Goal: Information Seeking & Learning: Learn about a topic

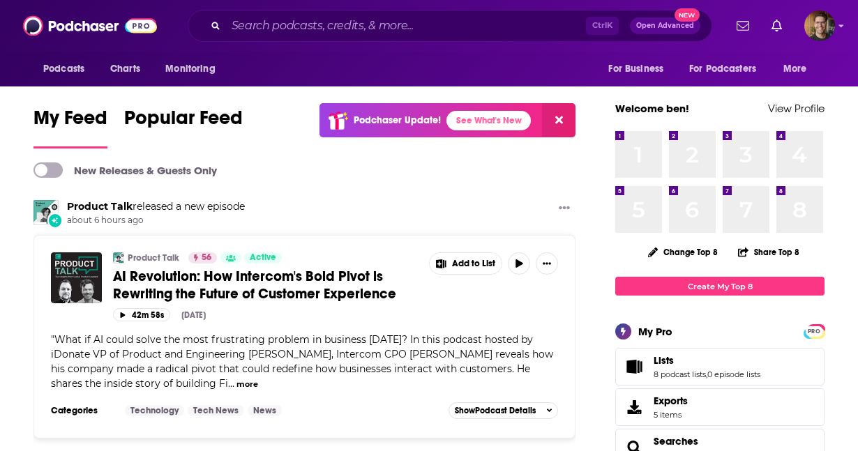
click at [835, 26] on div "Podcasts Charts Monitoring Ctrl K Open Advanced New For Business For Podcasters…" at bounding box center [429, 26] width 858 height 52
click at [817, 29] on img "Logged in as ben48625" at bounding box center [819, 25] width 31 height 31
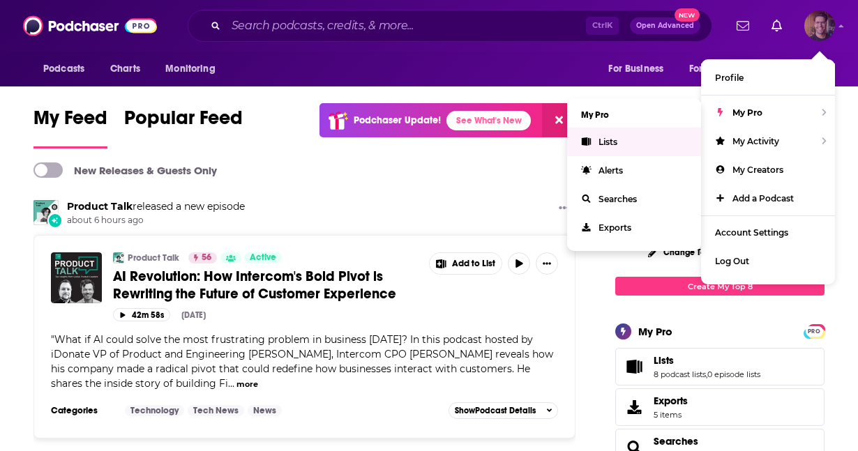
click at [639, 145] on link "Lists" at bounding box center [634, 142] width 134 height 29
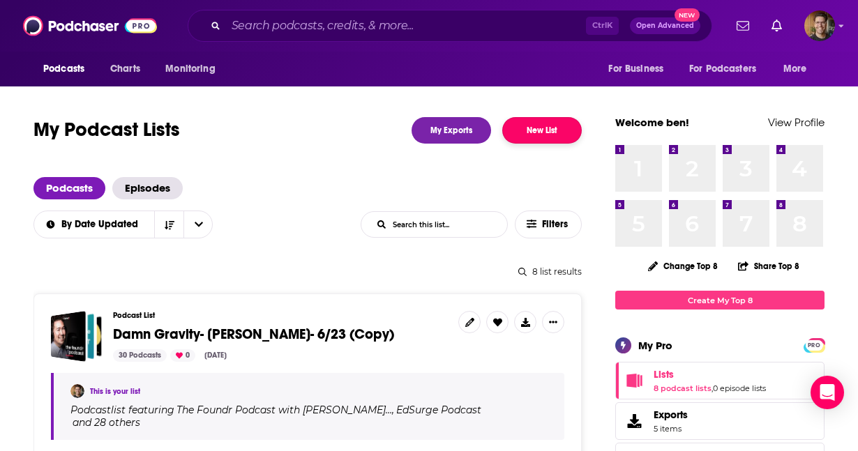
click at [562, 135] on button "New List" at bounding box center [542, 130] width 80 height 27
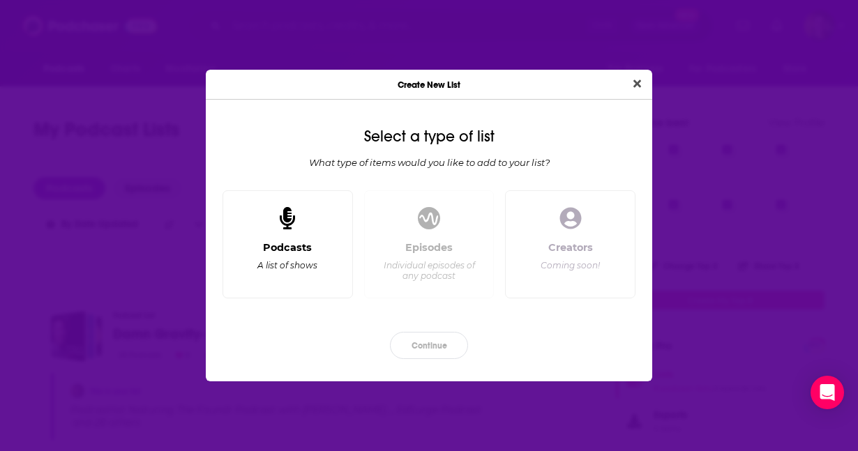
click at [311, 222] on div "Podcasts A list of shows" at bounding box center [288, 244] width 130 height 109
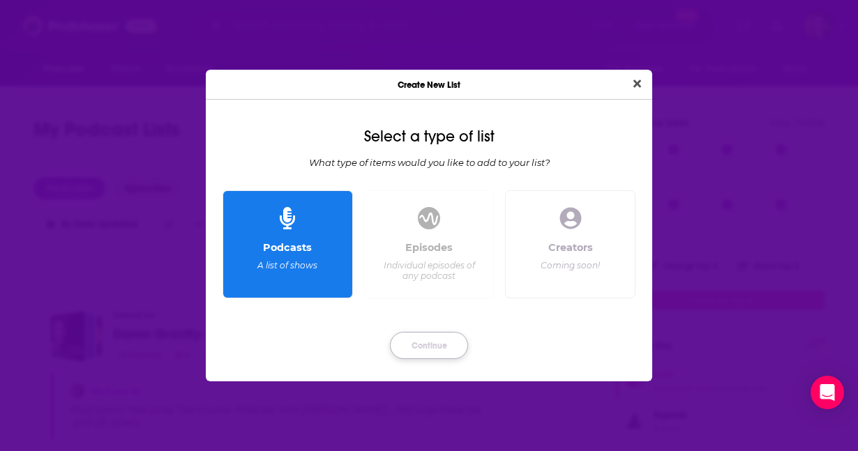
click at [426, 352] on button "Continue" at bounding box center [429, 345] width 78 height 27
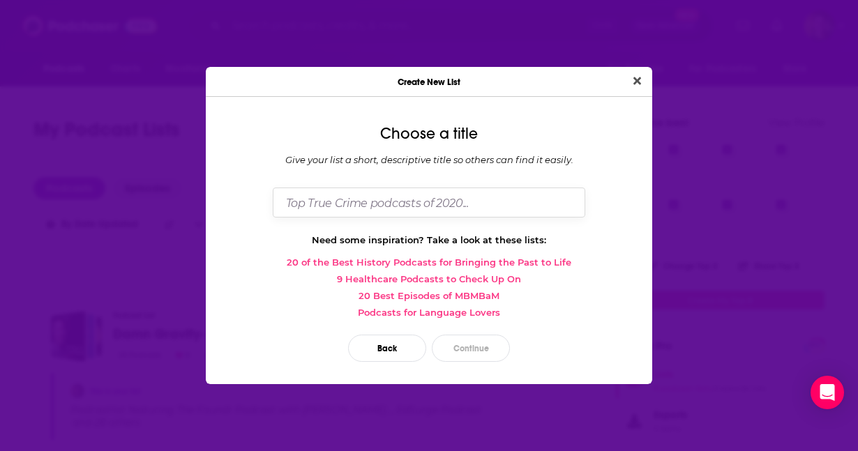
click at [400, 210] on input "Dialog" at bounding box center [429, 203] width 313 height 30
type input "Lou Shipley - Creative Entrerepreneurs"
click at [457, 345] on button "Continue" at bounding box center [471, 348] width 78 height 27
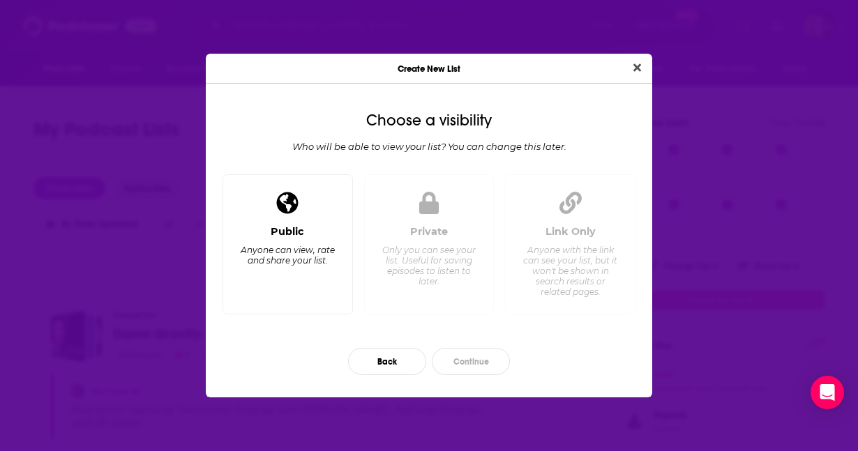
click at [292, 252] on div "Anyone can view, rate and share your list." at bounding box center [288, 255] width 96 height 21
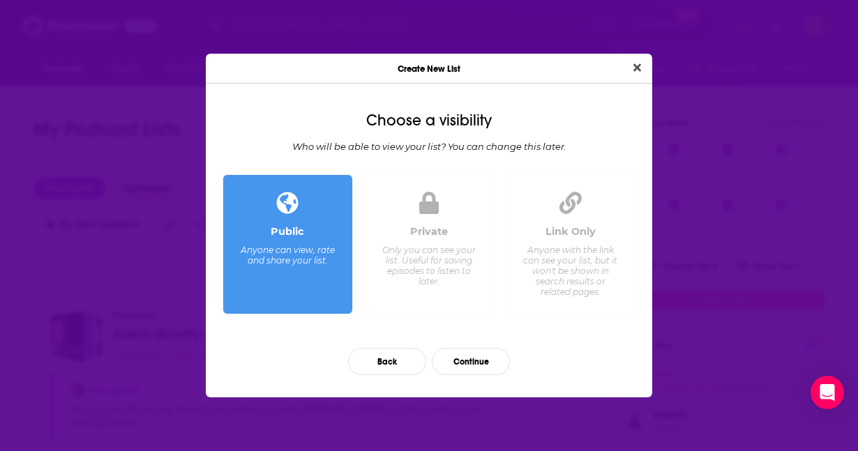
click at [437, 284] on div "Only you can see your list. Useful for saving episodes to listen to later." at bounding box center [429, 266] width 96 height 42
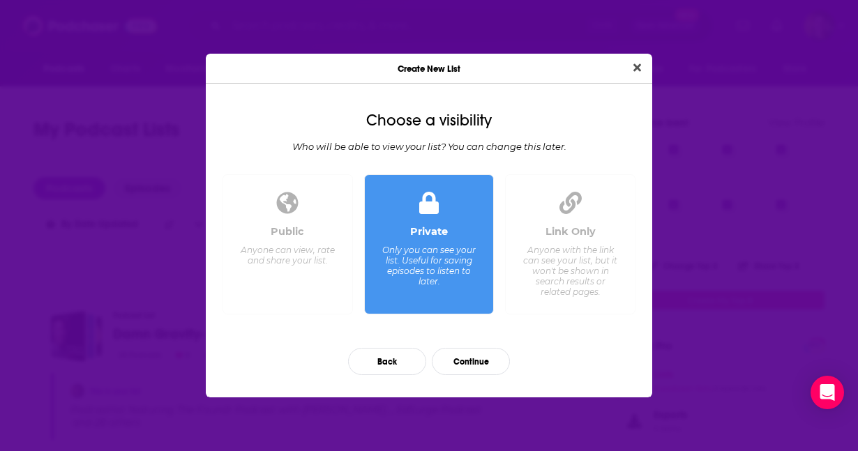
click at [564, 294] on div "Anyone with the link can see your list, but it won't be shown in search results…" at bounding box center [571, 271] width 96 height 52
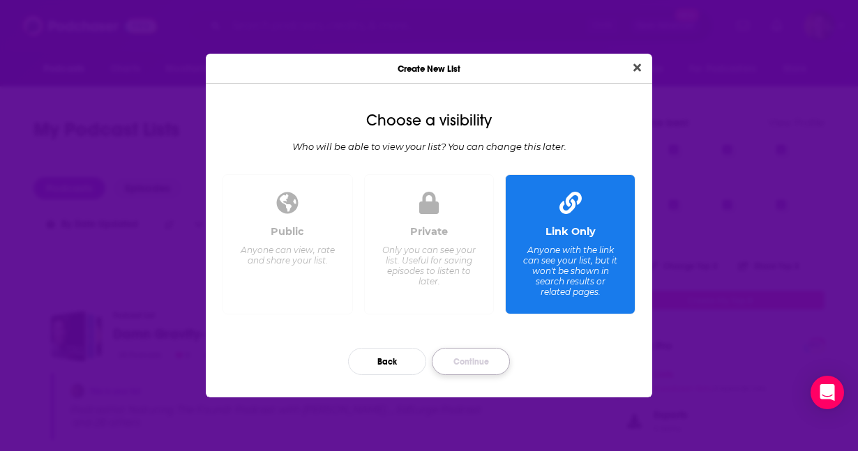
click at [488, 361] on button "Continue" at bounding box center [471, 361] width 78 height 27
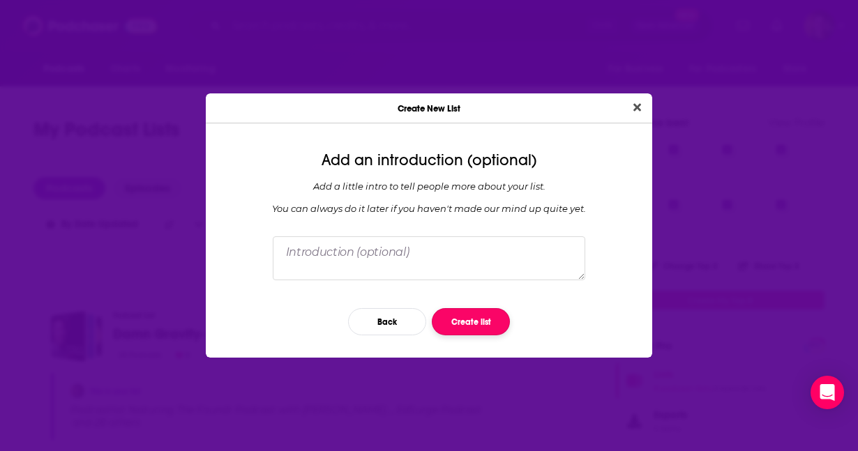
click at [470, 321] on button "Create list" at bounding box center [471, 321] width 78 height 27
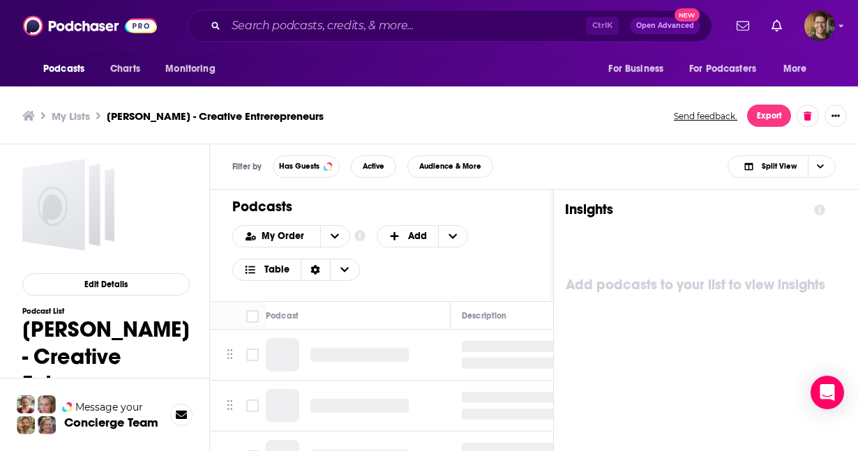
scroll to position [3, 0]
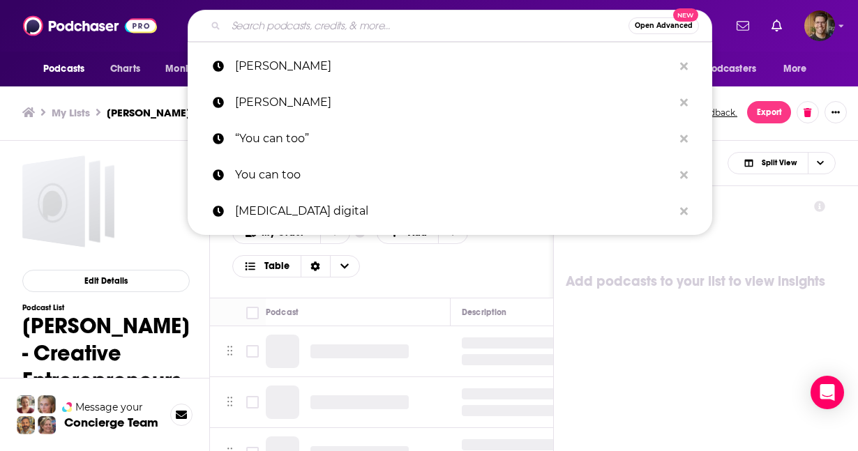
click at [332, 27] on input "Search podcasts, credits, & more..." at bounding box center [427, 26] width 403 height 22
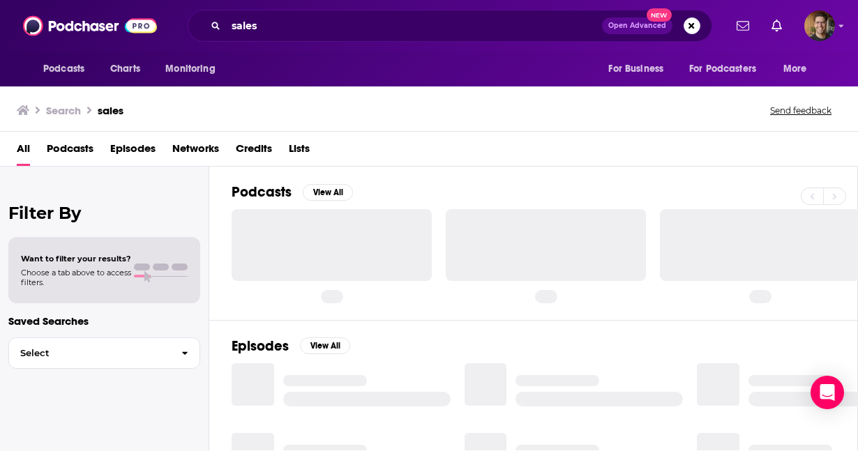
click at [57, 150] on span "Podcasts" at bounding box center [70, 151] width 47 height 29
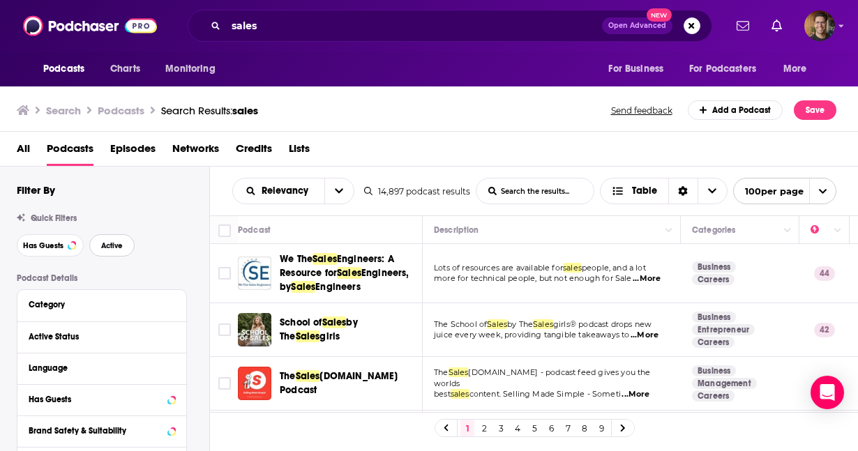
click at [105, 248] on span "Active" at bounding box center [112, 246] width 22 height 8
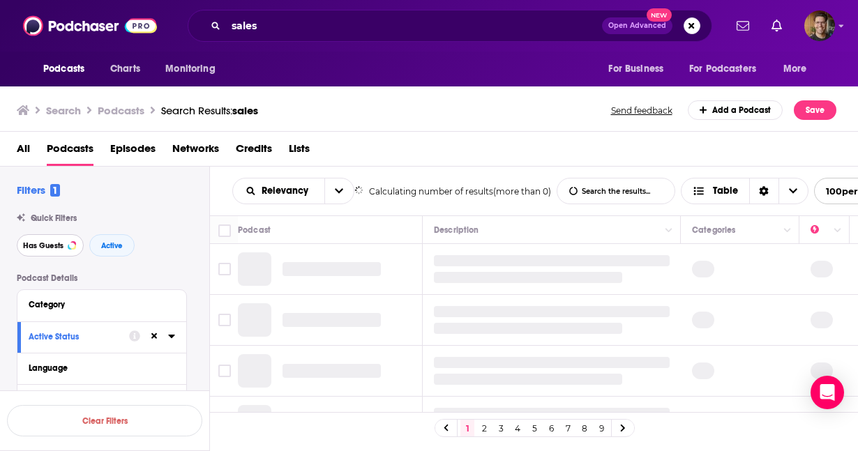
click at [47, 250] on span "Has Guests" at bounding box center [43, 246] width 40 height 8
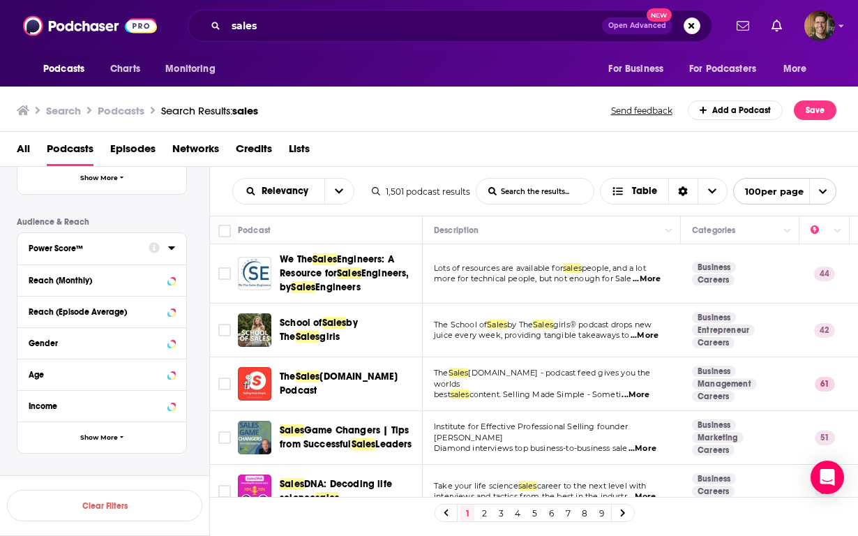
scroll to position [315, 0]
click at [174, 251] on icon at bounding box center [171, 248] width 7 height 11
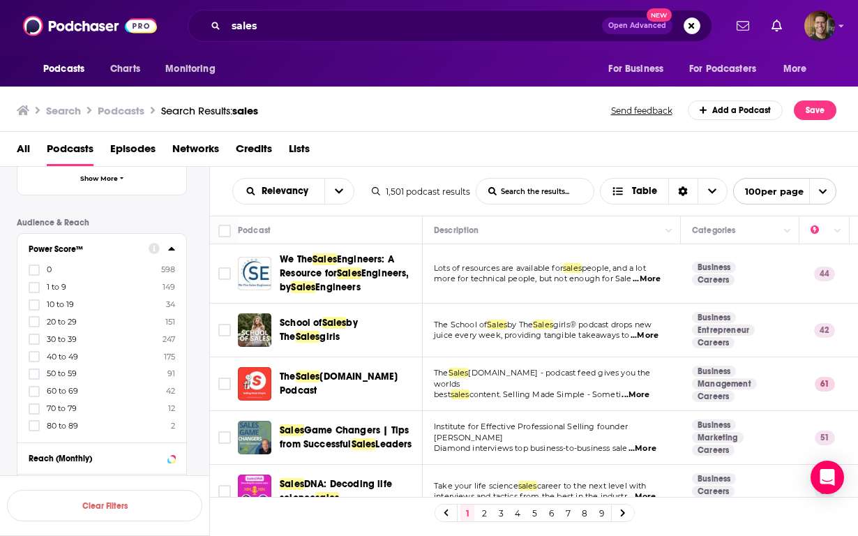
scroll to position [305, 0]
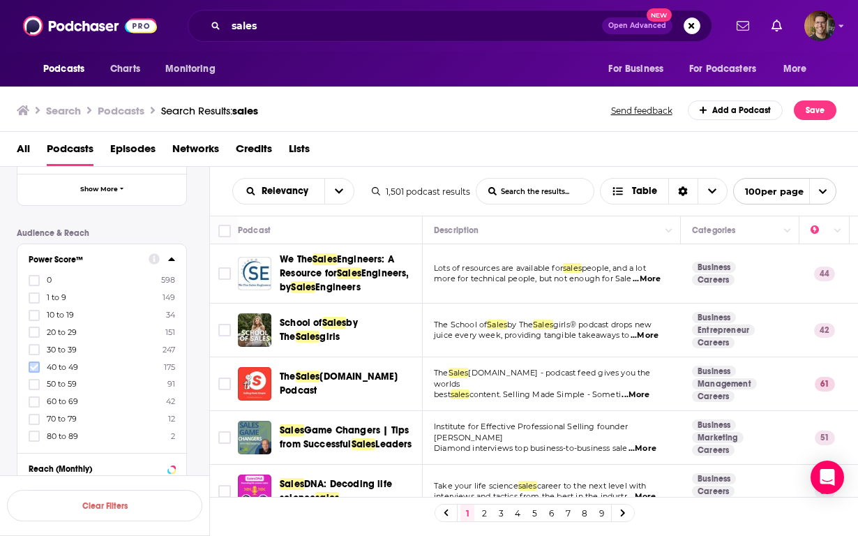
click at [36, 363] on icon at bounding box center [34, 367] width 8 height 8
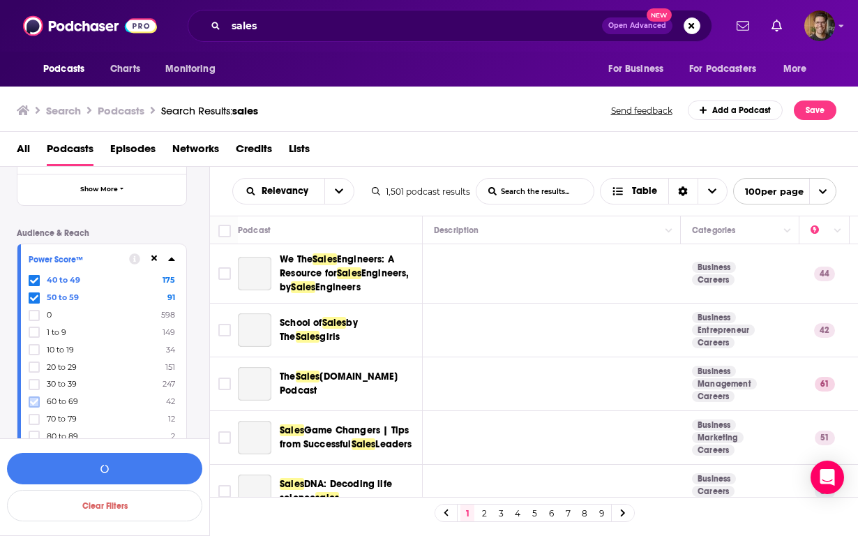
click at [33, 398] on icon at bounding box center [34, 402] width 8 height 8
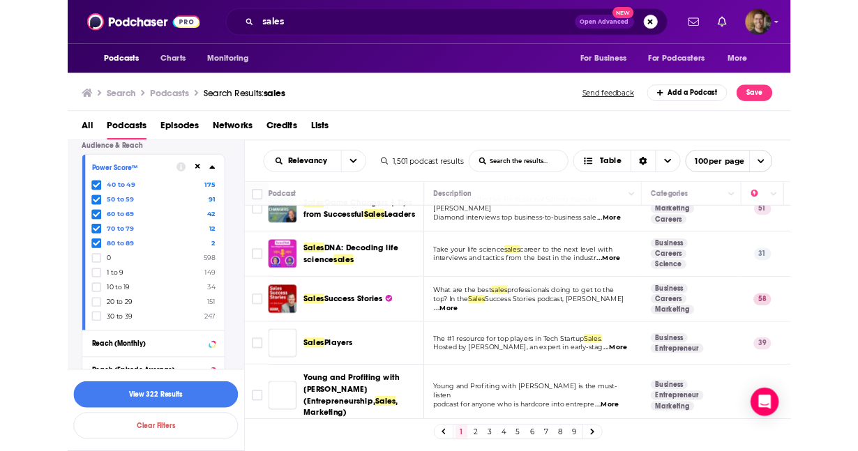
scroll to position [186, 0]
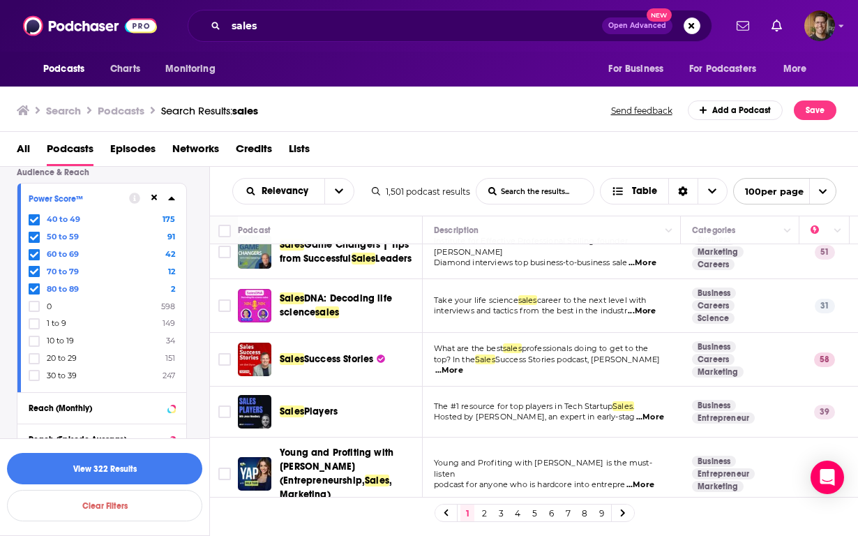
click at [165, 31] on div "Podcasts Charts Monitoring sales Open Advanced New For Business For Podcasters …" at bounding box center [444, 26] width 560 height 32
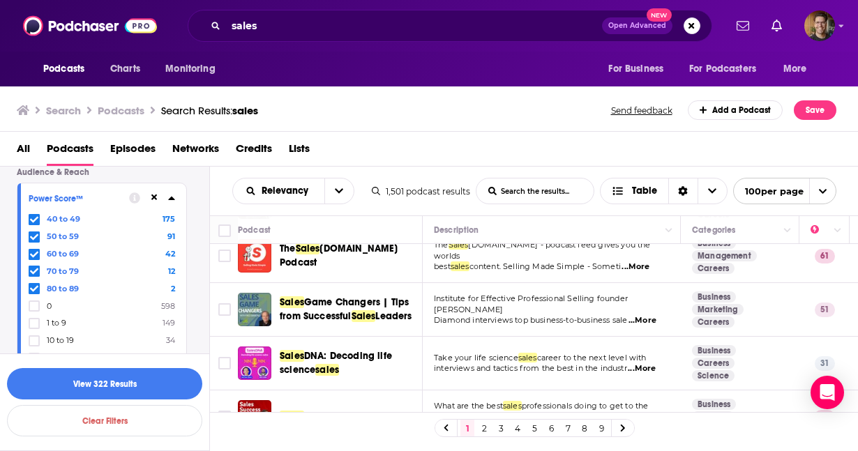
scroll to position [123, 0]
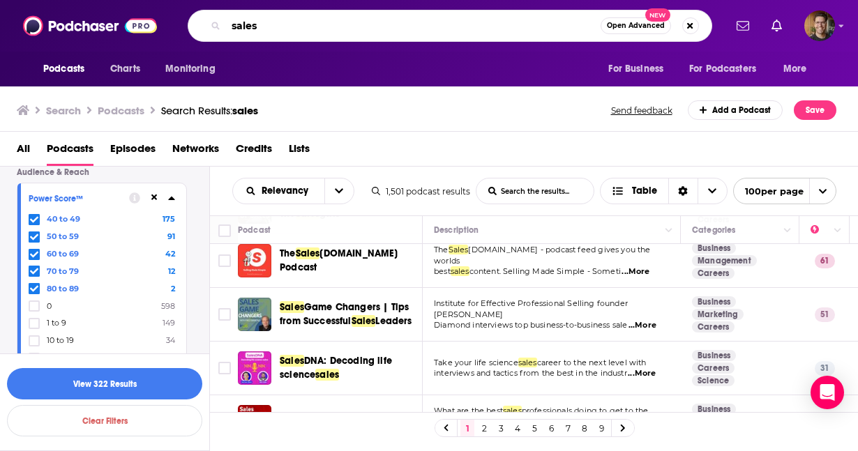
click at [306, 24] on input "sales" at bounding box center [413, 26] width 375 height 22
type input "just go grind"
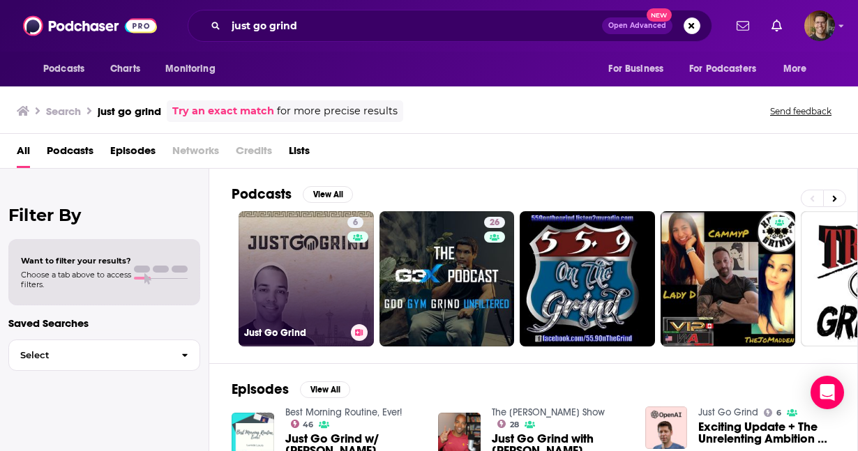
click at [310, 260] on link "6 Just Go Grind" at bounding box center [306, 278] width 135 height 135
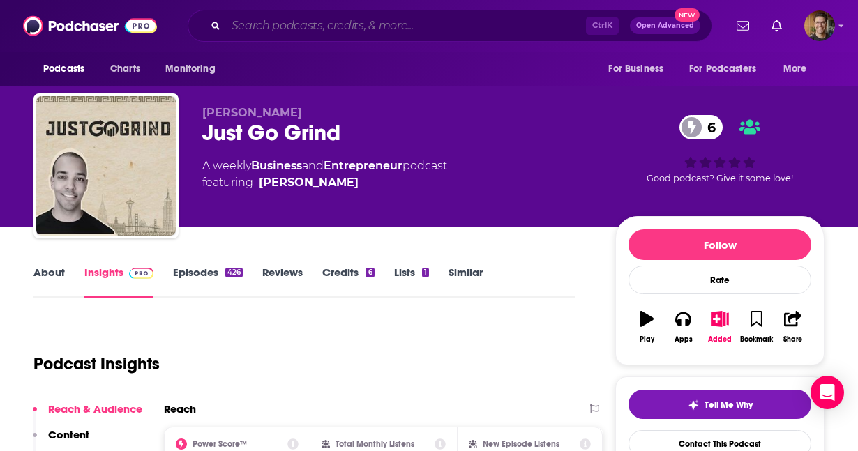
click at [308, 21] on input "Search podcasts, credits, & more..." at bounding box center [406, 26] width 360 height 22
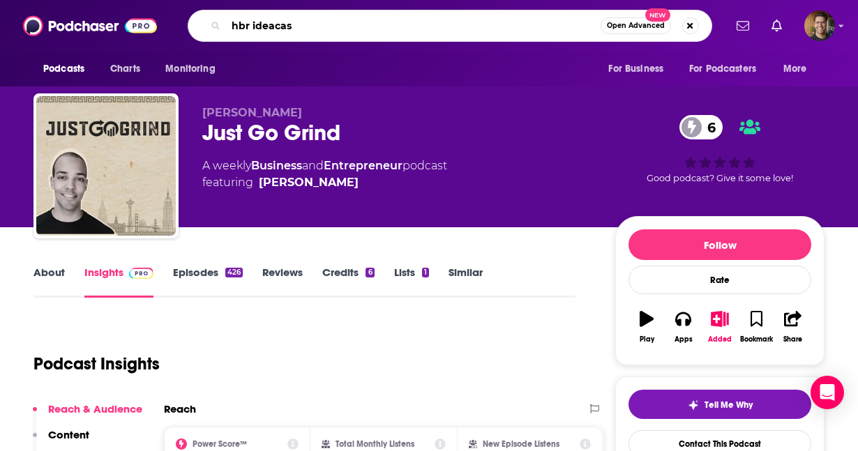
type input "hbr ideacast"
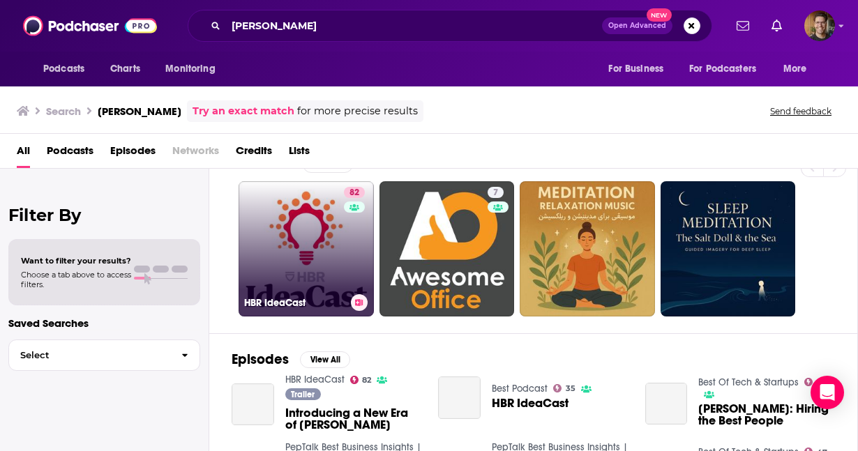
scroll to position [34, 0]
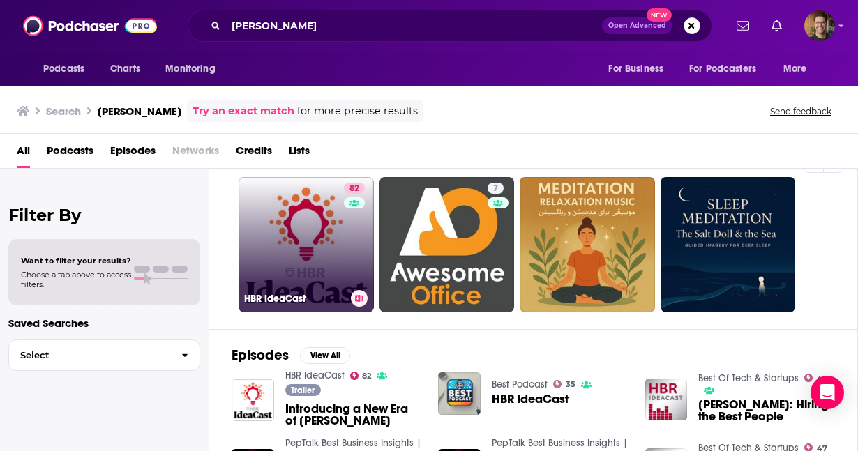
click at [292, 229] on link "82 HBR IdeaCast" at bounding box center [306, 244] width 135 height 135
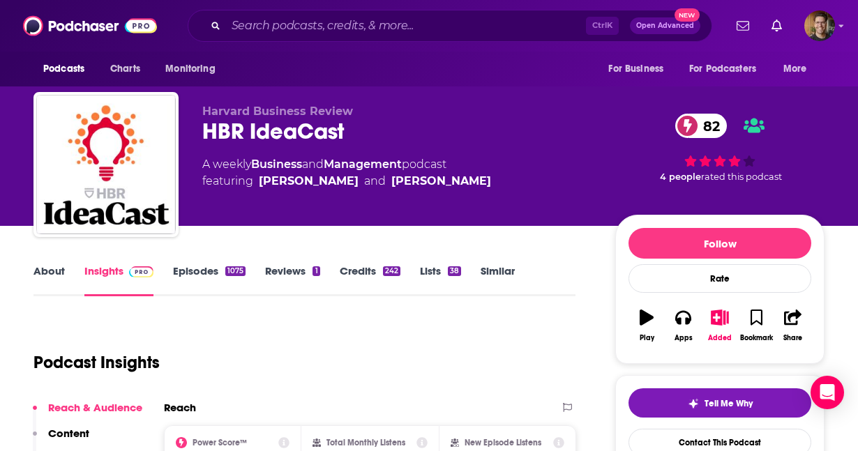
scroll to position [3, 0]
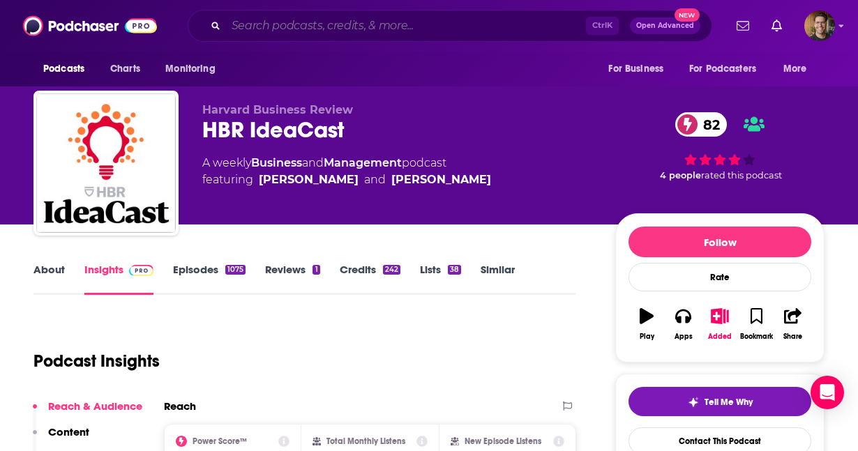
click at [267, 31] on input "Search podcasts, credits, & more..." at bounding box center [406, 26] width 360 height 22
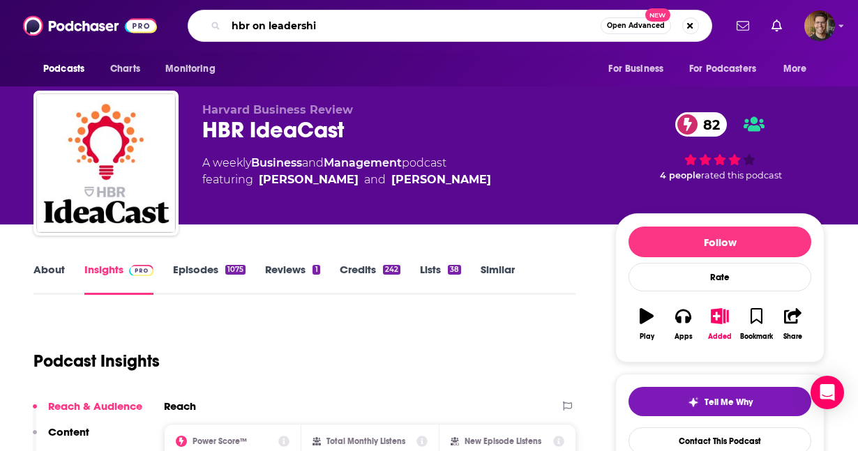
type input "hbr on leadership"
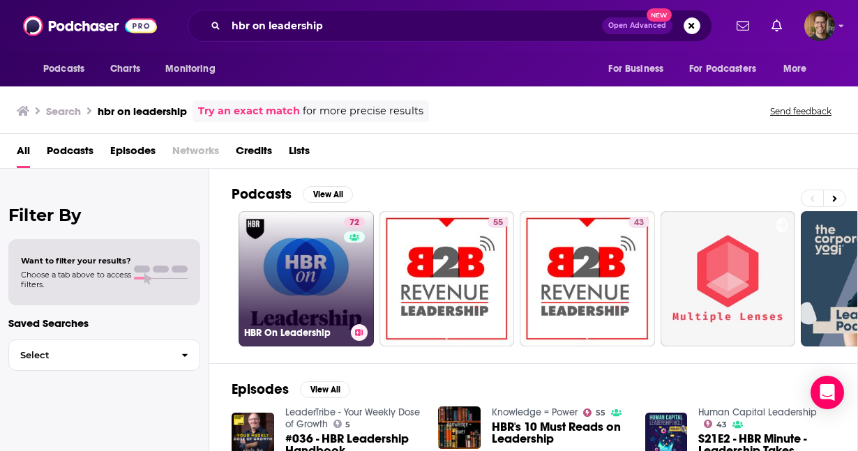
click at [318, 257] on link "72 HBR On Leadership" at bounding box center [306, 278] width 135 height 135
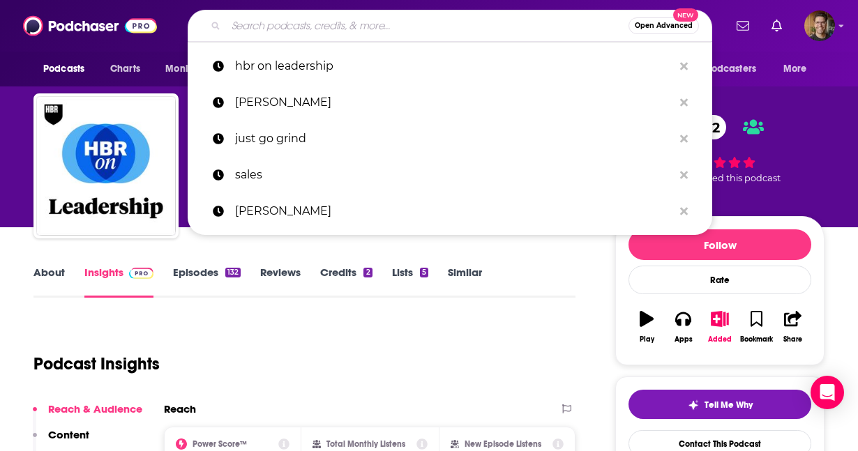
click at [299, 34] on input "Search podcasts, credits, & more..." at bounding box center [427, 26] width 403 height 22
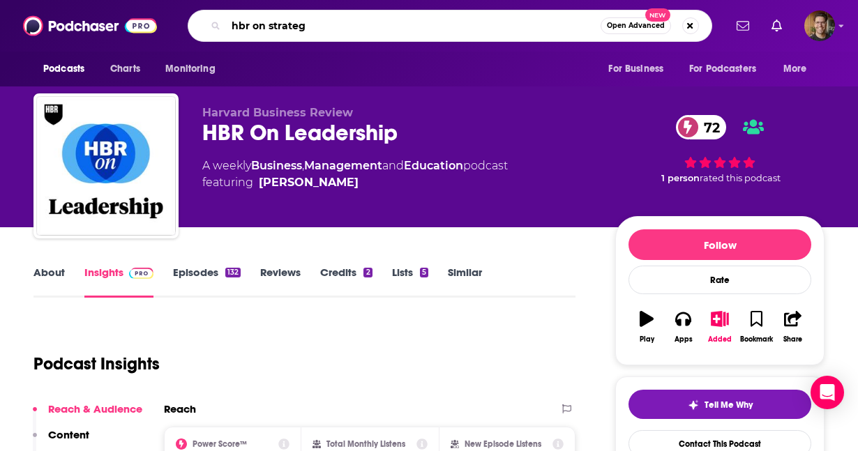
type input "hbr on strategy"
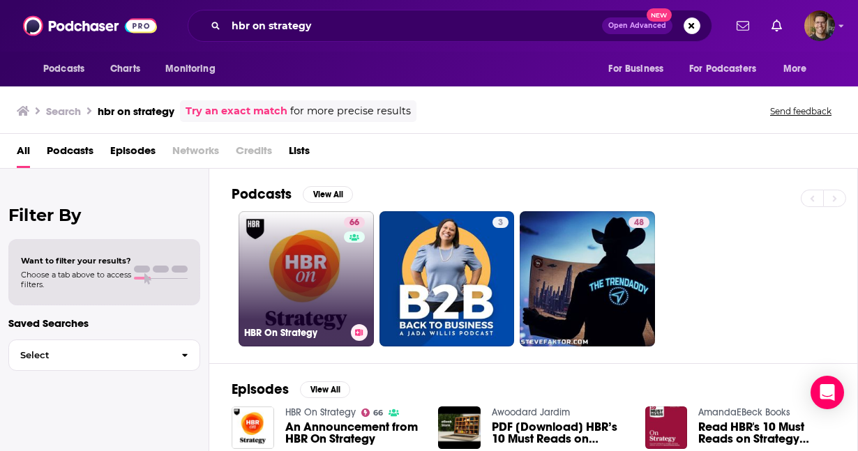
click at [304, 223] on link "66 HBR On Strategy" at bounding box center [306, 278] width 135 height 135
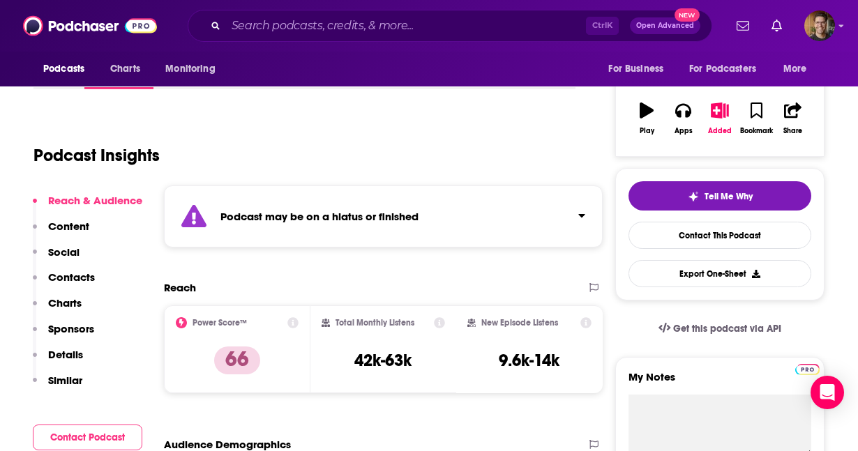
scroll to position [214, 0]
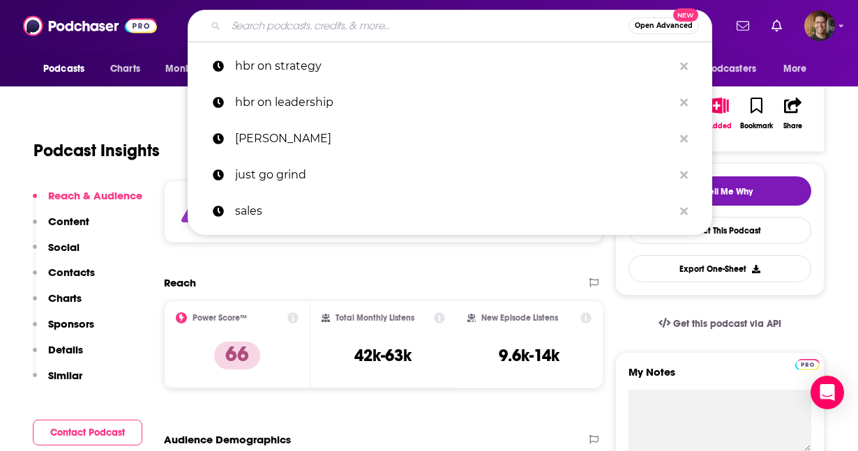
click at [294, 22] on input "Search podcasts, credits, & more..." at bounding box center [427, 26] width 403 height 22
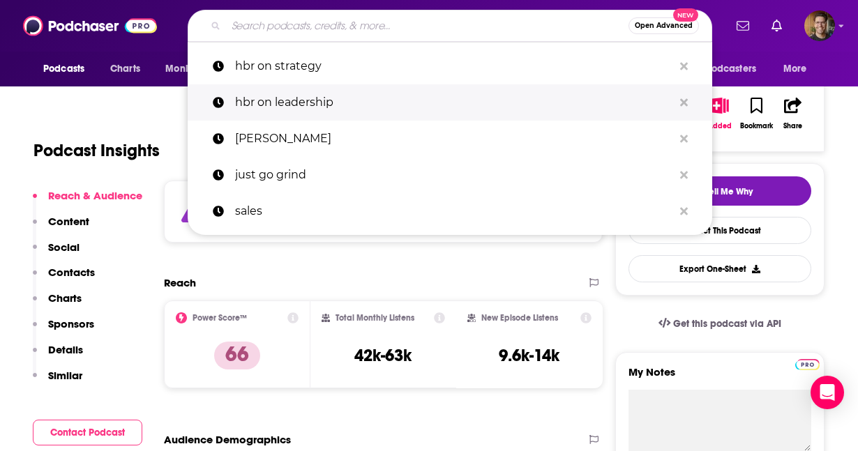
type input "d"
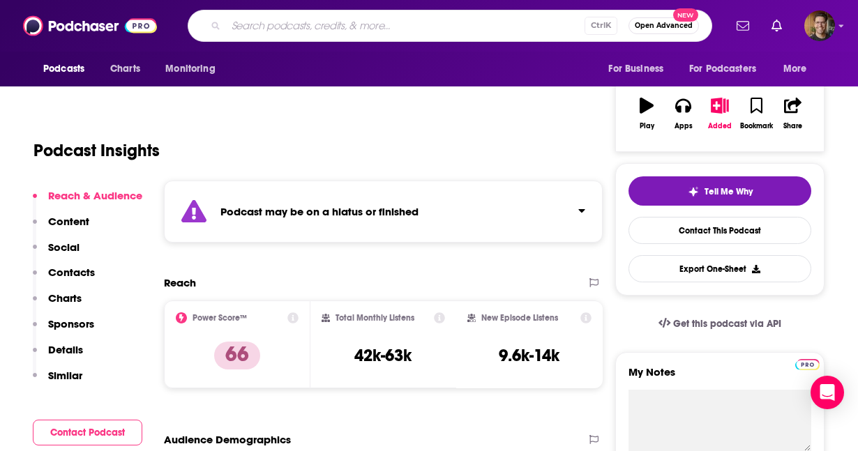
click at [299, 22] on input "Search podcasts, credits, & more..." at bounding box center [405, 26] width 359 height 22
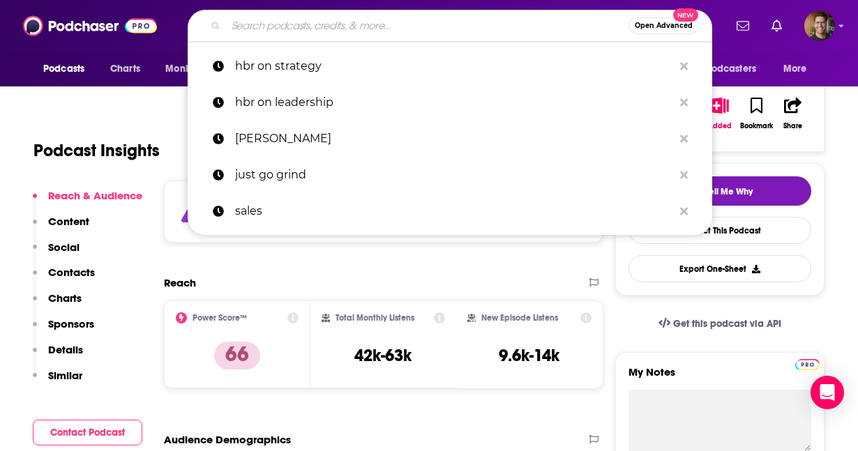
scroll to position [214, 0]
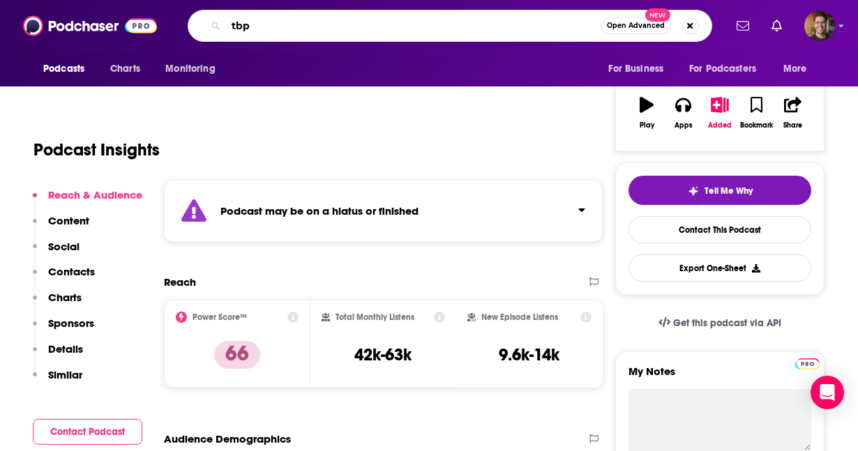
type input "tbpn"
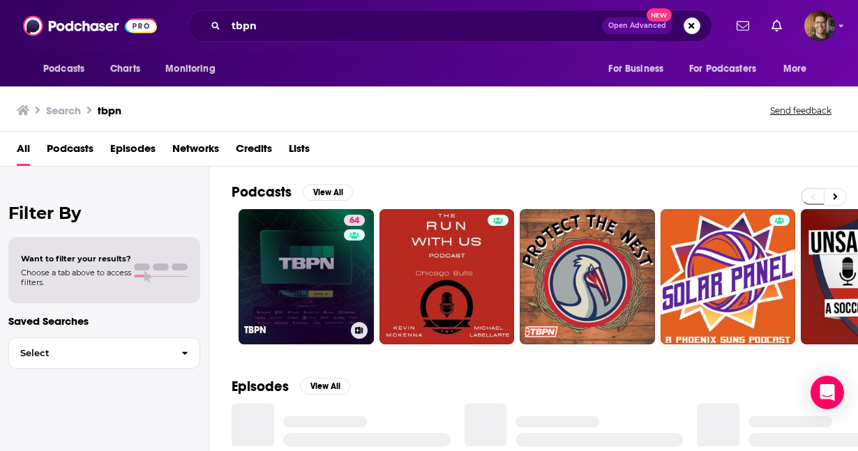
click at [282, 262] on link "64 TBPN" at bounding box center [306, 276] width 135 height 135
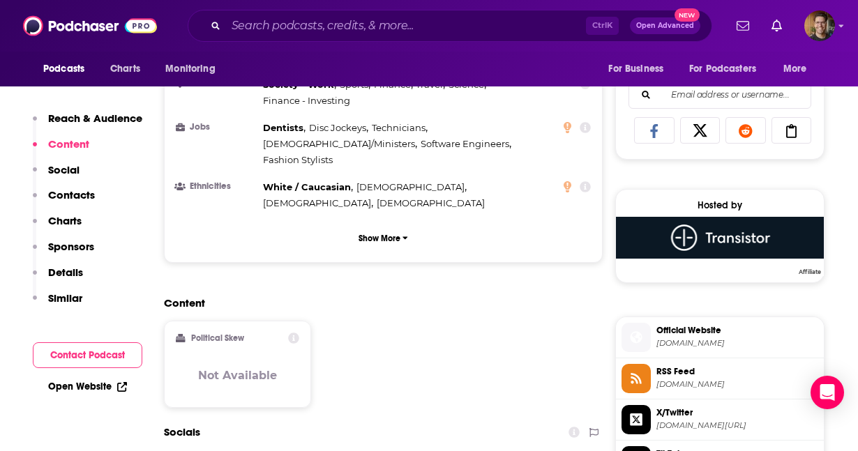
scroll to position [885, 0]
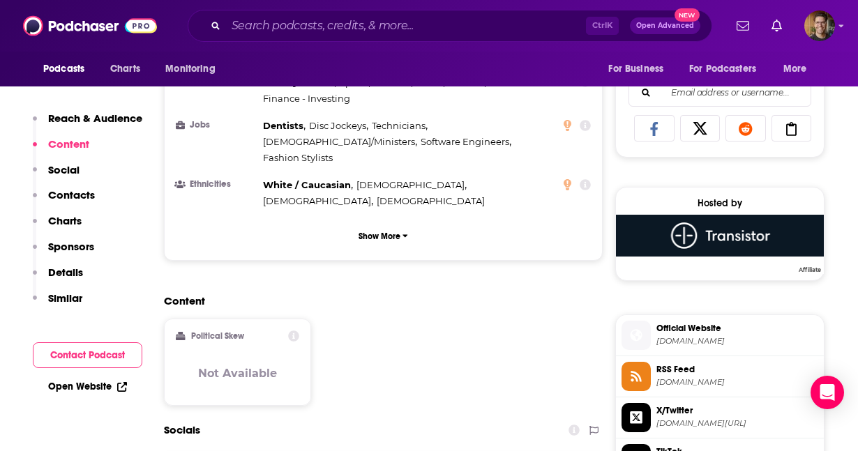
click at [85, 195] on p "Contacts" at bounding box center [71, 194] width 47 height 13
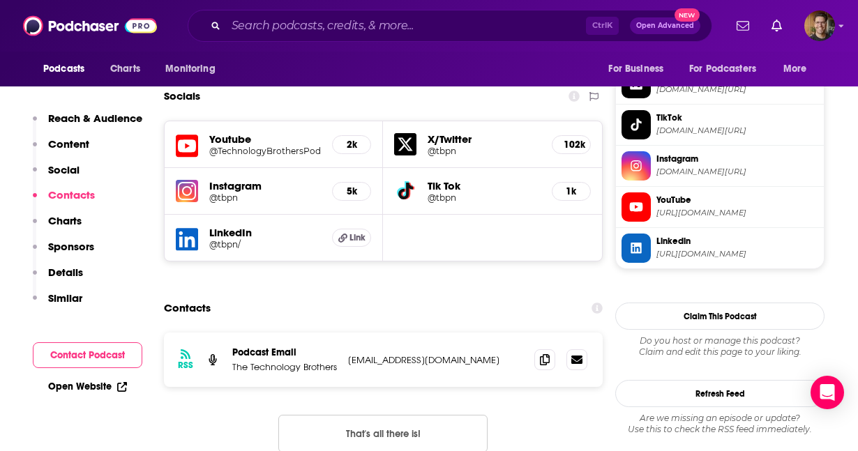
scroll to position [1221, 0]
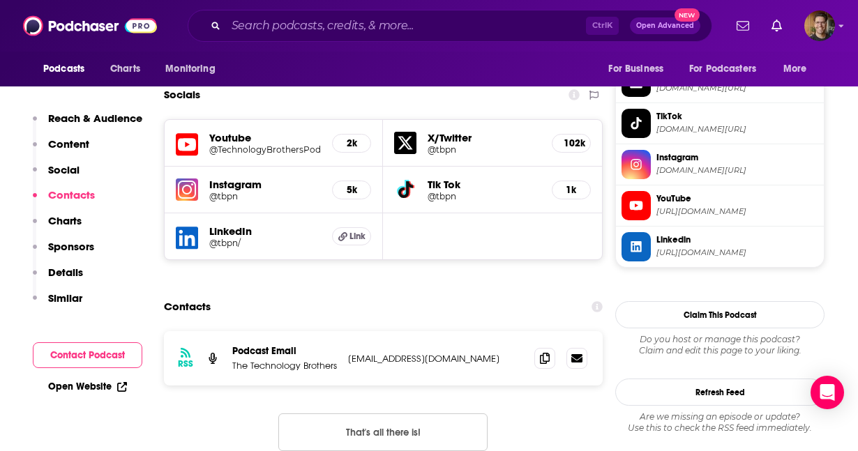
drag, startPoint x: 349, startPoint y: 261, endPoint x: 450, endPoint y: 284, distance: 103.8
click at [450, 331] on div "RSS Podcast Email The Technology Brothers tb@johncoogan.com tb@johncoogan.com" at bounding box center [383, 358] width 439 height 54
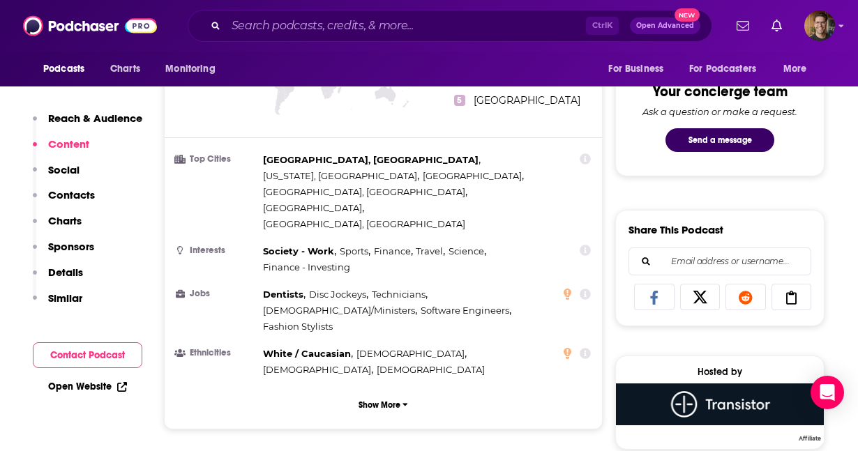
scroll to position [336, 0]
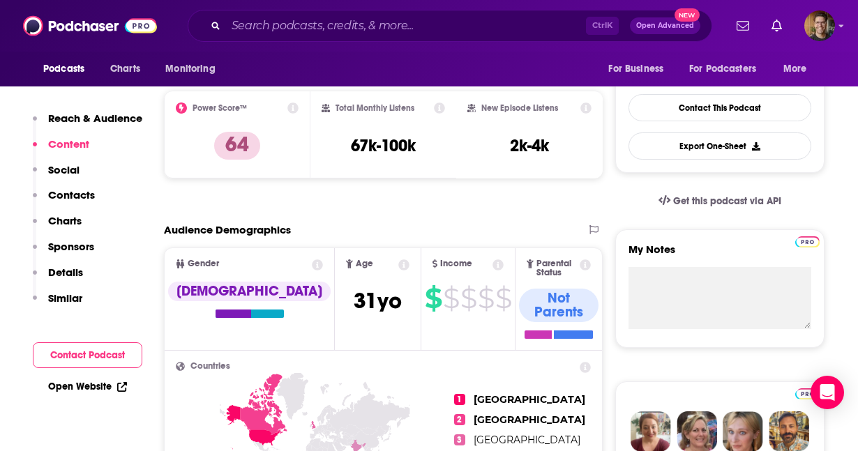
click at [352, 227] on div "Audience Demographics" at bounding box center [369, 229] width 410 height 13
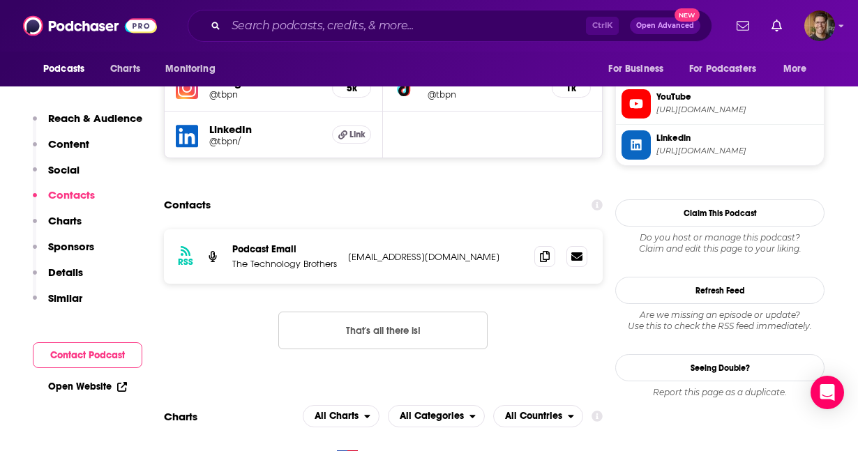
scroll to position [1320, 0]
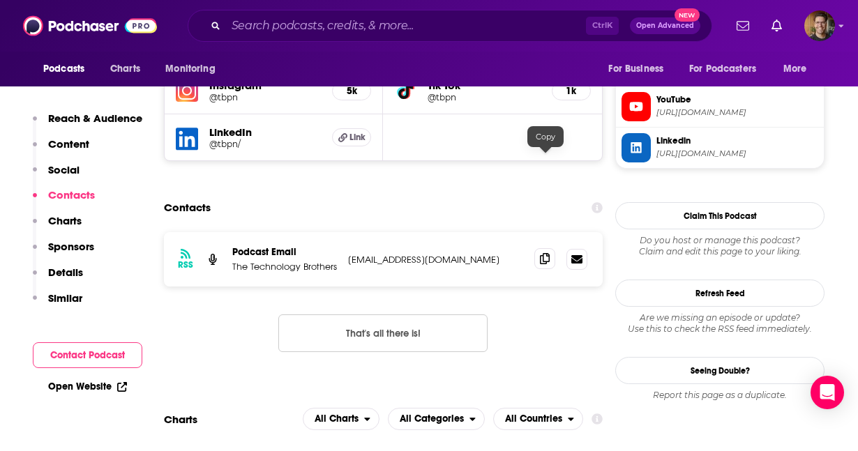
click at [547, 248] on span at bounding box center [544, 258] width 21 height 21
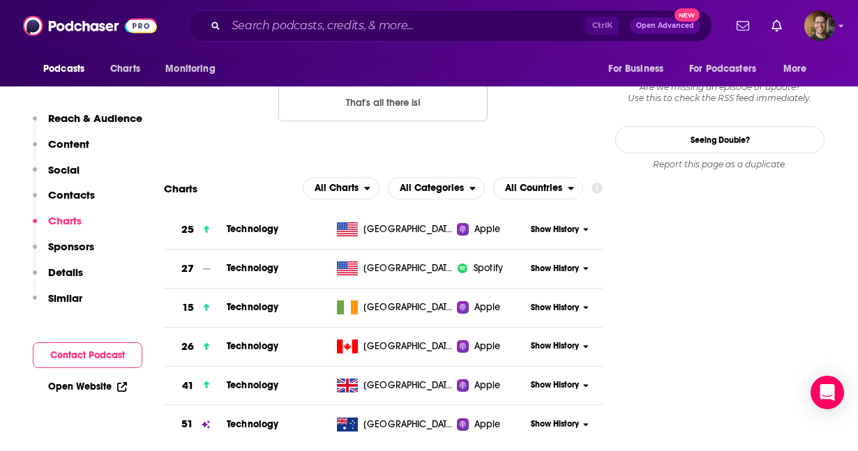
scroll to position [1535, 0]
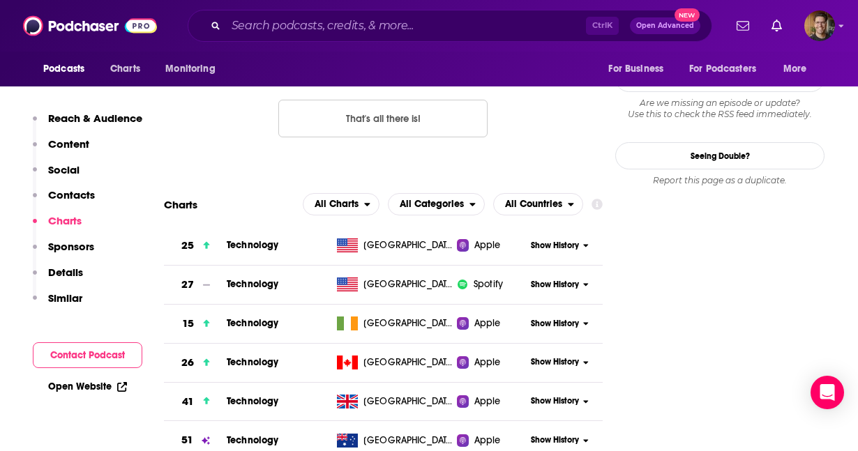
click at [248, 239] on span "Technology" at bounding box center [253, 245] width 52 height 12
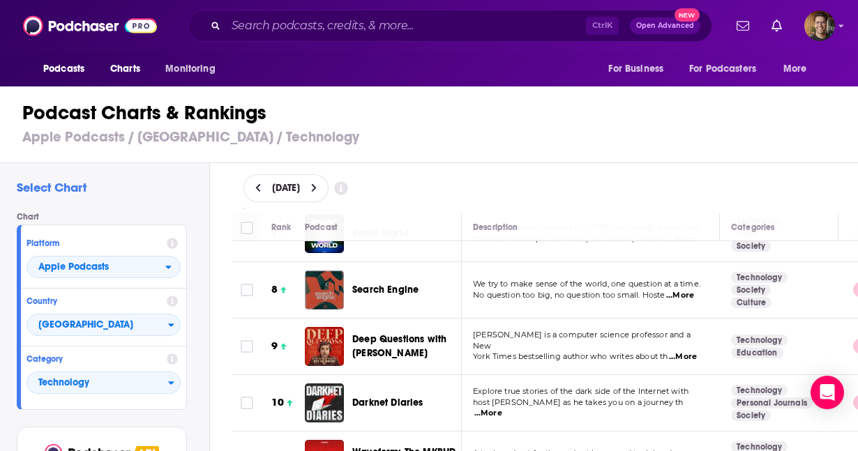
scroll to position [423, 0]
click at [694, 352] on span "...More" at bounding box center [683, 357] width 28 height 11
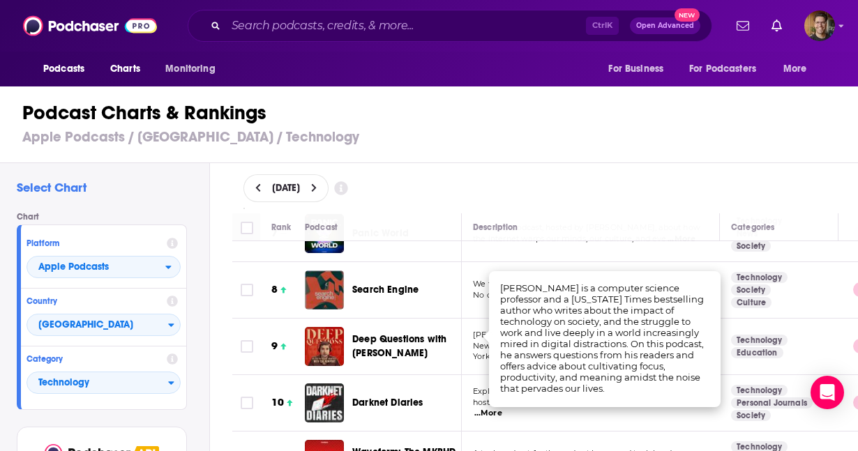
click at [478, 345] on td "Cal Newport is a computer science professor and a New York Times bestselling au…" at bounding box center [591, 347] width 258 height 57
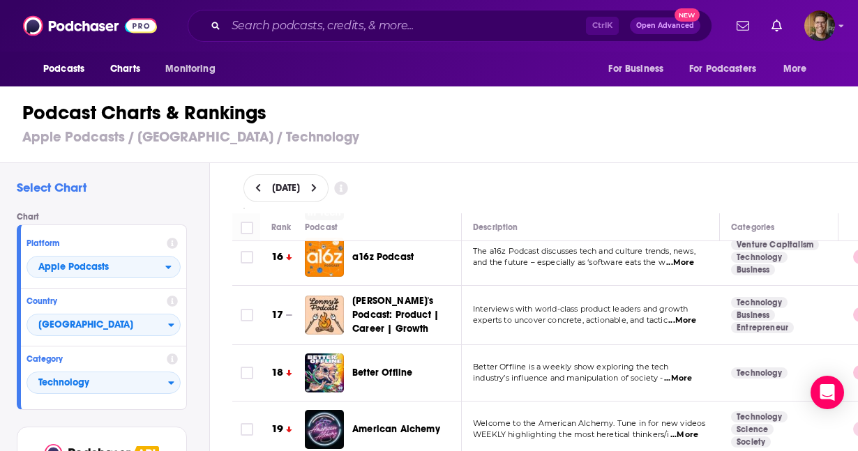
scroll to position [909, 0]
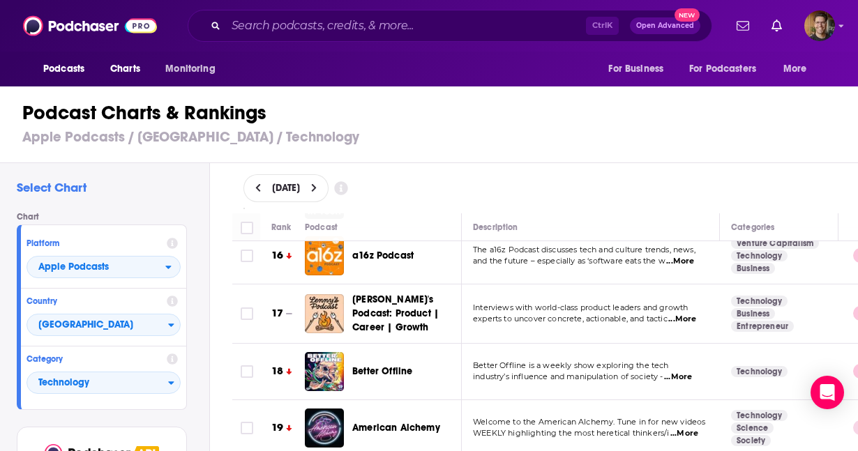
click at [692, 314] on span "...More" at bounding box center [682, 319] width 28 height 11
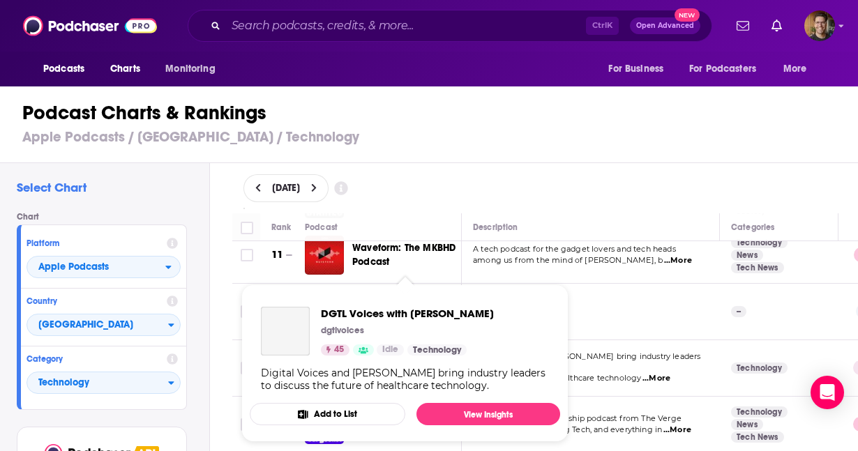
scroll to position [628, 0]
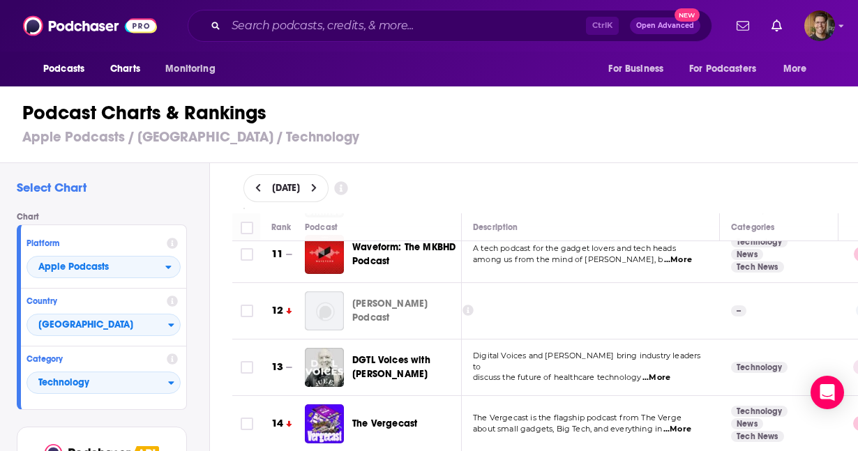
click at [530, 149] on div "Podcast Charts & Rankings Apple Podcasts / United States / Technology" at bounding box center [435, 124] width 870 height 80
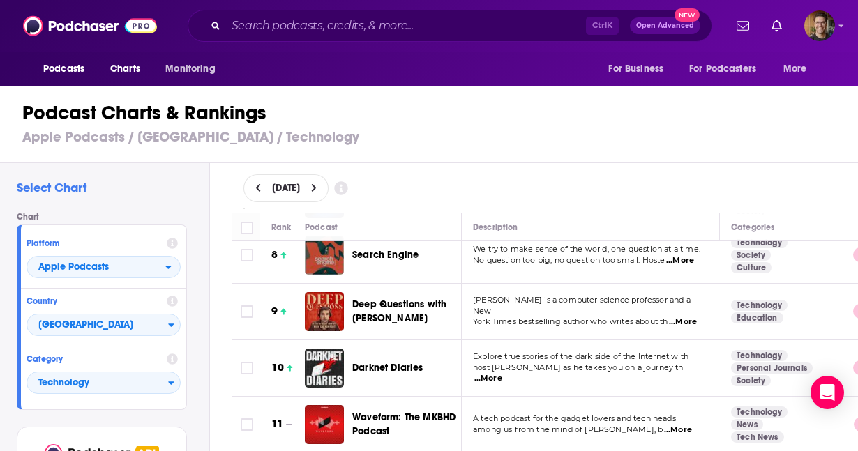
scroll to position [301, 0]
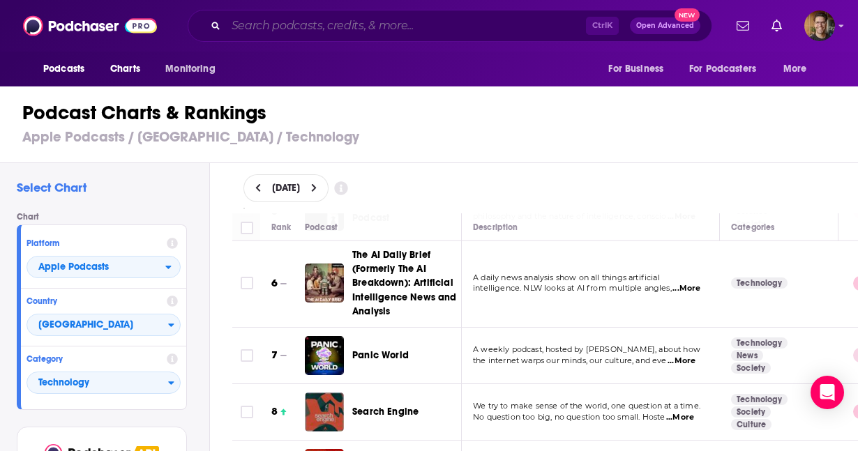
click at [300, 29] on input "Search podcasts, credits, & more..." at bounding box center [406, 26] width 360 height 22
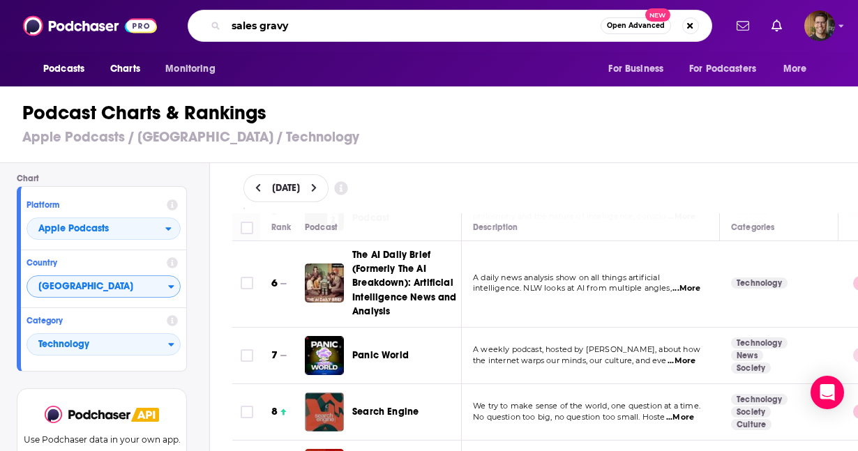
scroll to position [38, 0]
type input "sales gravy"
click at [138, 348] on span "Technology" at bounding box center [97, 346] width 141 height 24
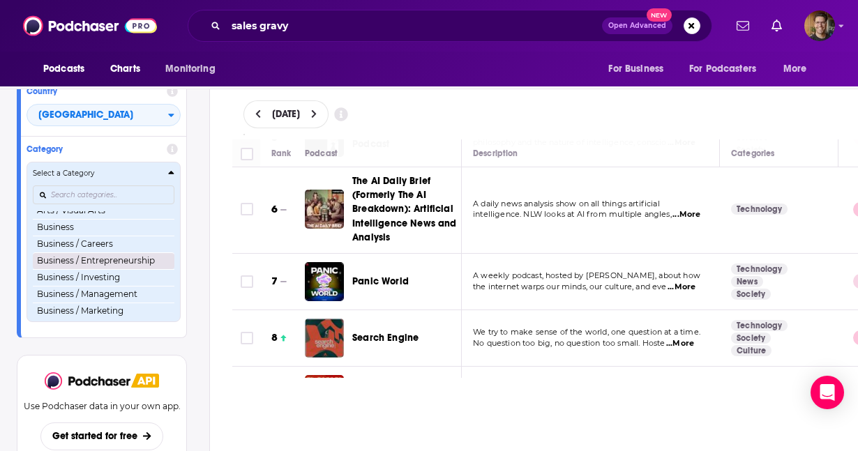
scroll to position [126, 0]
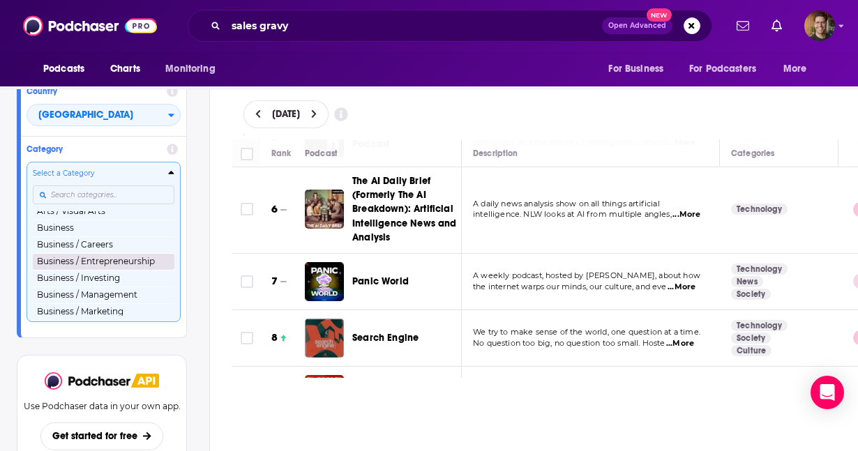
click at [108, 257] on button "Business / Entrepreneurship" at bounding box center [104, 261] width 142 height 17
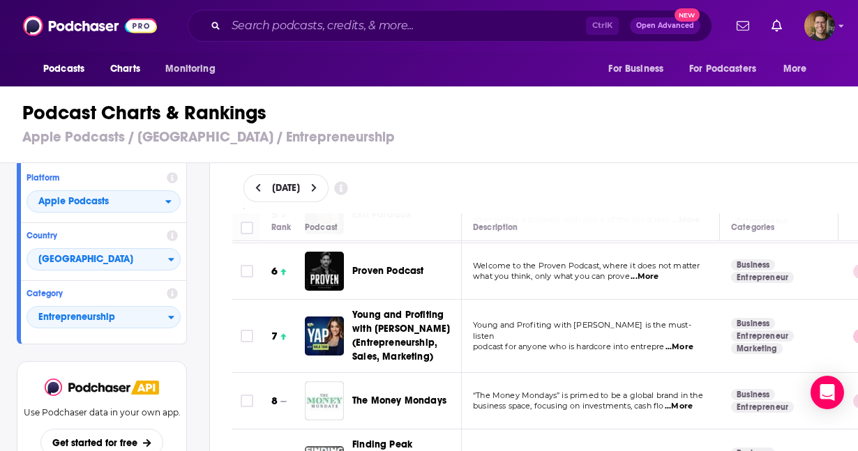
scroll to position [285, 0]
click at [658, 271] on span "...More" at bounding box center [645, 276] width 28 height 11
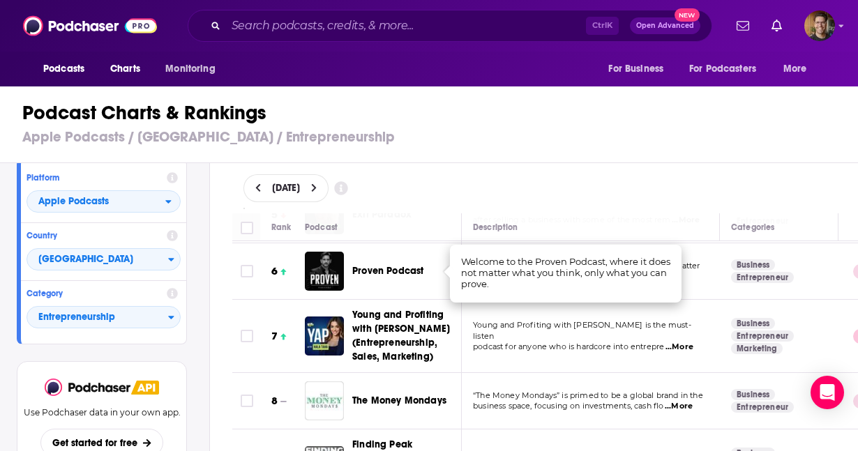
click at [275, 291] on td "6" at bounding box center [282, 272] width 45 height 57
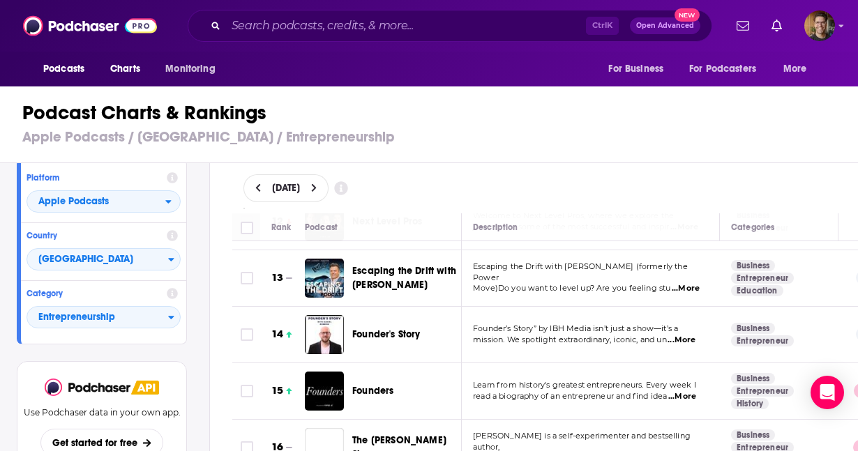
scroll to position [719, 0]
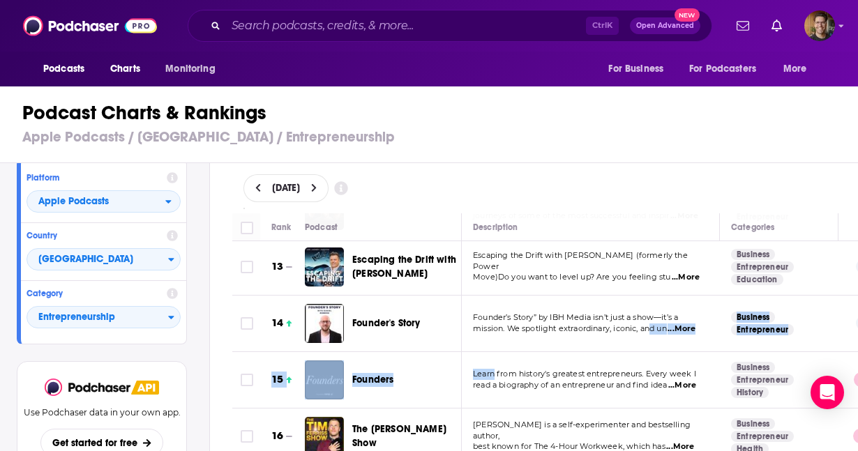
drag, startPoint x: 496, startPoint y: 340, endPoint x: 657, endPoint y: 327, distance: 161.7
click at [657, 327] on td "Founder’s Story” by IBH Media isn’t just a show—it’s a mission. We spotlight ex…" at bounding box center [591, 324] width 258 height 57
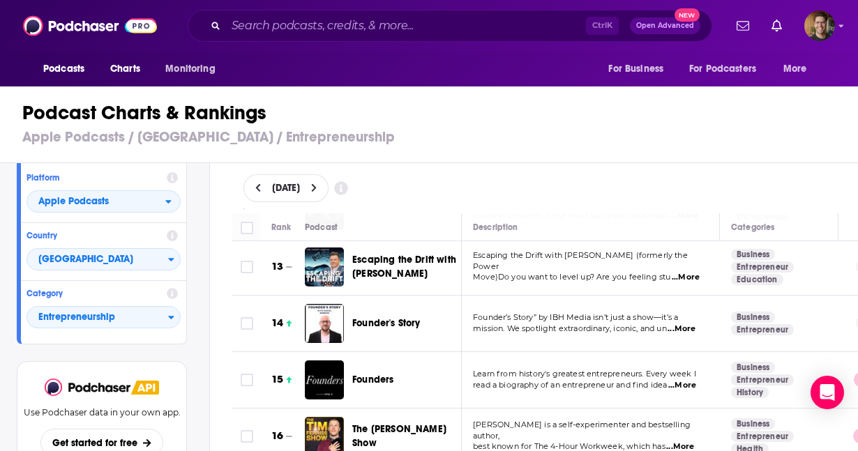
click at [686, 324] on span "...More" at bounding box center [682, 329] width 28 height 11
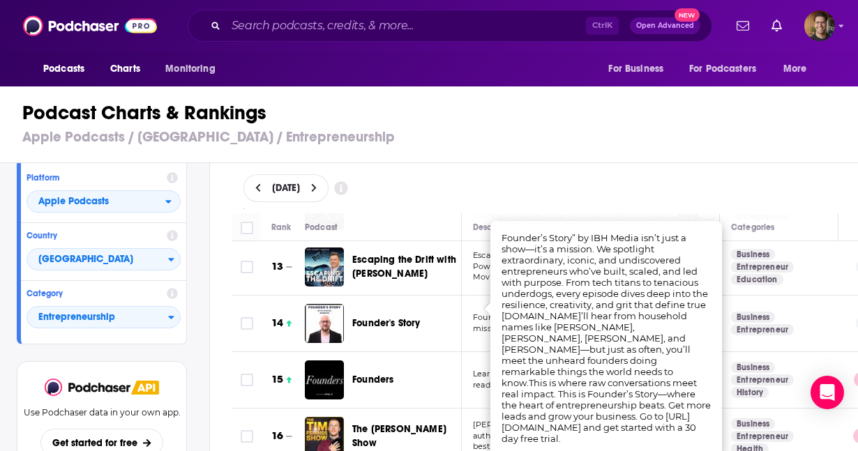
click at [493, 181] on div "September 16, 2025" at bounding box center [546, 188] width 604 height 28
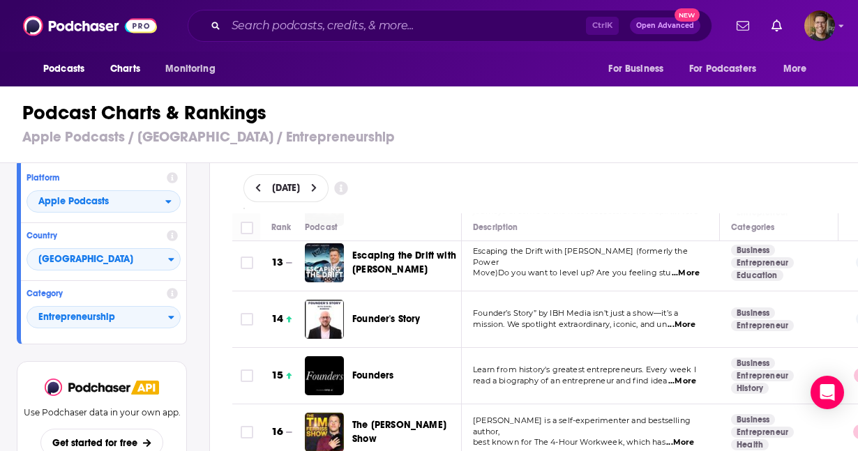
scroll to position [721, 0]
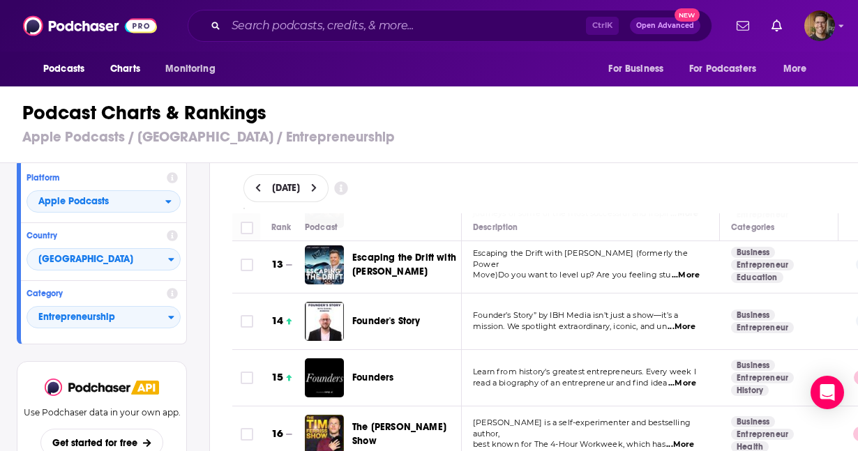
click at [404, 304] on div "Podcasts Charts Monitoring Ctrl K Open Advanced New For Business For Podcasters…" at bounding box center [429, 225] width 858 height 451
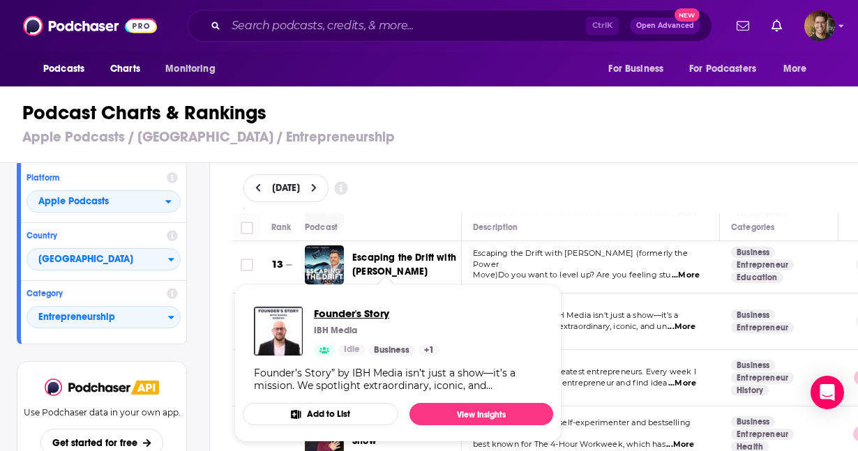
click at [333, 313] on span "Founder's Story" at bounding box center [377, 313] width 126 height 13
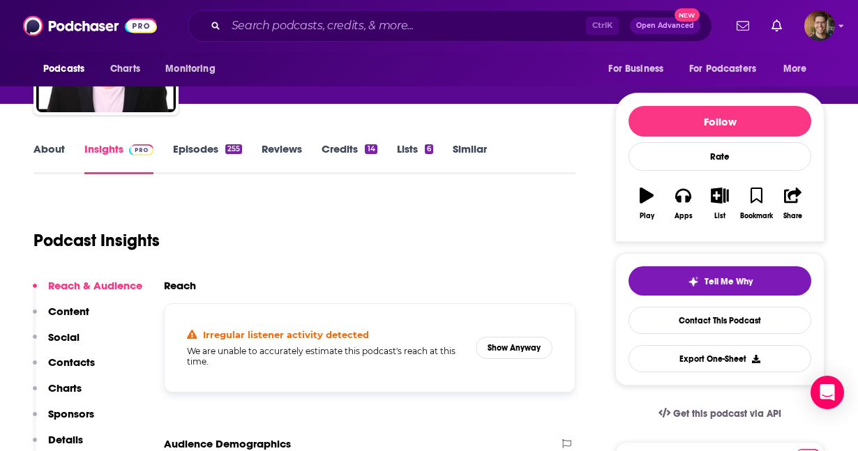
scroll to position [124, 0]
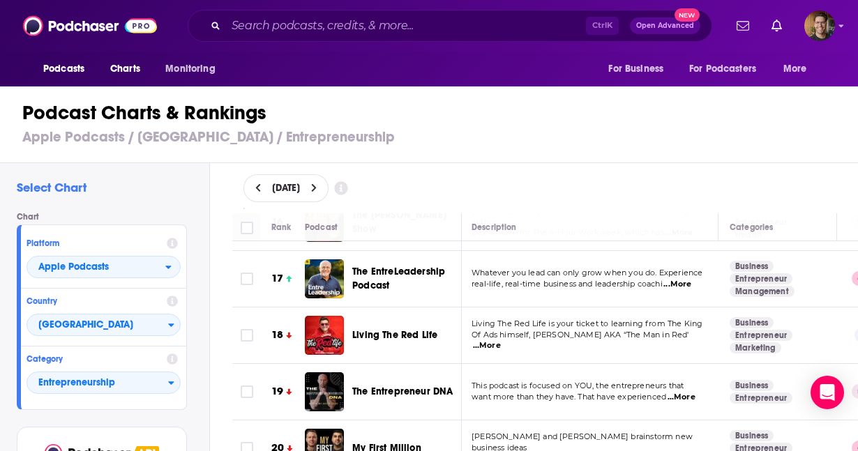
scroll to position [0, 1]
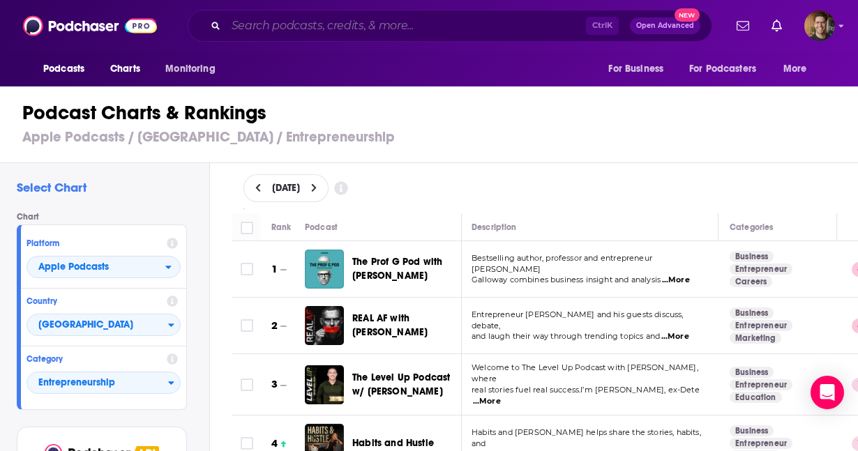
click at [322, 31] on input "Search podcasts, credits, & more..." at bounding box center [406, 26] width 360 height 22
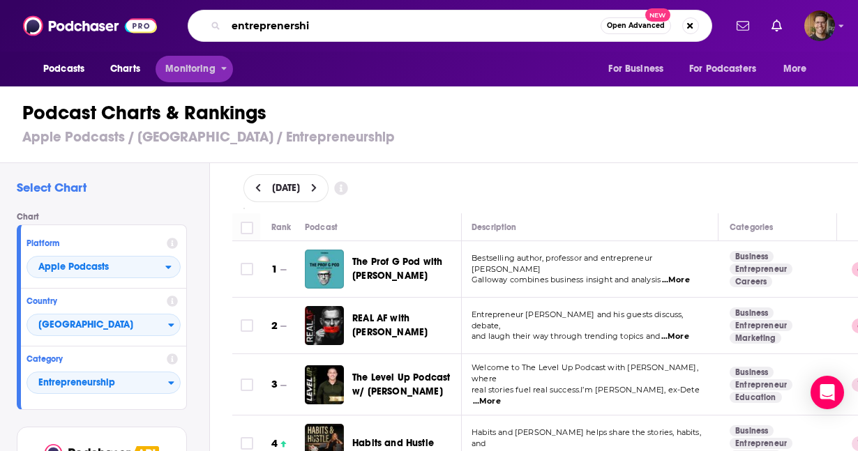
type input "entreprenership"
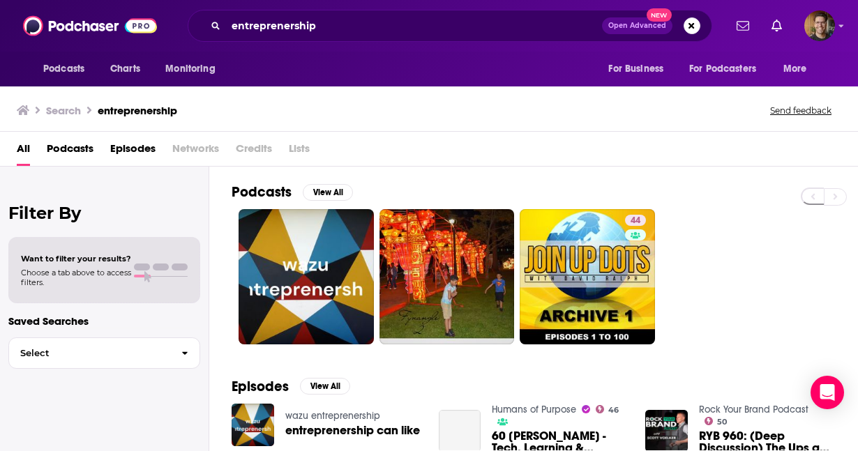
click at [73, 155] on span "Podcasts" at bounding box center [70, 151] width 47 height 29
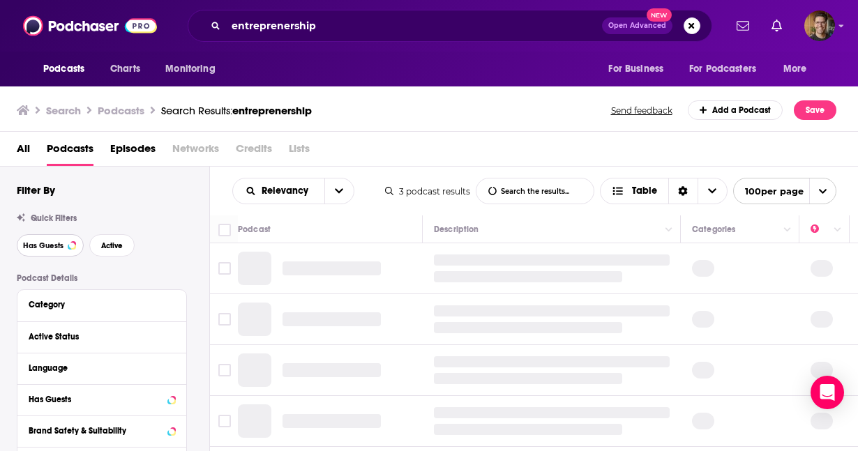
click at [47, 242] on span "Has Guests" at bounding box center [43, 246] width 40 height 8
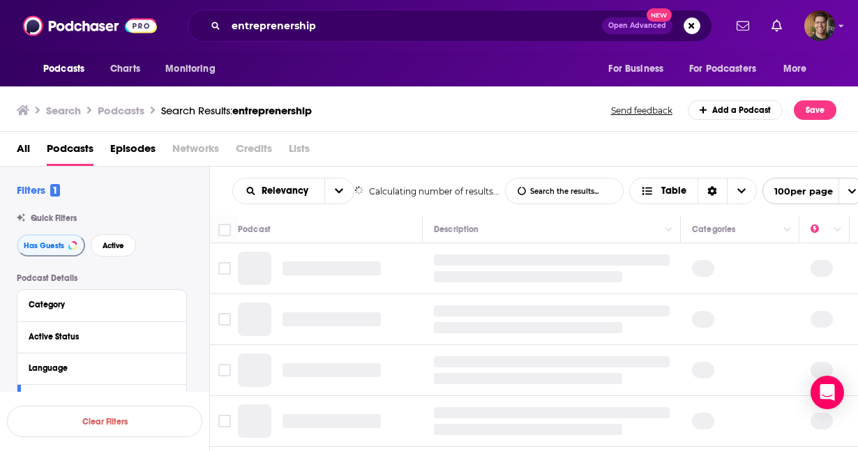
click at [113, 229] on div "Quick Filters Has Guests Active" at bounding box center [113, 235] width 193 height 43
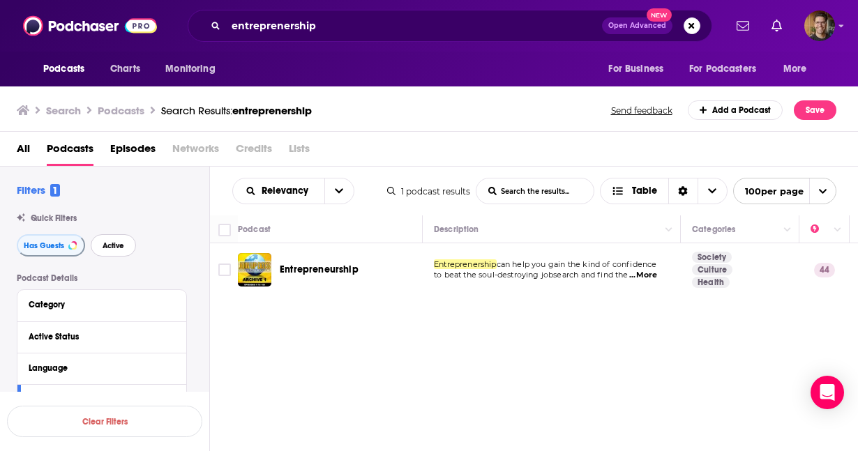
click at [114, 248] on span "Active" at bounding box center [114, 246] width 22 height 8
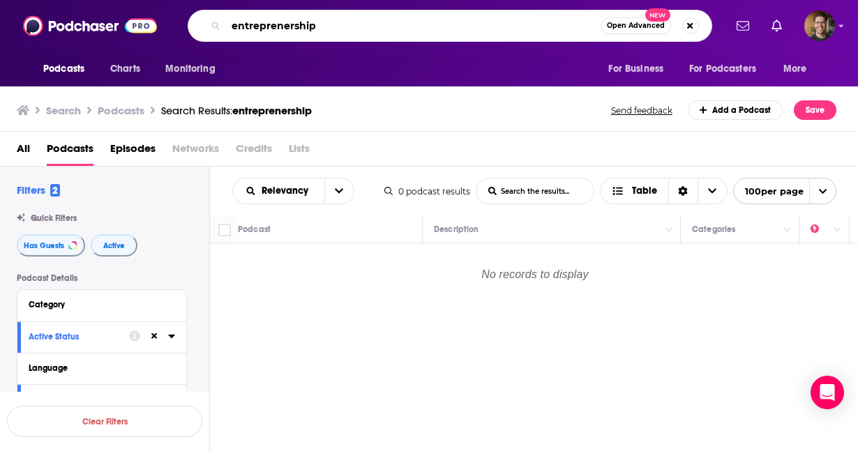
click at [286, 31] on input "entreprenership" at bounding box center [413, 26] width 375 height 22
type input "entrepreneurship"
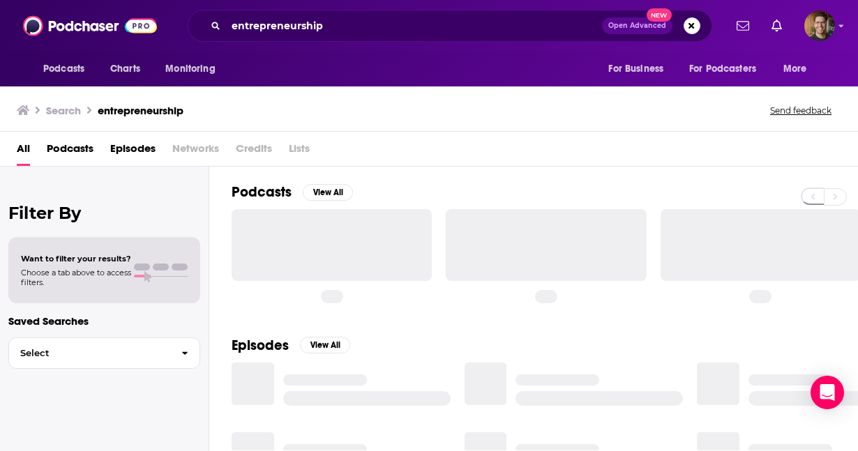
click at [82, 148] on span "Podcasts" at bounding box center [70, 151] width 47 height 29
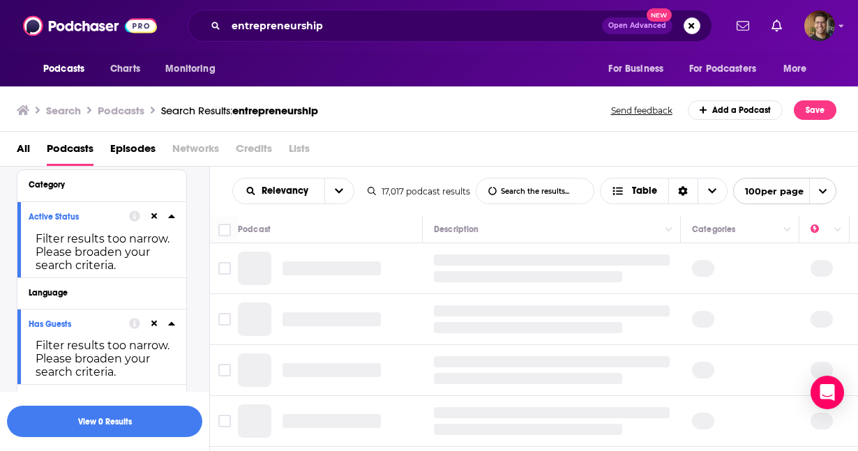
scroll to position [126, 0]
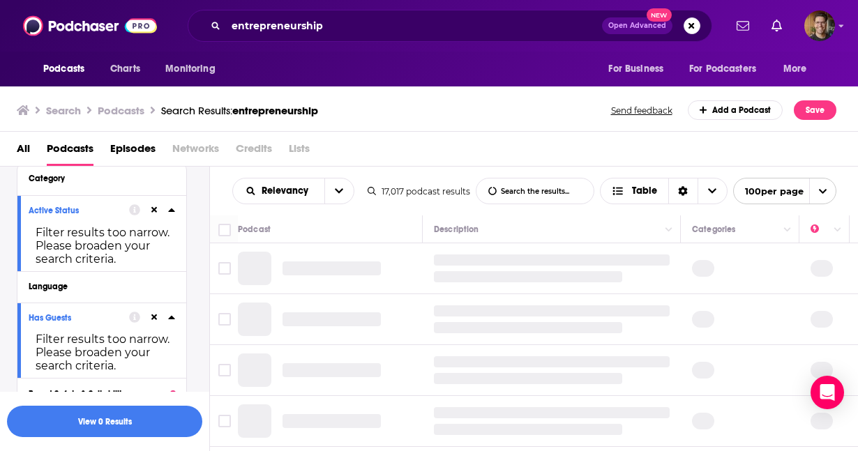
click at [170, 214] on icon at bounding box center [171, 209] width 7 height 11
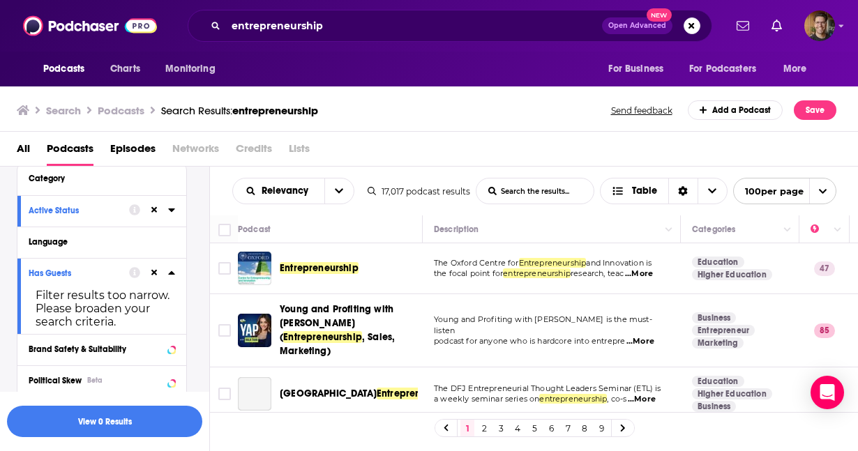
click at [172, 274] on icon at bounding box center [171, 272] width 6 height 3
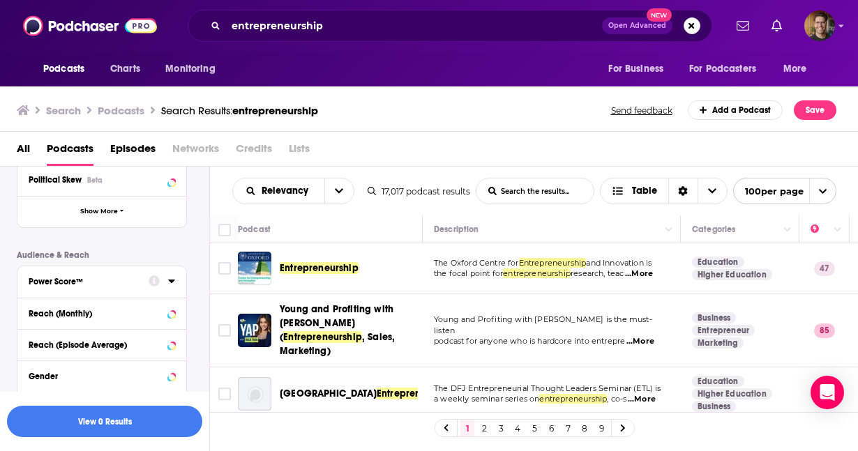
scroll to position [287, 0]
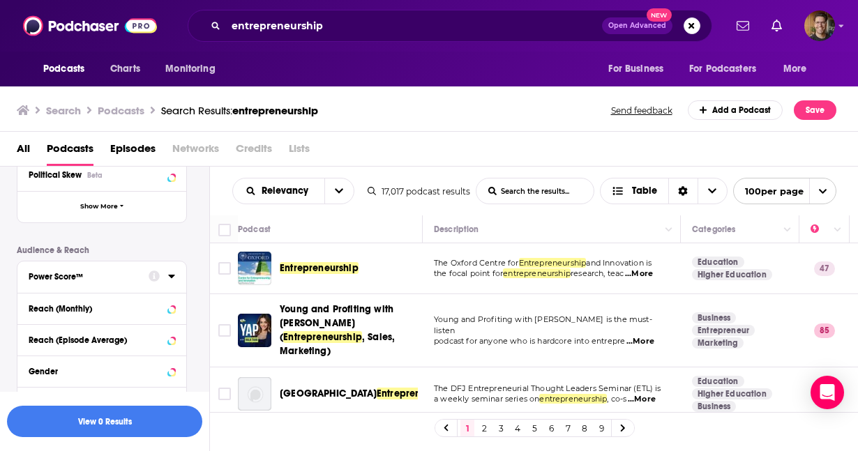
click at [173, 283] on div at bounding box center [162, 275] width 27 height 17
click at [171, 277] on icon at bounding box center [171, 276] width 6 height 3
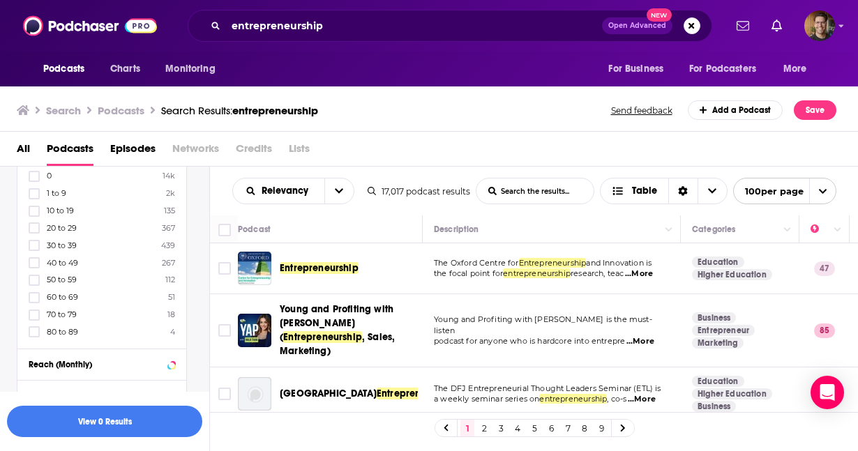
scroll to position [399, 0]
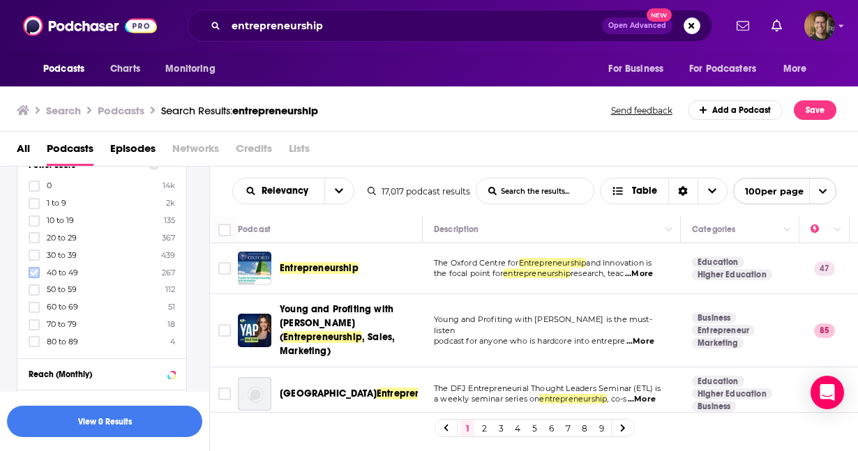
click at [34, 269] on icon at bounding box center [34, 273] width 8 height 8
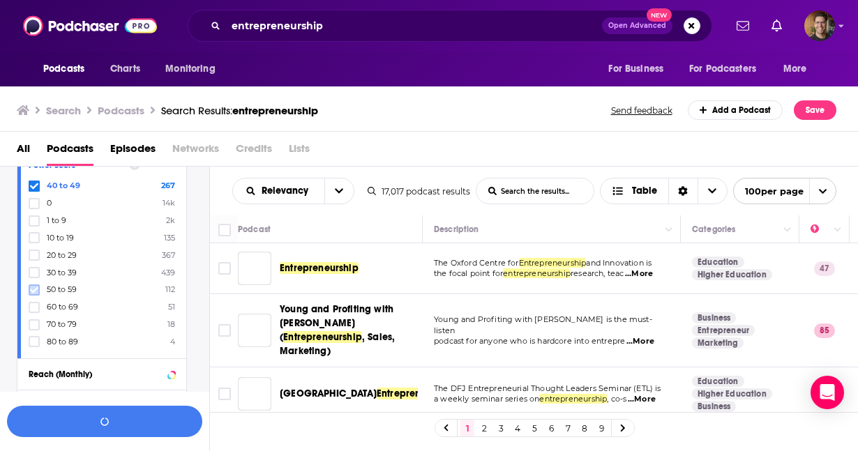
click at [33, 287] on icon at bounding box center [34, 290] width 8 height 6
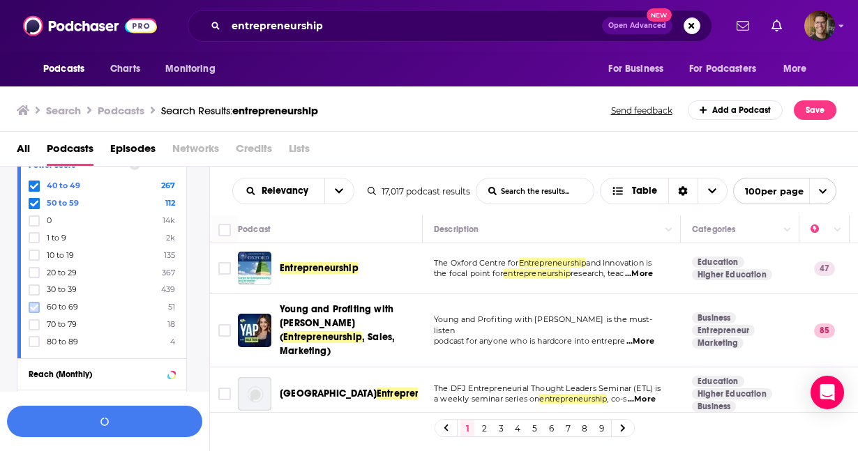
click at [36, 306] on icon at bounding box center [34, 308] width 8 height 8
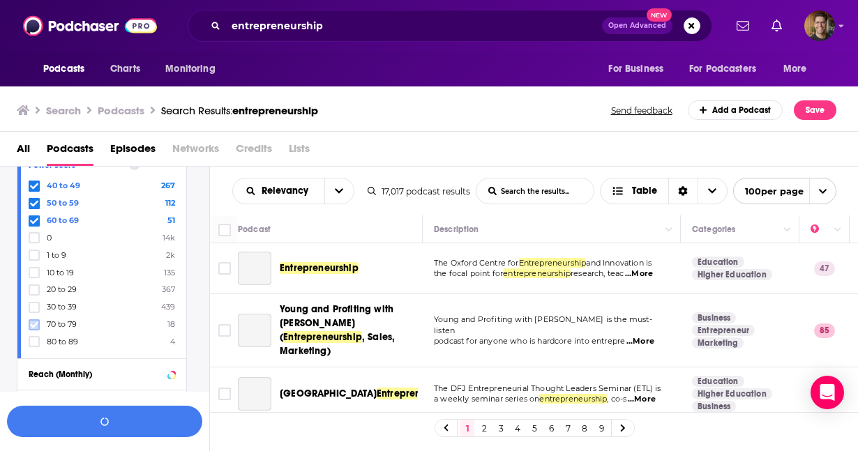
click at [33, 321] on icon at bounding box center [34, 325] width 8 height 8
click at [36, 340] on icon at bounding box center [34, 342] width 8 height 8
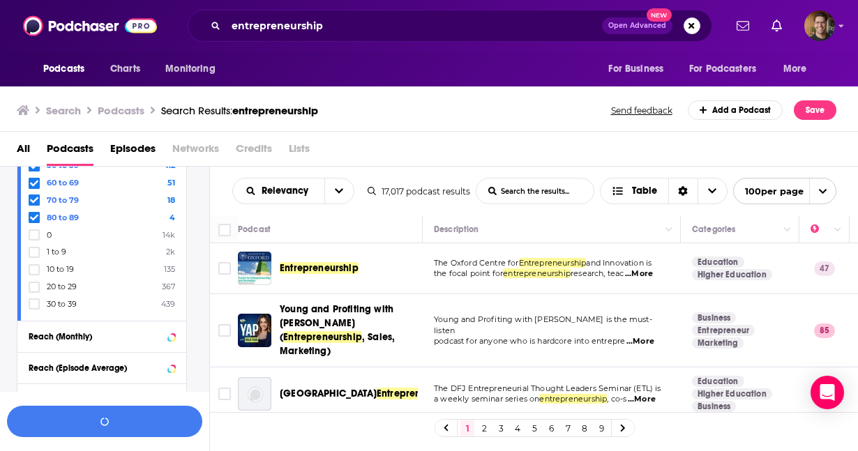
scroll to position [442, 0]
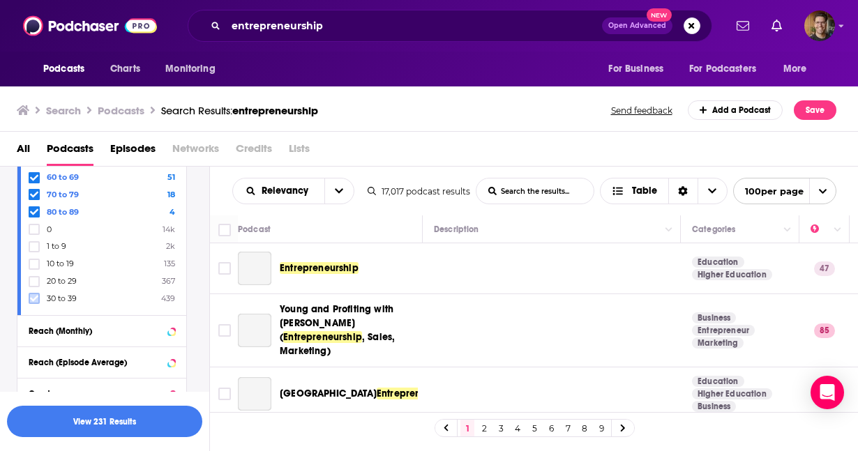
click at [35, 296] on icon at bounding box center [34, 299] width 8 height 6
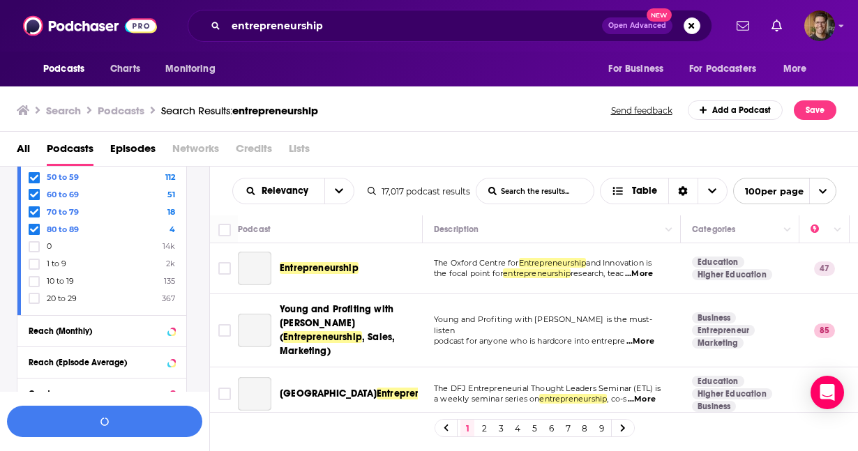
scroll to position [443, 0]
click at [120, 415] on button "View 248 Results" at bounding box center [104, 421] width 195 height 31
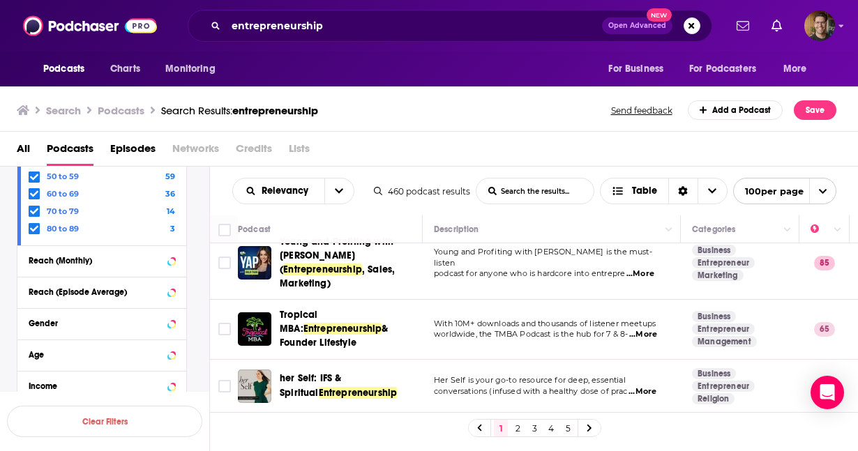
scroll to position [17, 0]
click at [648, 329] on span "...More" at bounding box center [643, 334] width 28 height 11
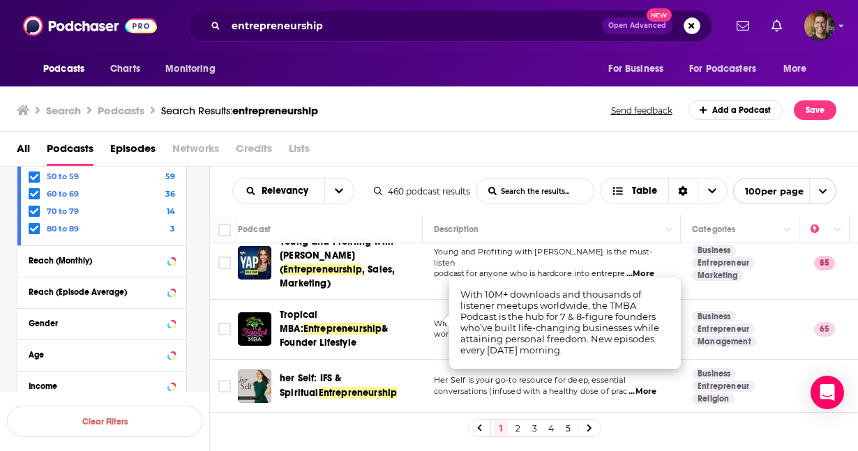
click at [474, 148] on div "All Podcasts Episodes Networks Credits Lists" at bounding box center [432, 151] width 831 height 29
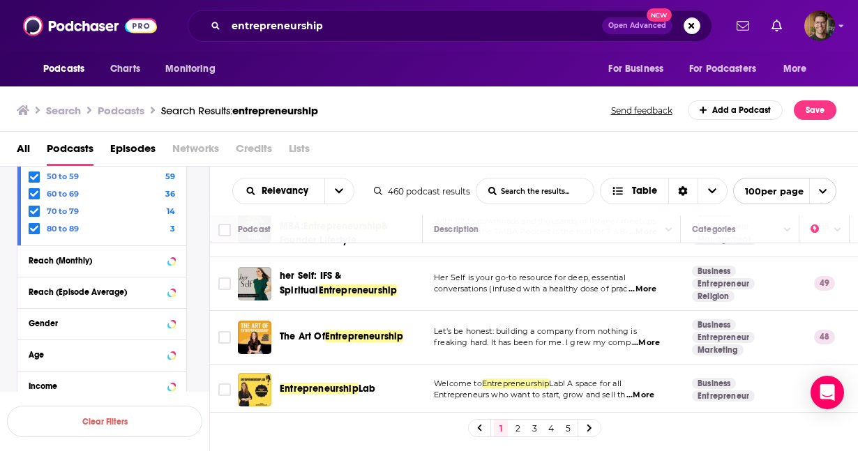
scroll to position [128, 0]
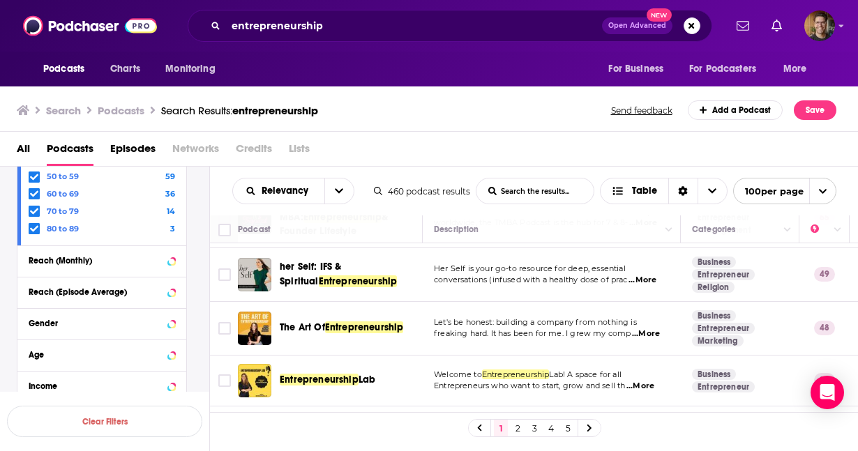
click at [648, 329] on span "...More" at bounding box center [646, 334] width 28 height 11
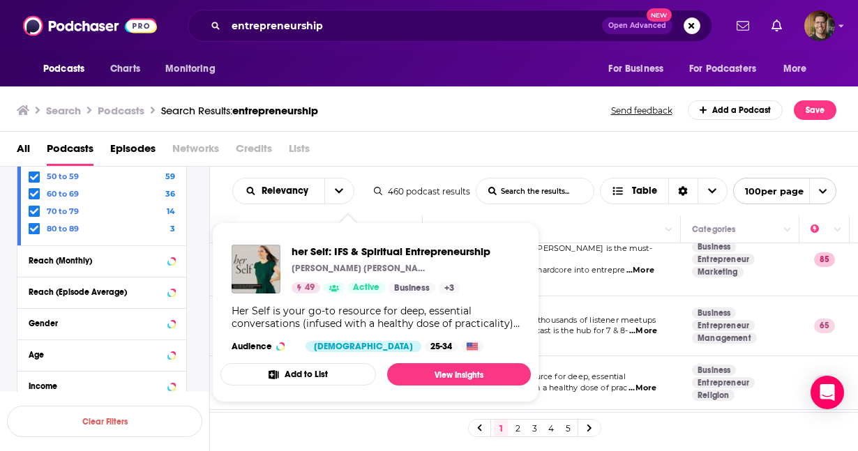
scroll to position [18, 0]
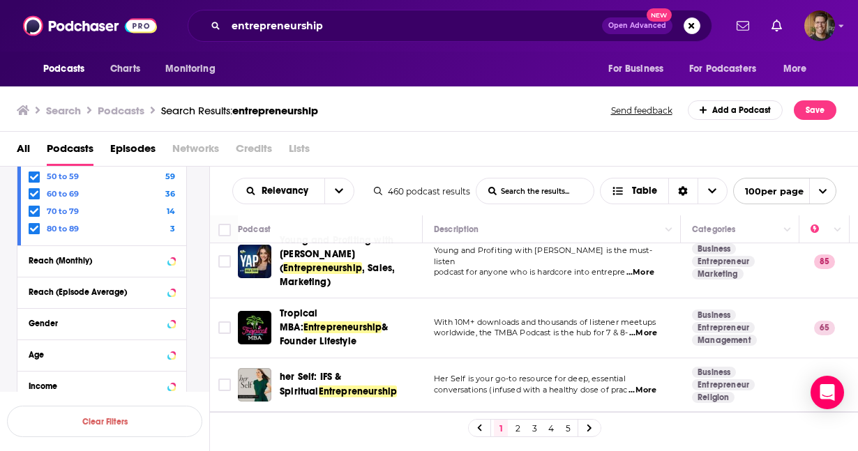
click at [433, 136] on div "All Podcasts Episodes Networks Credits Lists" at bounding box center [429, 149] width 859 height 35
click at [388, 158] on div "All Podcasts Episodes Networks Credits Lists" at bounding box center [432, 151] width 831 height 29
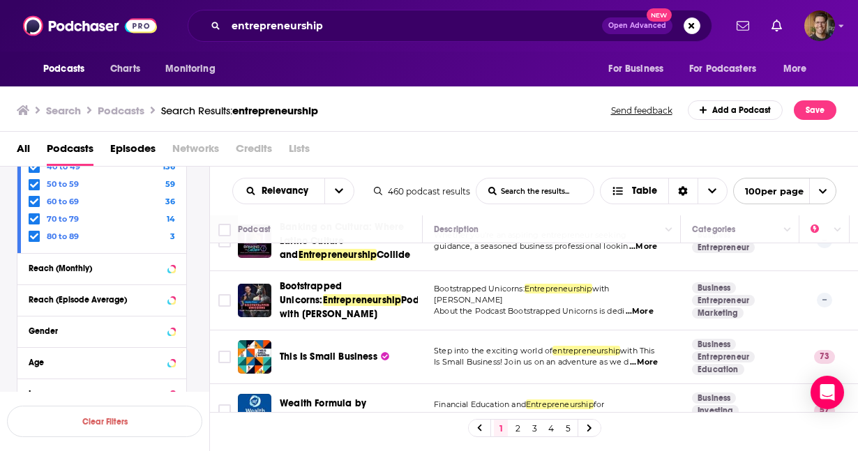
scroll to position [1845, 0]
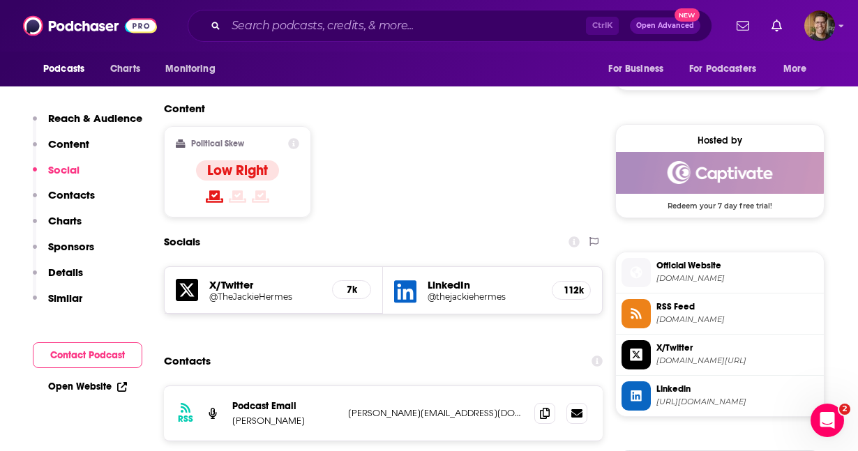
scroll to position [1061, 0]
click at [546, 407] on icon at bounding box center [545, 412] width 10 height 11
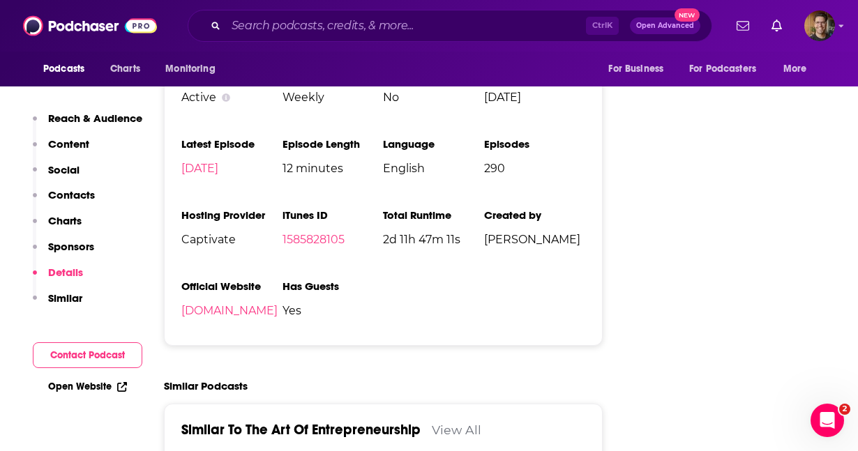
scroll to position [2030, 0]
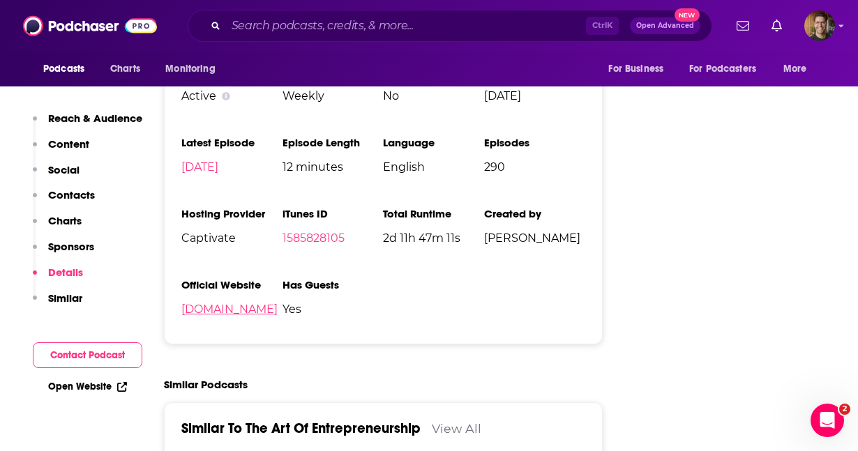
click at [249, 303] on link "jackiehermes.com" at bounding box center [229, 309] width 96 height 13
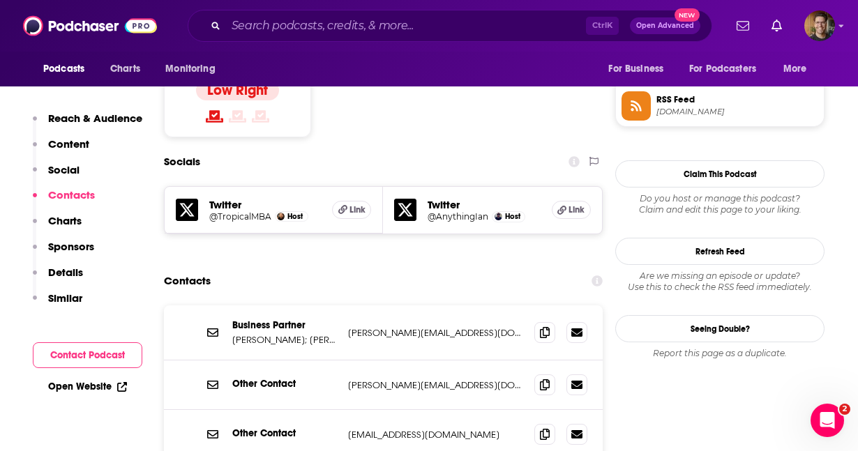
scroll to position [1141, 0]
click at [551, 321] on span at bounding box center [544, 331] width 21 height 21
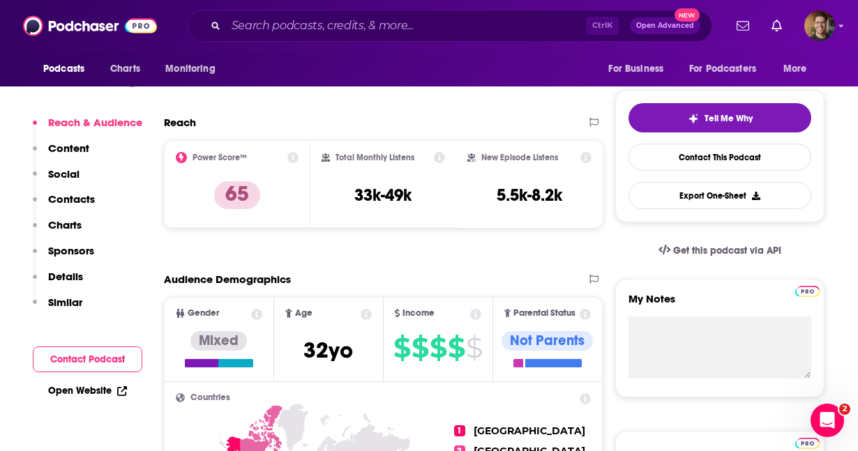
scroll to position [0, 0]
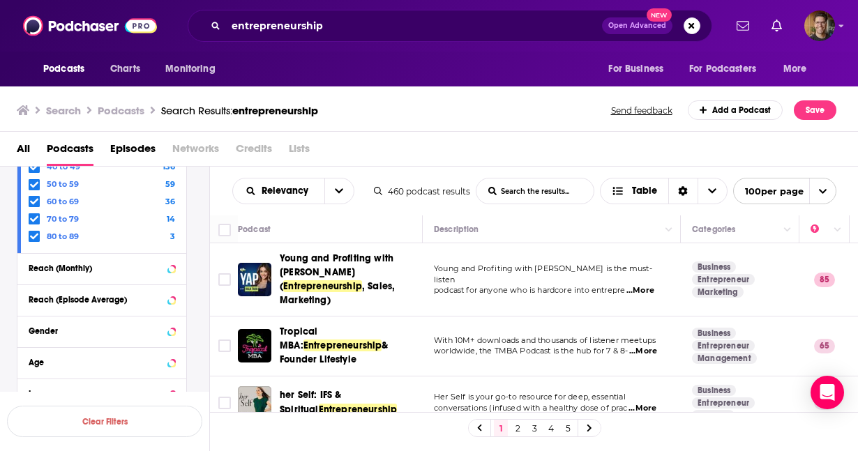
click at [417, 164] on div "All Podcasts Episodes Networks Credits Lists" at bounding box center [432, 151] width 831 height 29
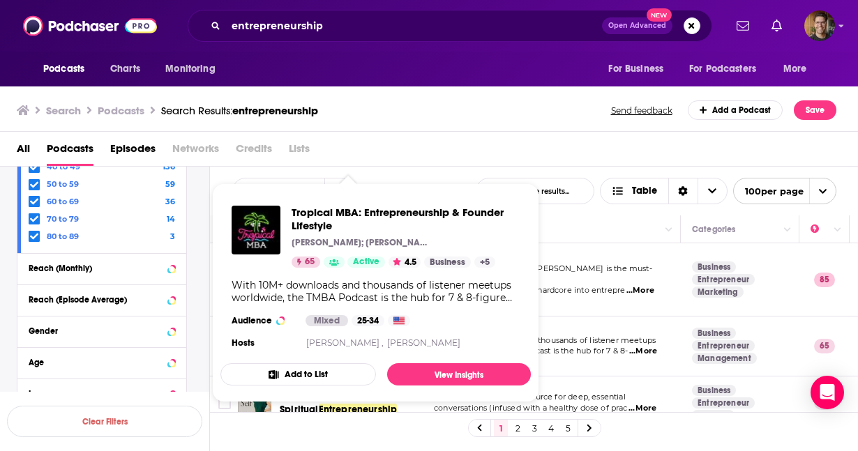
click at [592, 140] on div "All Podcasts Episodes Networks Credits Lists" at bounding box center [432, 151] width 831 height 29
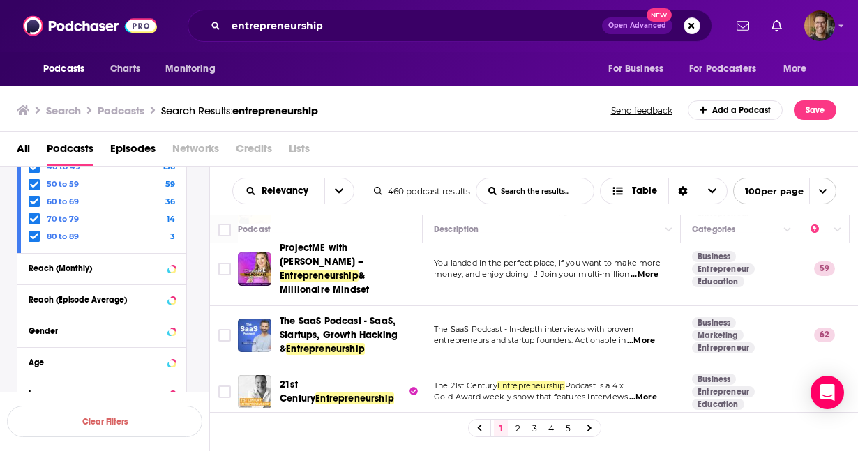
scroll to position [436, 0]
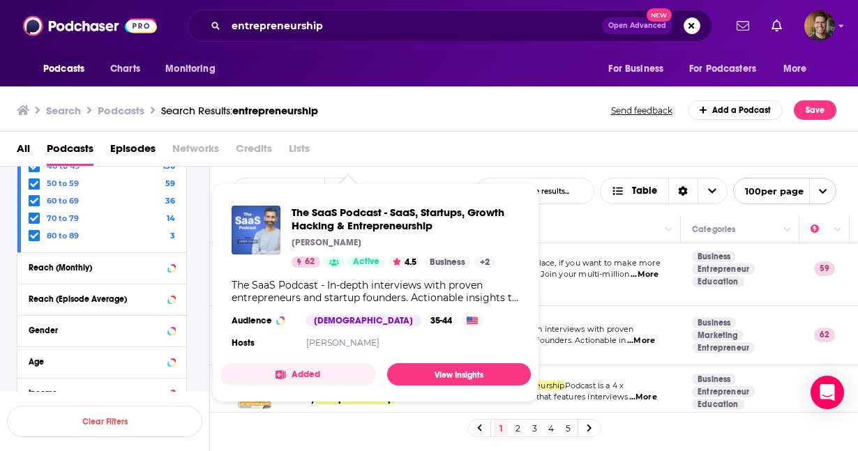
click at [319, 294] on div "The SaaS Podcast - In-depth interviews with proven entrepreneurs and startup fo…" at bounding box center [376, 291] width 288 height 25
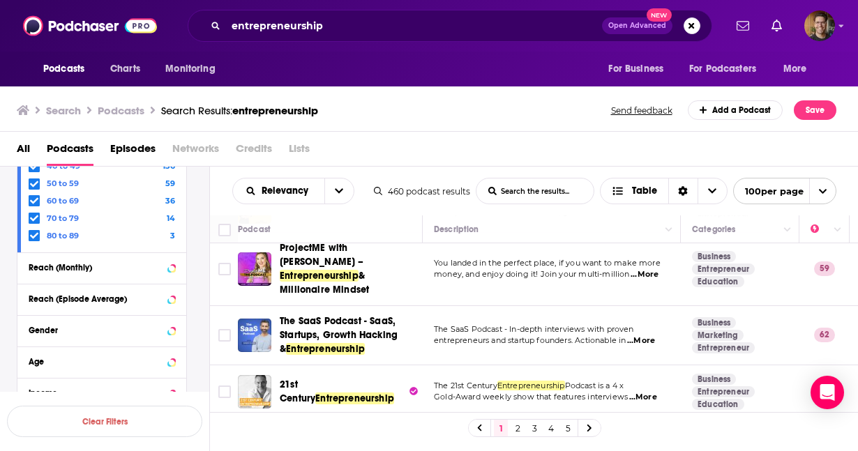
click at [651, 336] on span "...More" at bounding box center [641, 341] width 28 height 11
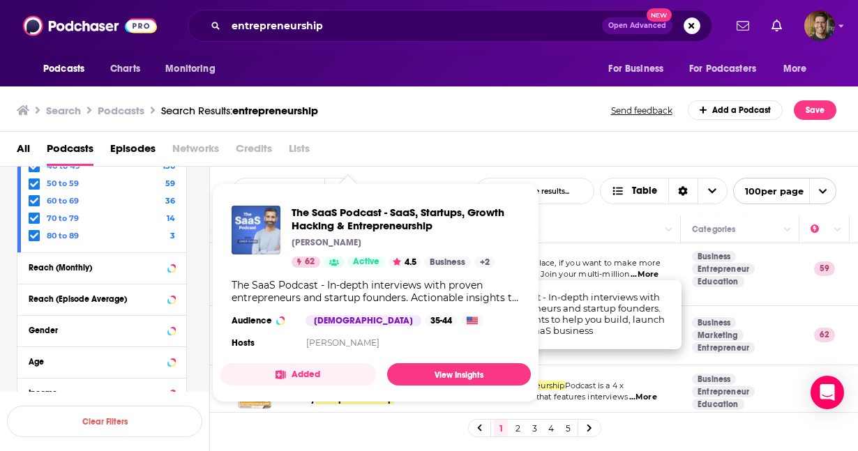
click at [486, 150] on div "All Podcasts Episodes Networks Credits Lists" at bounding box center [432, 151] width 831 height 29
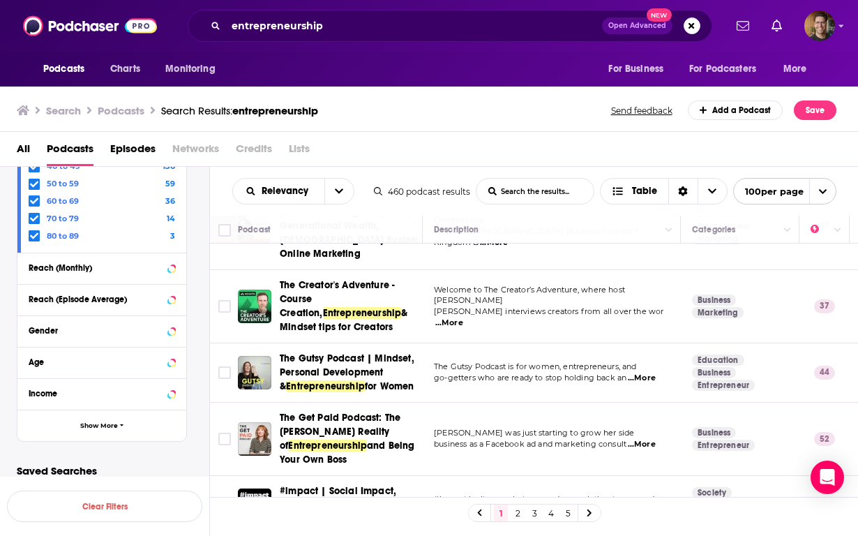
scroll to position [1099, 0]
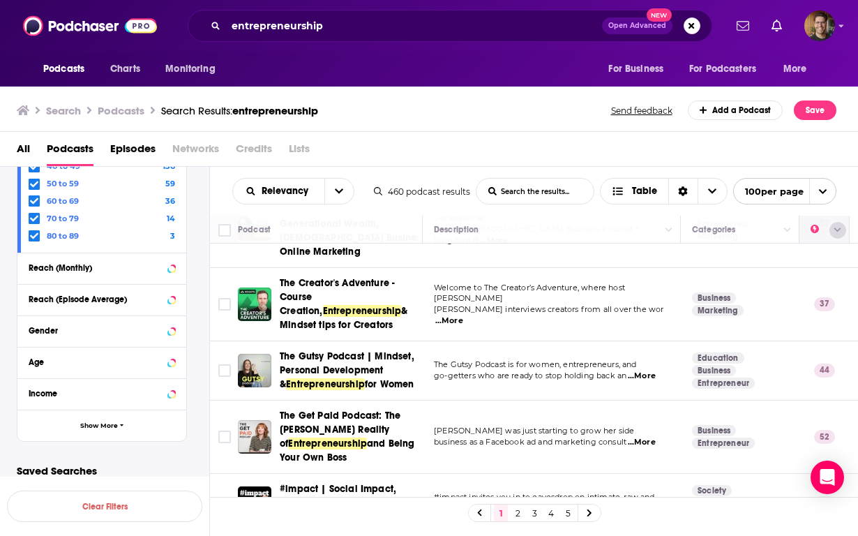
click at [837, 231] on icon "Column Actions" at bounding box center [838, 230] width 7 height 4
click at [815, 231] on div at bounding box center [429, 268] width 858 height 536
click at [815, 231] on icon "Move" at bounding box center [823, 229] width 17 height 17
click at [712, 196] on span "Choose View" at bounding box center [712, 191] width 29 height 25
click at [711, 195] on icon "Choose View" at bounding box center [712, 191] width 8 height 10
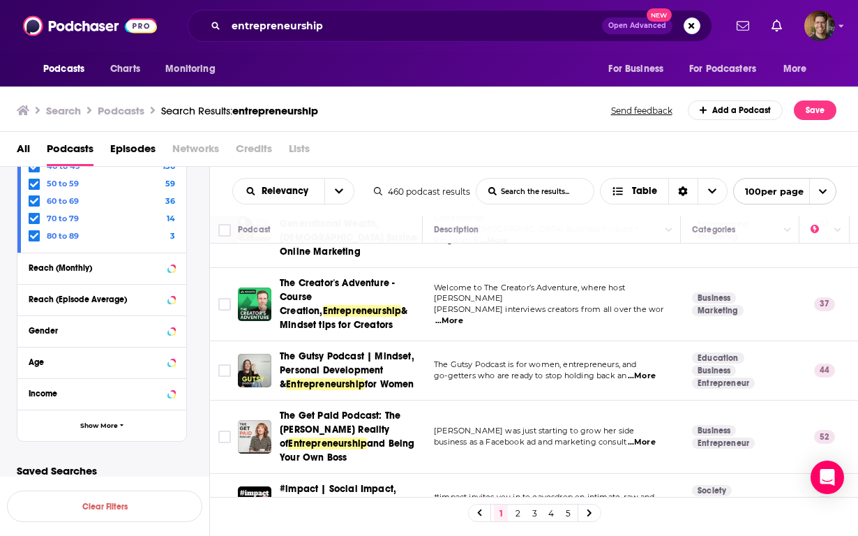
click at [821, 188] on icon "open menu" at bounding box center [822, 191] width 9 height 9
click at [822, 189] on icon "close menu" at bounding box center [822, 191] width 9 height 9
click at [341, 188] on icon "open menu" at bounding box center [339, 191] width 8 height 10
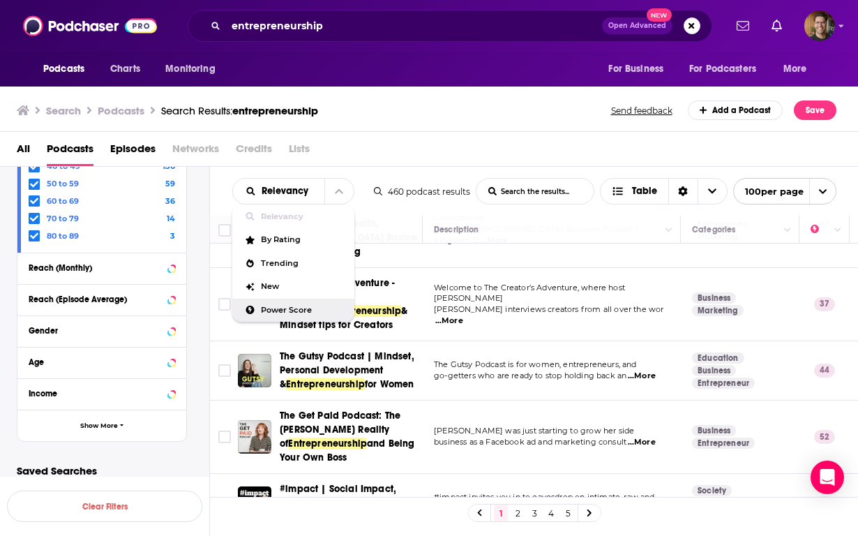
click at [292, 315] on div "Power Score" at bounding box center [293, 311] width 122 height 24
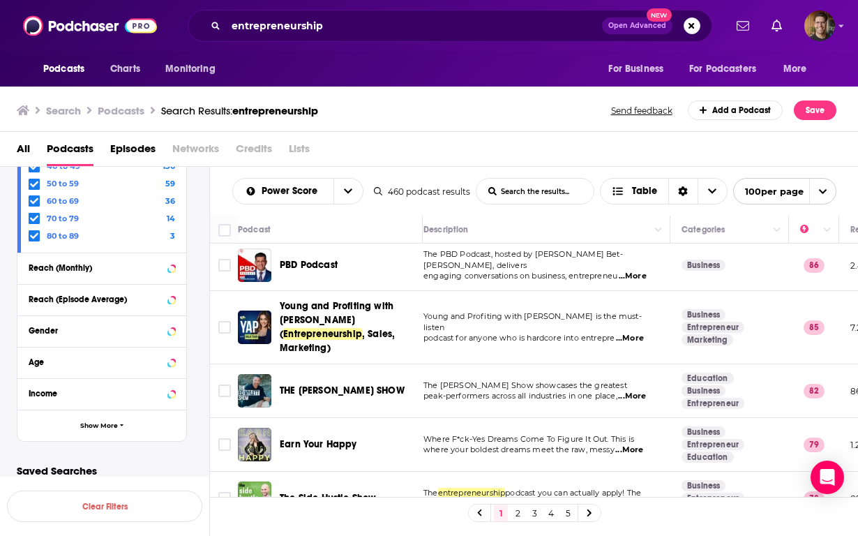
scroll to position [14, 0]
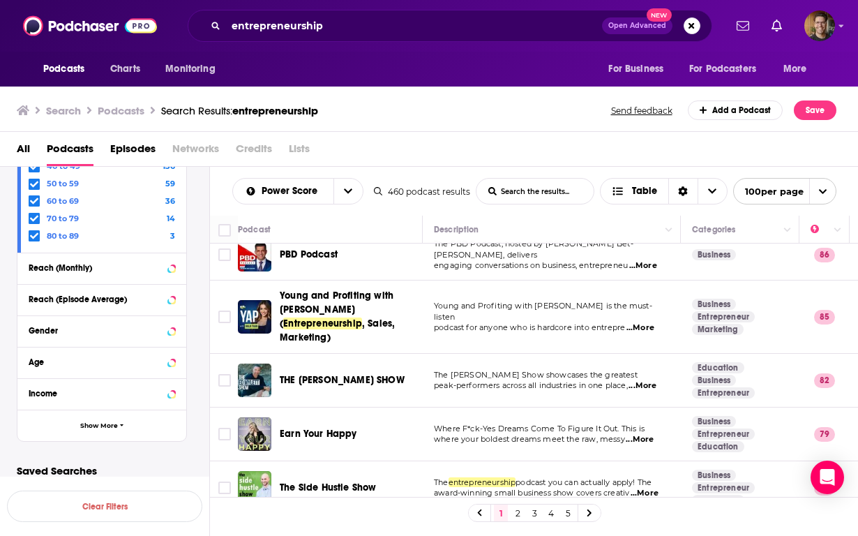
click at [650, 380] on span "...More" at bounding box center [643, 385] width 28 height 11
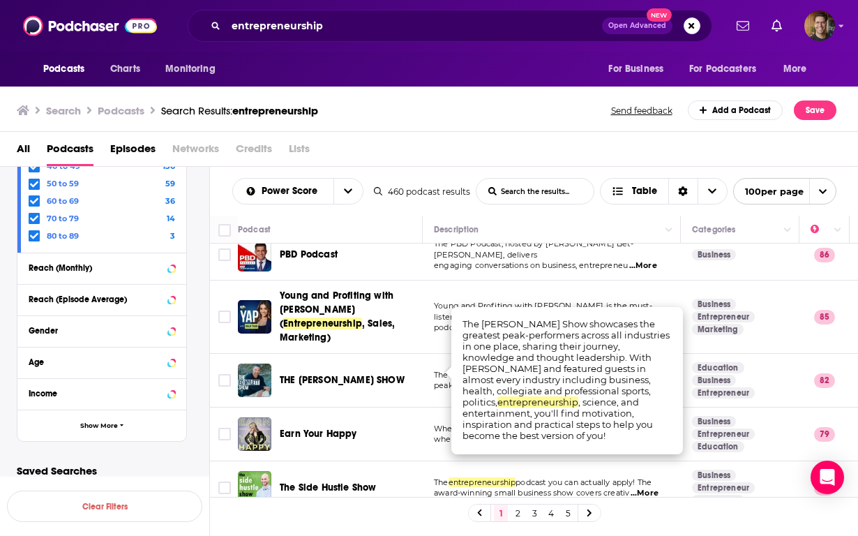
click at [399, 384] on td "THE ED MYLETT SHOW" at bounding box center [330, 381] width 185 height 54
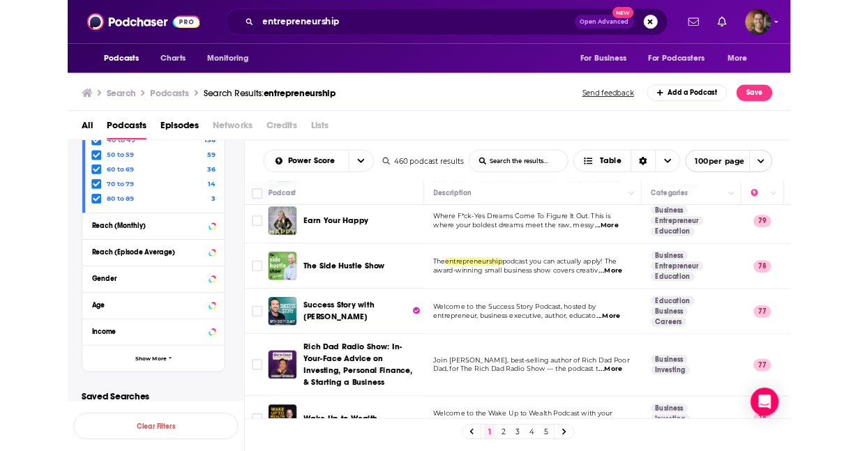
scroll to position [186, 0]
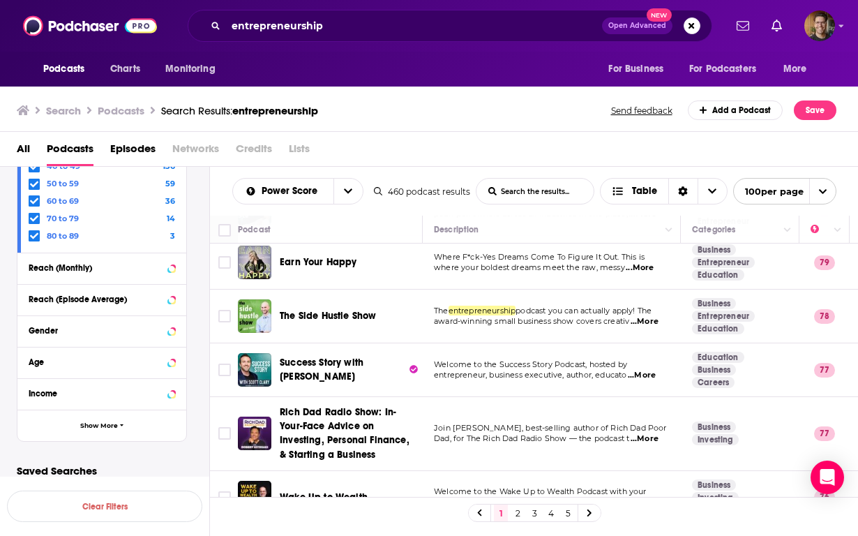
click at [643, 370] on span "...More" at bounding box center [642, 375] width 28 height 11
click at [728, 40] on div "Podcasts Charts Monitoring entrepreneurship Open Advanced New For Business For …" at bounding box center [429, 26] width 858 height 52
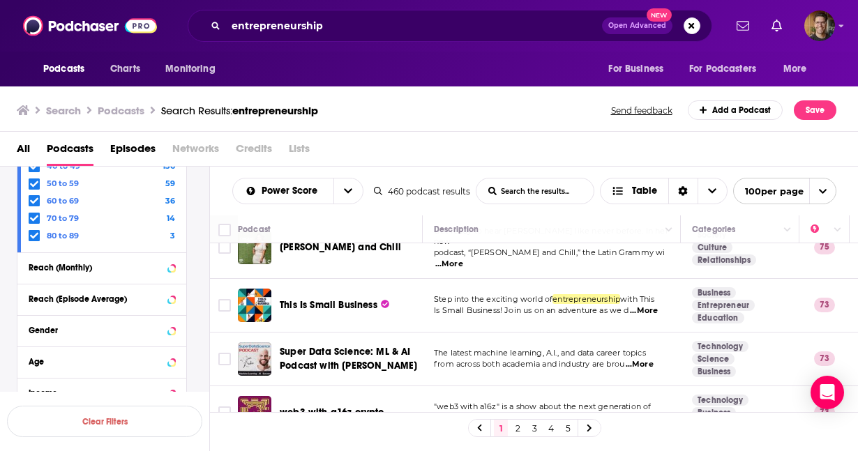
scroll to position [493, 0]
click at [647, 305] on span "...More" at bounding box center [644, 310] width 28 height 11
click at [491, 165] on div "All Podcasts Episodes Networks Credits Lists" at bounding box center [432, 151] width 831 height 29
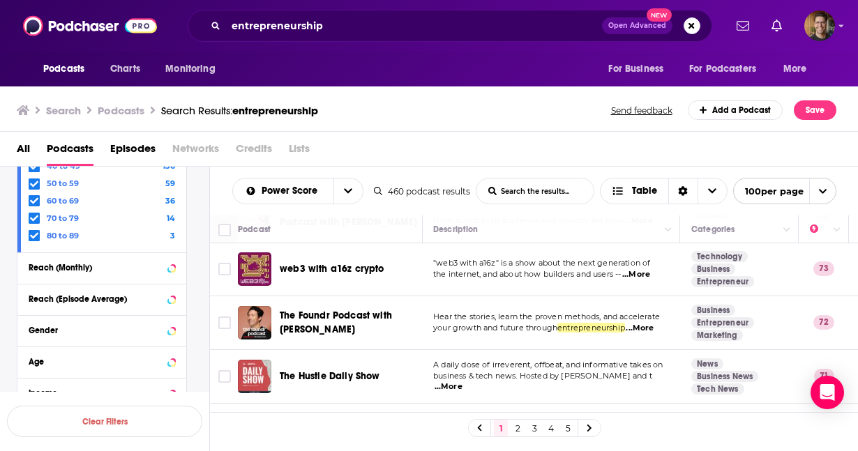
scroll to position [636, 0]
click at [652, 323] on span "...More" at bounding box center [641, 328] width 28 height 11
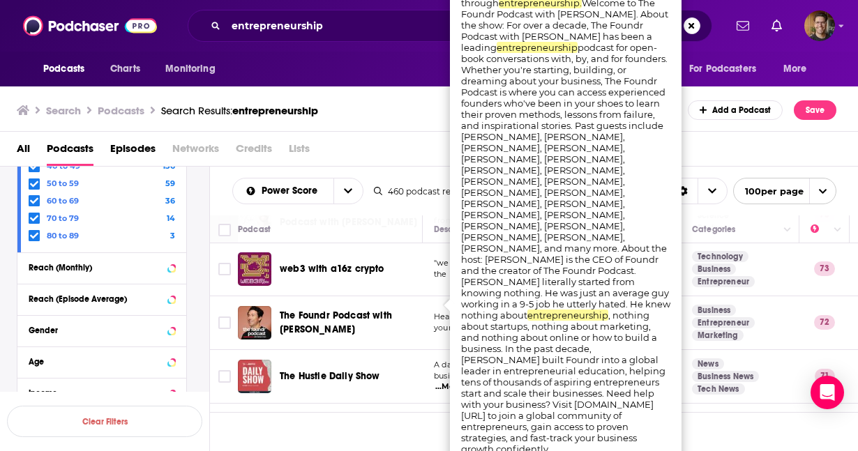
click at [346, 309] on span "The Foundr Podcast with Nathan Chan" at bounding box center [349, 323] width 138 height 28
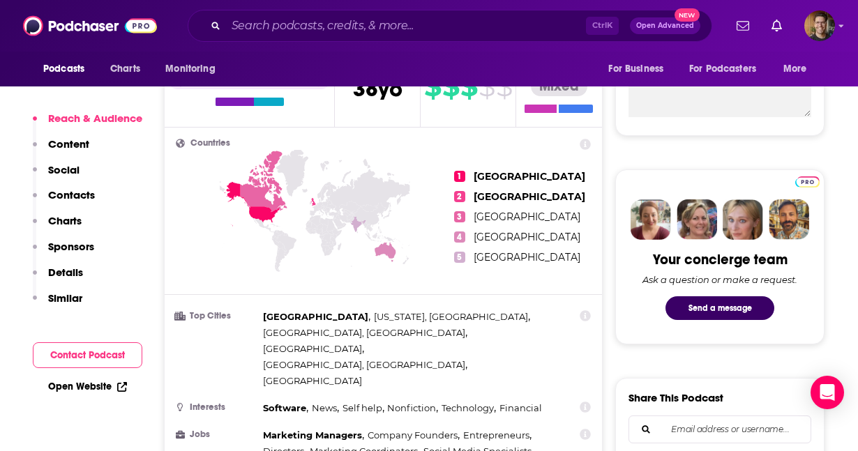
scroll to position [550, 0]
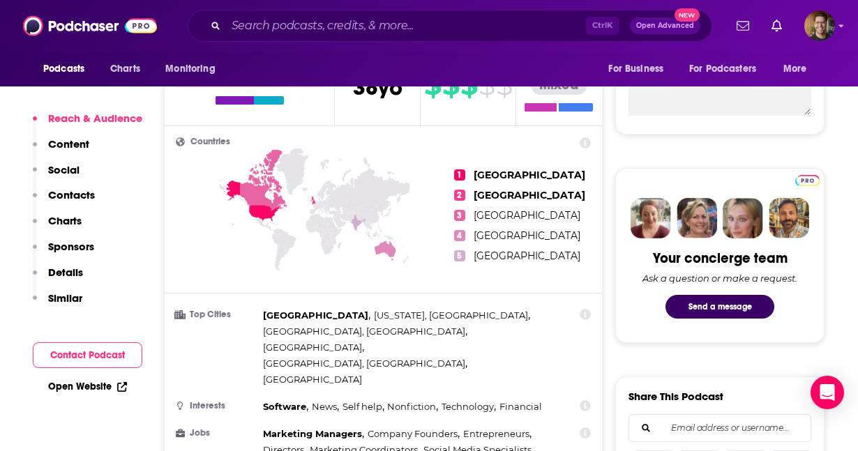
click at [78, 195] on p "Contacts" at bounding box center [71, 194] width 47 height 13
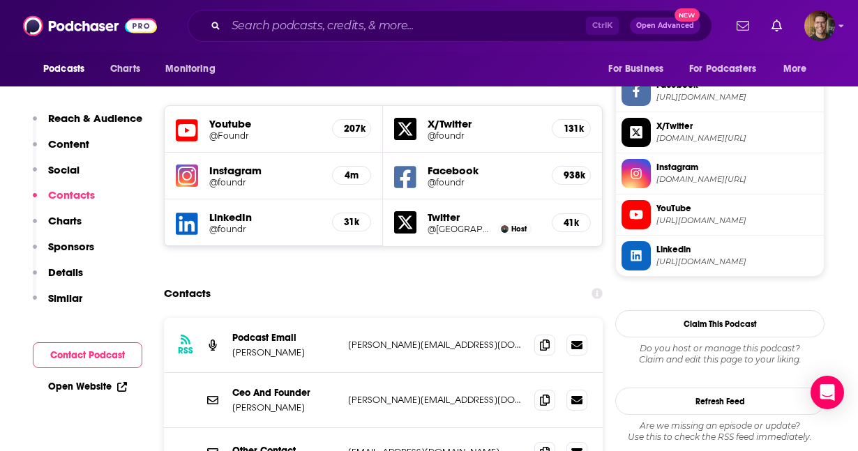
scroll to position [1211, 0]
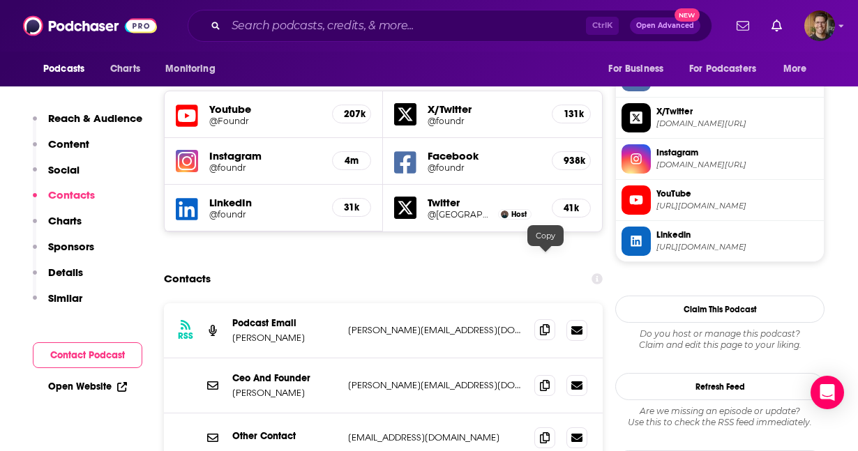
click at [544, 324] on icon at bounding box center [545, 329] width 10 height 11
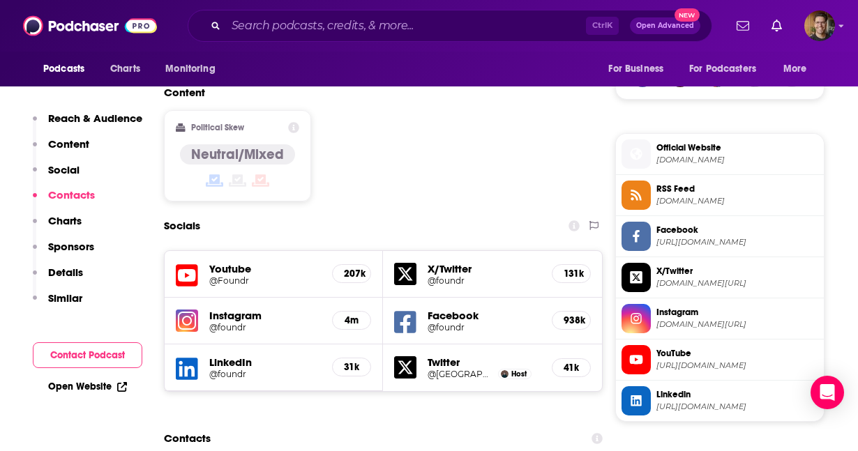
scroll to position [0, 0]
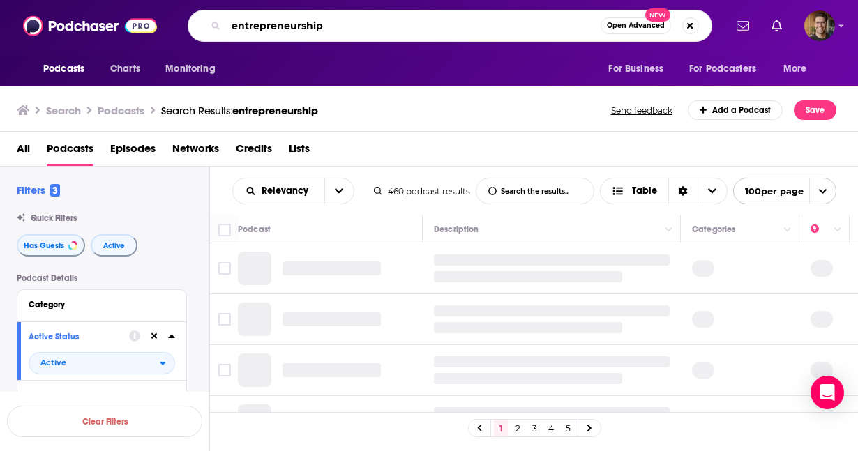
click at [307, 25] on input "entrepreneurship" at bounding box center [413, 26] width 375 height 22
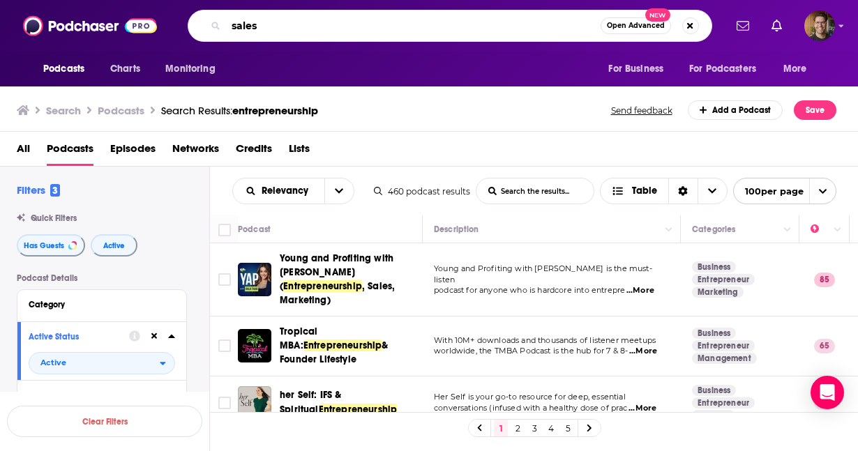
click at [249, 24] on input "sales" at bounding box center [413, 26] width 375 height 22
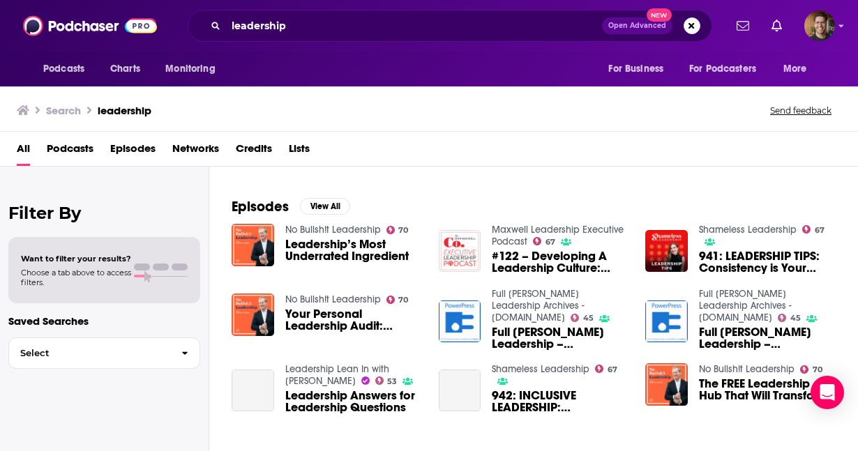
scroll to position [182, 0]
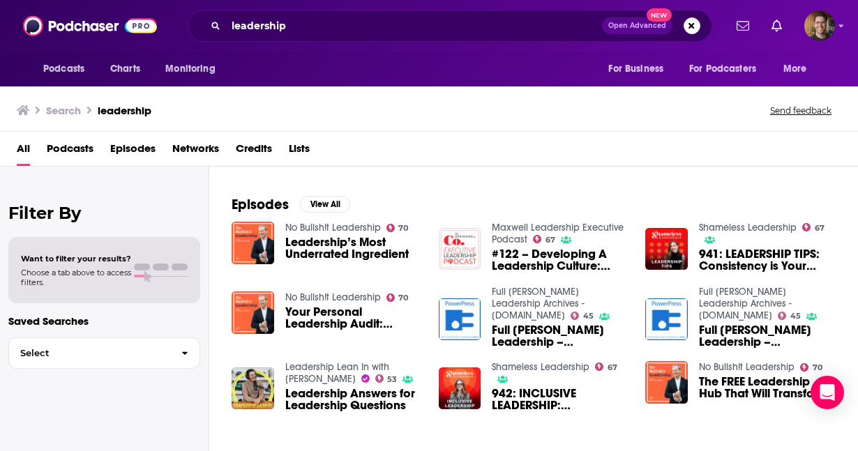
click at [66, 154] on span "Podcasts" at bounding box center [70, 151] width 47 height 29
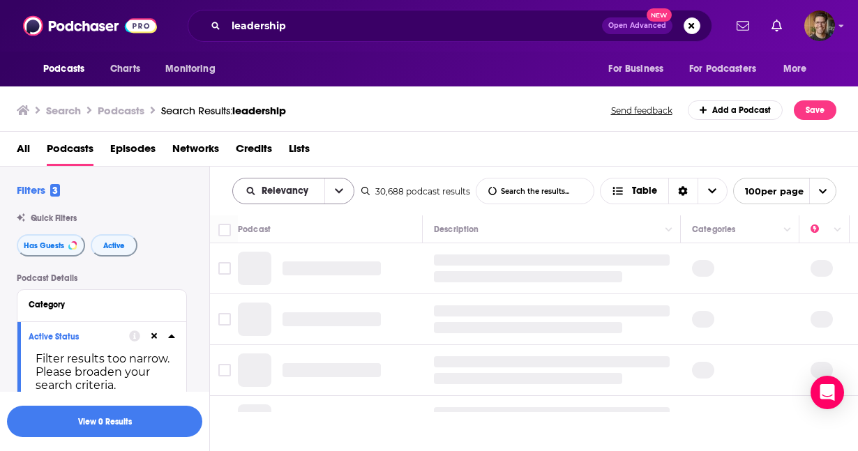
click at [340, 198] on button "open menu" at bounding box center [338, 191] width 29 height 25
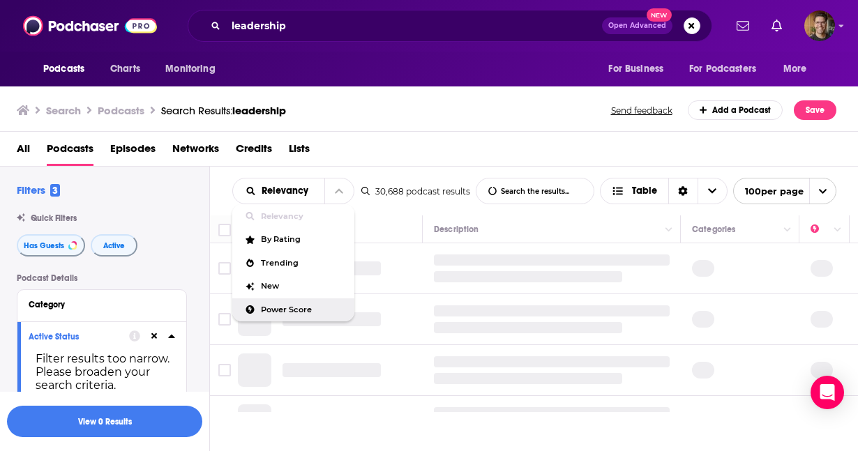
click at [285, 307] on span "Power Score" at bounding box center [302, 310] width 82 height 8
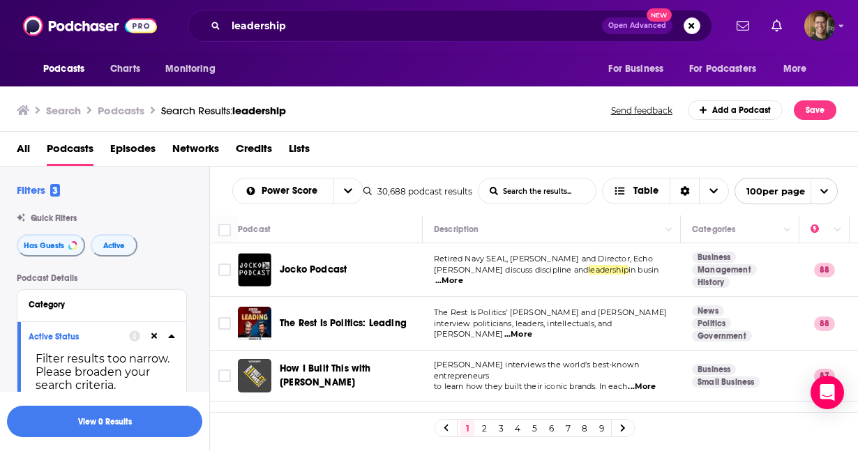
click at [154, 335] on icon at bounding box center [154, 336] width 6 height 9
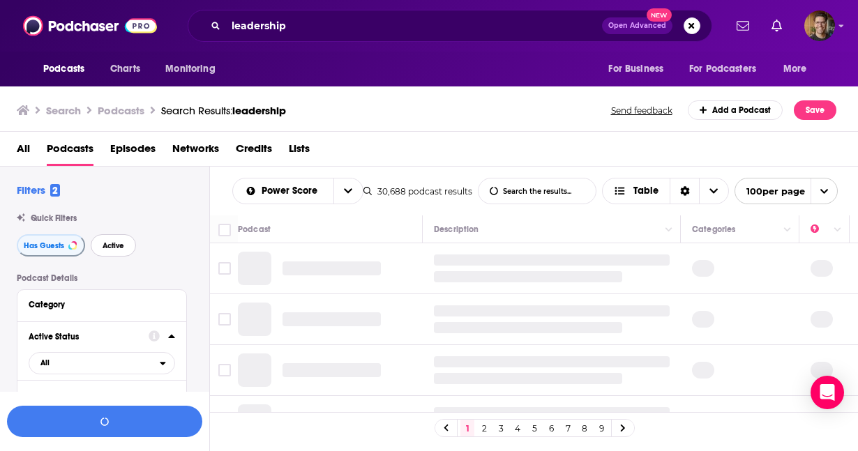
click at [129, 250] on button "Active" at bounding box center [113, 245] width 45 height 22
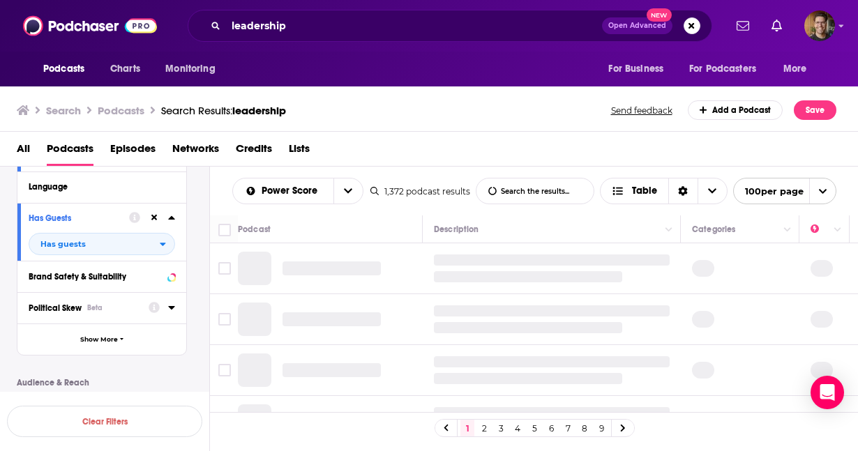
scroll to position [218, 0]
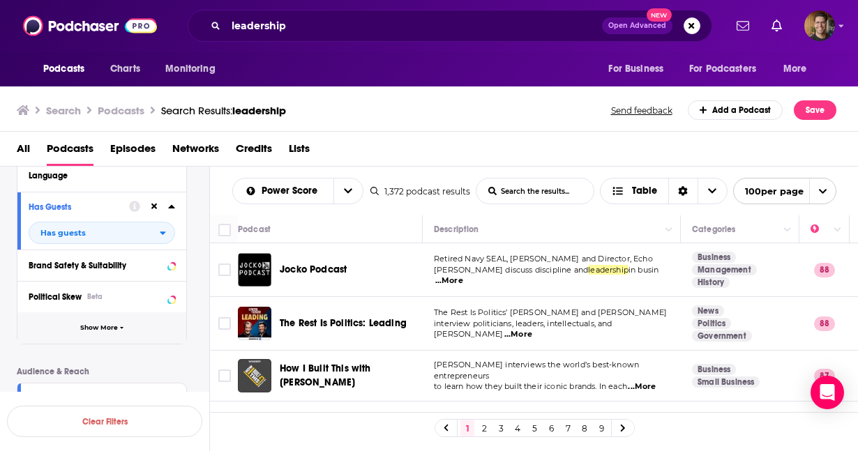
click at [113, 331] on span "Show More" at bounding box center [99, 328] width 38 height 8
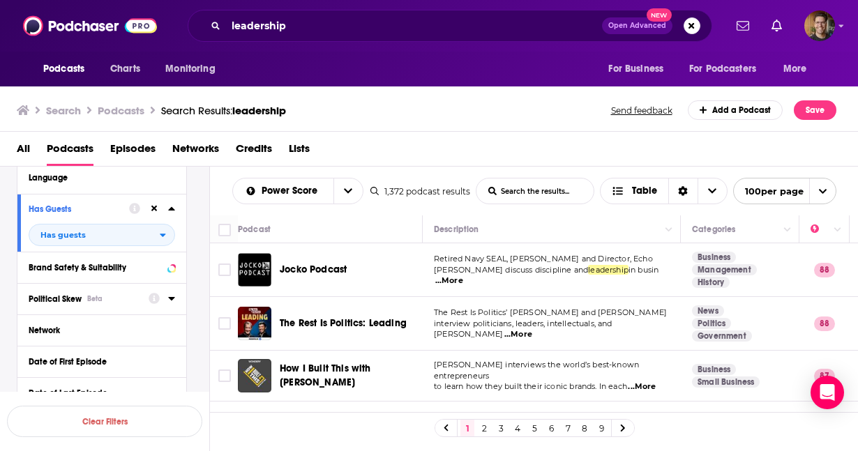
scroll to position [219, 0]
click at [172, 299] on icon at bounding box center [171, 297] width 6 height 3
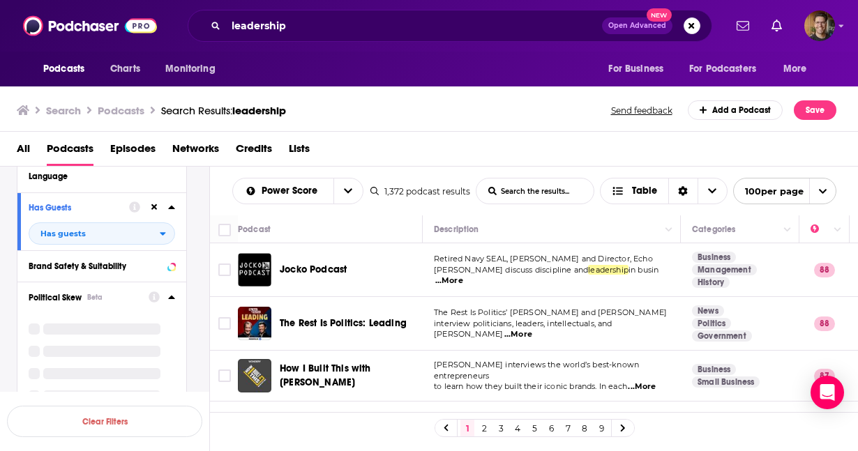
click at [172, 299] on icon at bounding box center [171, 297] width 6 height 3
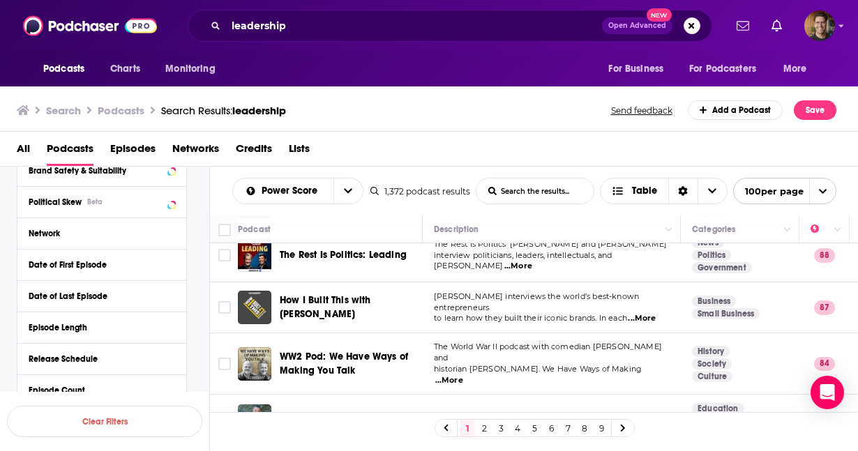
scroll to position [88, 0]
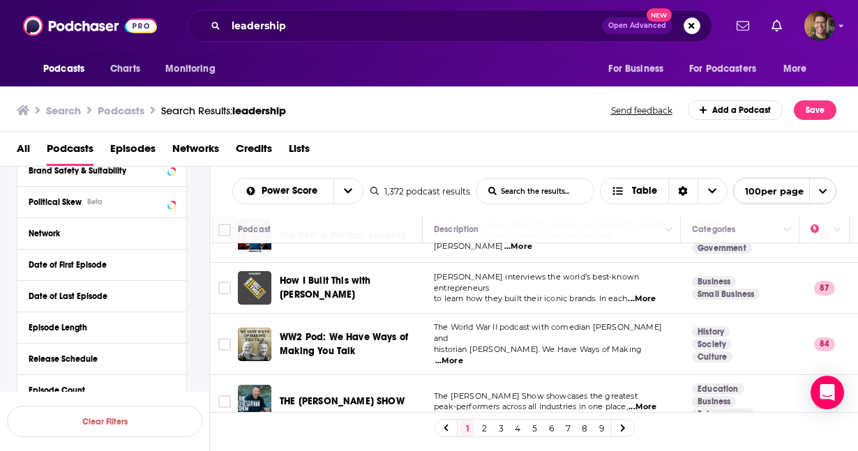
click at [651, 294] on span "...More" at bounding box center [642, 299] width 28 height 11
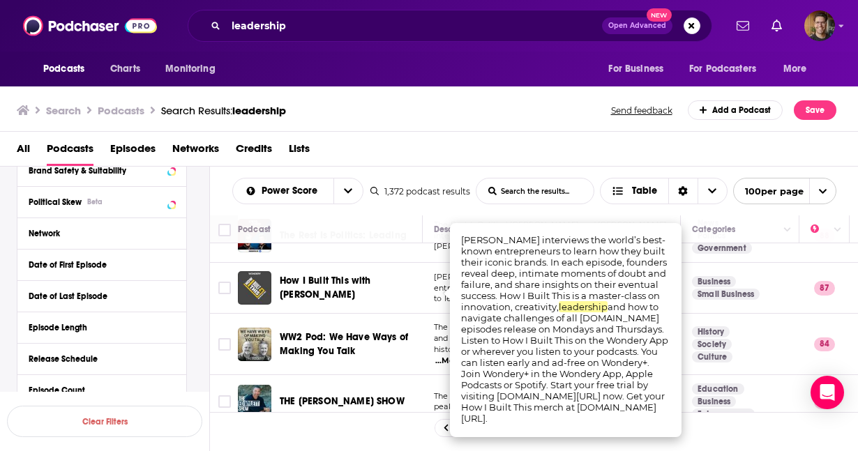
click at [412, 298] on div "How I Built This with Guy Raz" at bounding box center [352, 287] width 145 height 33
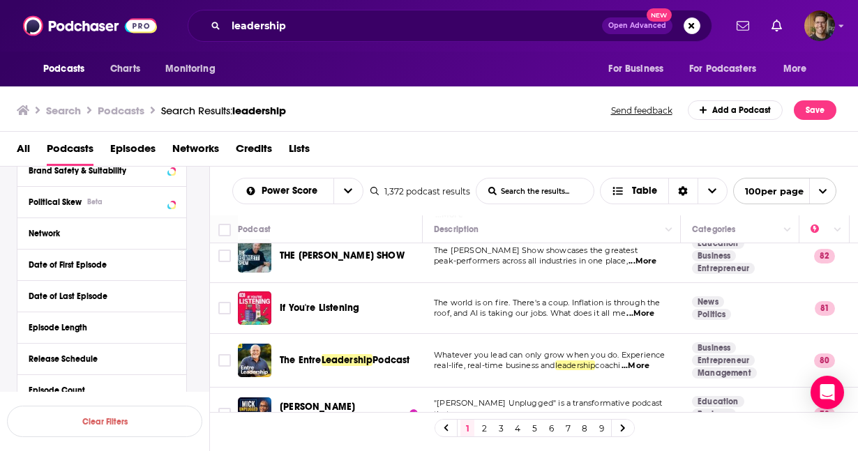
scroll to position [233, 0]
click at [647, 361] on span "...More" at bounding box center [636, 366] width 28 height 11
click at [354, 345] on div "The Entre Leadership Podcast" at bounding box center [352, 361] width 145 height 33
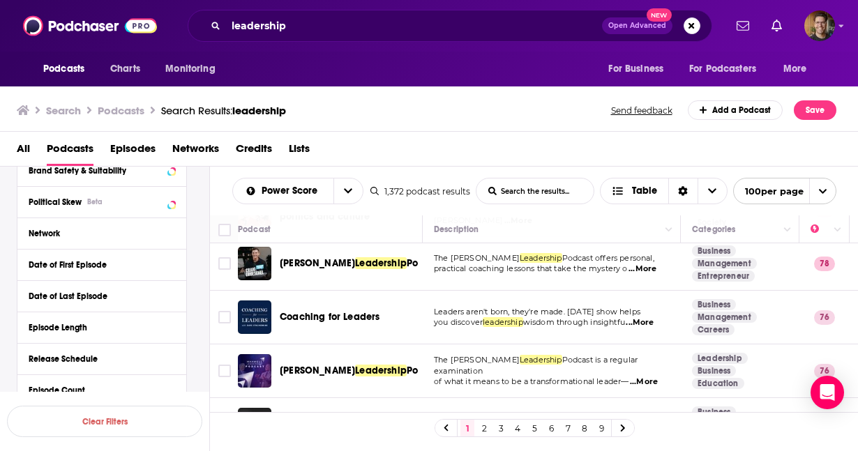
scroll to position [491, 0]
click at [650, 318] on span "...More" at bounding box center [640, 323] width 28 height 11
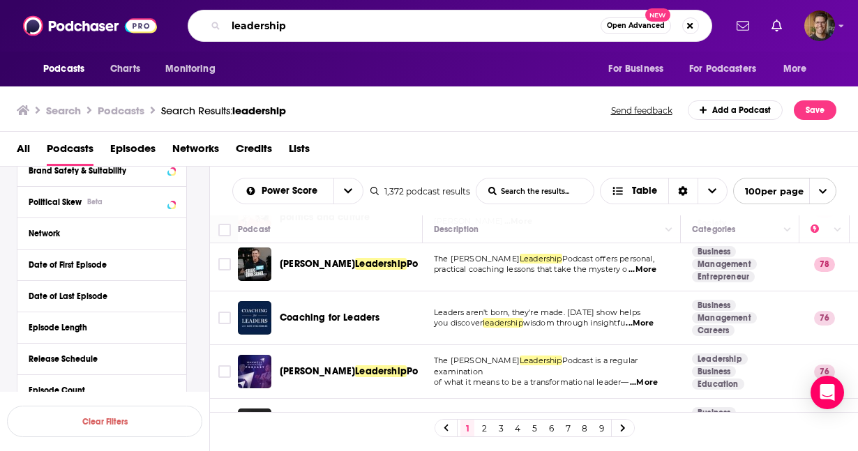
click at [320, 24] on input "leadership" at bounding box center [413, 26] width 375 height 22
type input "sales"
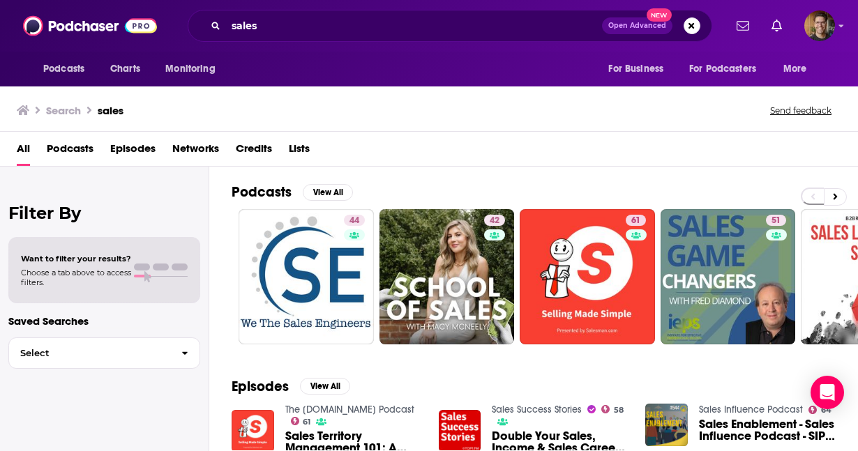
click at [67, 150] on span "Podcasts" at bounding box center [70, 151] width 47 height 29
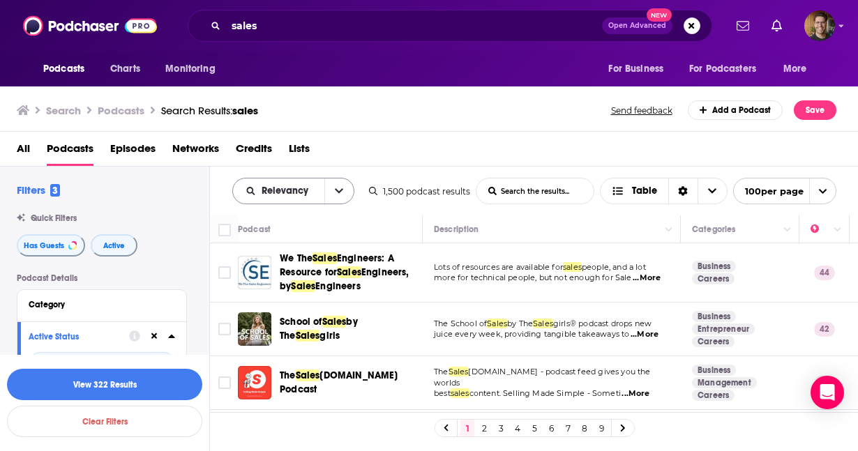
click at [343, 194] on button "open menu" at bounding box center [338, 191] width 29 height 25
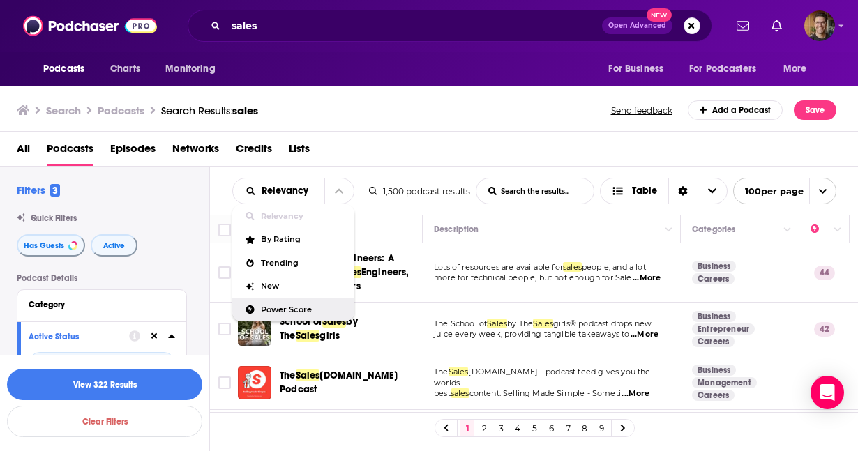
click at [320, 306] on span "Power Score" at bounding box center [302, 310] width 82 height 8
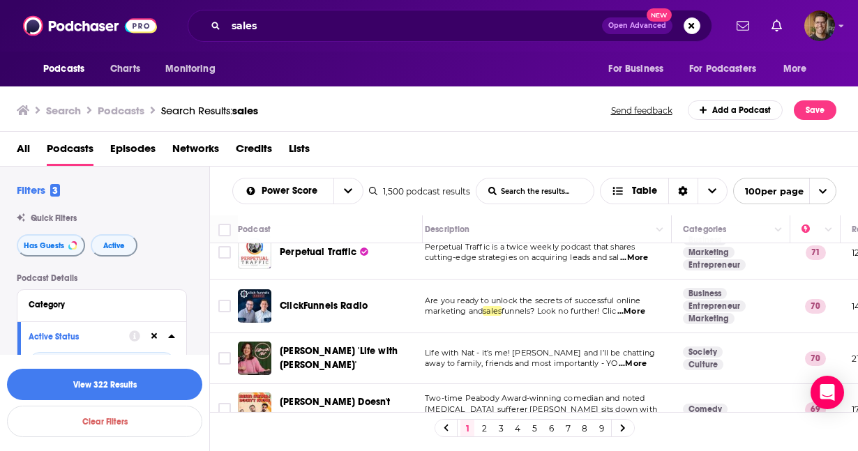
scroll to position [577, 10]
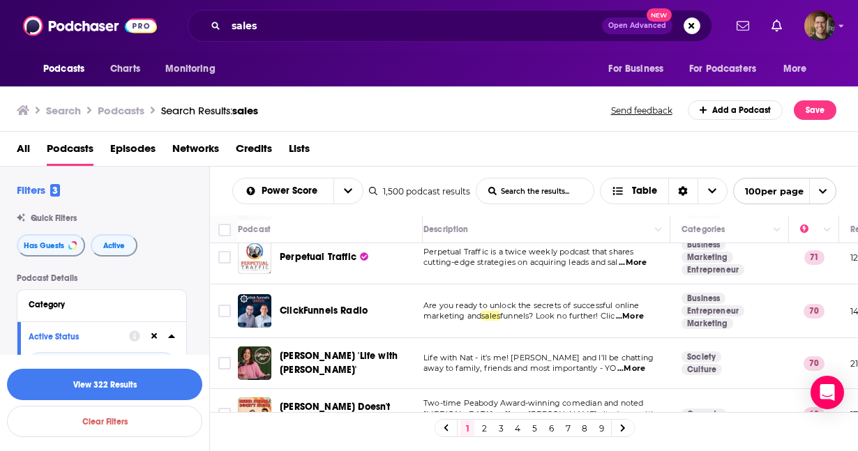
click at [696, 293] on link "Business" at bounding box center [704, 298] width 44 height 11
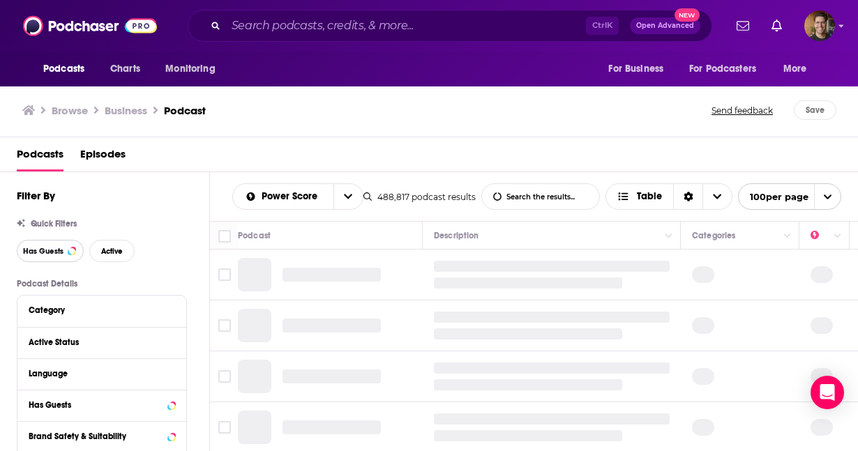
click at [47, 248] on span "Has Guests" at bounding box center [43, 252] width 40 height 8
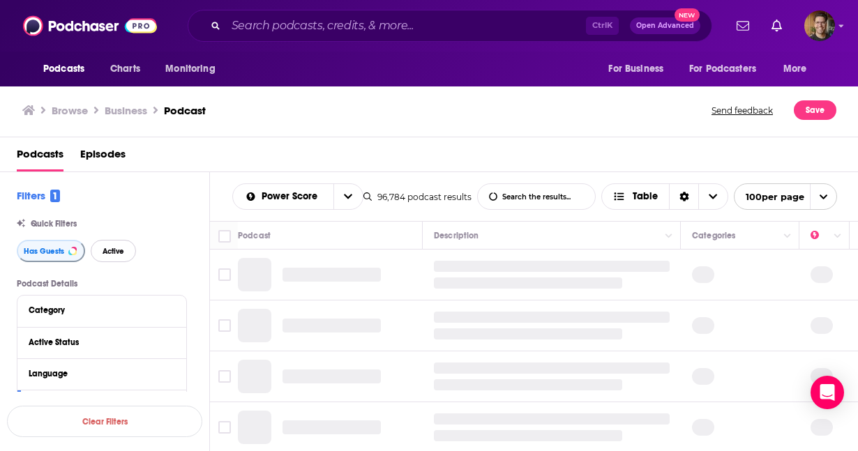
click at [123, 252] on button "Active" at bounding box center [113, 251] width 45 height 22
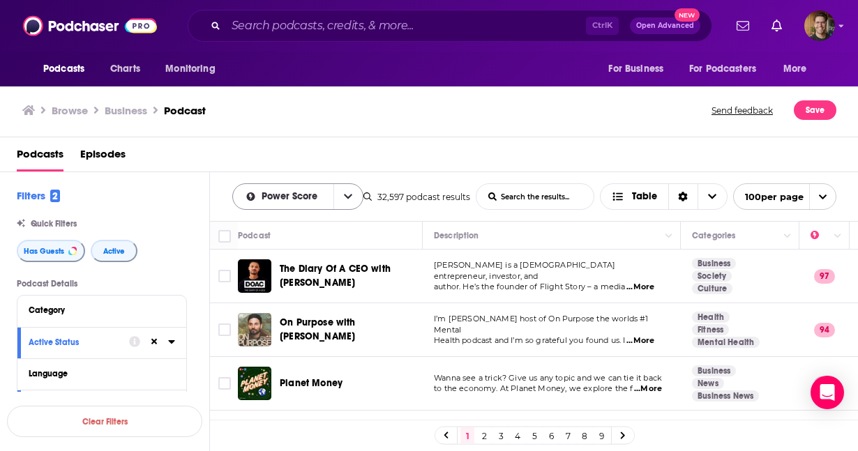
click at [352, 196] on button "open menu" at bounding box center [348, 196] width 29 height 25
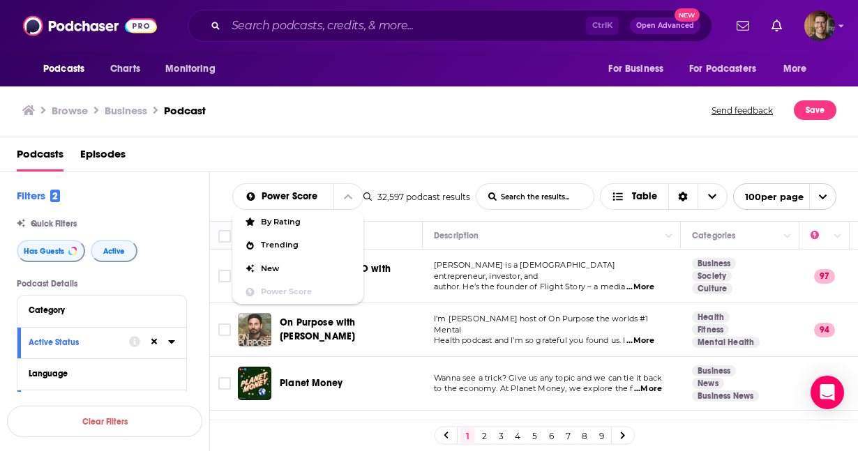
click at [378, 168] on div "Podcasts Episodes" at bounding box center [432, 157] width 831 height 29
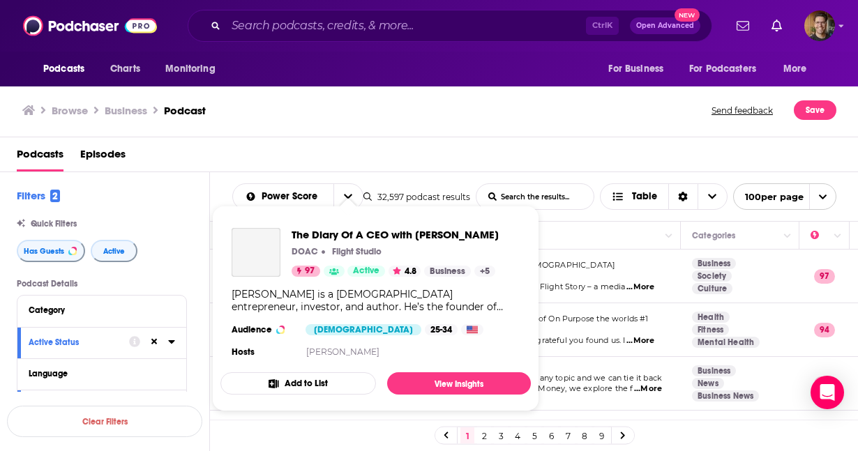
click at [333, 275] on link "Show Podcast Details" at bounding box center [334, 271] width 21 height 11
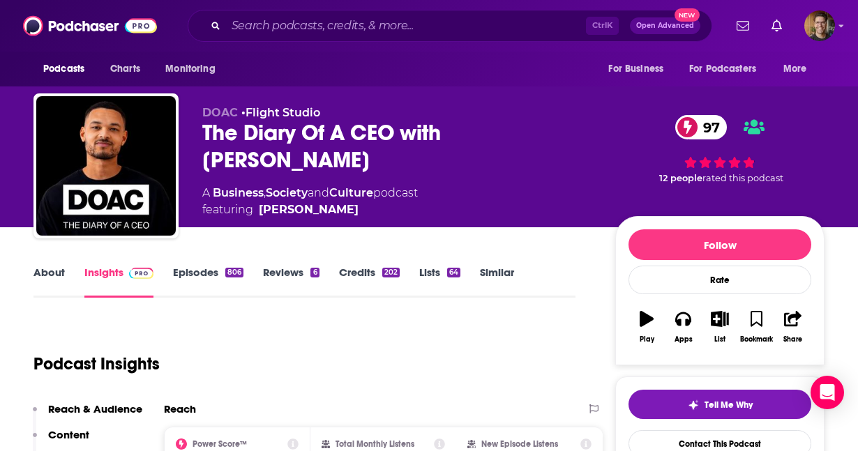
click at [218, 273] on link "Episodes 806" at bounding box center [208, 282] width 70 height 32
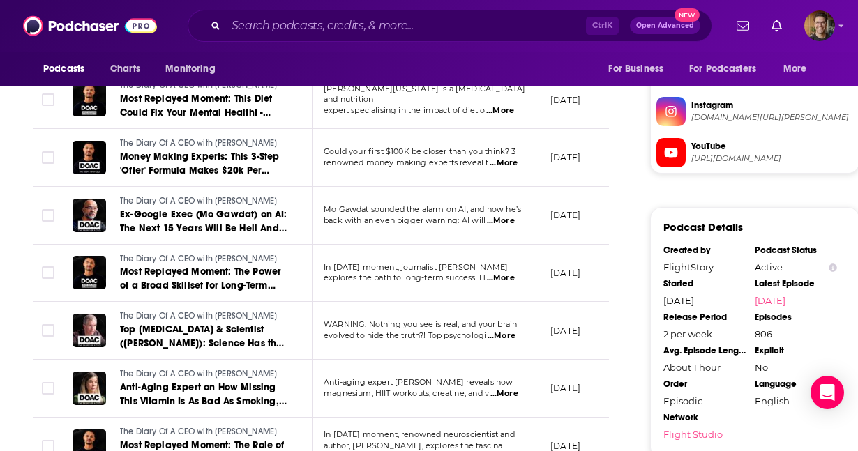
scroll to position [1263, 0]
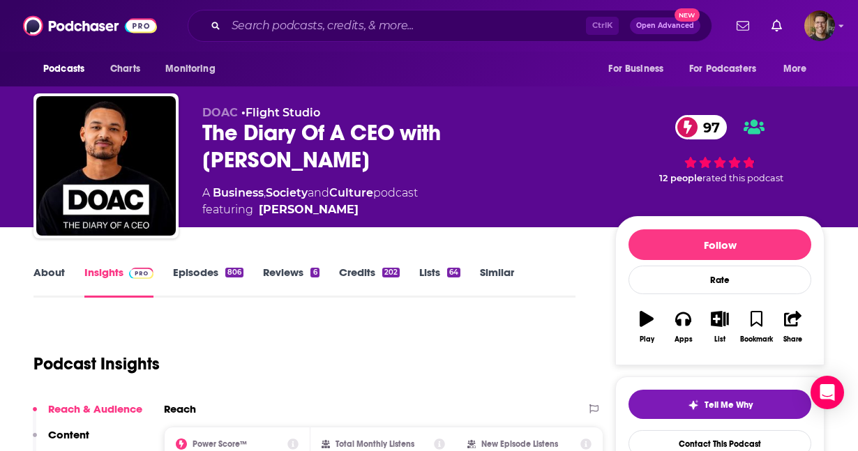
scroll to position [244, 0]
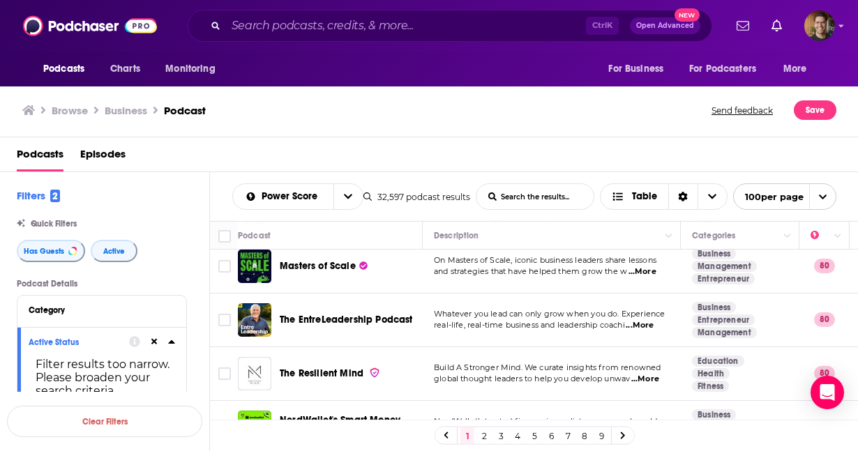
scroll to position [2539, 0]
click at [639, 320] on span "...More" at bounding box center [640, 325] width 28 height 11
click at [405, 242] on div "Podcast" at bounding box center [324, 235] width 173 height 17
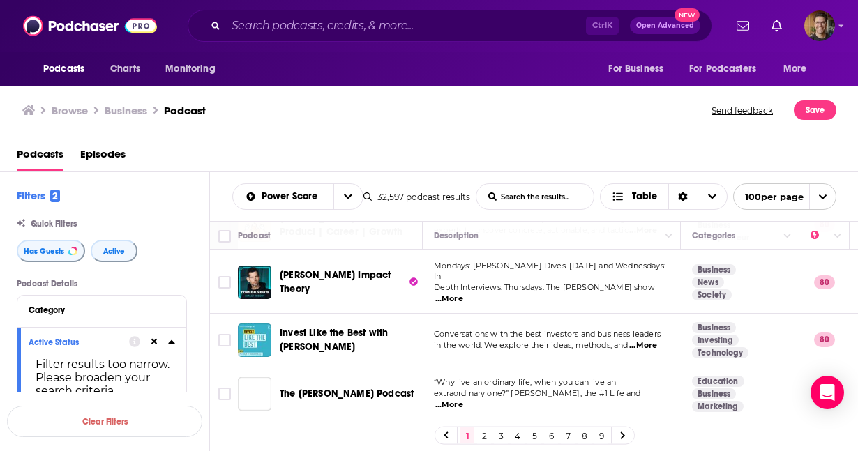
scroll to position [2798, 0]
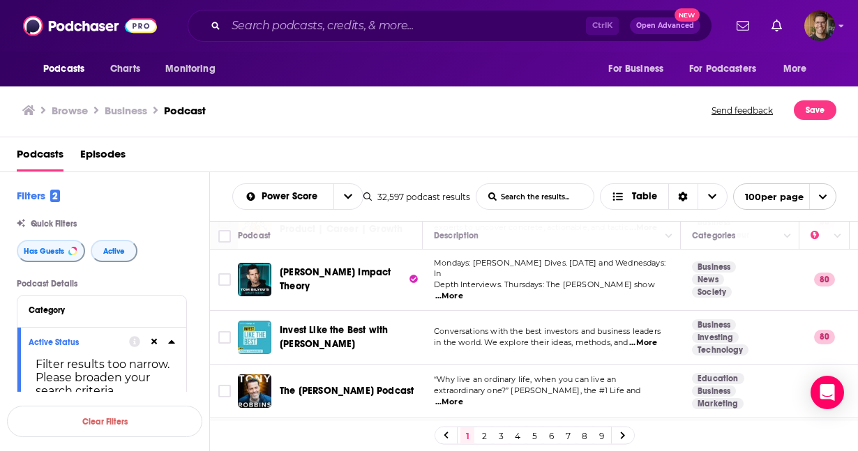
click at [657, 338] on span "...More" at bounding box center [643, 343] width 28 height 11
click at [436, 338] on p "in the world. We explore their ideas, methods, and ...More" at bounding box center [551, 343] width 235 height 11
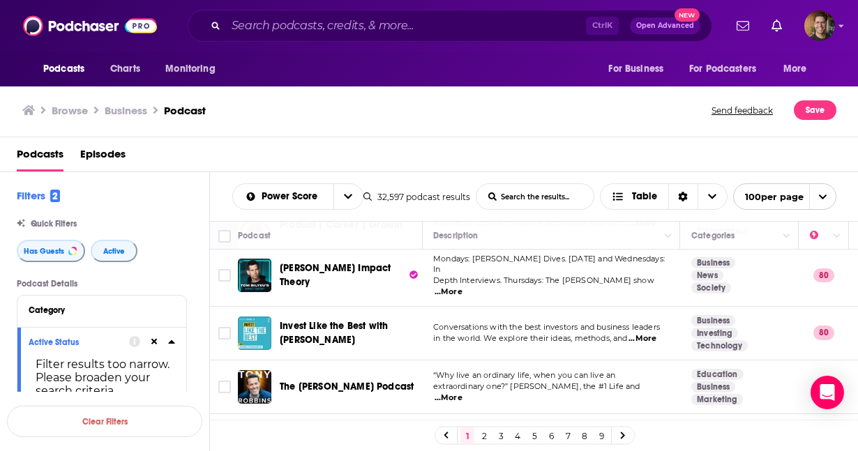
scroll to position [2802, 3]
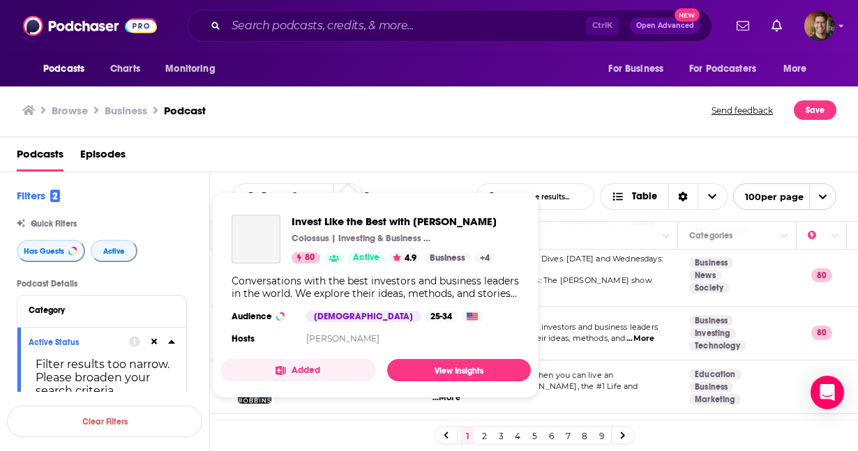
click at [364, 280] on div "Invest Like the Best with Patrick O'Shaughnessy Colossus | Investing & Business…" at bounding box center [375, 282] width 310 height 156
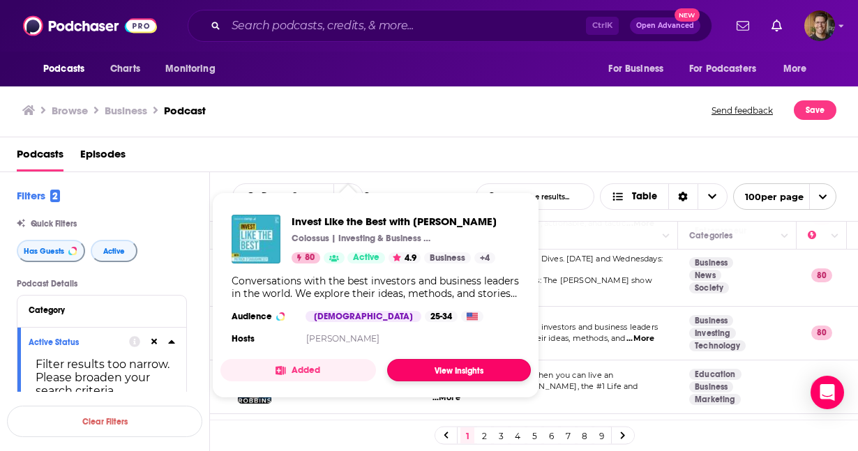
click at [431, 375] on link "View Insights" at bounding box center [459, 370] width 144 height 22
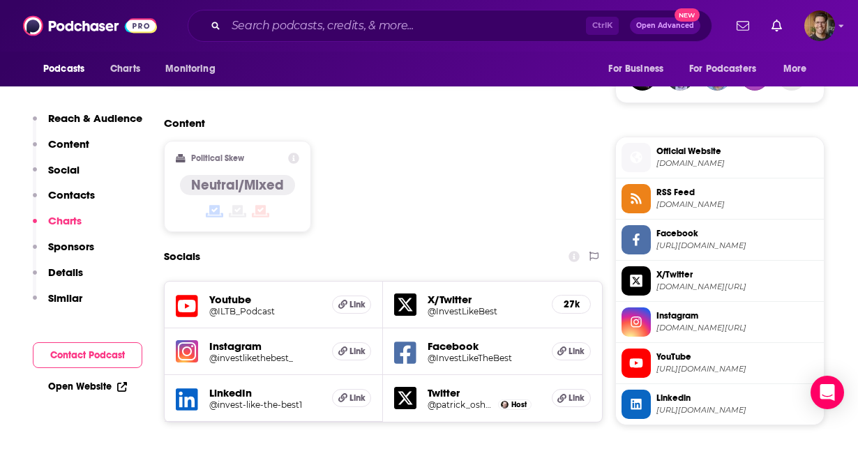
scroll to position [103, 0]
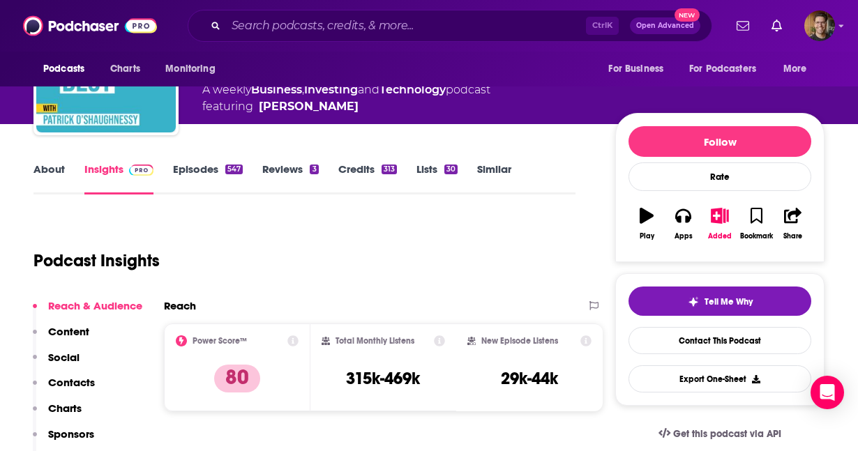
click at [209, 171] on link "Episodes 547" at bounding box center [208, 179] width 70 height 32
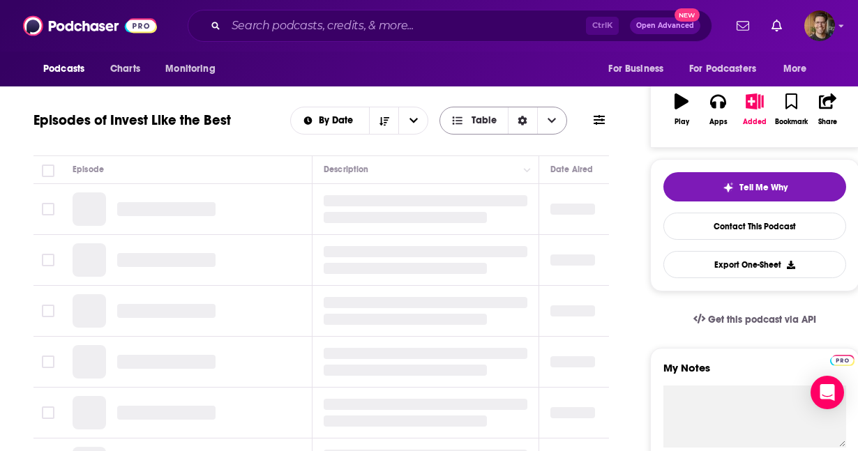
scroll to position [218, 0]
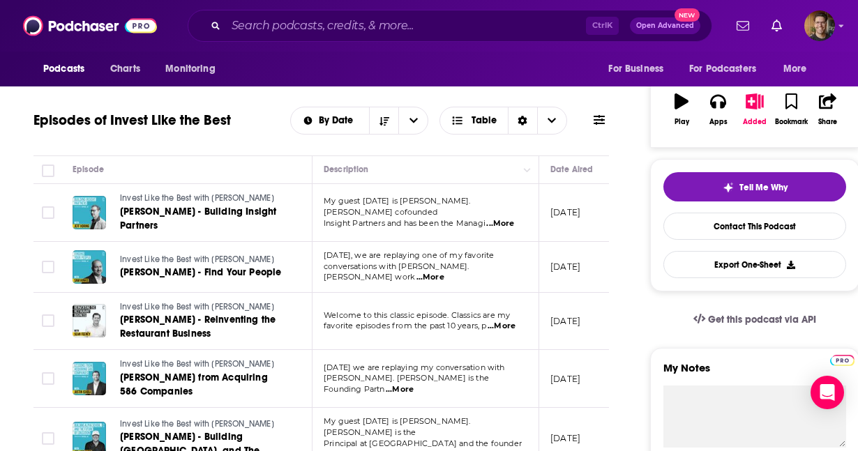
click at [444, 283] on span "...More" at bounding box center [431, 277] width 28 height 11
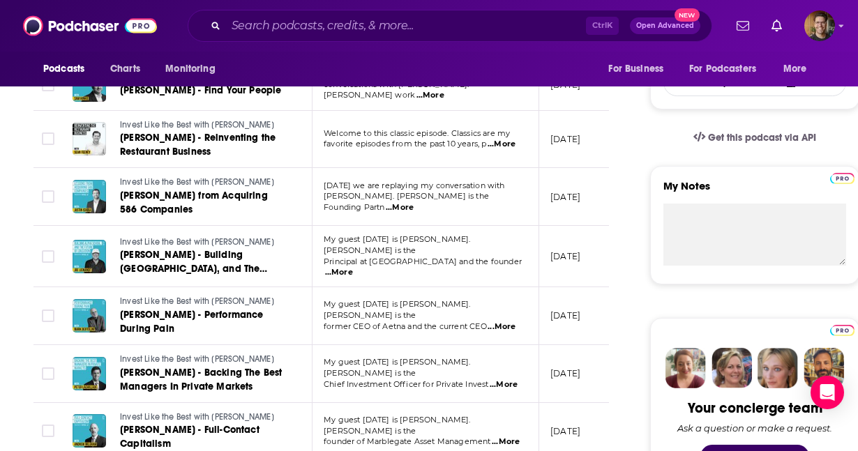
scroll to position [400, 0]
click at [507, 333] on span "...More" at bounding box center [502, 327] width 28 height 11
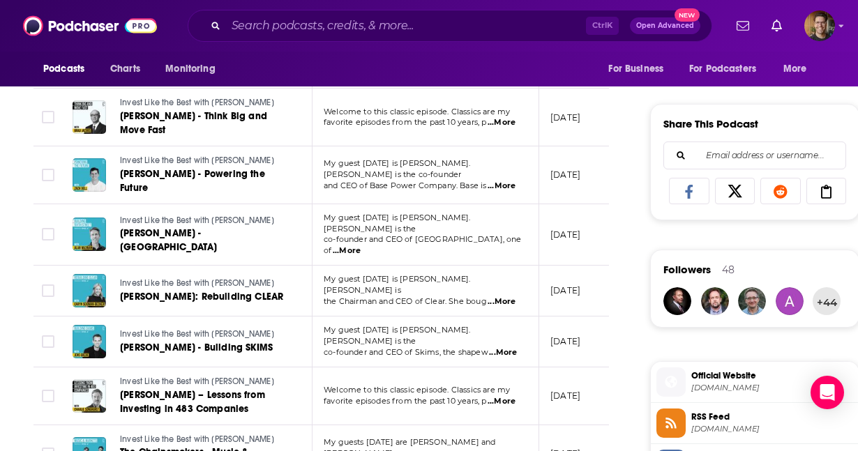
scroll to position [0, 0]
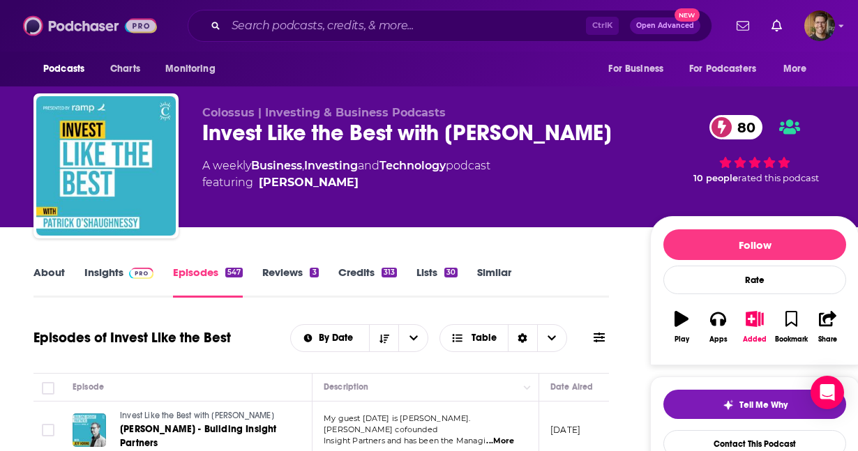
click at [64, 24] on img at bounding box center [90, 26] width 134 height 27
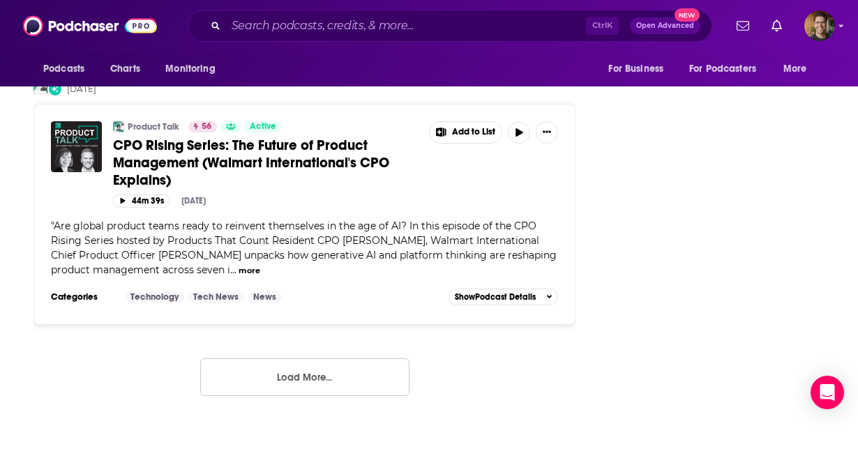
scroll to position [2569, 0]
click at [296, 358] on button "Load More..." at bounding box center [304, 377] width 209 height 38
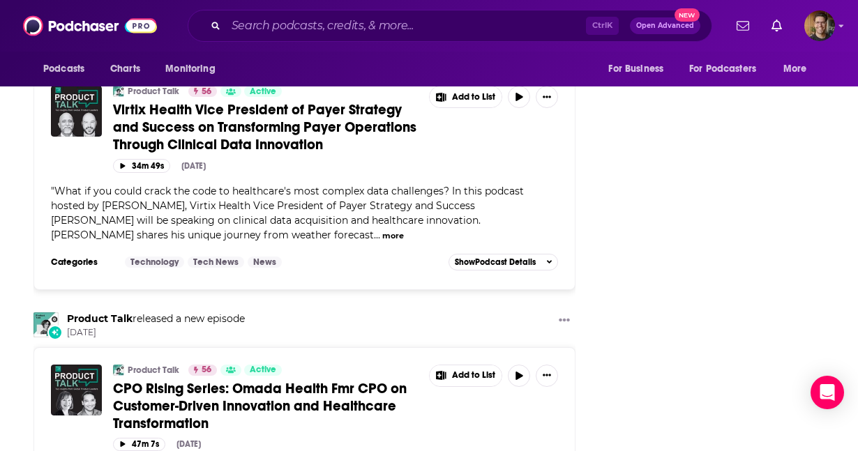
scroll to position [0, 0]
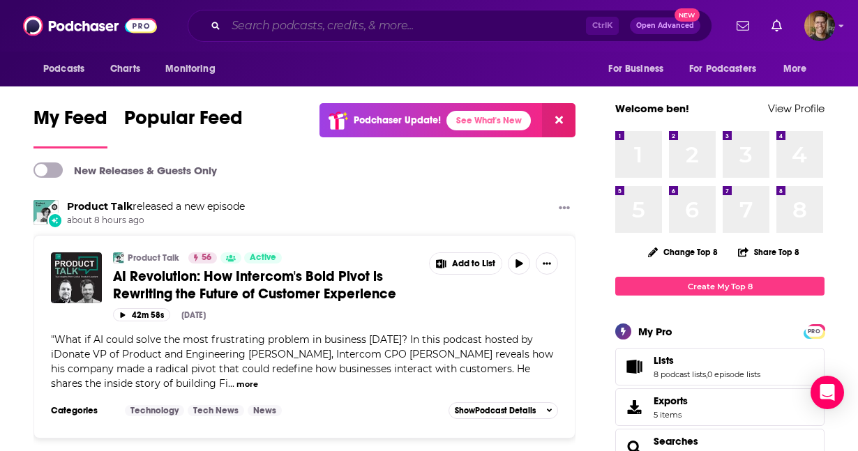
click at [301, 22] on input "Search podcasts, credits, & more..." at bounding box center [406, 26] width 360 height 22
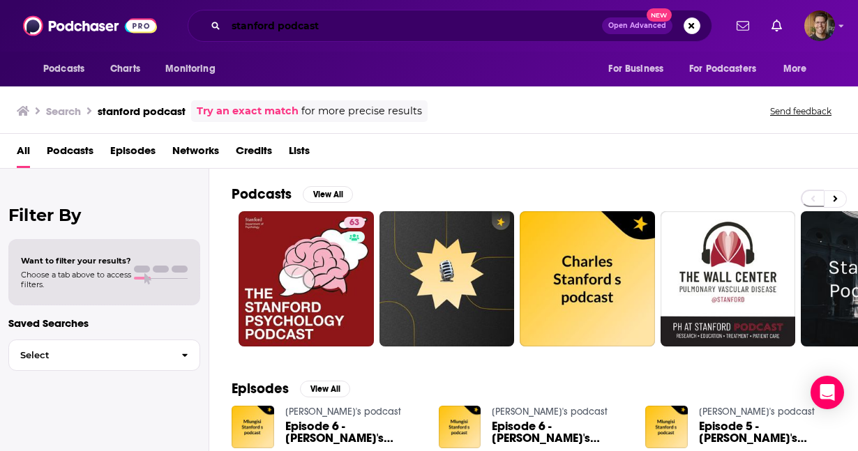
click at [293, 24] on input "stanford podcast" at bounding box center [414, 26] width 376 height 22
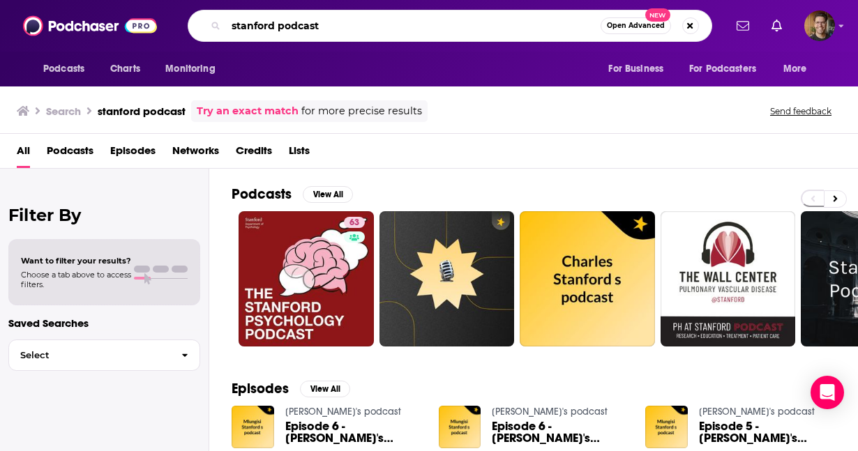
click at [293, 24] on input "stanford podcast" at bounding box center [413, 26] width 375 height 22
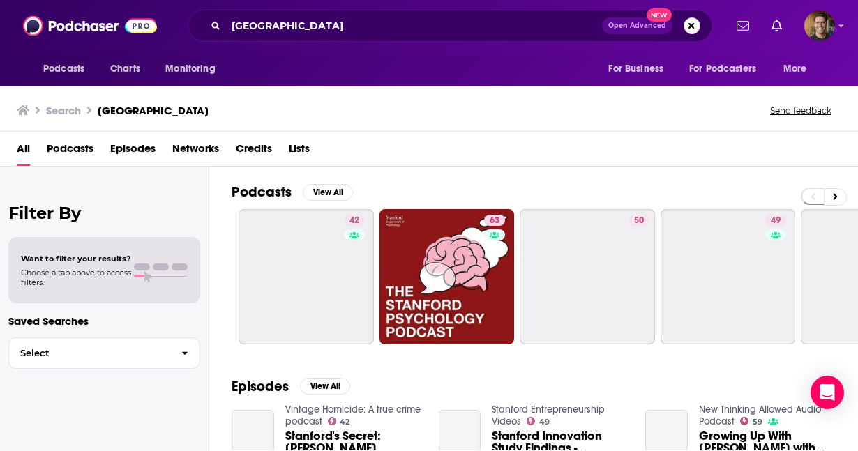
click at [81, 154] on span "Podcasts" at bounding box center [70, 151] width 47 height 29
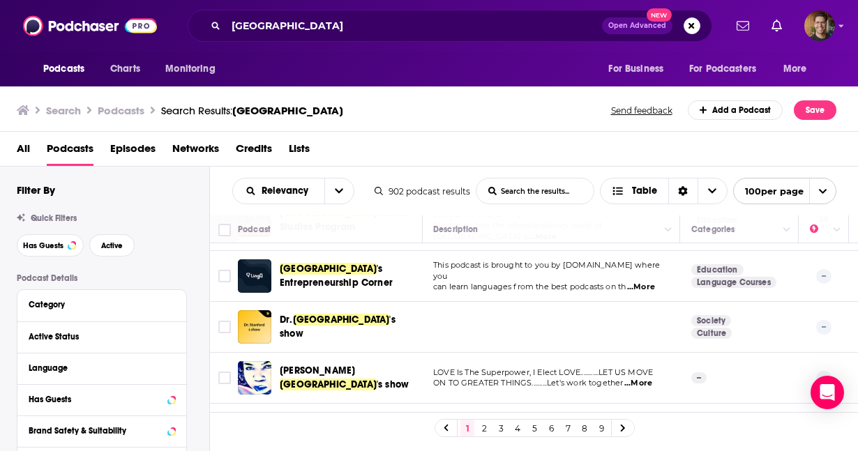
scroll to position [617, 0]
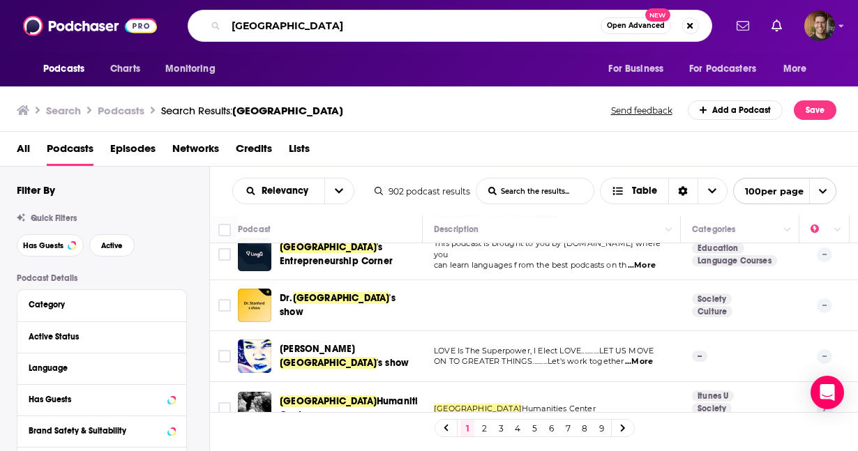
click at [263, 33] on input "stanford" at bounding box center [413, 26] width 375 height 22
type input "booth school"
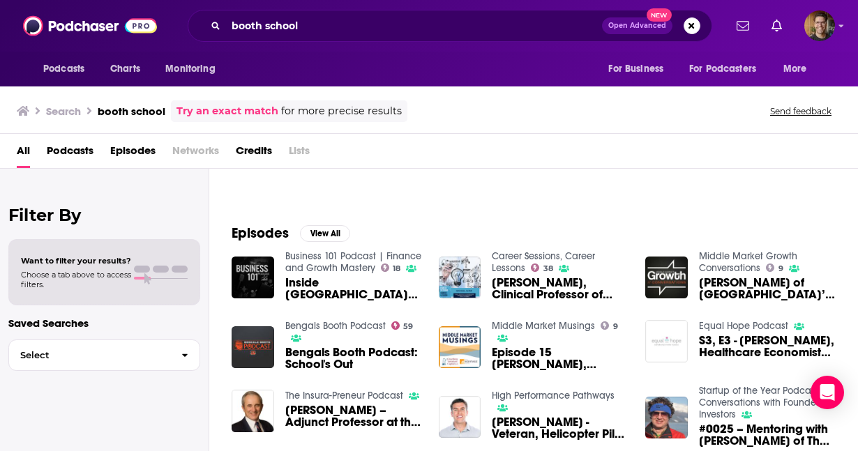
scroll to position [157, 0]
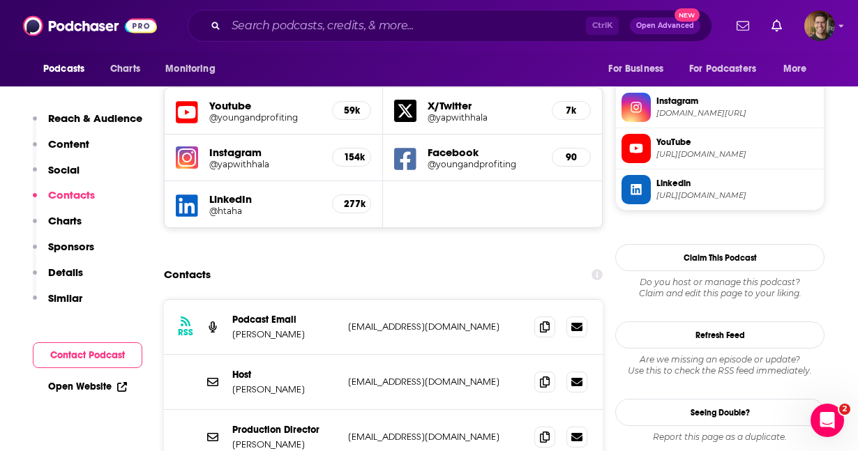
scroll to position [1285, 0]
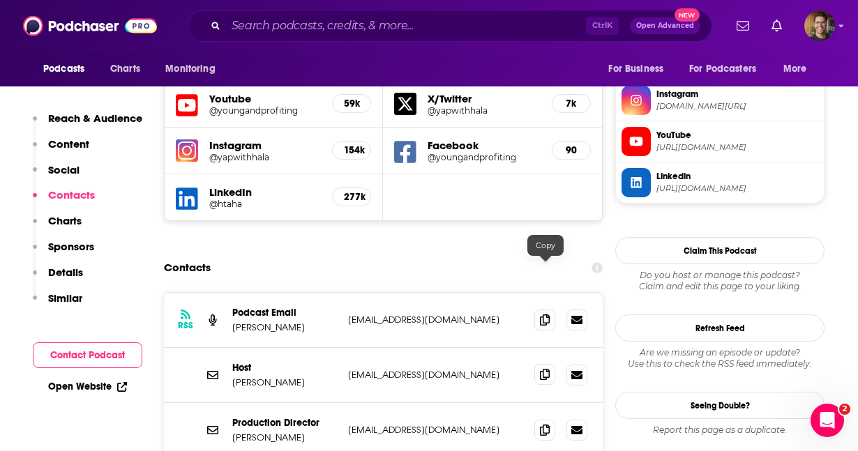
click at [545, 369] on icon at bounding box center [545, 374] width 10 height 11
click at [542, 314] on icon at bounding box center [545, 319] width 10 height 11
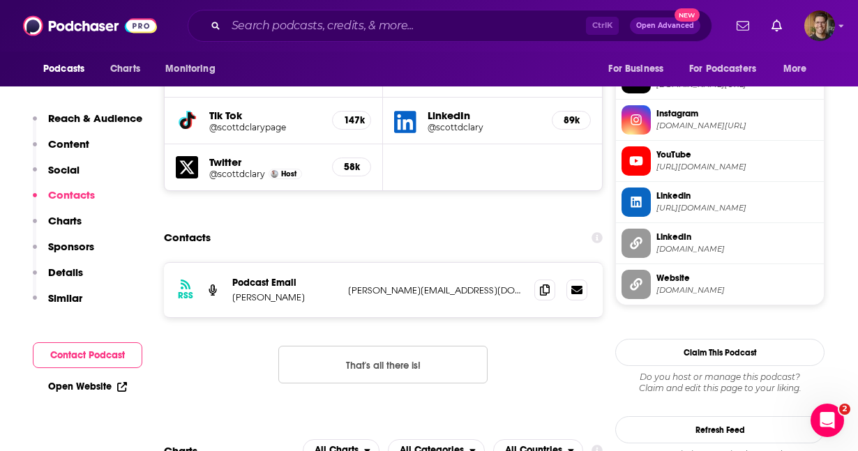
scroll to position [1289, 0]
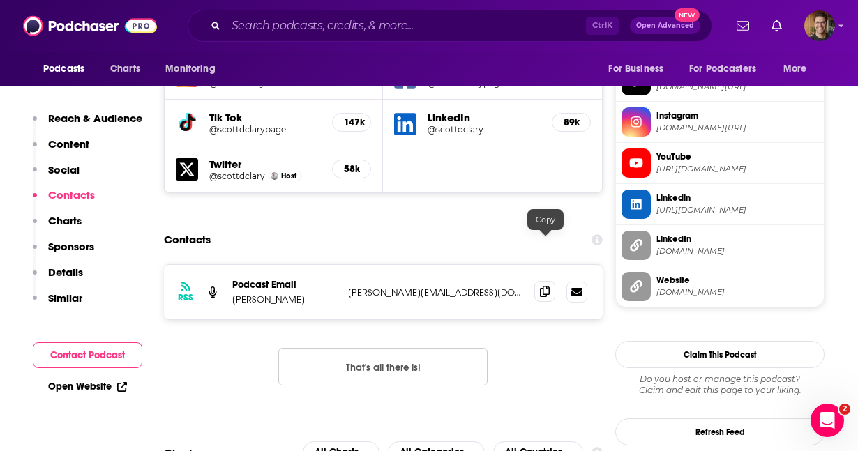
click at [545, 286] on icon at bounding box center [545, 291] width 10 height 11
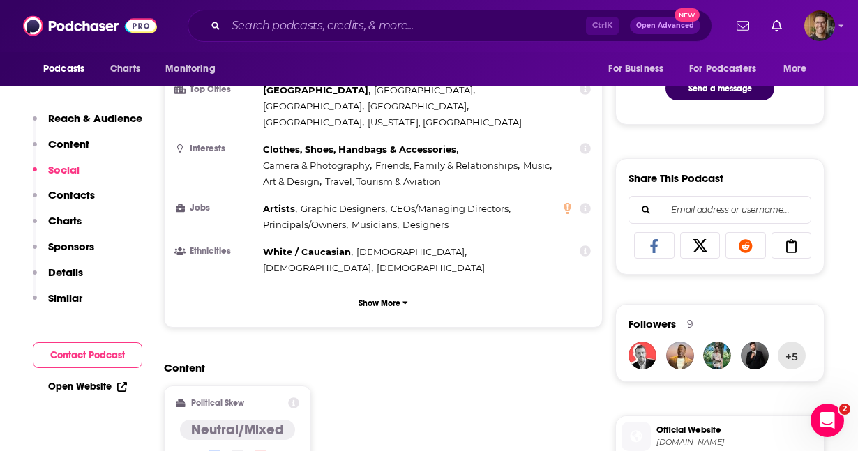
scroll to position [629, 0]
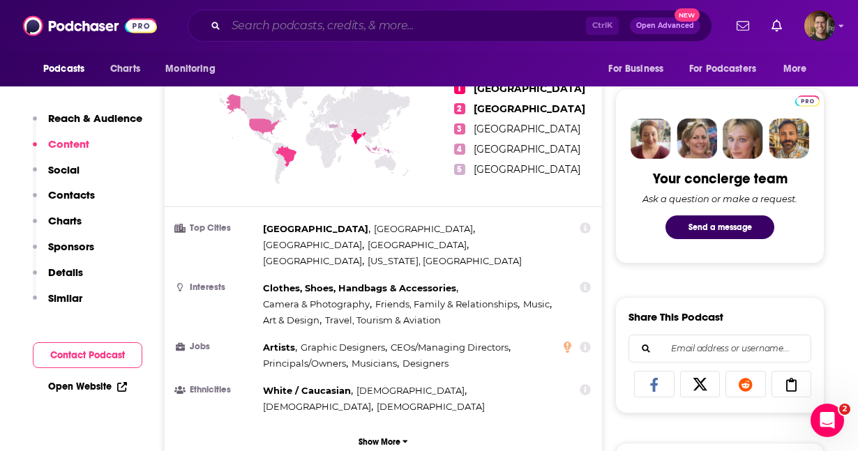
click at [308, 27] on input "Search podcasts, credits, & more..." at bounding box center [406, 26] width 360 height 22
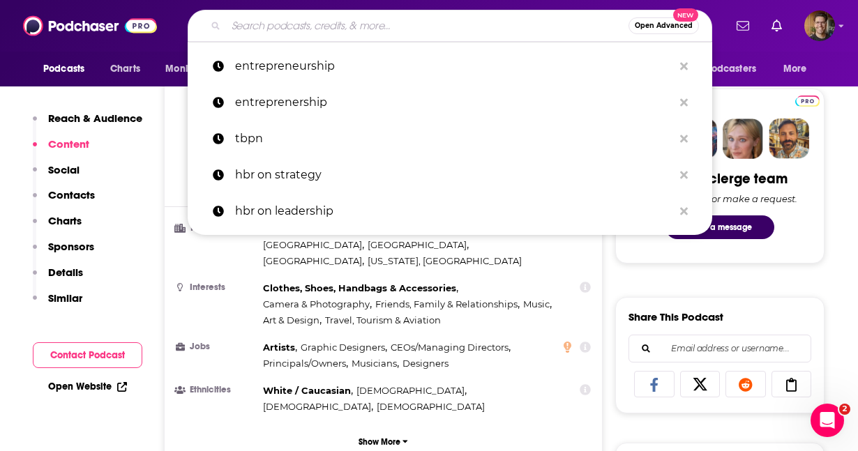
scroll to position [629, 0]
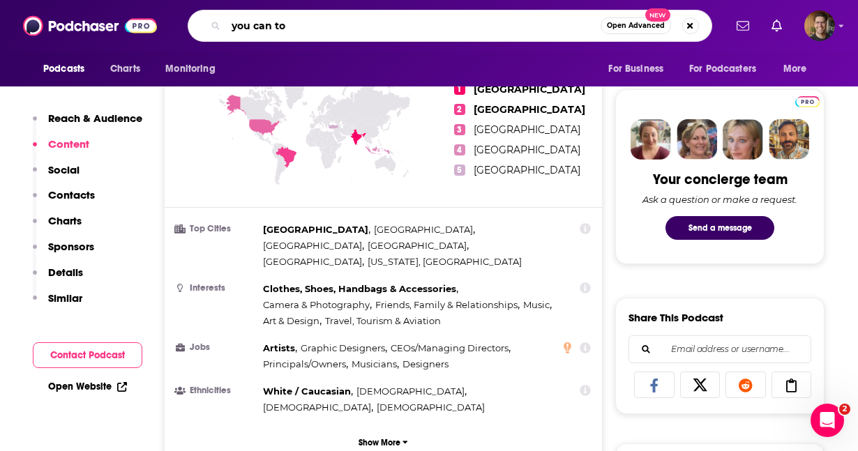
type input "you can too"
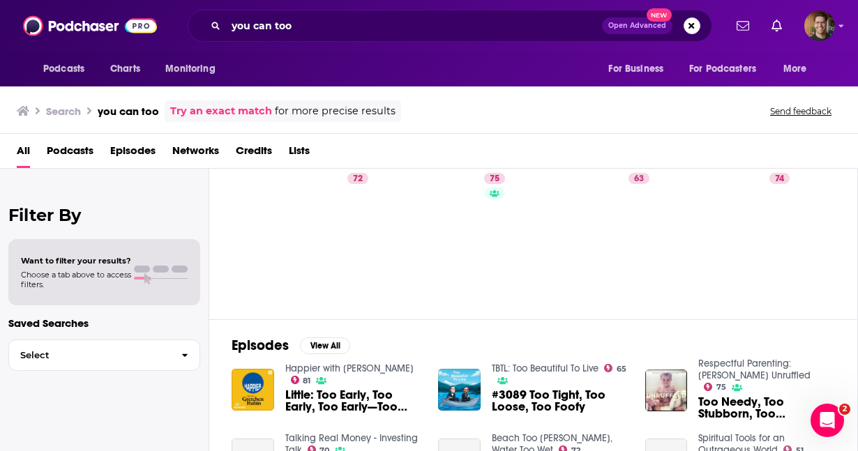
scroll to position [45, 0]
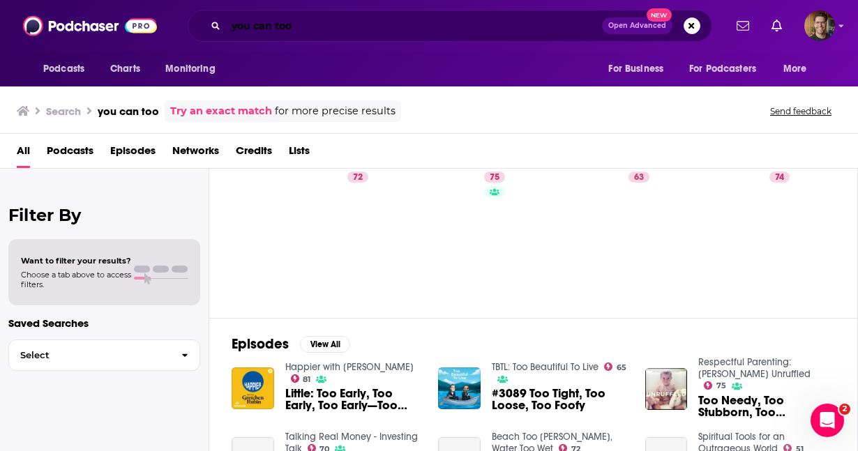
click at [387, 24] on input "you can too" at bounding box center [414, 26] width 376 height 22
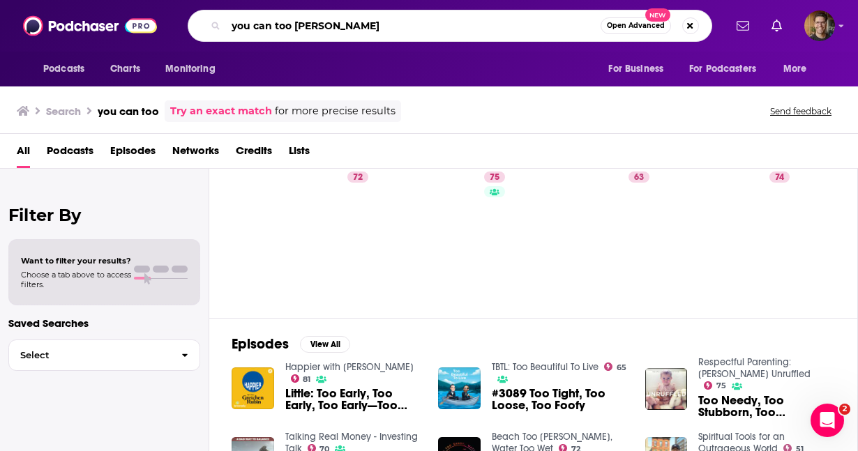
type input "you can too [PERSON_NAME]"
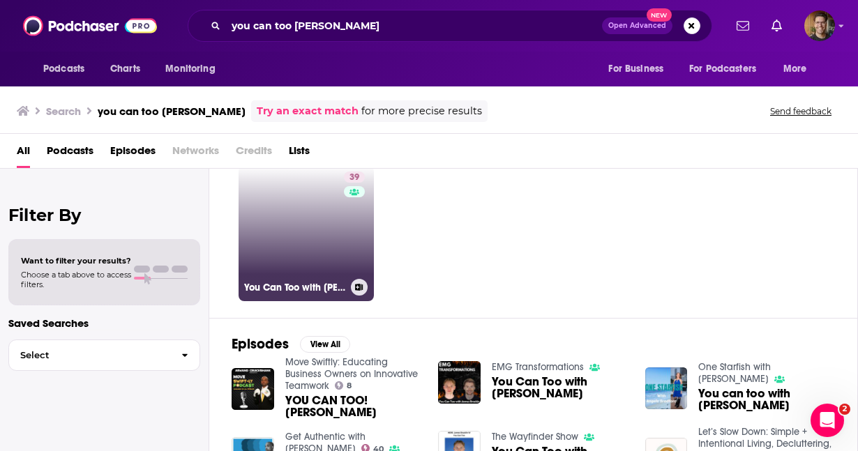
click at [310, 221] on link "39 You Can Too with James Brackin IV" at bounding box center [306, 233] width 135 height 135
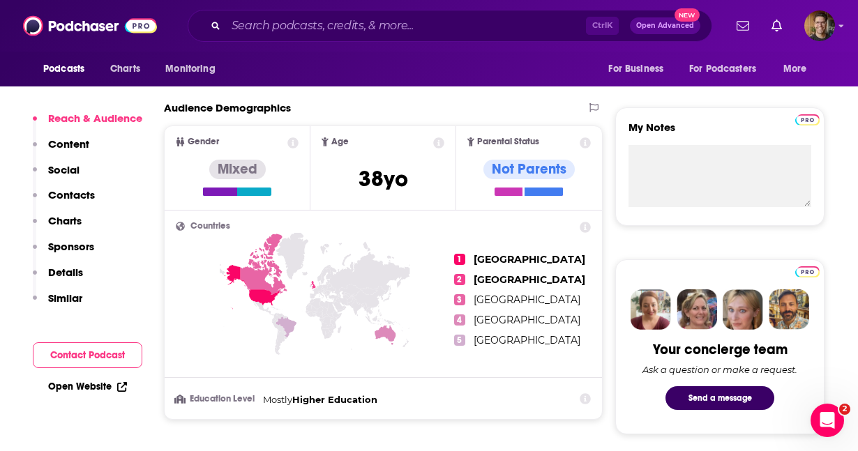
scroll to position [472, 0]
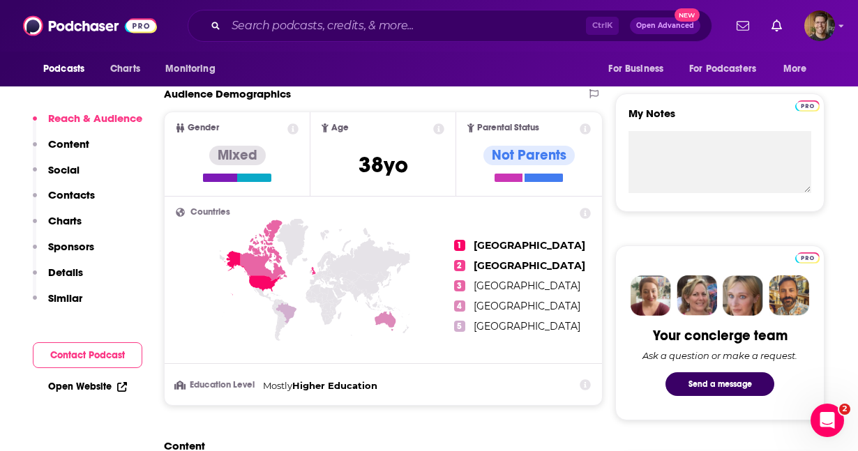
click at [262, 354] on icon at bounding box center [315, 305] width 278 height 173
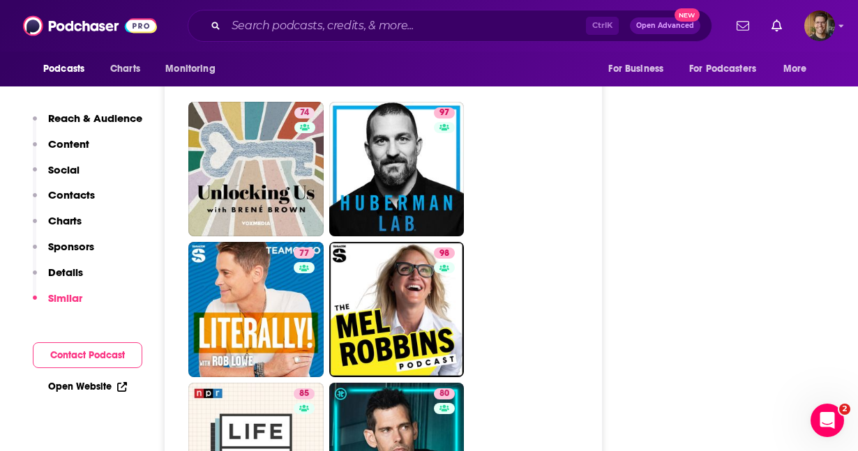
scroll to position [1953, 0]
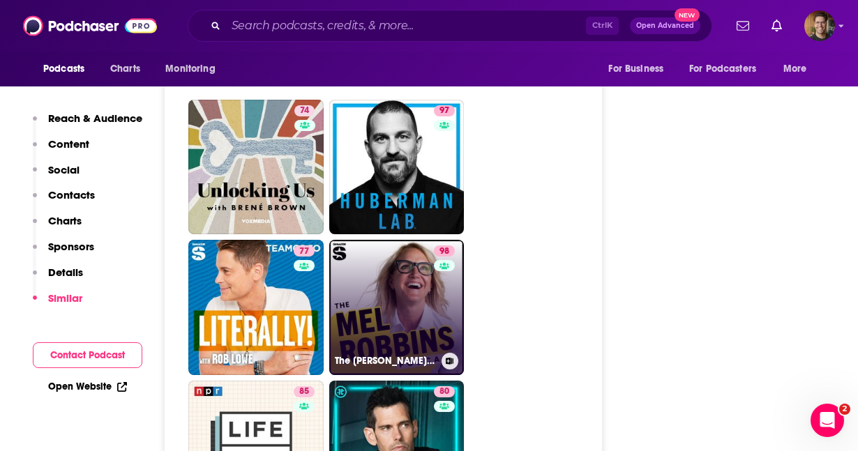
click at [409, 299] on link "98 The Mel Robbins Podcast" at bounding box center [396, 307] width 135 height 135
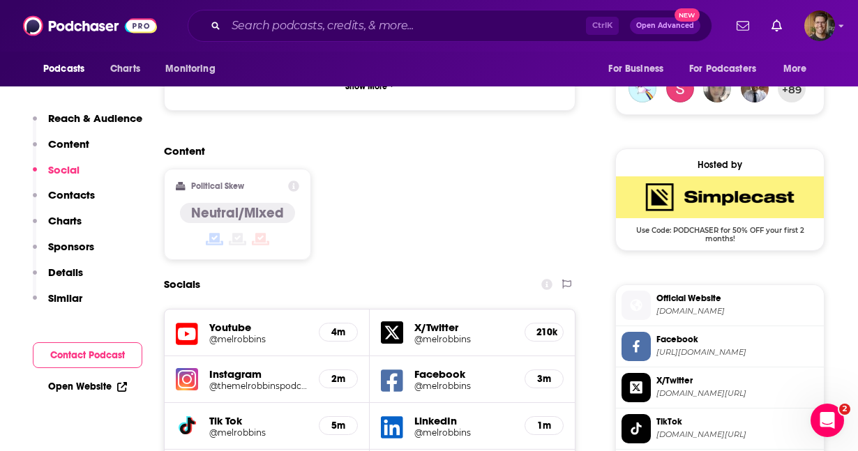
scroll to position [1041, 0]
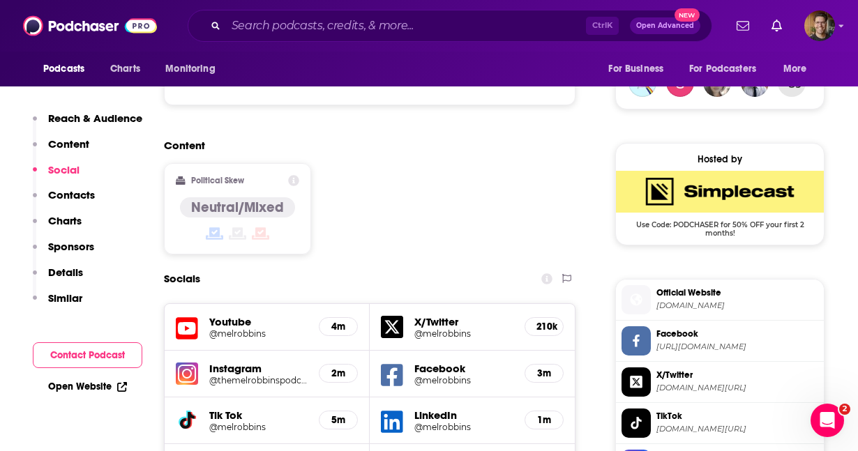
type input "https://www.podchaser.com/podcasts/you-can-too-with-james-brackin-2157909"
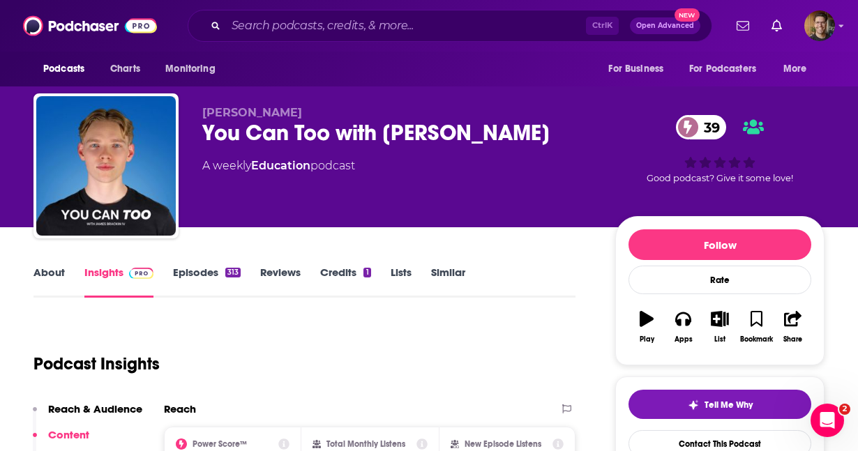
click at [173, 275] on link "Episodes 313" at bounding box center [207, 282] width 68 height 32
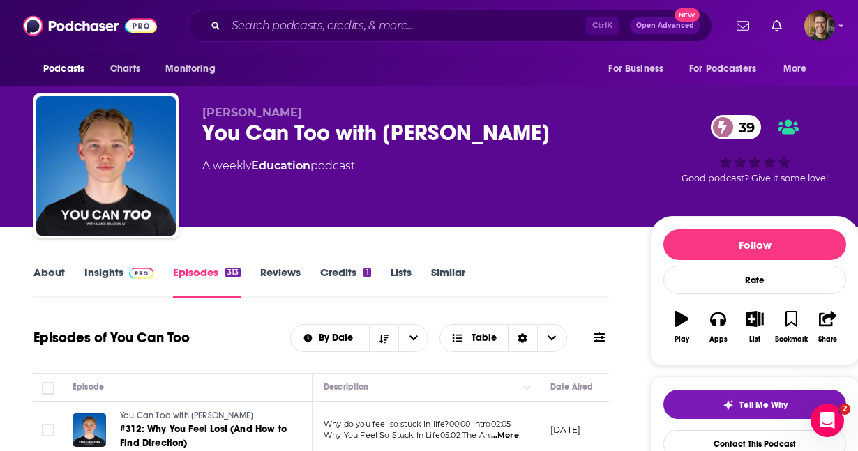
click at [120, 283] on link "Insights" at bounding box center [118, 282] width 69 height 32
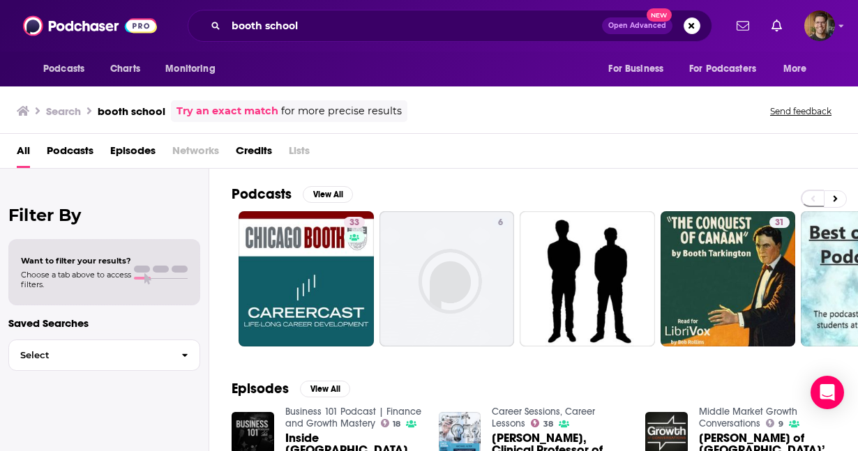
click at [72, 151] on span "Podcasts" at bounding box center [70, 154] width 47 height 29
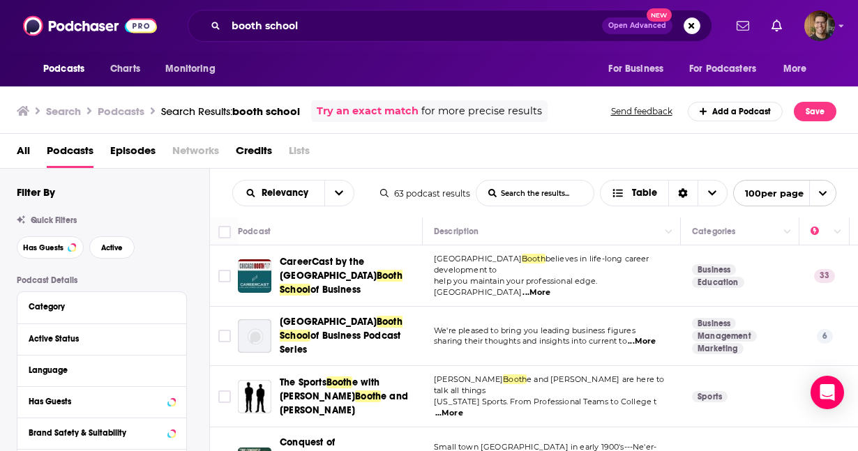
click at [551, 287] on span "...More" at bounding box center [537, 292] width 28 height 11
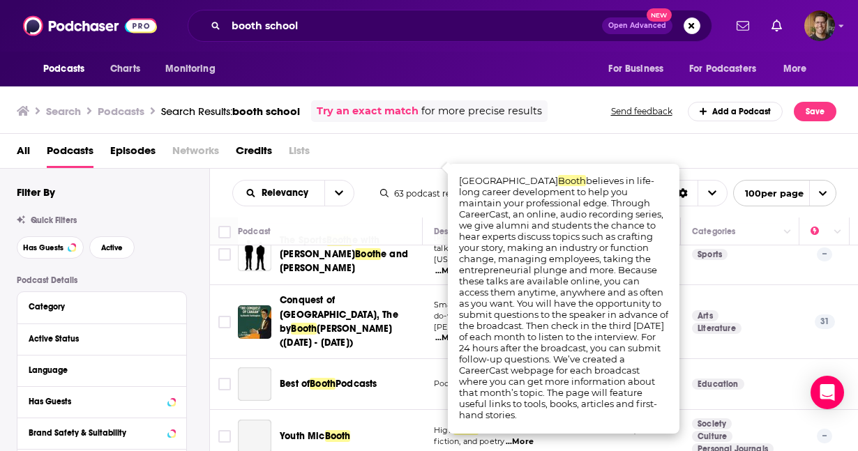
scroll to position [165, 0]
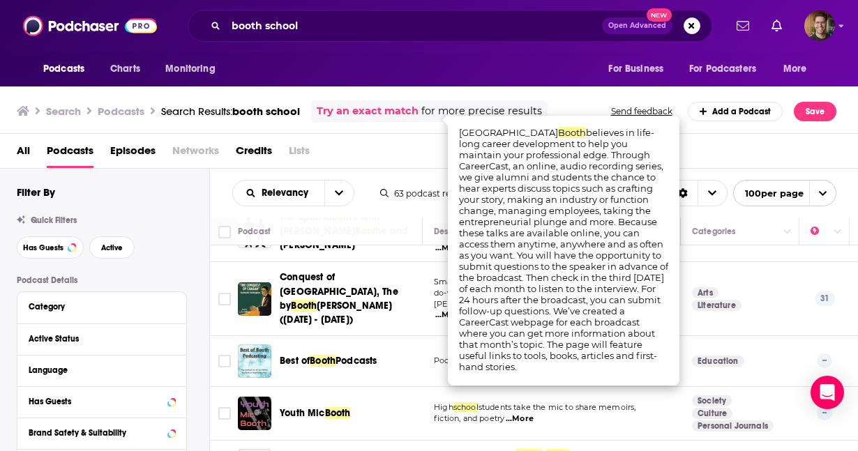
click at [359, 150] on div "All Podcasts Episodes Networks Credits Lists" at bounding box center [432, 154] width 831 height 29
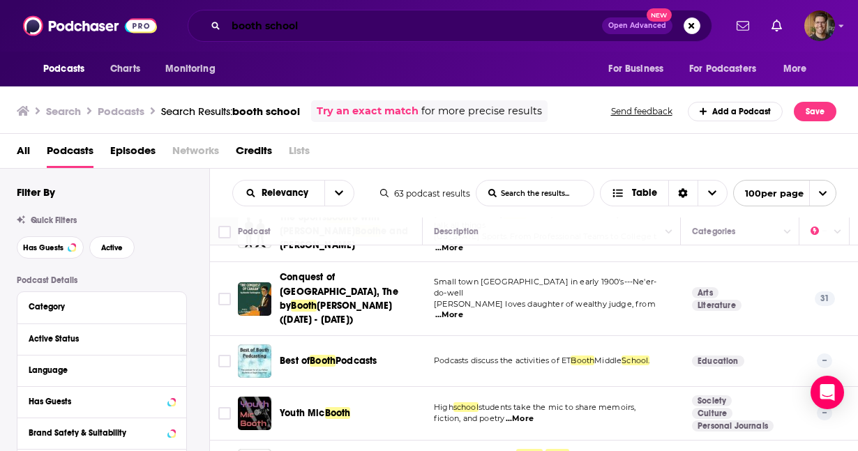
click at [246, 22] on input "booth school" at bounding box center [414, 26] width 376 height 22
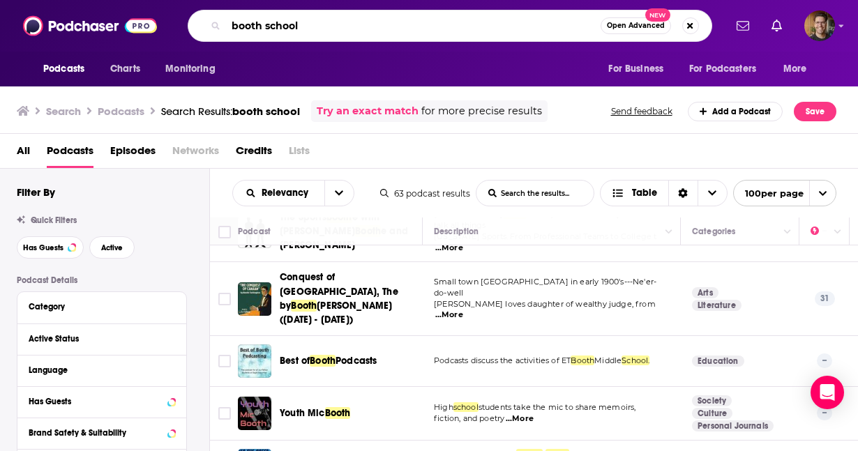
click at [246, 22] on input "booth school" at bounding box center [413, 26] width 375 height 22
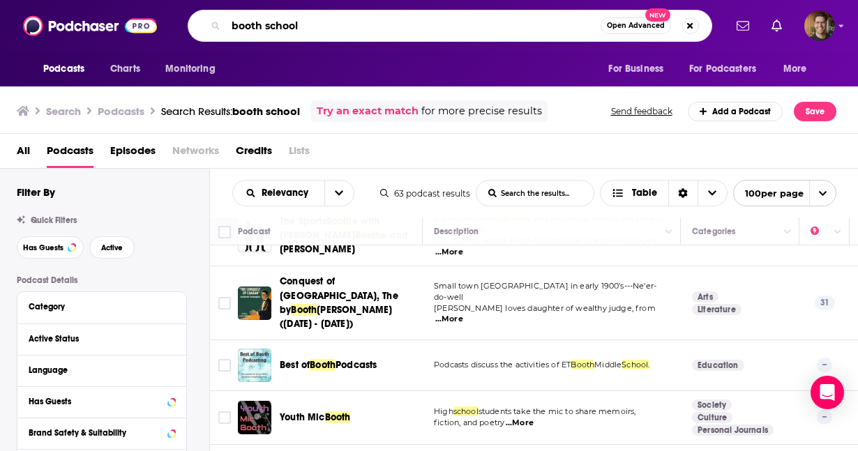
scroll to position [0, 0]
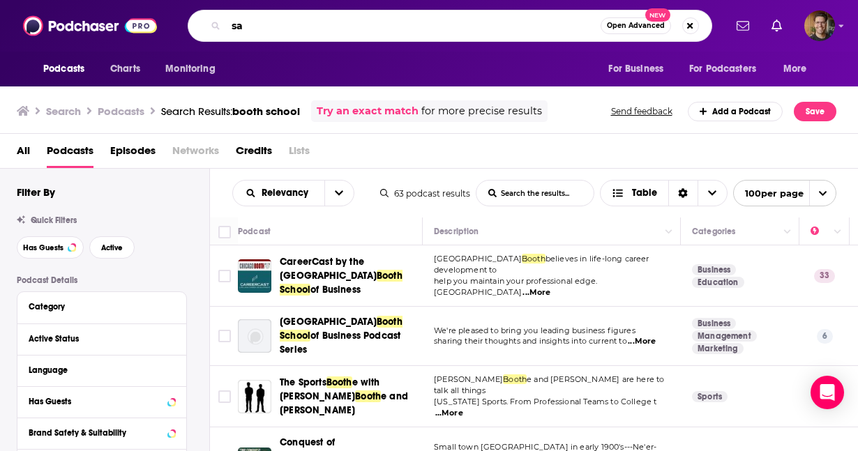
type input "s"
type input "[PERSON_NAME]"
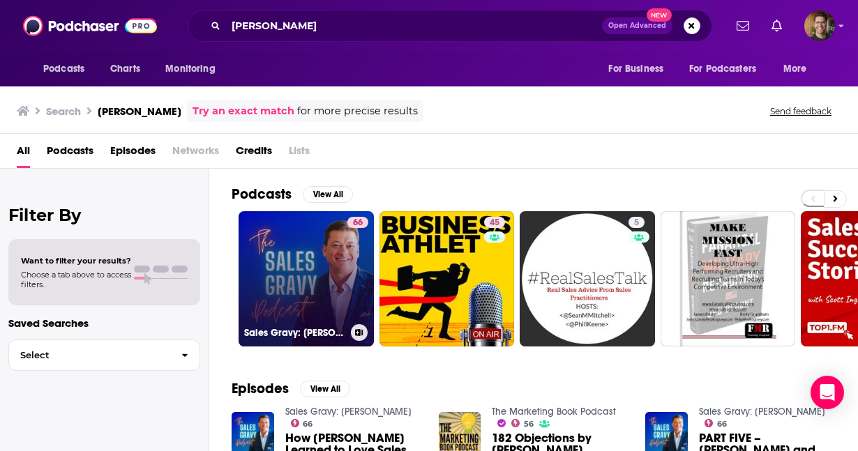
click at [313, 313] on link "66 Sales Gravy: [PERSON_NAME]" at bounding box center [306, 278] width 135 height 135
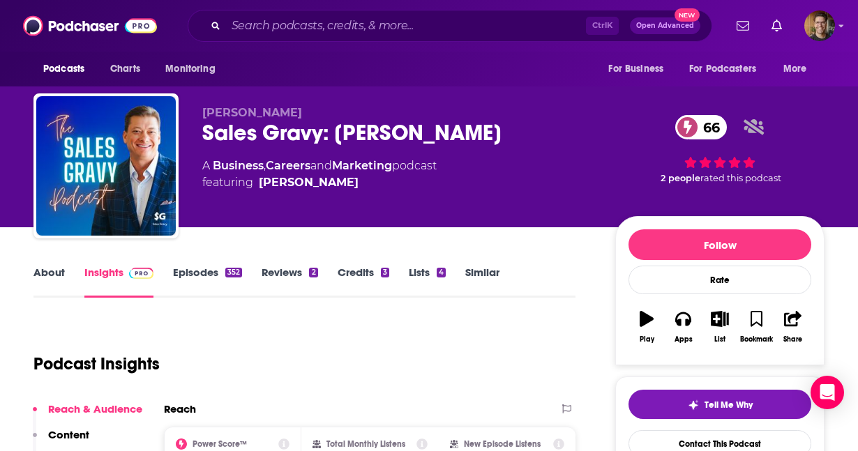
click at [173, 267] on link "Episodes 352" at bounding box center [207, 282] width 69 height 32
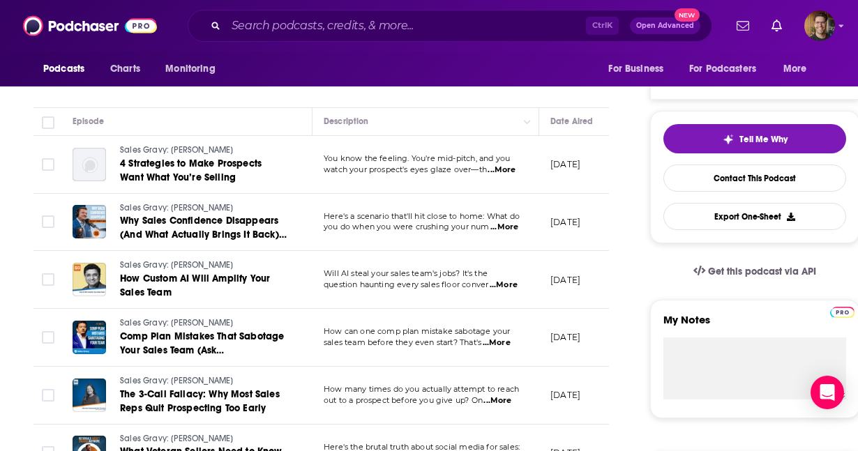
scroll to position [267, 0]
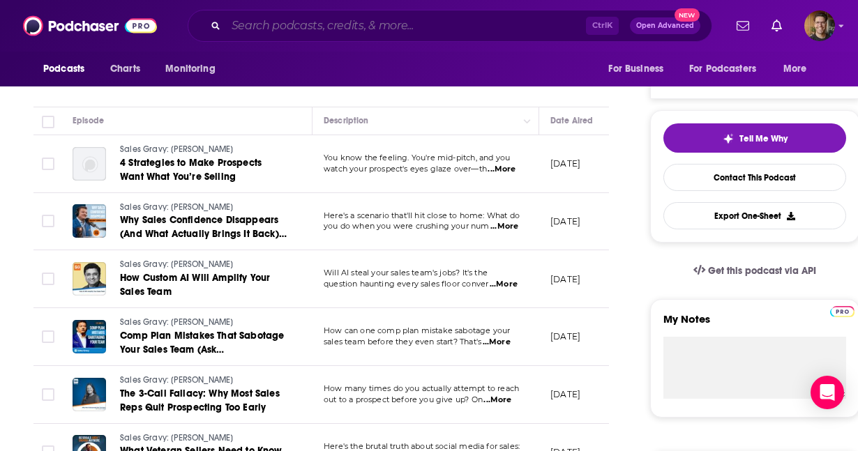
click at [419, 28] on input "Search podcasts, credits, & more..." at bounding box center [406, 26] width 360 height 22
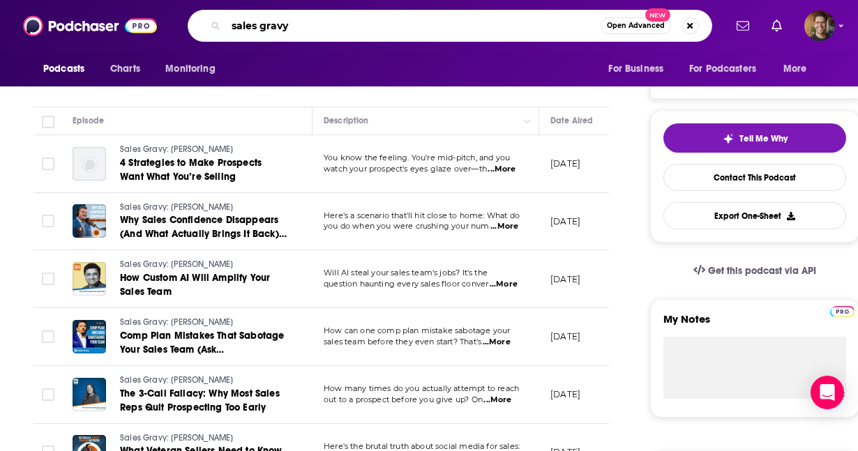
scroll to position [0, 0]
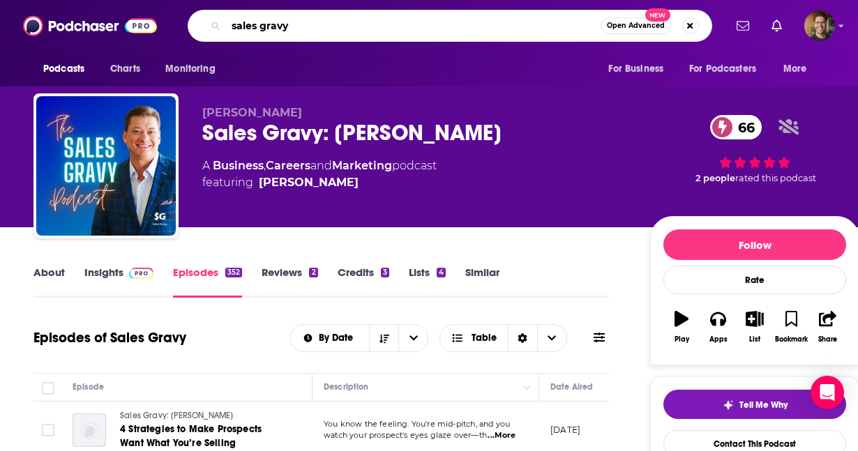
type input "sales gravy"
click at [100, 270] on link "Insights" at bounding box center [118, 282] width 69 height 32
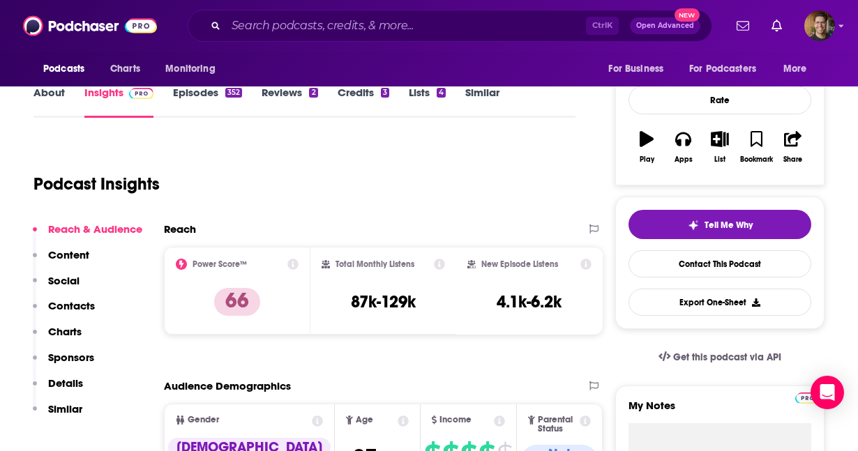
scroll to position [160, 0]
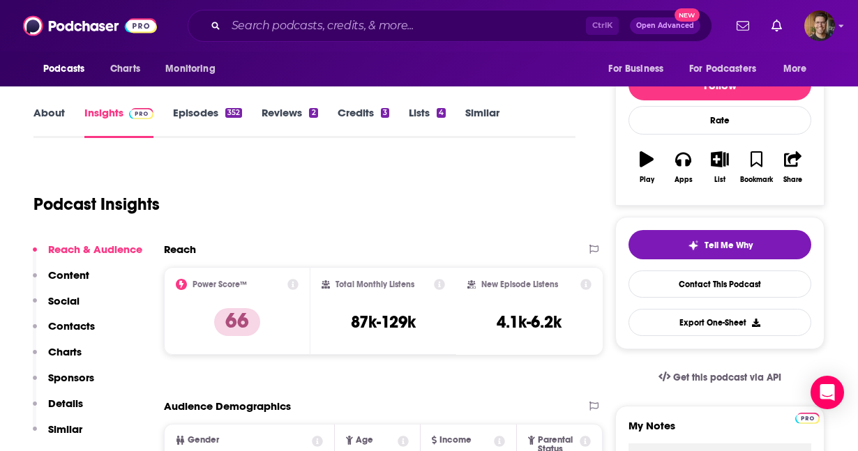
click at [85, 329] on p "Contacts" at bounding box center [71, 326] width 47 height 13
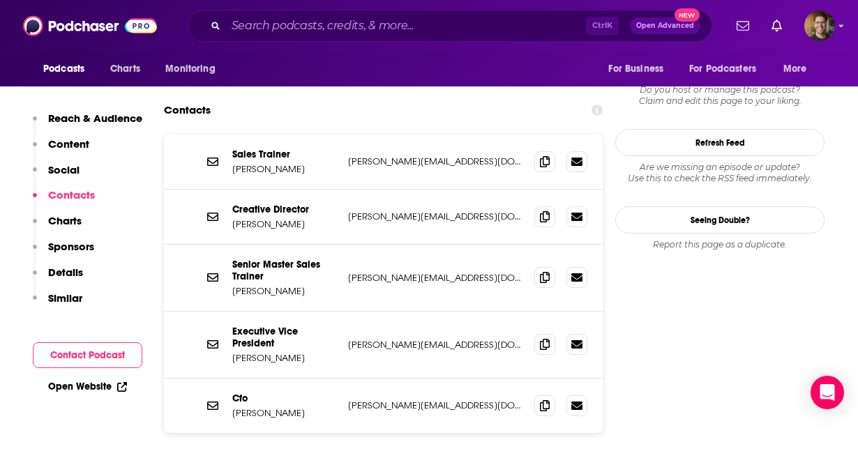
scroll to position [1449, 0]
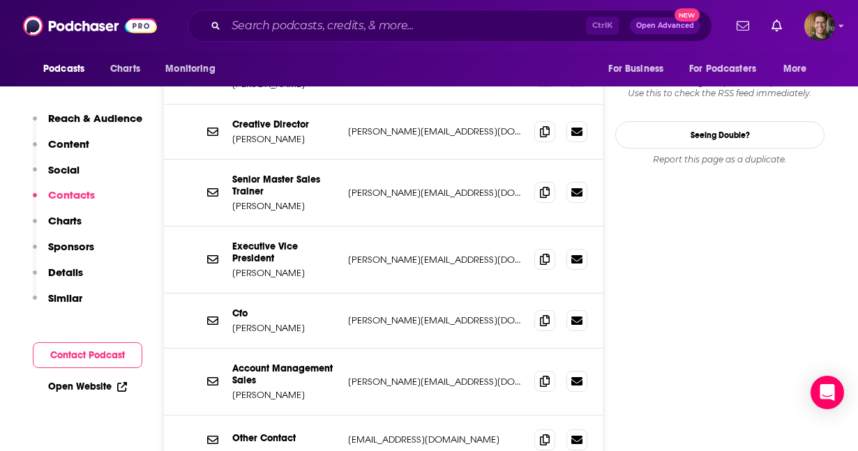
scroll to position [1553, 0]
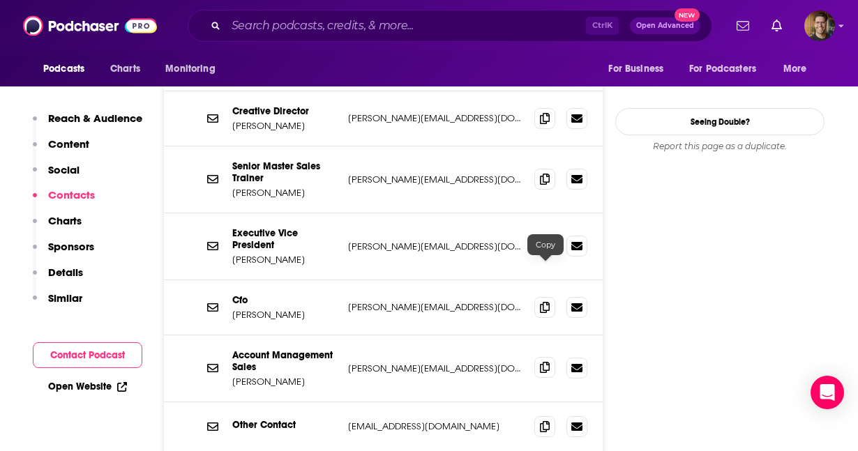
click at [547, 357] on span at bounding box center [544, 367] width 21 height 21
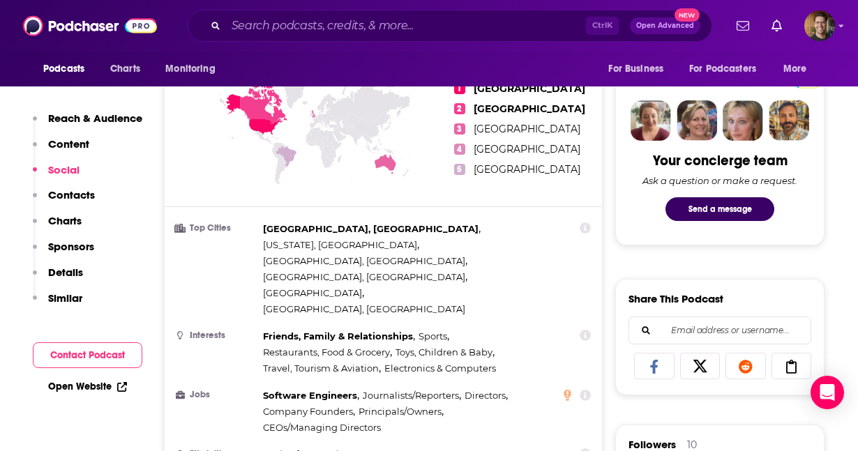
scroll to position [634, 0]
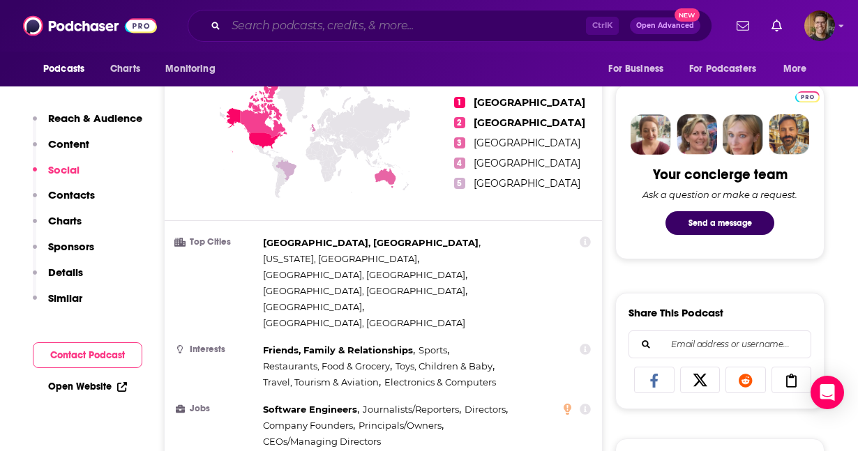
click at [338, 33] on input "Search podcasts, credits, & more..." at bounding box center [406, 26] width 360 height 22
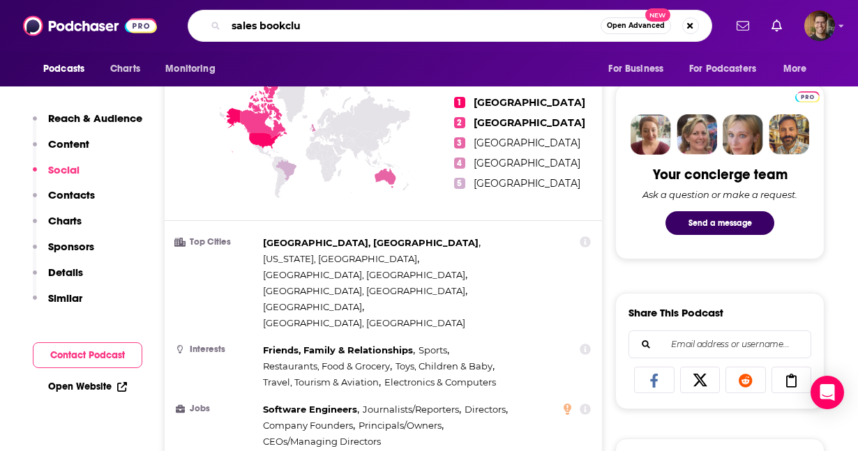
type input "sales bookclub"
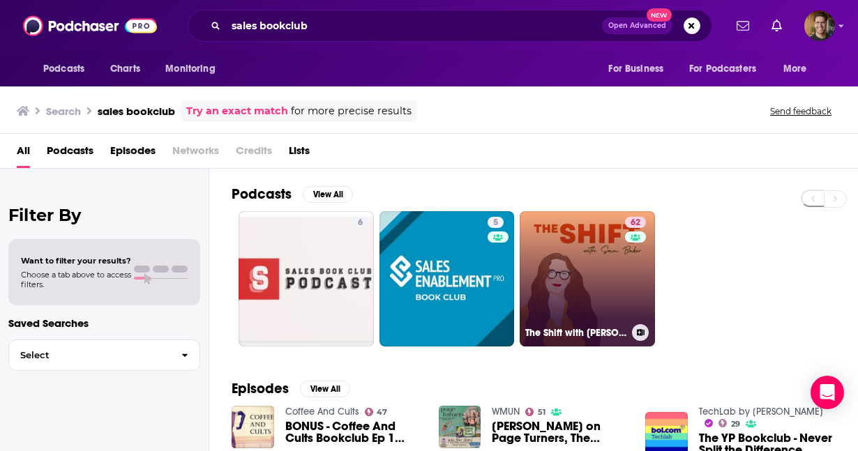
click at [567, 260] on link "62 The Shift with [PERSON_NAME]" at bounding box center [587, 278] width 135 height 135
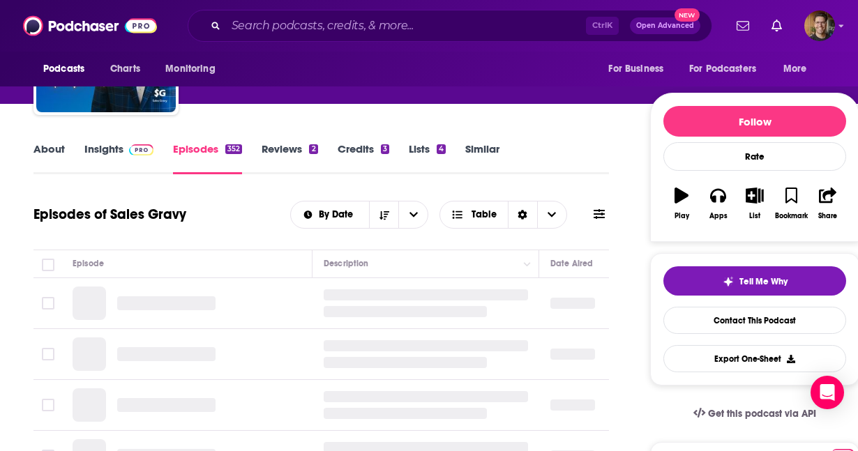
scroll to position [4, 0]
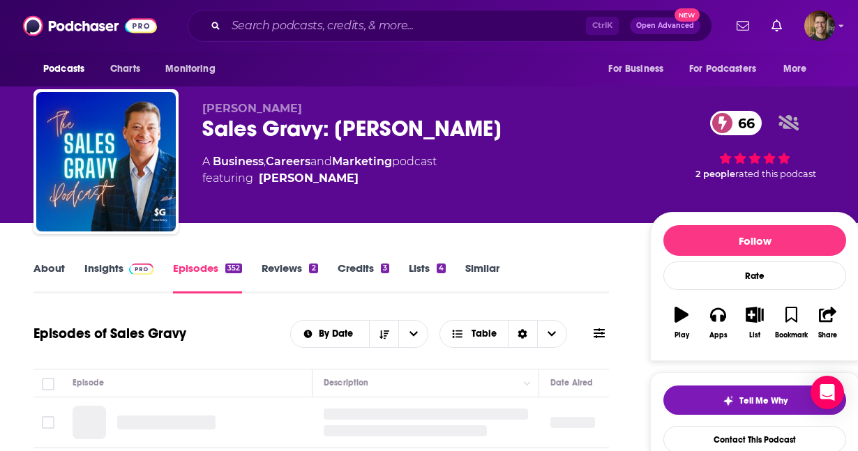
click at [109, 274] on link "Insights" at bounding box center [118, 278] width 69 height 32
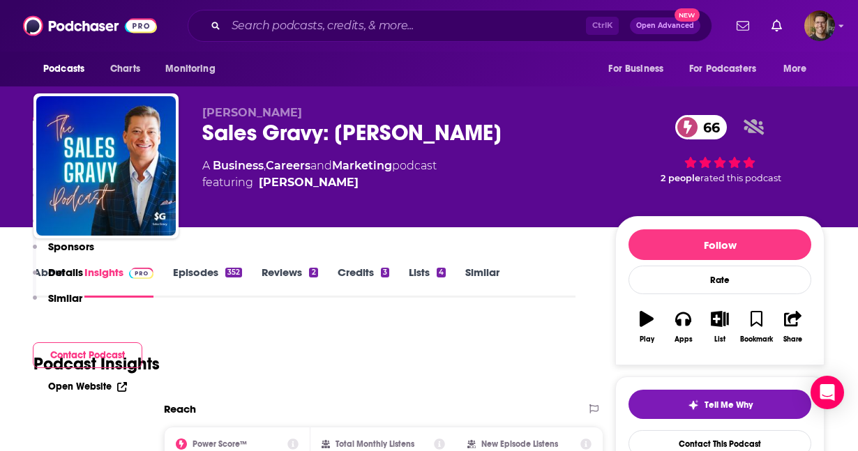
scroll to position [299, 0]
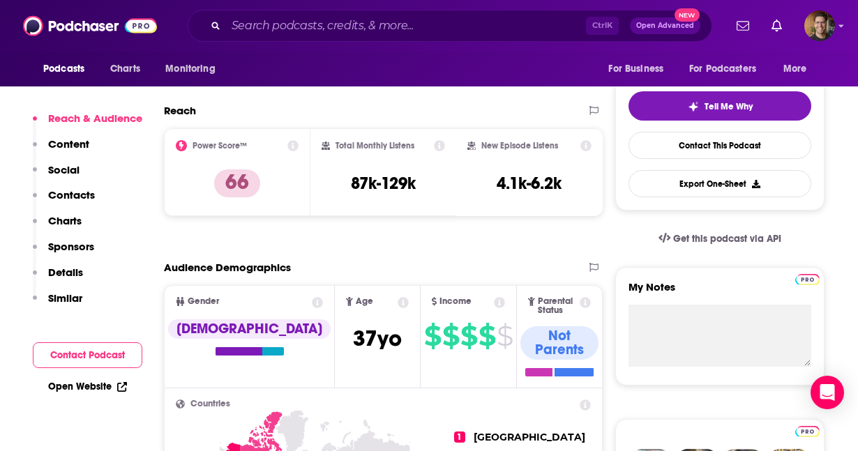
click at [74, 193] on p "Contacts" at bounding box center [71, 194] width 47 height 13
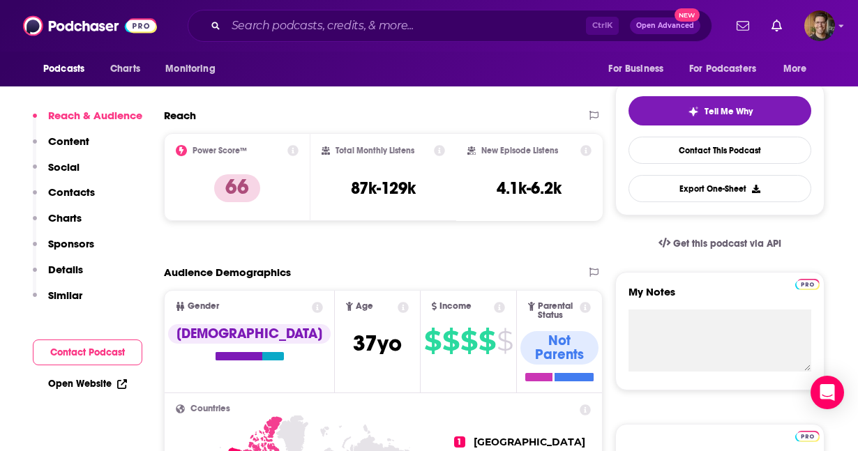
scroll to position [137, 0]
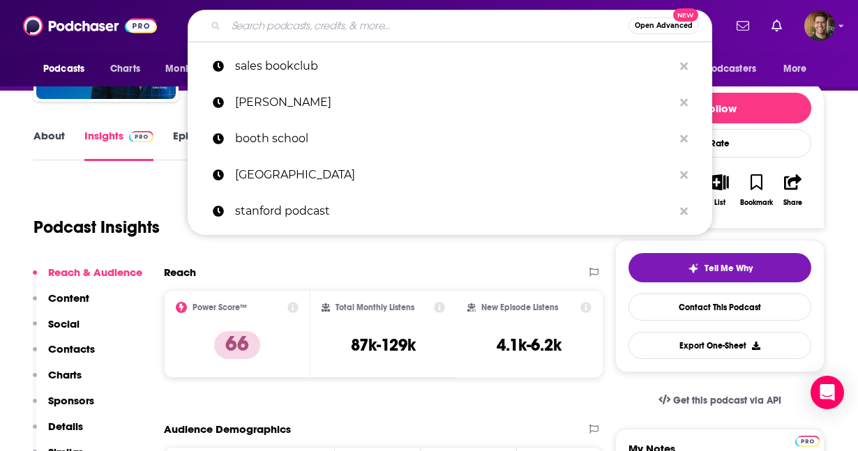
click at [297, 32] on input "Search podcasts, credits, & more..." at bounding box center [427, 26] width 403 height 22
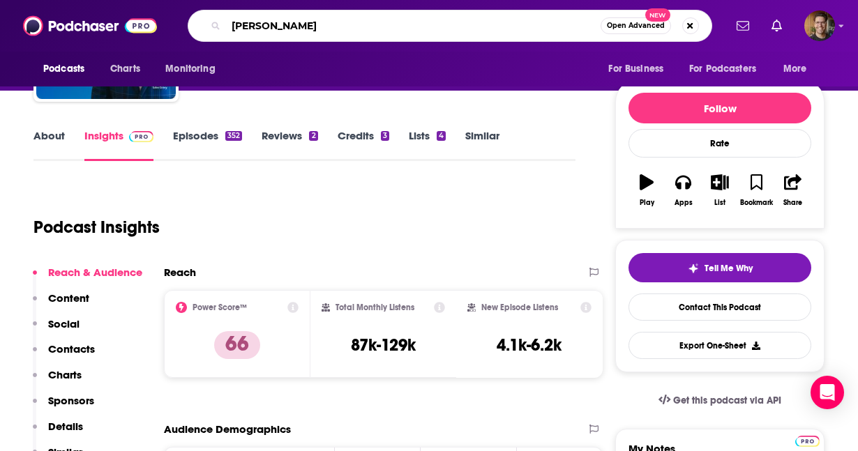
type input "[PERSON_NAME]"
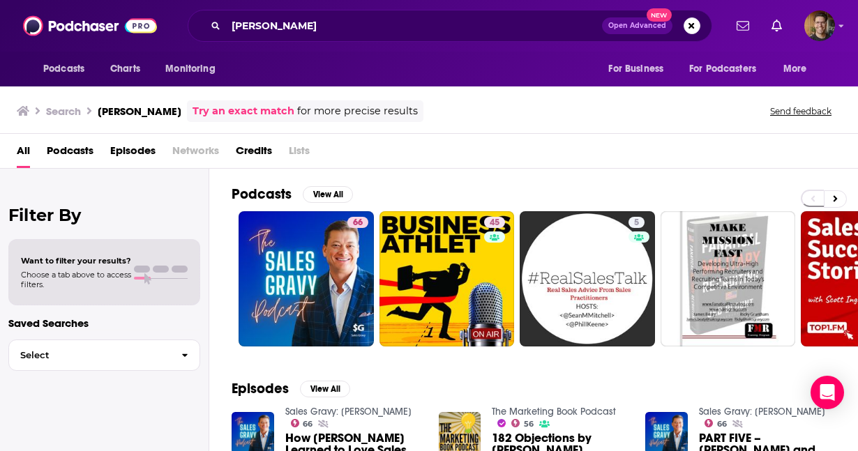
click at [76, 158] on span "Podcasts" at bounding box center [70, 154] width 47 height 29
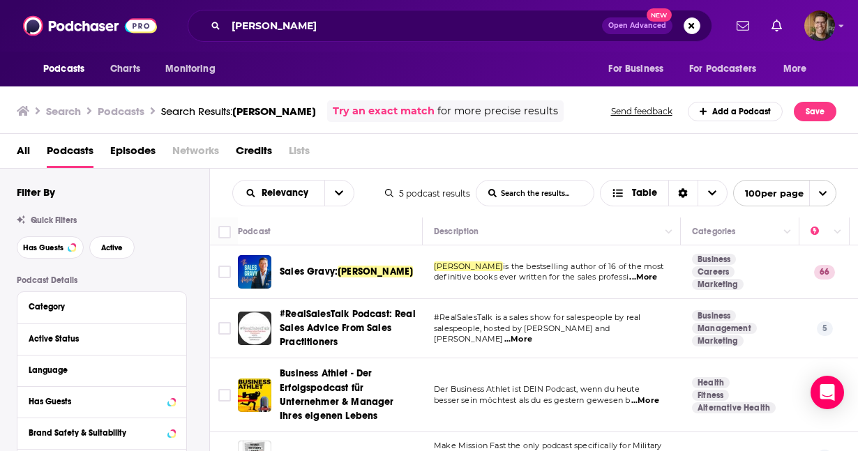
scroll to position [0, 8]
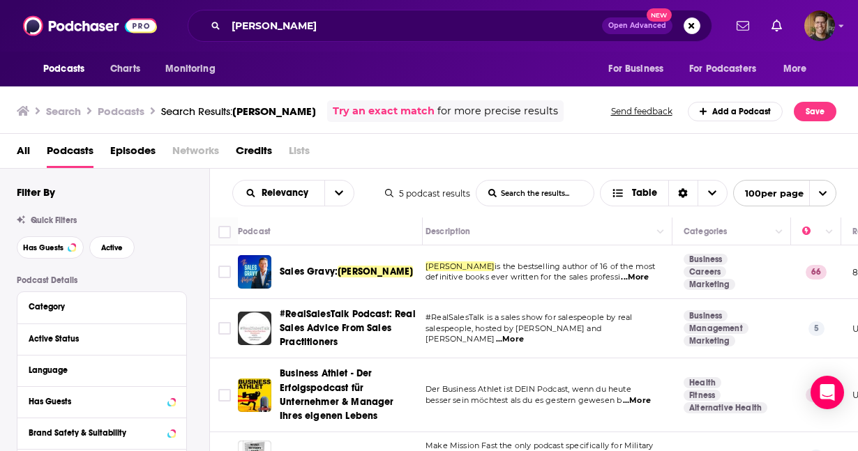
click at [149, 150] on span "Episodes" at bounding box center [132, 154] width 45 height 29
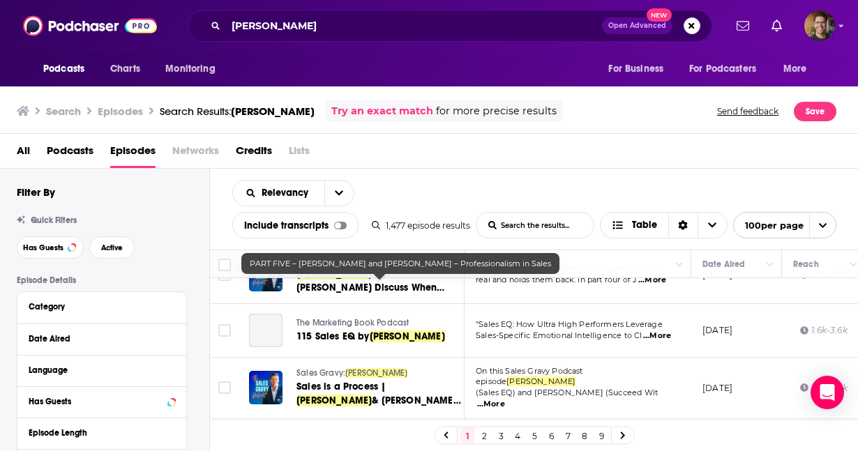
scroll to position [0, 1]
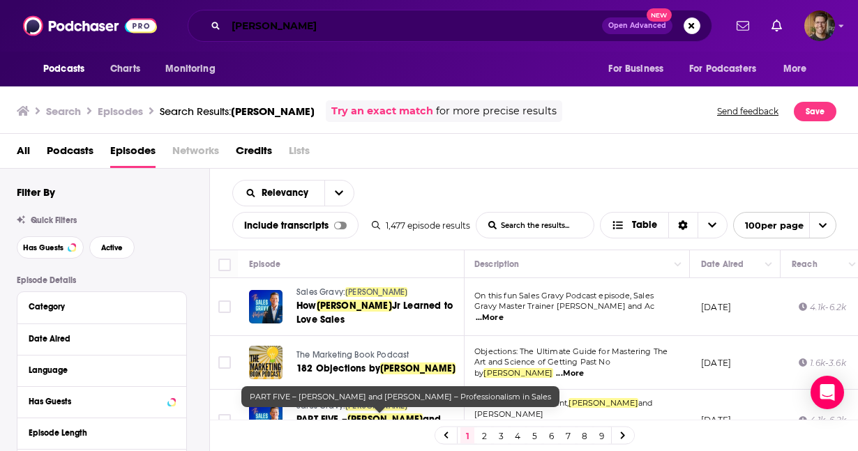
click at [366, 29] on input "[PERSON_NAME]" at bounding box center [414, 26] width 376 height 22
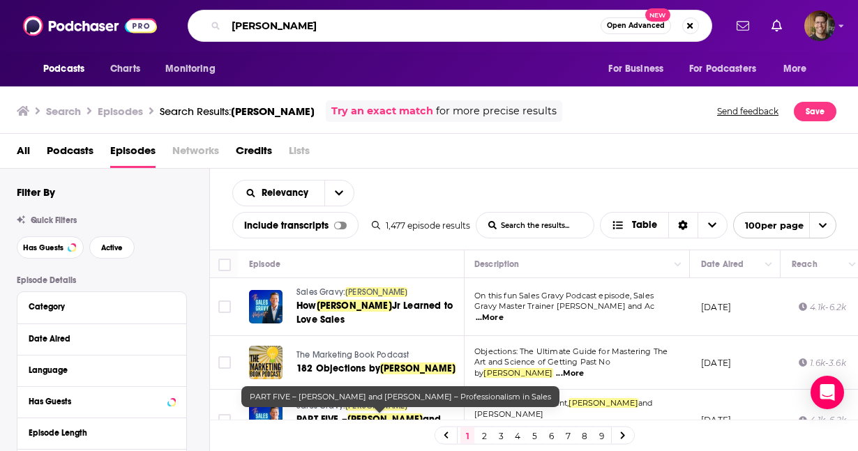
click at [366, 29] on input "[PERSON_NAME]" at bounding box center [413, 26] width 375 height 22
click at [489, 177] on div "Relevancy List Search Input Search the results... Include transcripts Table 1,4…" at bounding box center [534, 209] width 649 height 81
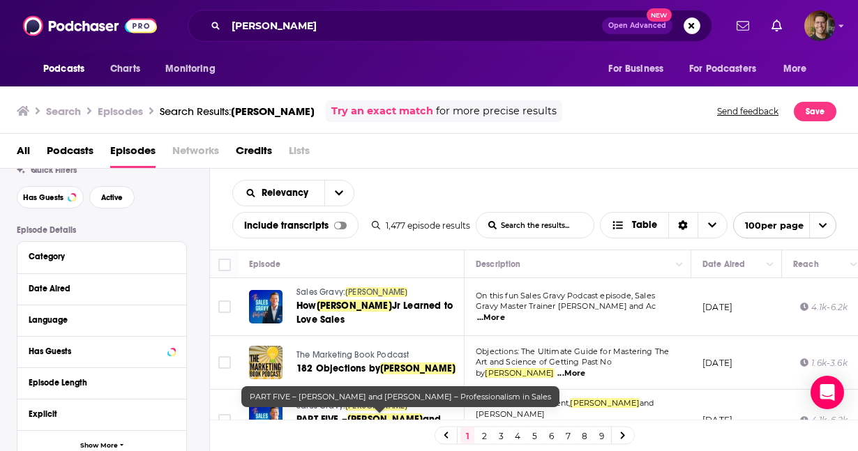
scroll to position [52, 0]
click at [173, 286] on icon at bounding box center [171, 286] width 6 height 3
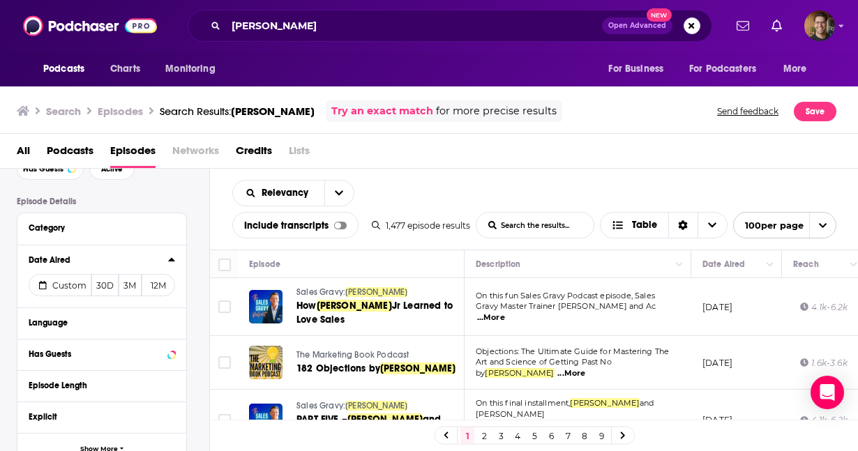
scroll to position [80, 0]
click at [156, 285] on button "12M" at bounding box center [158, 285] width 33 height 22
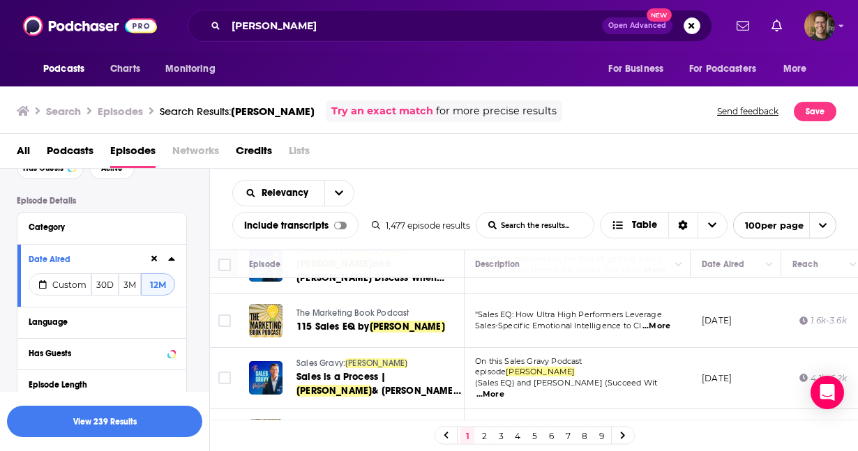
scroll to position [0, 1]
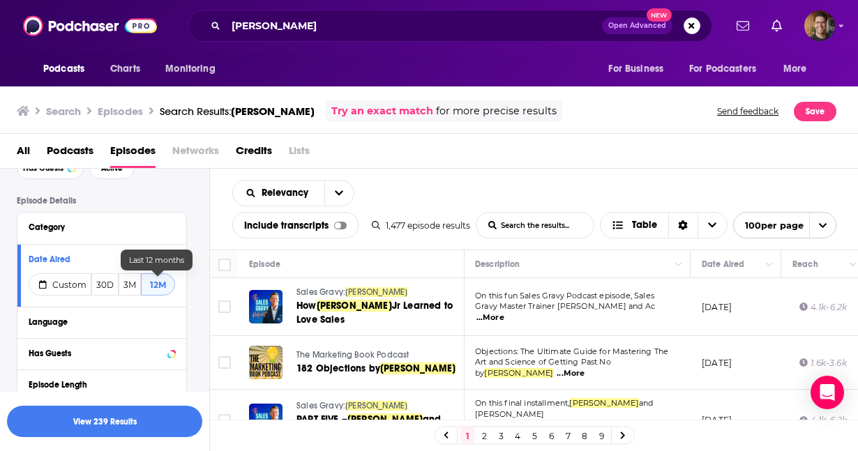
click at [153, 285] on button "12M" at bounding box center [158, 285] width 34 height 22
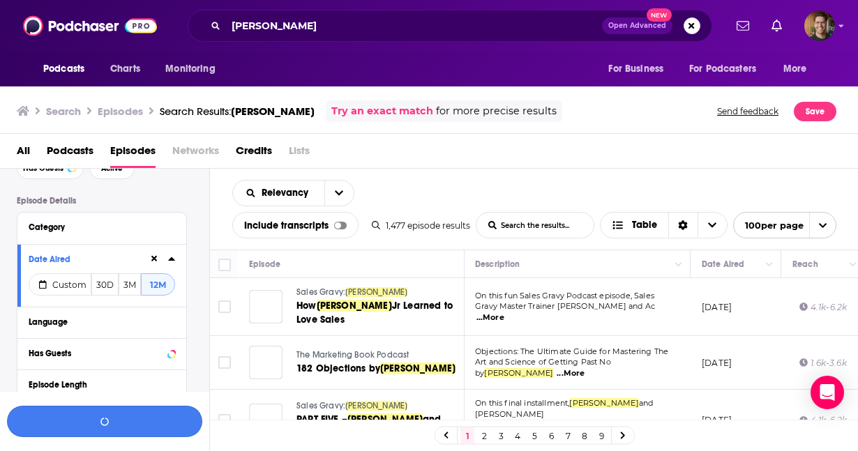
click at [119, 418] on button "button" at bounding box center [104, 421] width 195 height 31
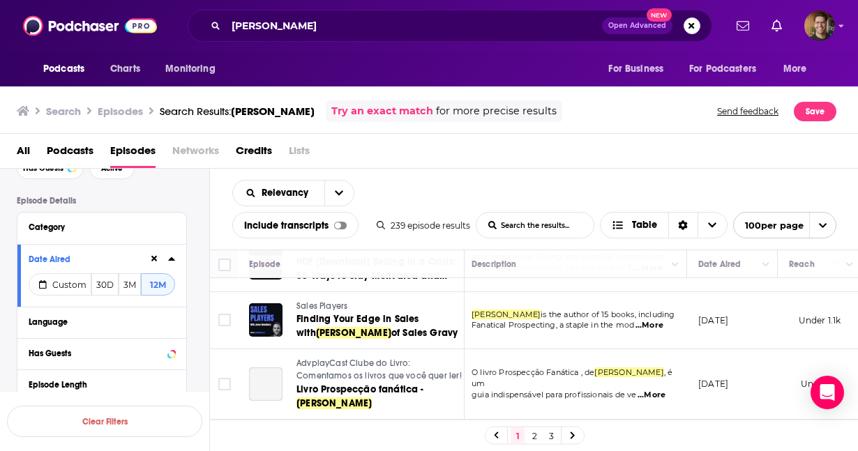
scroll to position [411, 4]
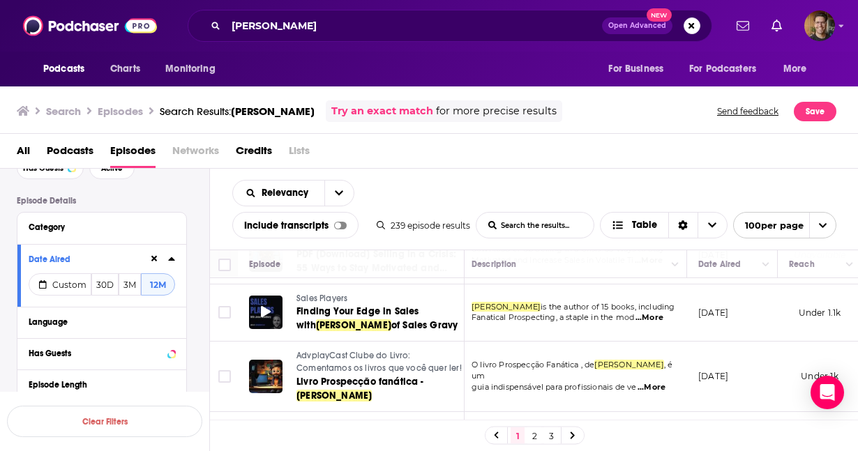
click at [263, 308] on icon at bounding box center [266, 311] width 10 height 11
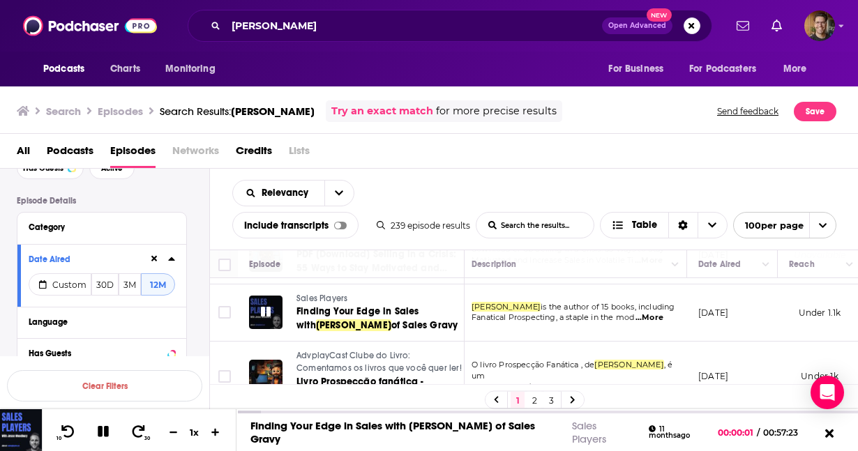
click at [261, 310] on icon at bounding box center [266, 311] width 10 height 11
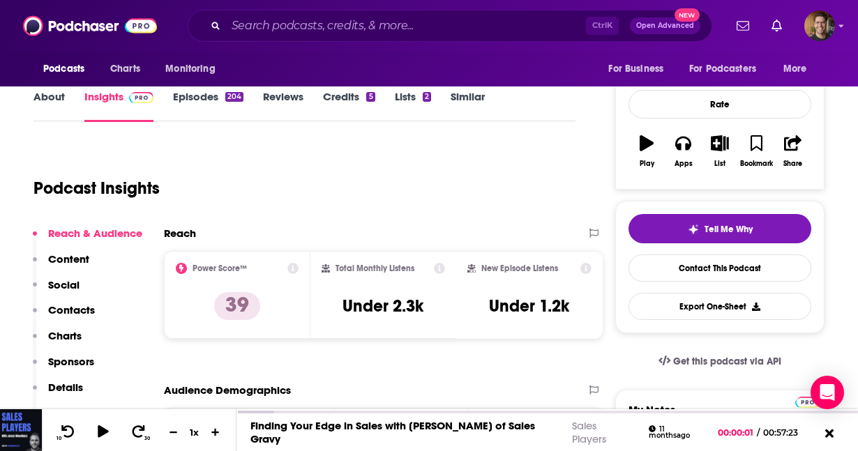
scroll to position [175, 0]
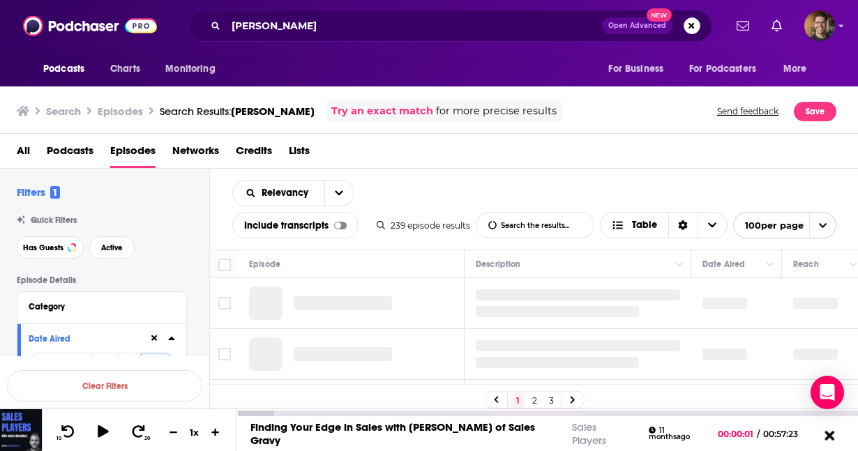
click at [833, 430] on icon at bounding box center [829, 435] width 17 height 14
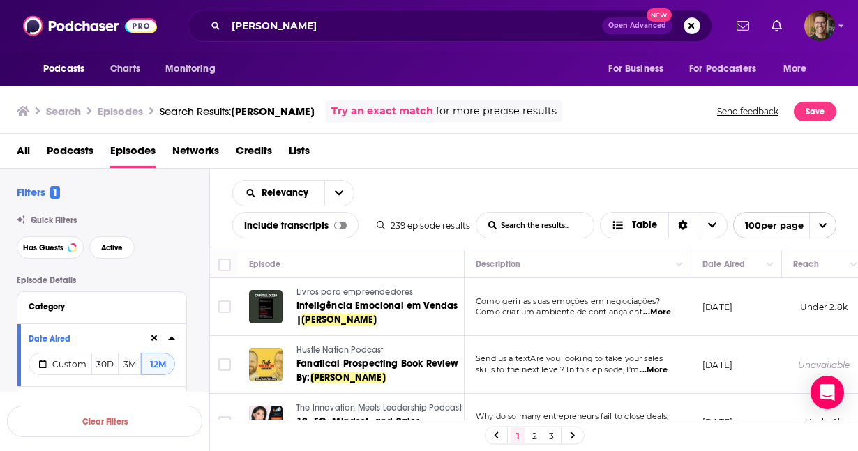
click at [301, 39] on div "[PERSON_NAME] Open Advanced New" at bounding box center [450, 26] width 525 height 32
click at [297, 29] on input "[PERSON_NAME]" at bounding box center [414, 26] width 376 height 22
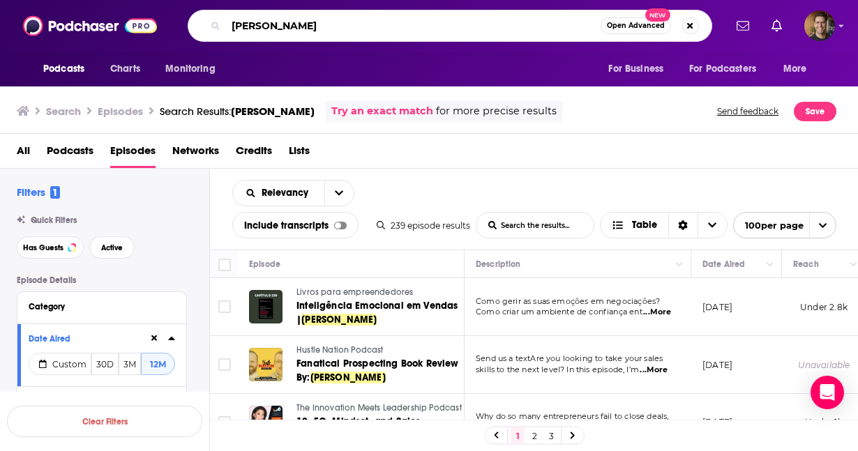
click at [297, 29] on input "[PERSON_NAME]" at bounding box center [413, 26] width 375 height 22
type input "sales"
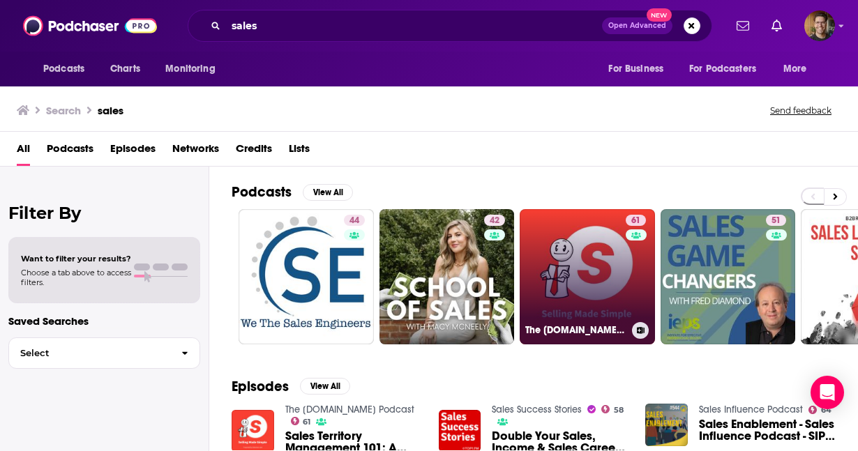
click at [597, 283] on link "61 The [DOMAIN_NAME] Podcast" at bounding box center [587, 276] width 135 height 135
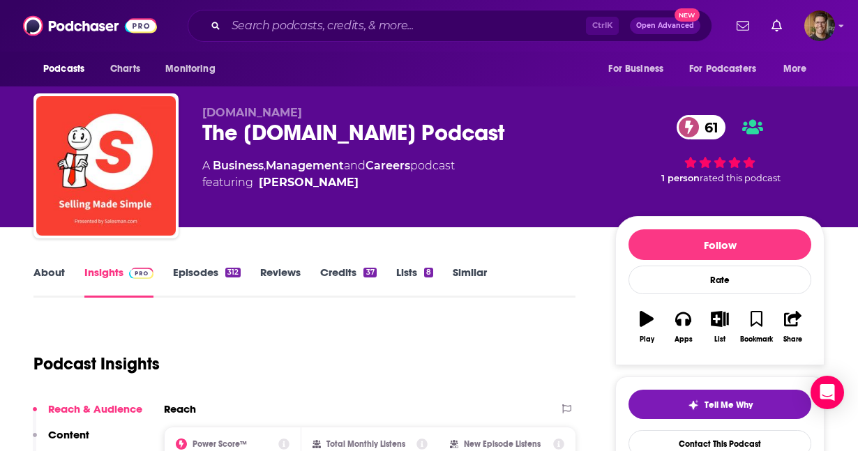
scroll to position [142, 0]
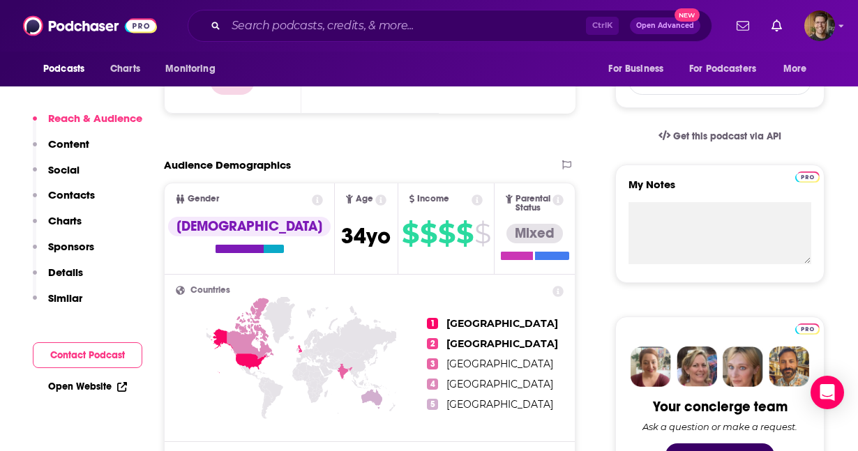
click at [75, 141] on p "Content" at bounding box center [68, 143] width 41 height 13
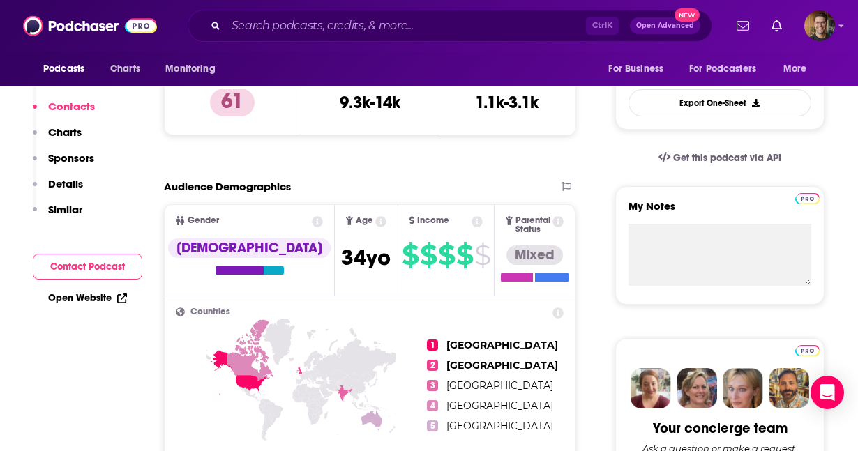
scroll to position [0, 0]
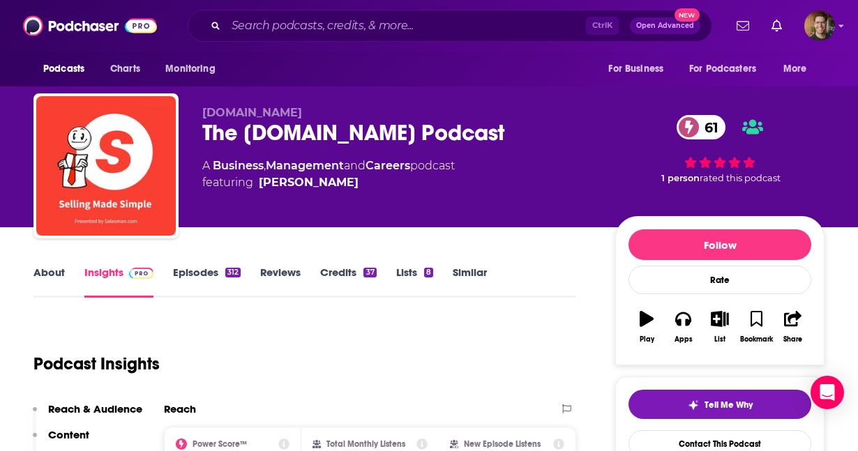
click at [195, 274] on link "Episodes 312" at bounding box center [207, 282] width 68 height 32
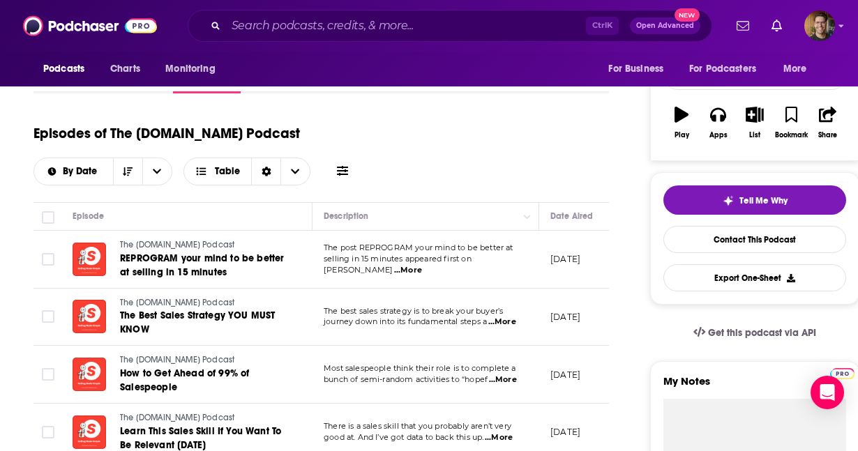
scroll to position [273, 0]
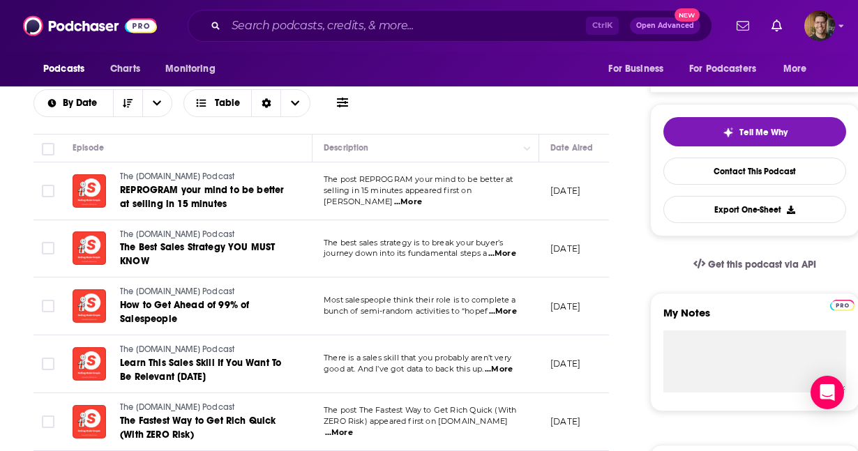
click at [509, 307] on td "Most salespeople think their role is to complete a bunch of semi-random activit…" at bounding box center [426, 307] width 227 height 58
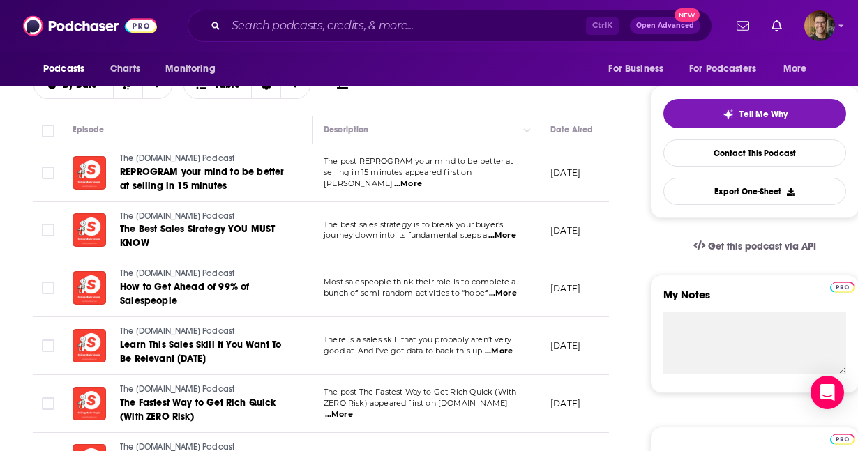
click at [507, 294] on span "...More" at bounding box center [503, 293] width 28 height 11
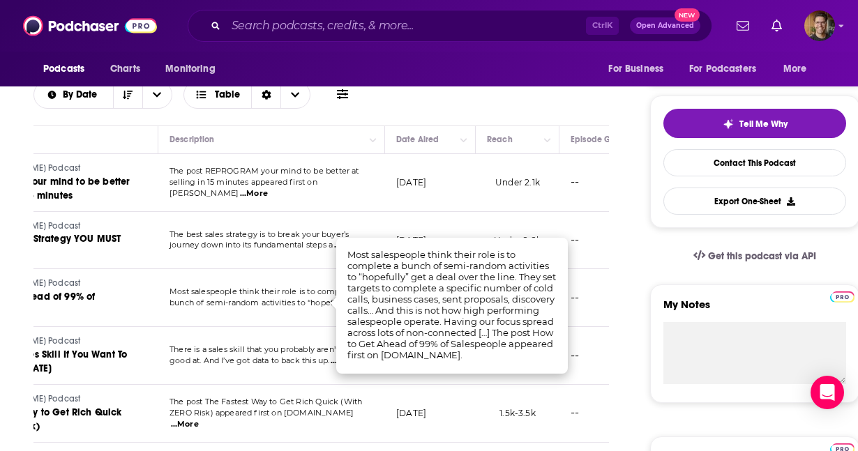
scroll to position [0, 0]
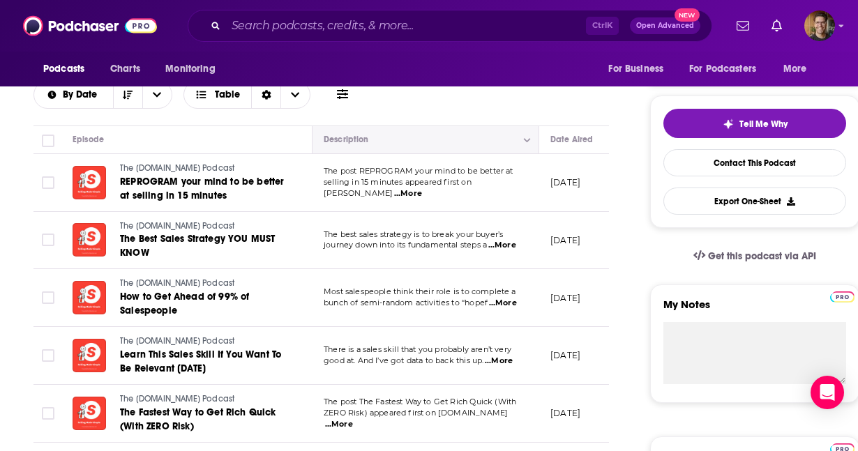
click at [401, 133] on button "Move" at bounding box center [424, 139] width 204 height 17
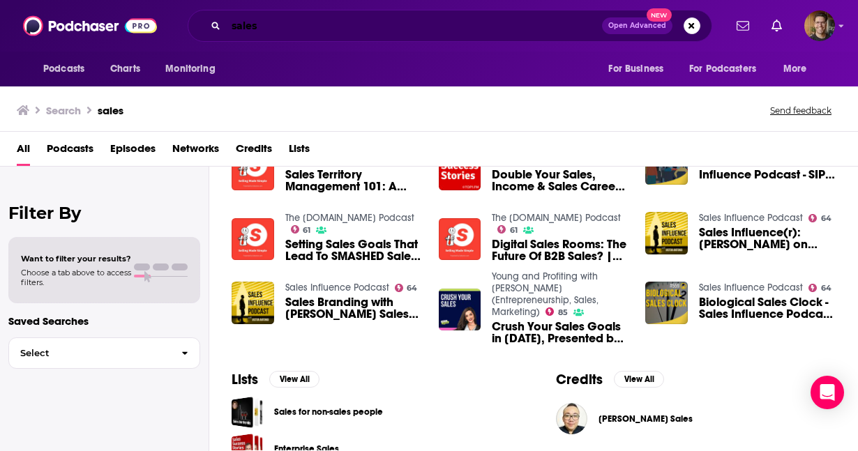
click at [274, 17] on input "sales" at bounding box center [414, 26] width 376 height 22
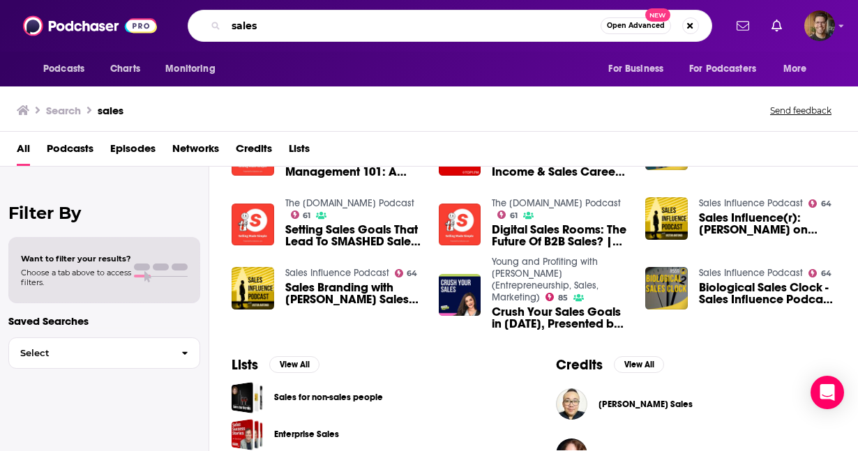
click at [274, 17] on input "sales" at bounding box center [413, 26] width 375 height 22
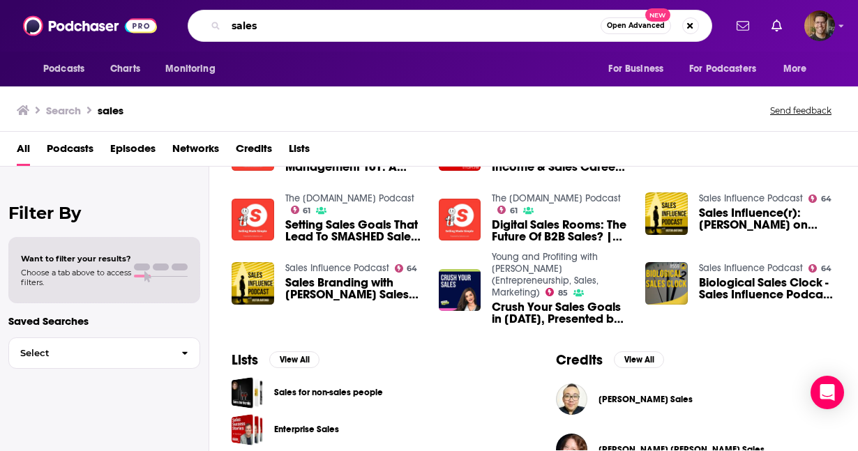
click at [274, 17] on input "sales" at bounding box center [413, 26] width 375 height 22
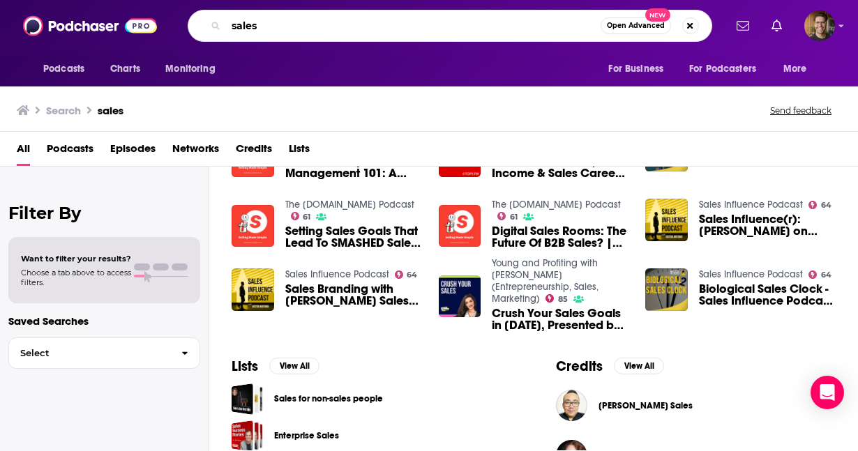
scroll to position [273, 0]
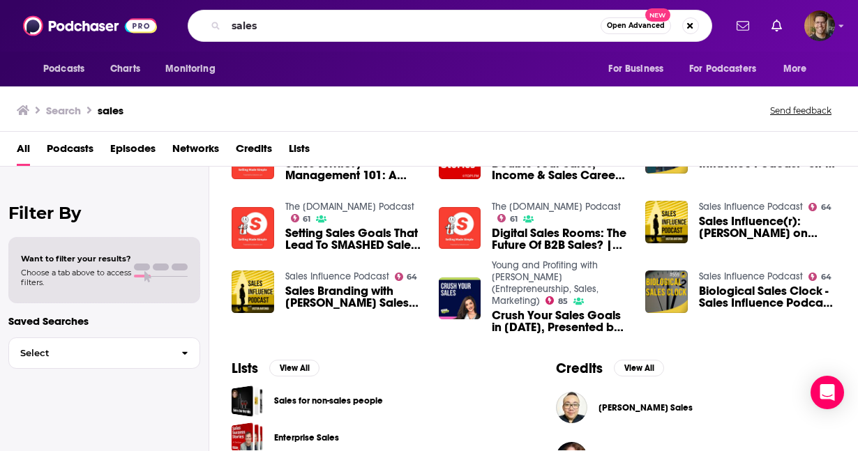
click at [188, 290] on div "Want to filter your results? Choose a tab above to access filters." at bounding box center [104, 270] width 192 height 66
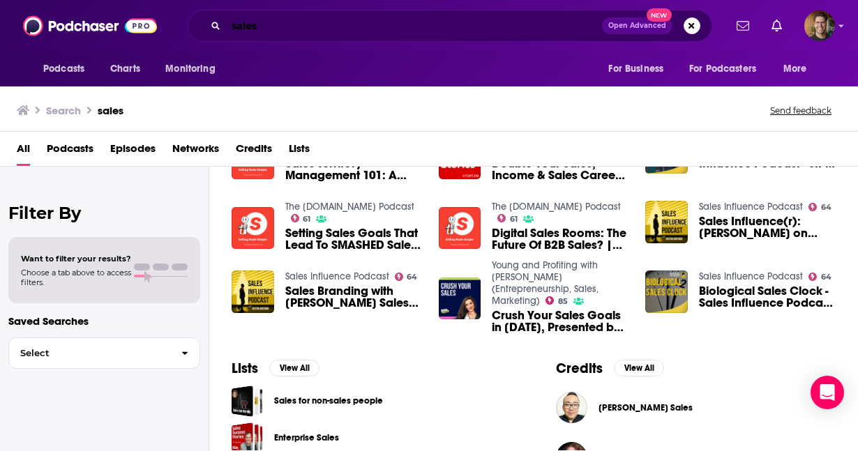
click at [307, 27] on input "sales" at bounding box center [414, 26] width 376 height 22
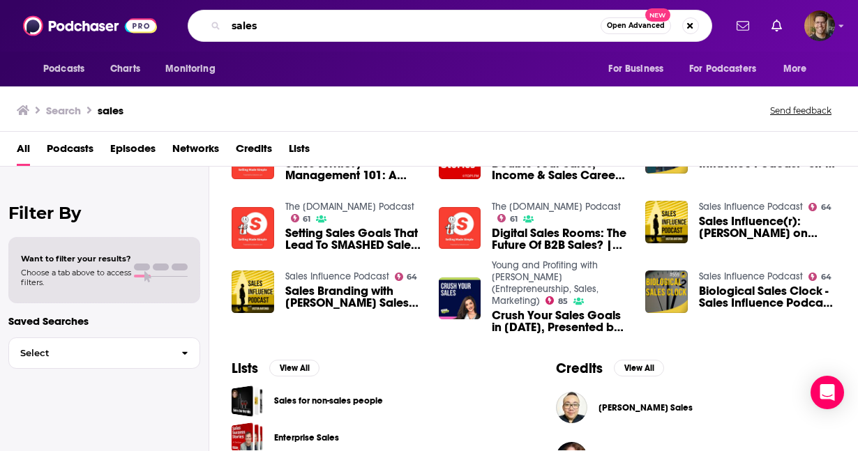
click at [307, 27] on input "sales" at bounding box center [413, 26] width 375 height 22
type input "startups"
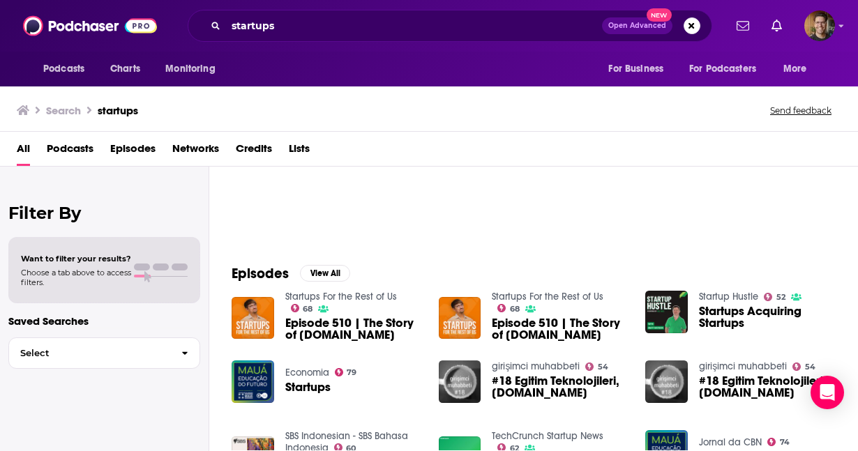
scroll to position [195, 0]
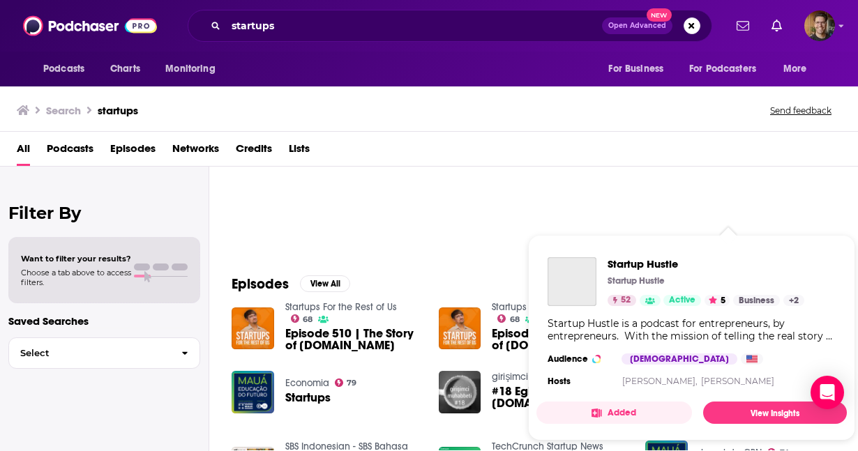
click at [738, 308] on div "Startup Hustle Startup Hustle 52 Active 5 Business + 2 Startup Hustle is a podc…" at bounding box center [692, 324] width 310 height 156
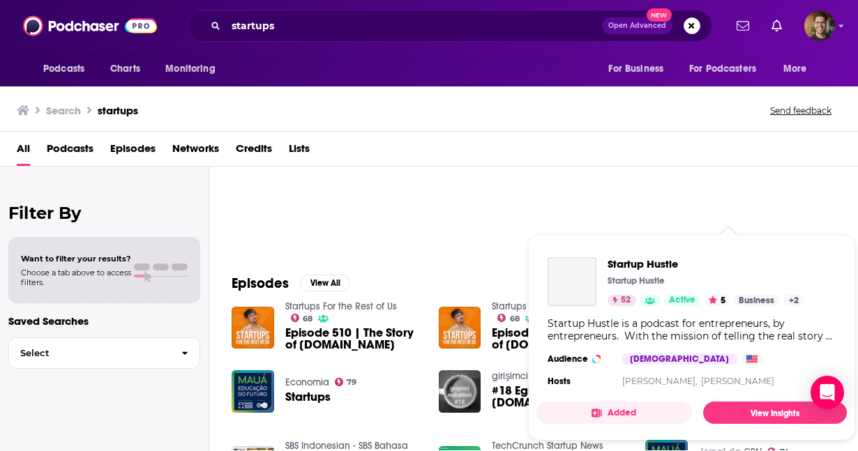
scroll to position [186, 0]
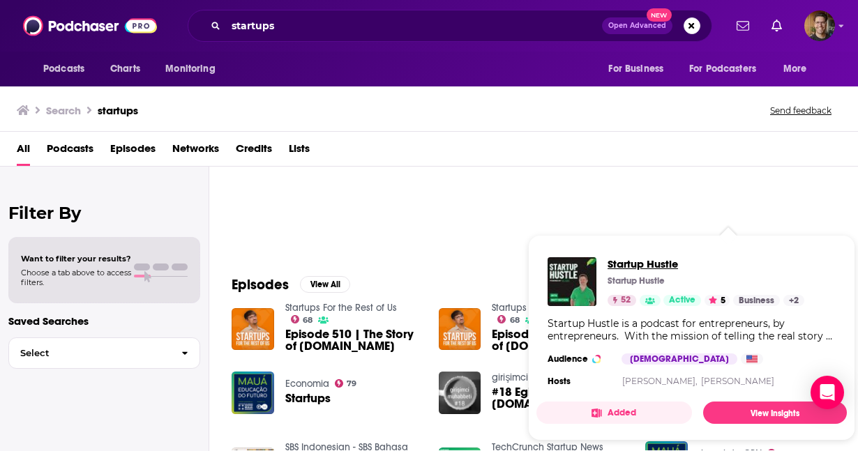
click at [680, 265] on span "Startup Hustle" at bounding box center [706, 263] width 197 height 13
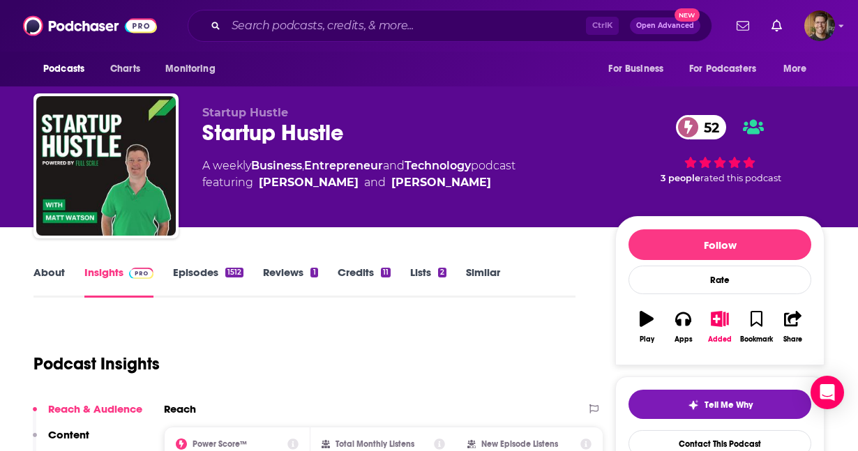
click at [197, 267] on link "Episodes 1512" at bounding box center [208, 282] width 70 height 32
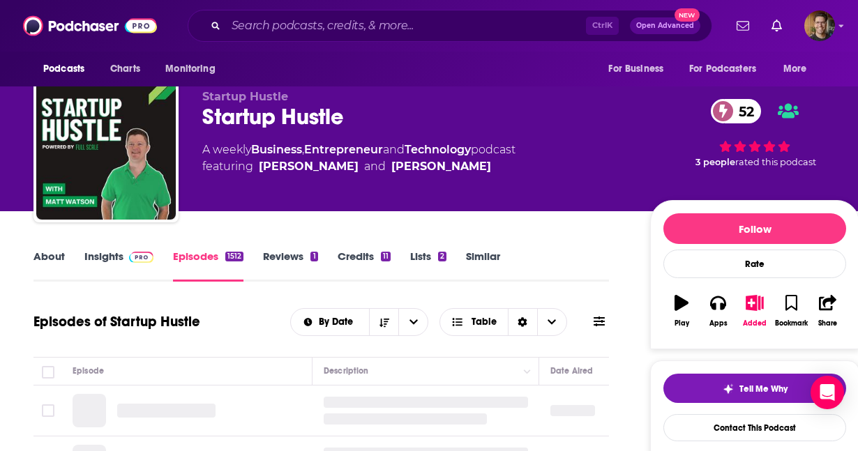
scroll to position [23, 0]
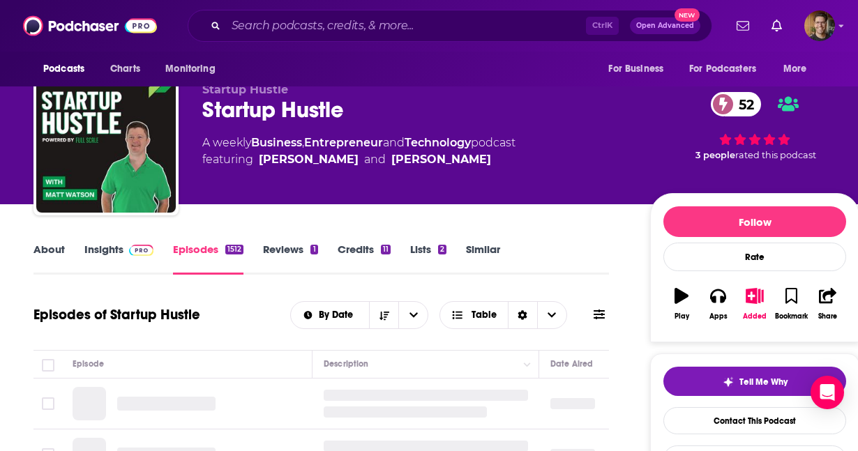
click at [110, 250] on link "Insights" at bounding box center [118, 259] width 69 height 32
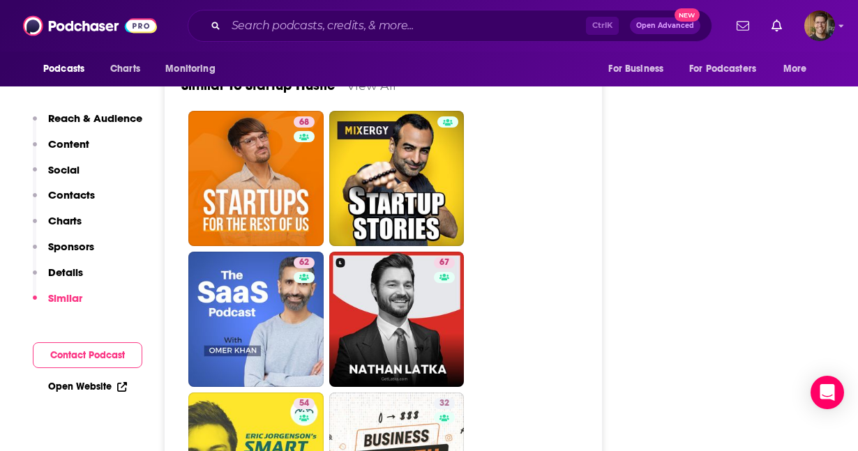
scroll to position [2446, 0]
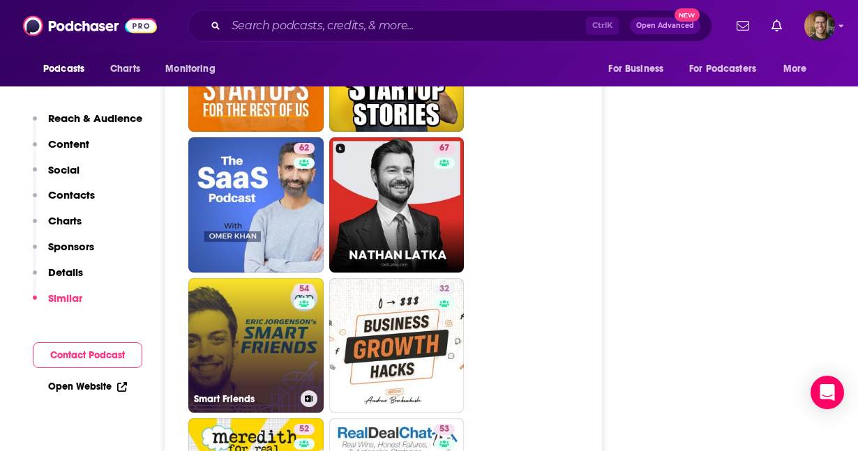
click at [225, 278] on link "54 Smart Friends" at bounding box center [255, 345] width 135 height 135
type input "[URL][DOMAIN_NAME]"
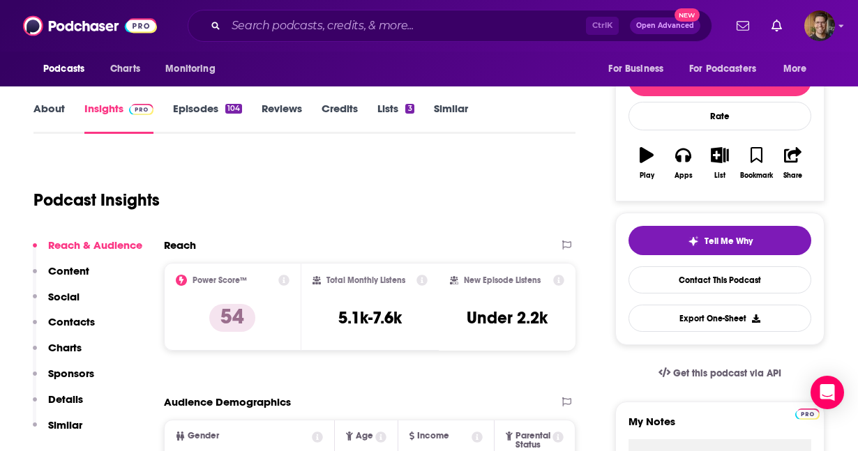
scroll to position [163, 0]
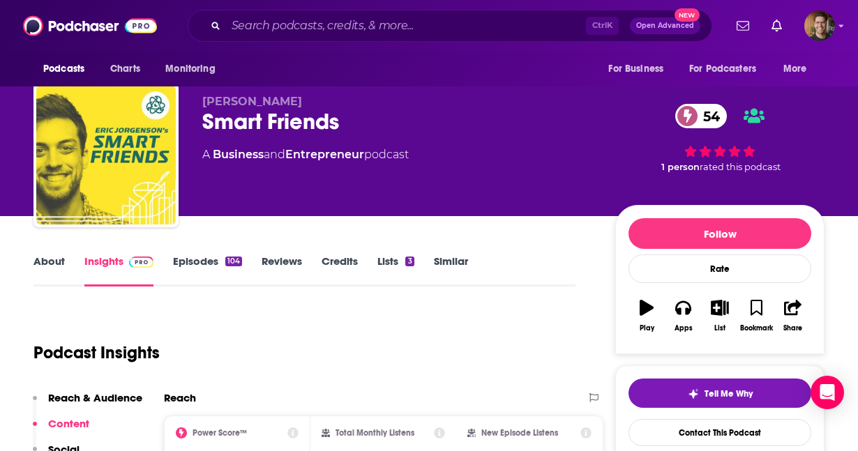
click at [189, 269] on link "Episodes 104" at bounding box center [207, 271] width 69 height 32
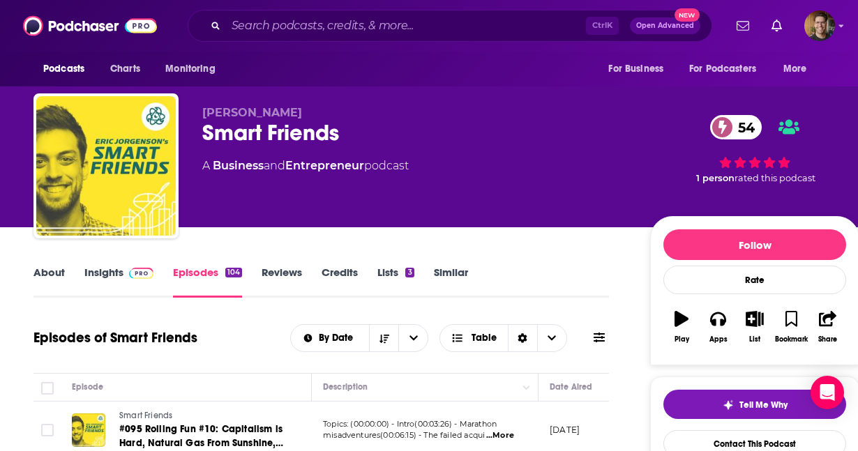
click at [114, 279] on link "Insights" at bounding box center [118, 282] width 69 height 32
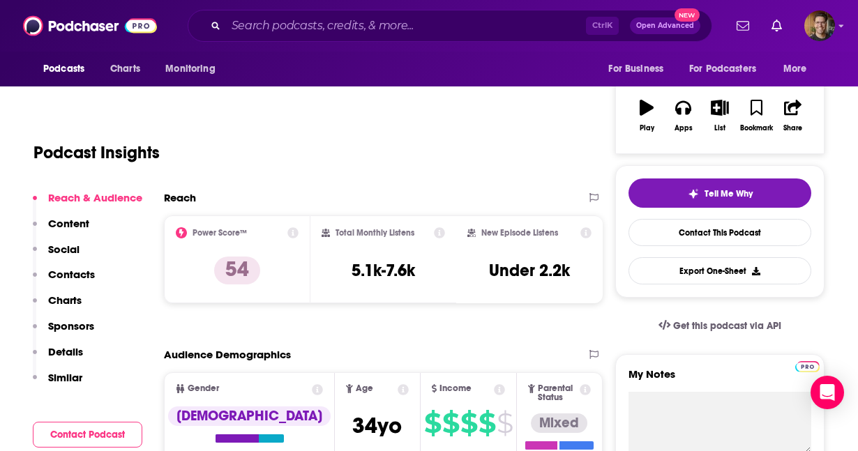
scroll to position [212, 0]
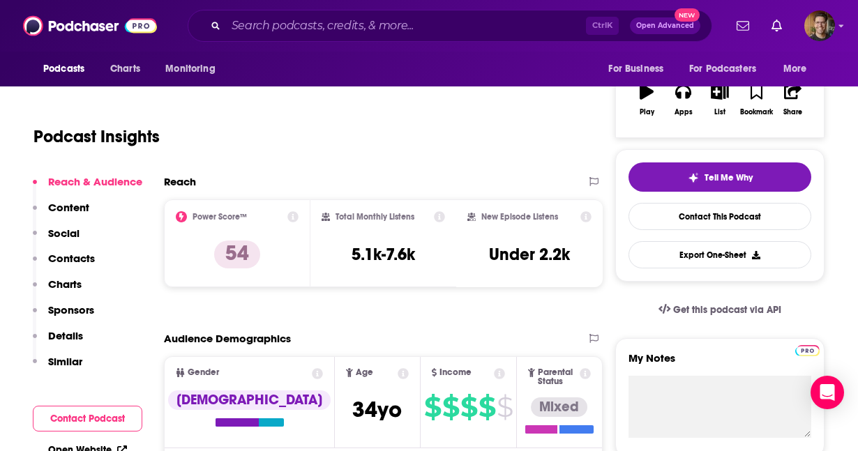
click at [85, 262] on p "Contacts" at bounding box center [71, 258] width 47 height 13
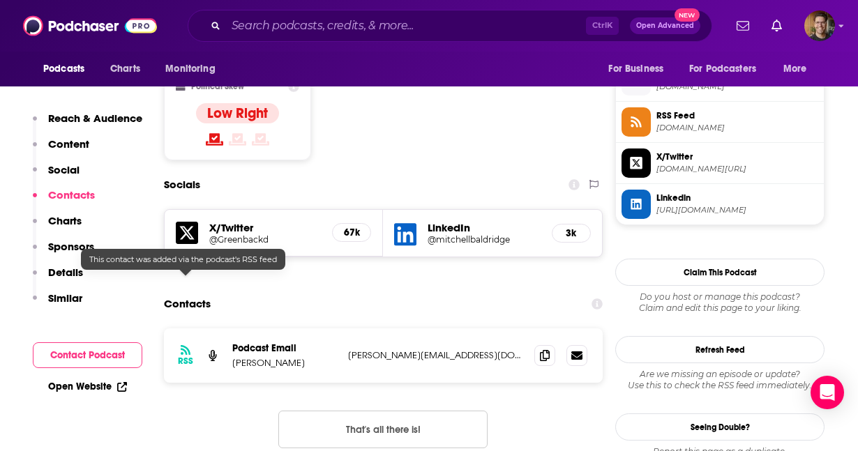
scroll to position [1149, 0]
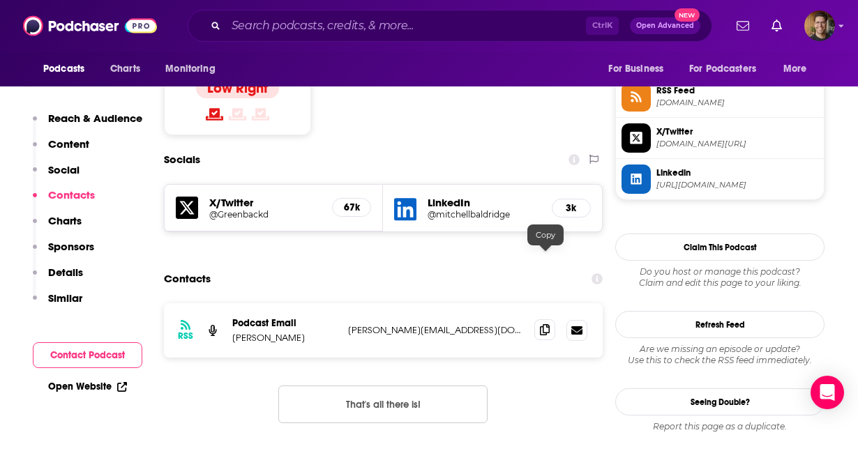
click at [545, 324] on icon at bounding box center [545, 329] width 10 height 11
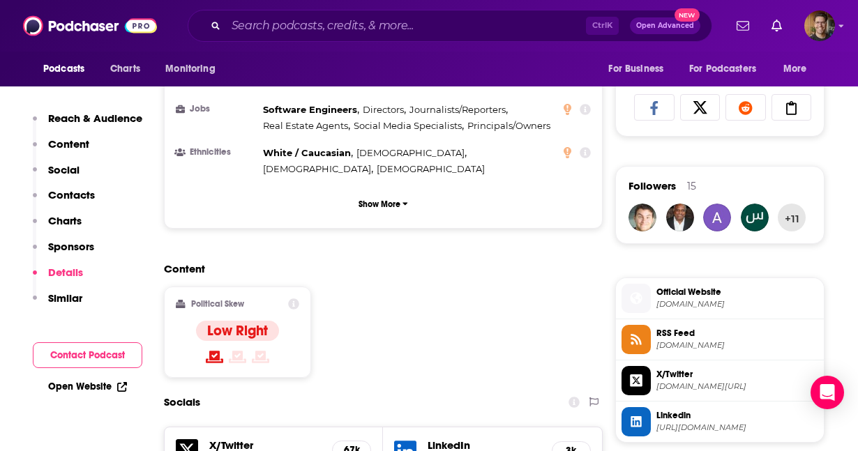
scroll to position [495, 0]
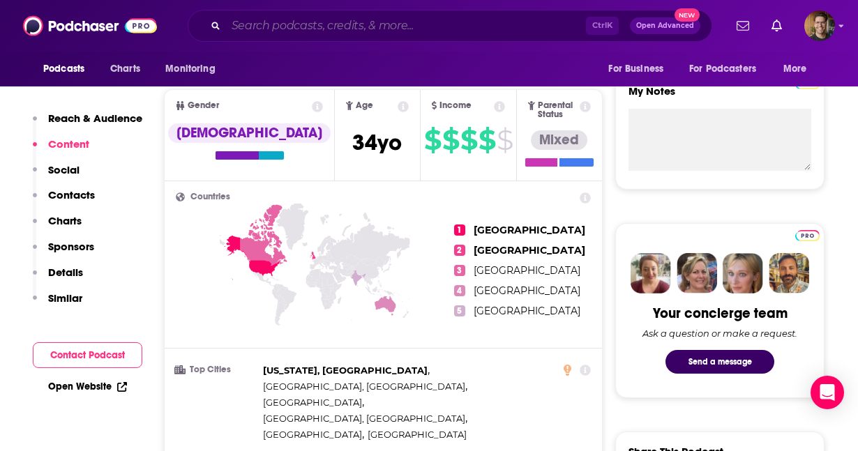
click at [433, 29] on input "Search podcasts, credits, & more..." at bounding box center [406, 26] width 360 height 22
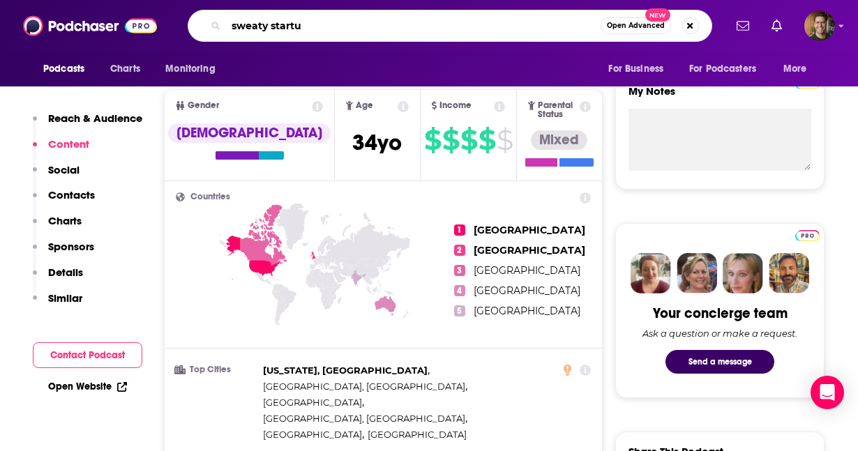
type input "sweaty startup"
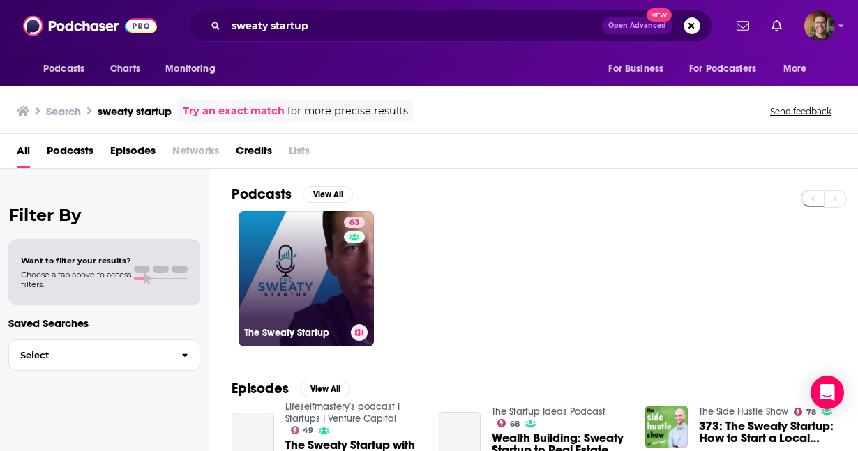
click at [340, 261] on link "63 The Sweaty Startup" at bounding box center [306, 278] width 135 height 135
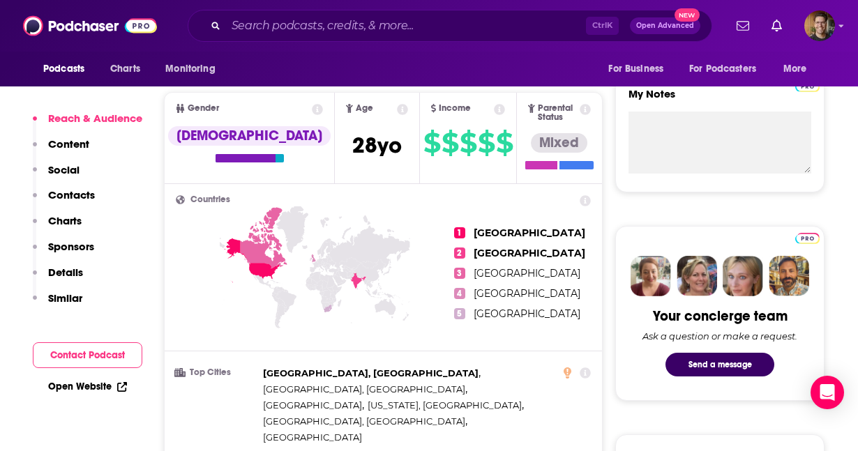
scroll to position [127, 0]
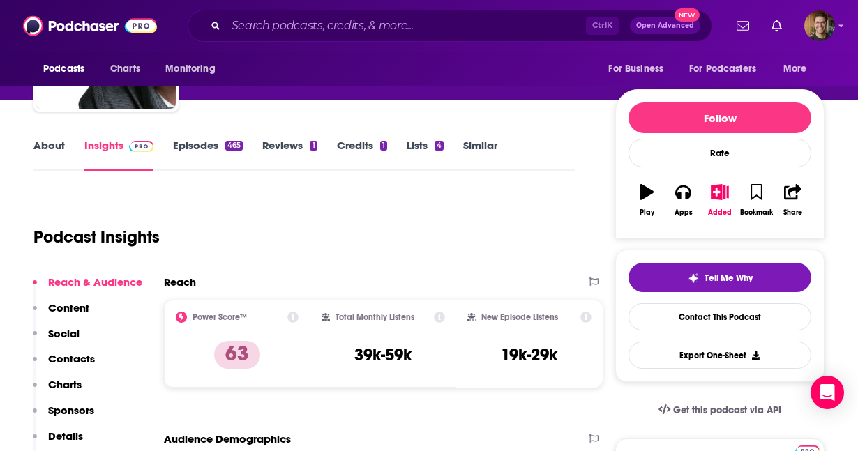
click at [283, 149] on link "Reviews 1" at bounding box center [289, 155] width 54 height 32
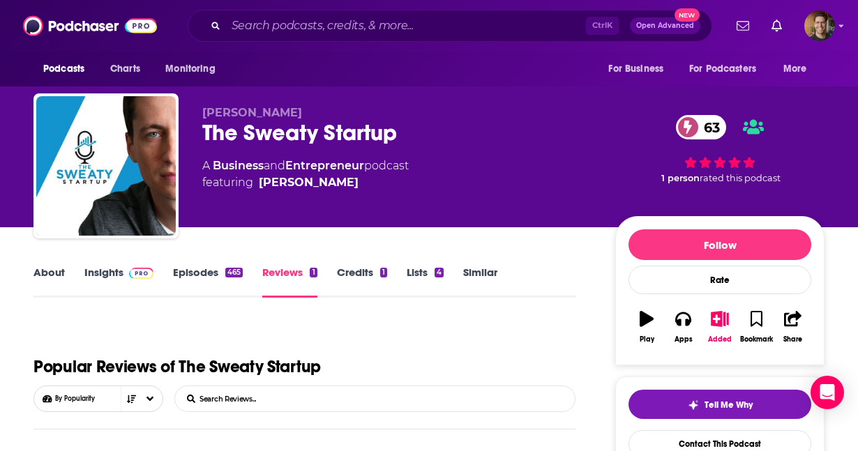
click at [208, 272] on link "Episodes 465" at bounding box center [208, 282] width 70 height 32
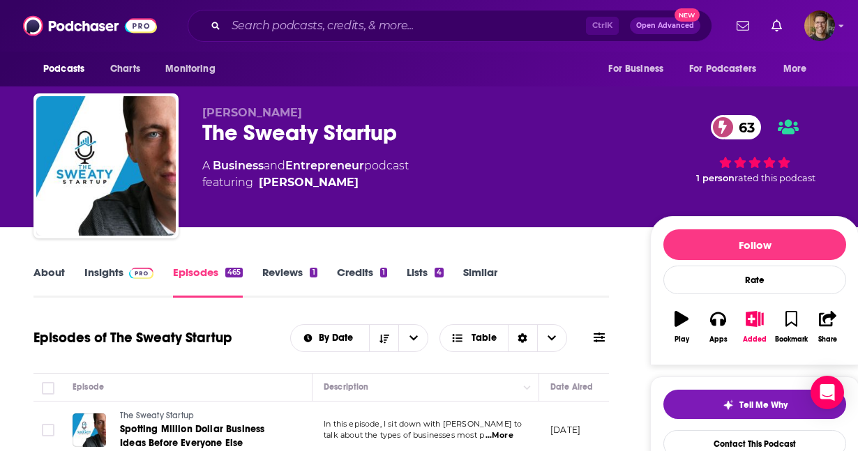
click at [129, 276] on img at bounding box center [141, 273] width 24 height 11
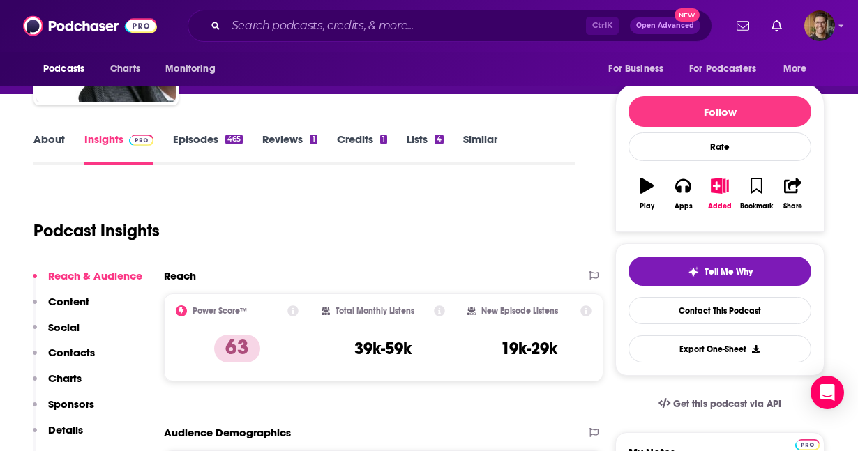
click at [82, 353] on p "Contacts" at bounding box center [71, 352] width 47 height 13
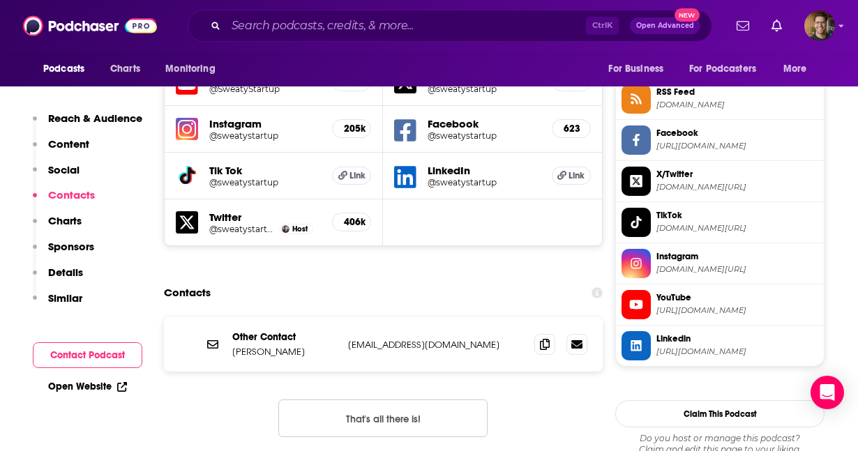
scroll to position [1289, 0]
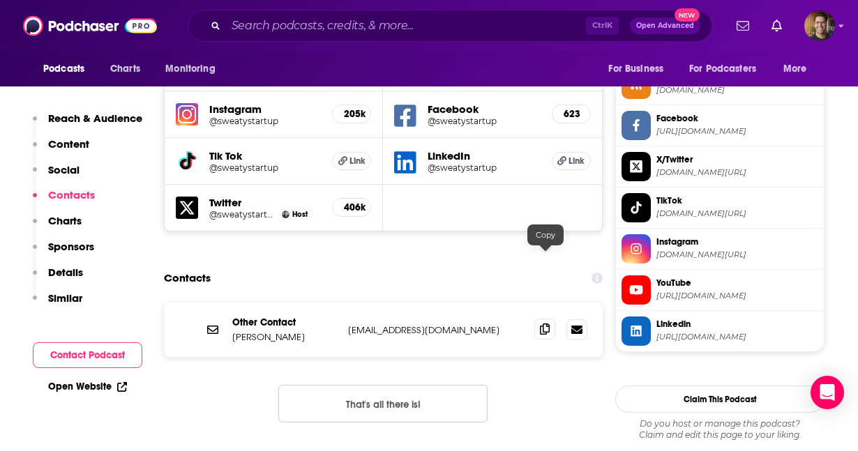
click at [549, 324] on icon at bounding box center [545, 329] width 10 height 11
click at [725, 40] on div "Podcasts Charts Monitoring Ctrl K Open Advanced New For Business For Podcasters…" at bounding box center [429, 26] width 858 height 52
click at [309, 22] on input "Search podcasts, credits, & more..." at bounding box center [406, 26] width 360 height 22
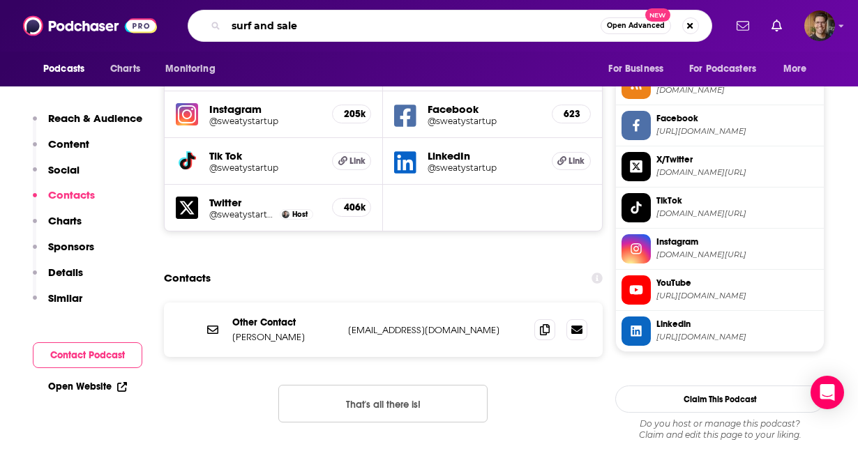
type input "surf and sales"
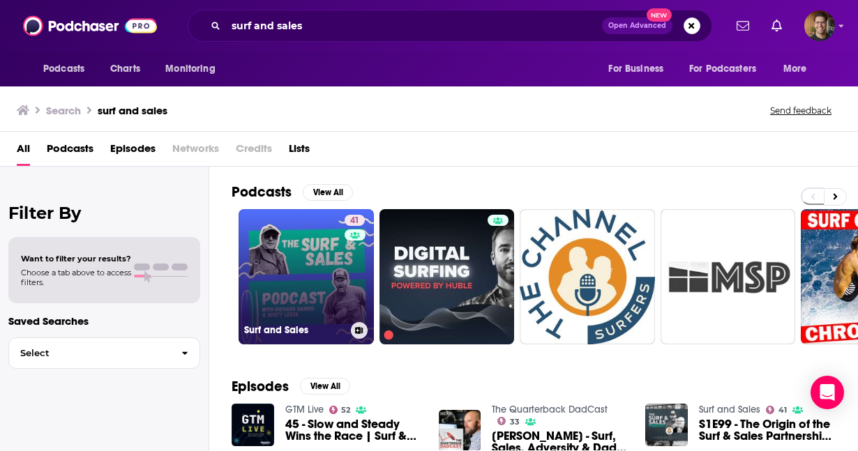
click at [307, 285] on link "41 Surf and Sales" at bounding box center [306, 276] width 135 height 135
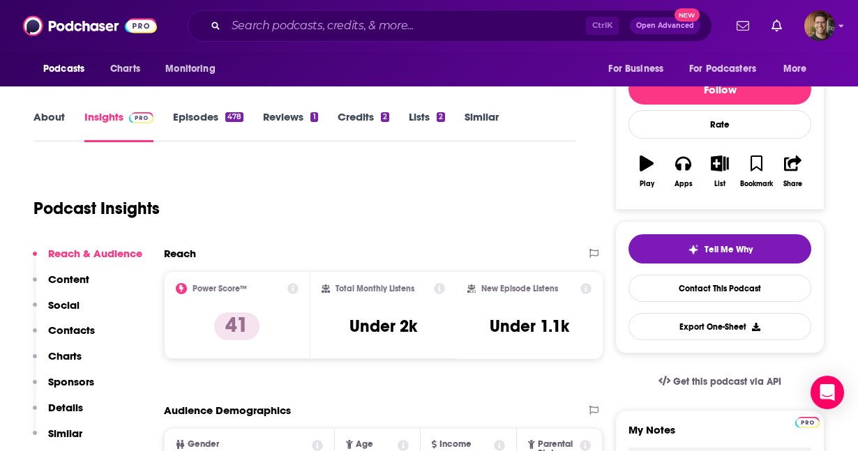
click at [87, 331] on p "Contacts" at bounding box center [71, 330] width 47 height 13
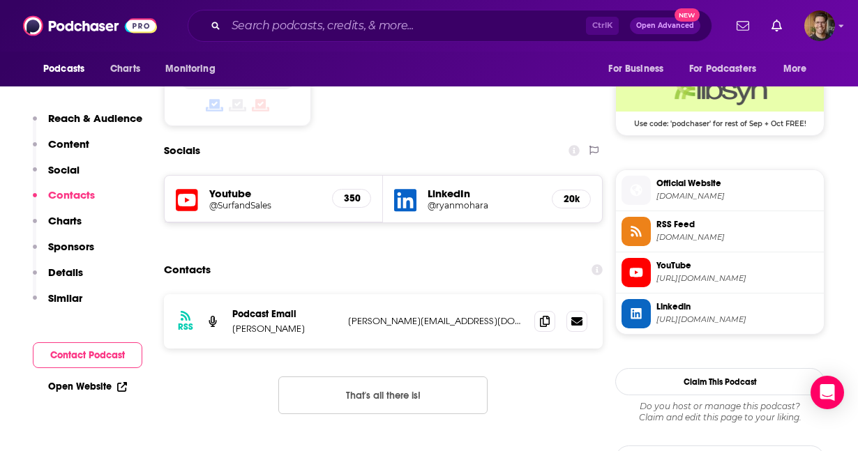
scroll to position [1149, 0]
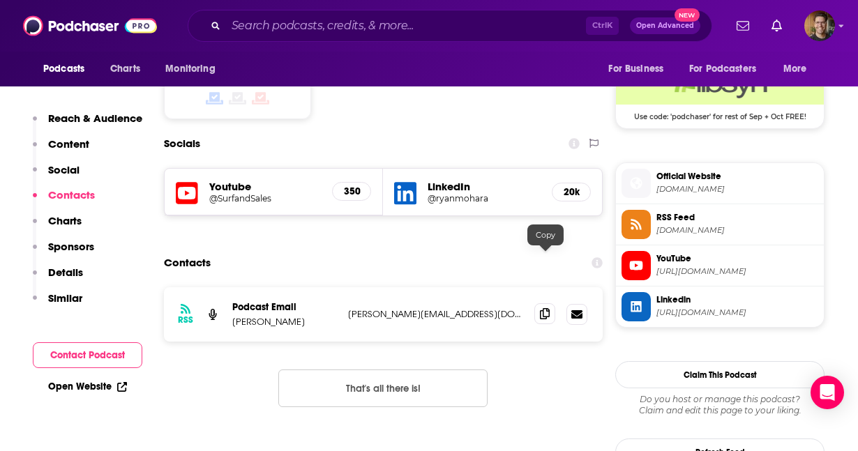
click at [545, 308] on icon at bounding box center [545, 313] width 10 height 11
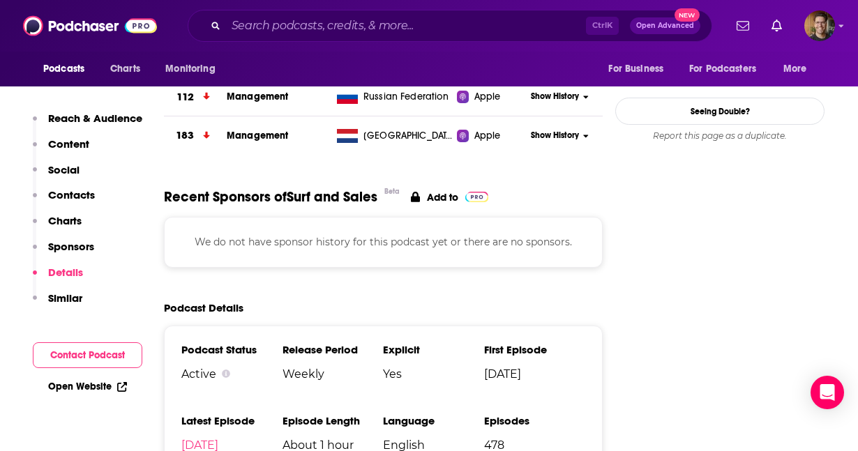
scroll to position [2114, 0]
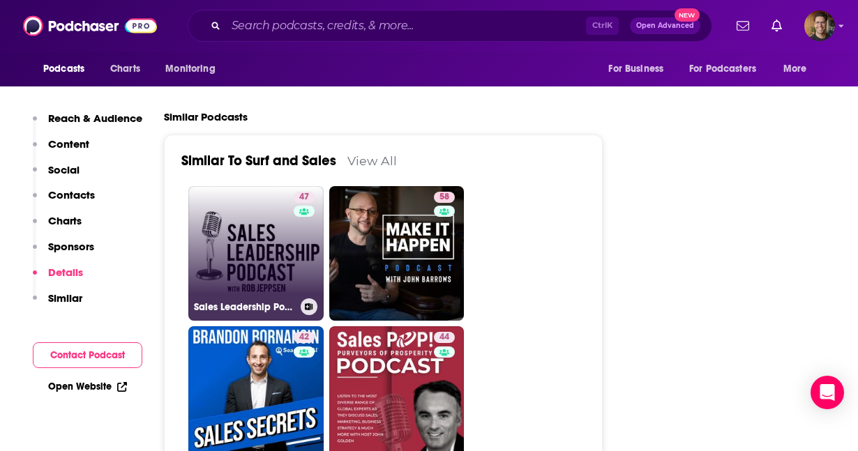
click at [268, 216] on link "47 Sales Leadership Podcast" at bounding box center [255, 253] width 135 height 135
type input "[URL][DOMAIN_NAME]"
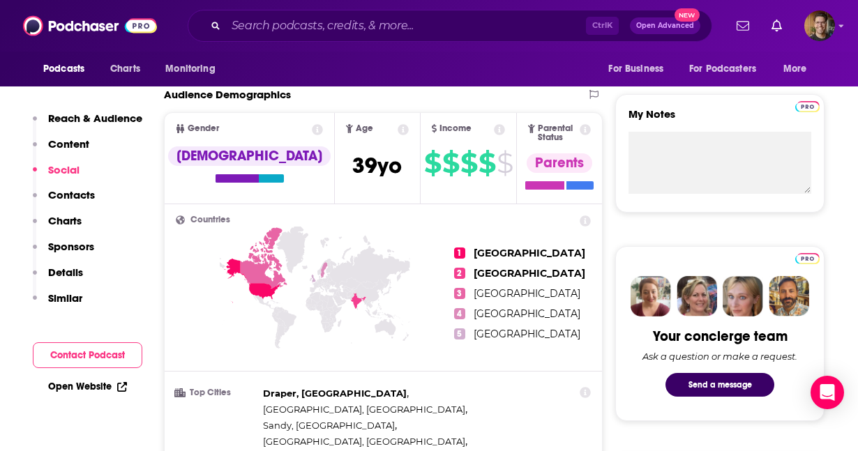
scroll to position [214, 0]
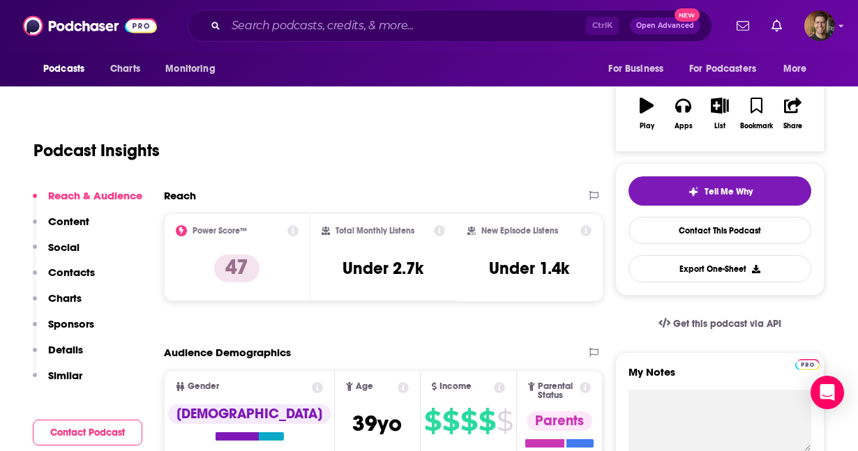
click at [84, 271] on p "Contacts" at bounding box center [71, 272] width 47 height 13
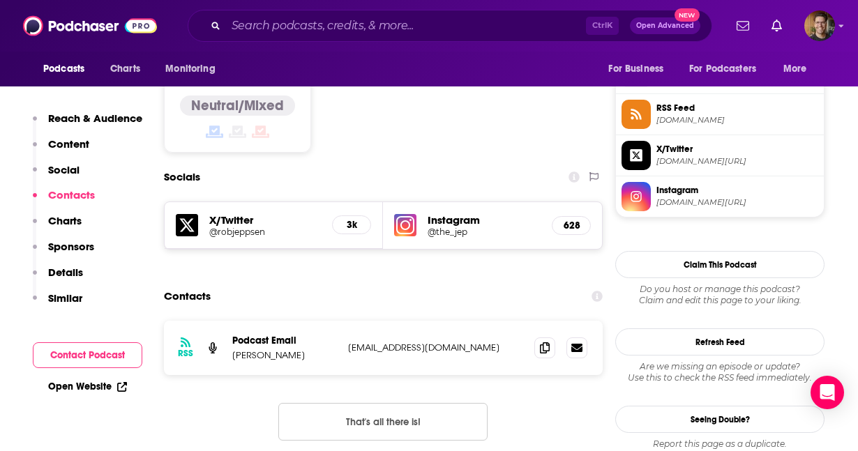
scroll to position [1132, 0]
click at [543, 341] on icon at bounding box center [545, 346] width 10 height 11
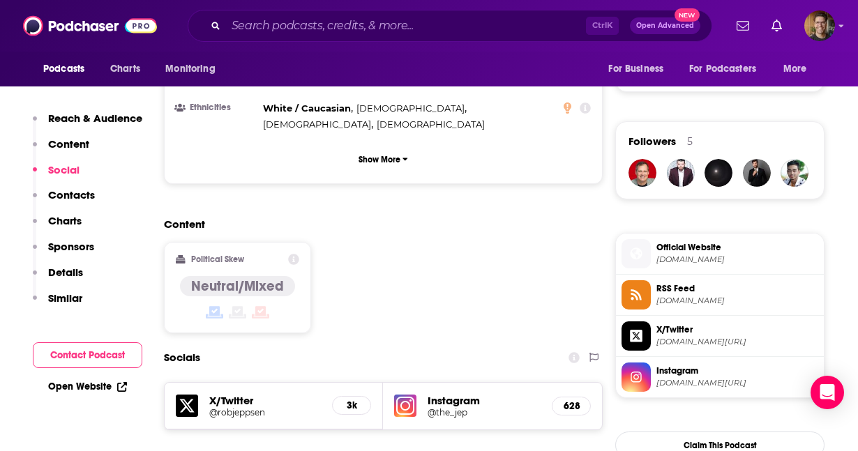
scroll to position [0, 0]
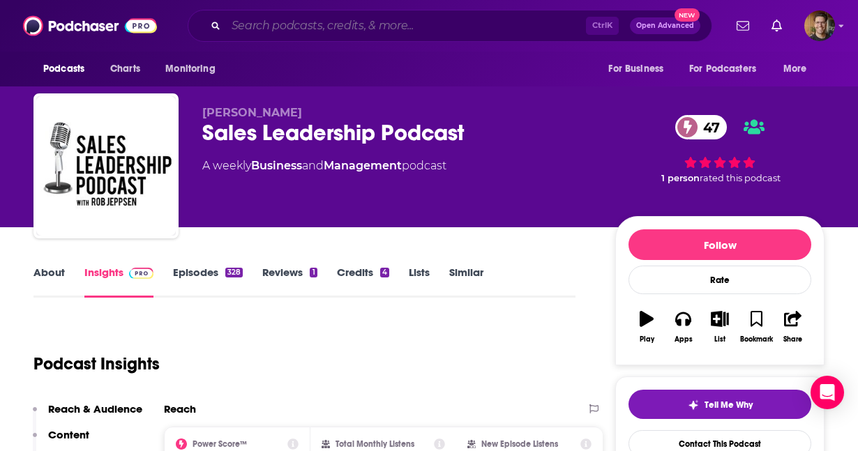
click at [324, 31] on input "Search podcasts, credits, & more..." at bounding box center [406, 26] width 360 height 22
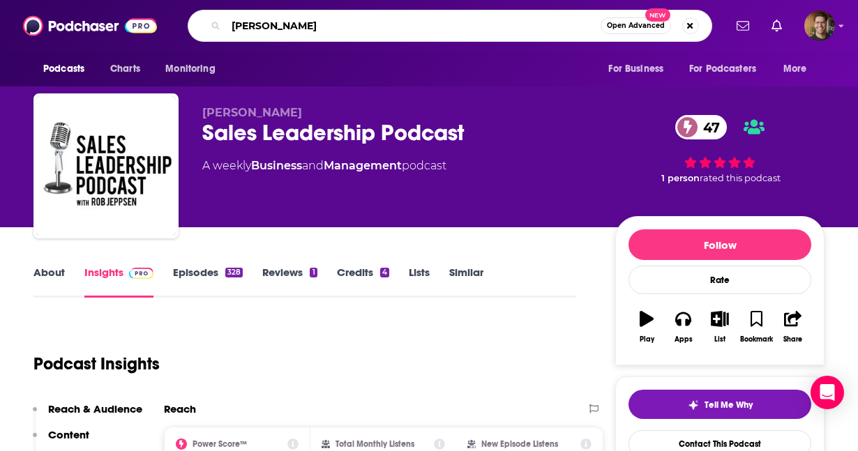
type input "[PERSON_NAME]"
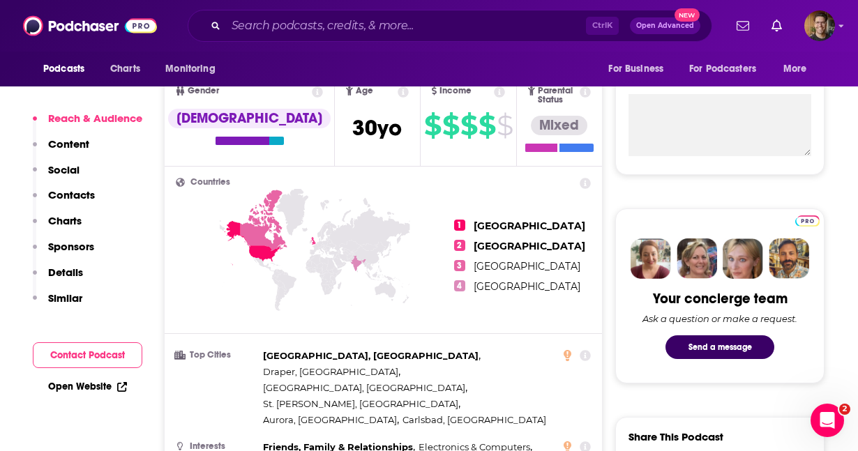
scroll to position [510, 0]
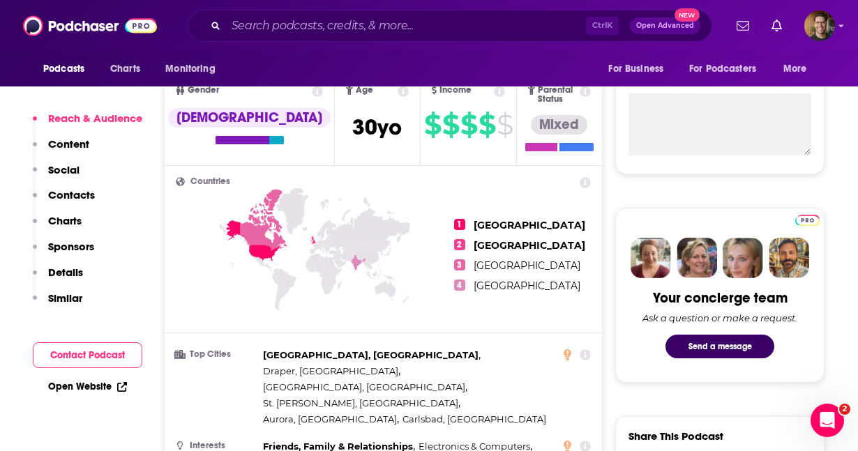
click at [87, 192] on p "Contacts" at bounding box center [71, 194] width 47 height 13
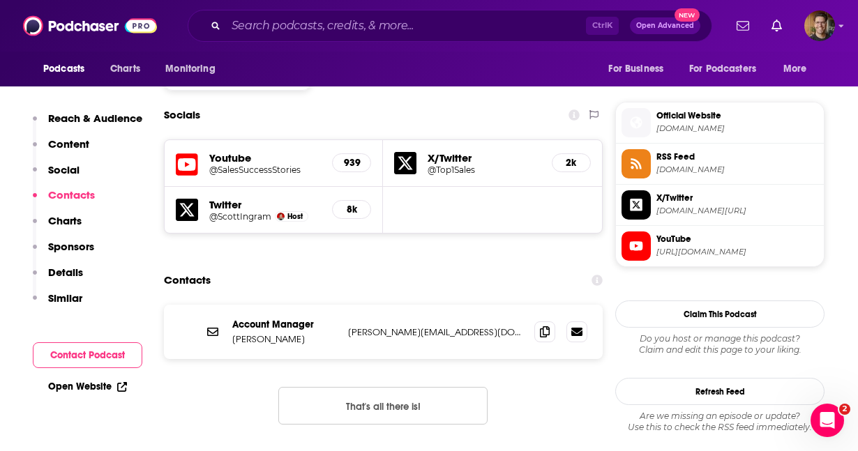
scroll to position [1212, 0]
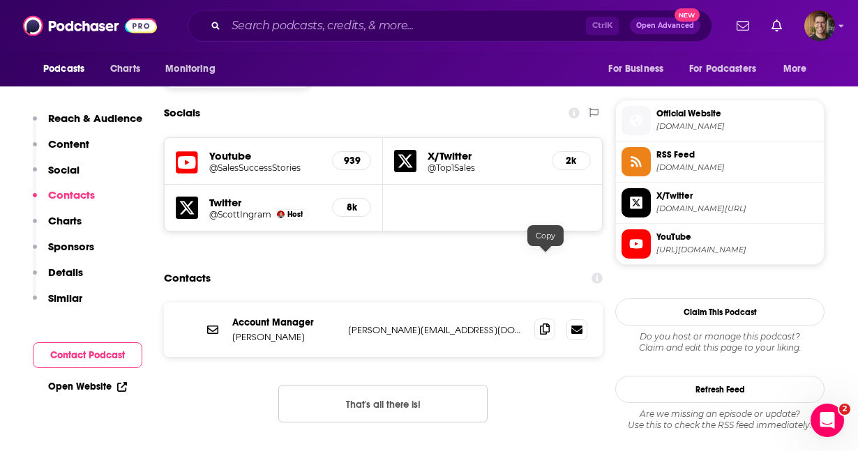
click at [543, 324] on icon at bounding box center [545, 329] width 10 height 11
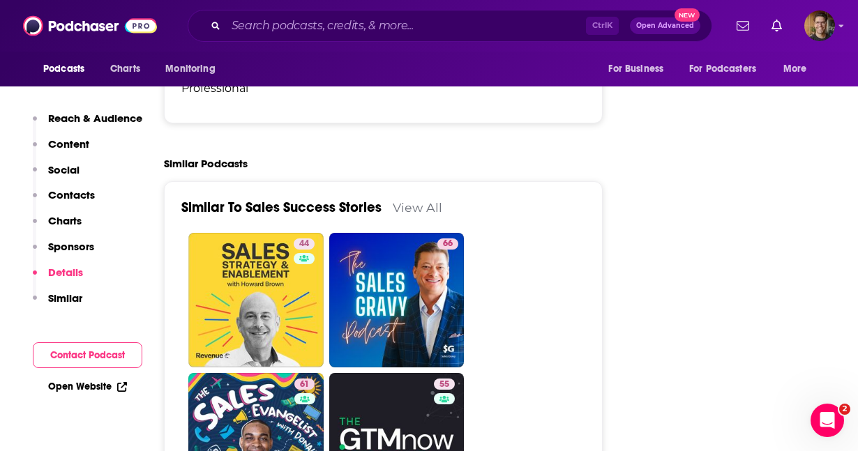
scroll to position [2366, 0]
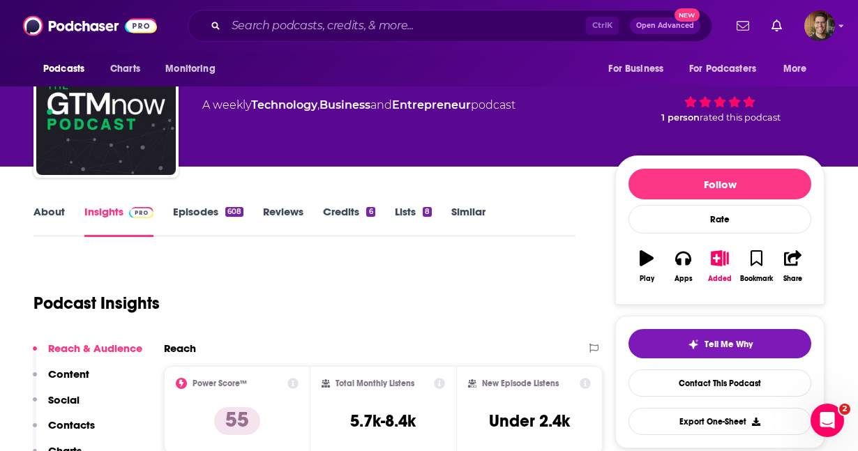
scroll to position [59, 0]
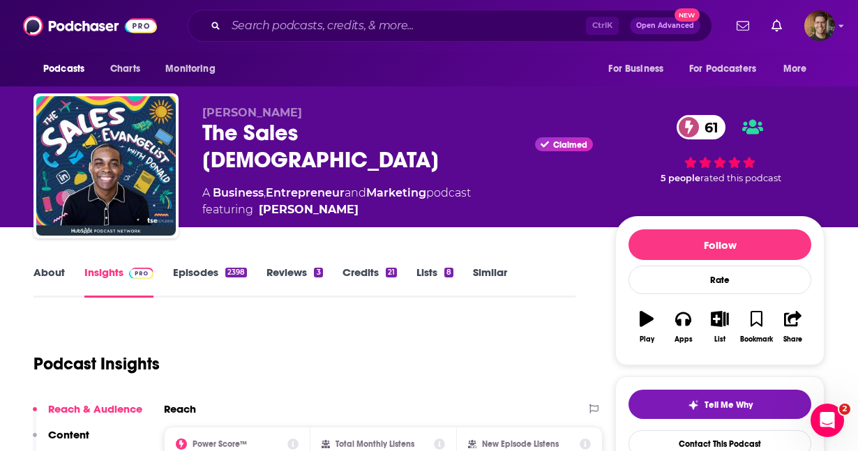
click at [208, 271] on link "Episodes 2398" at bounding box center [210, 282] width 74 height 32
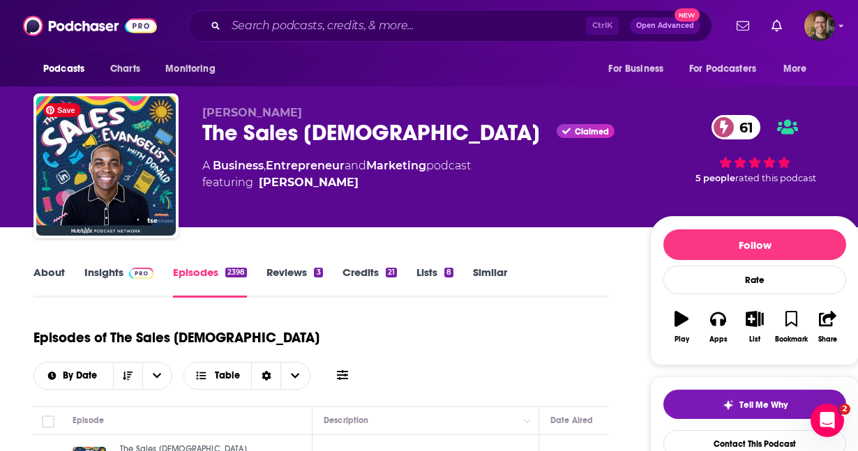
click at [117, 273] on link "Insights" at bounding box center [118, 282] width 69 height 32
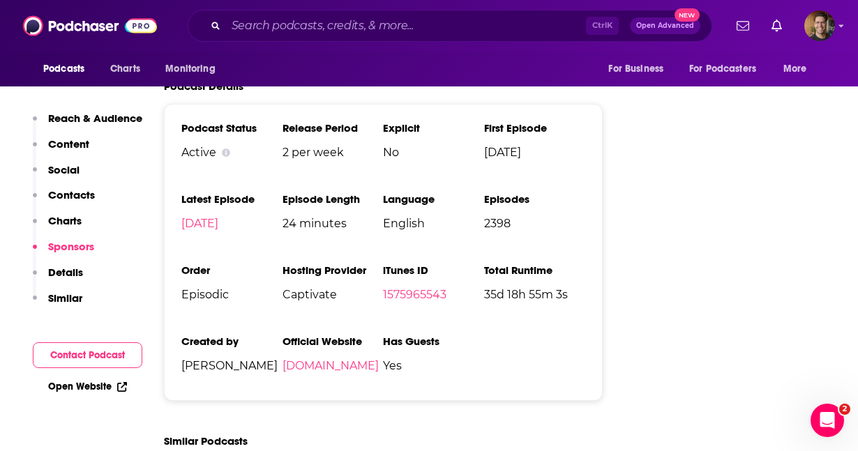
scroll to position [2069, 0]
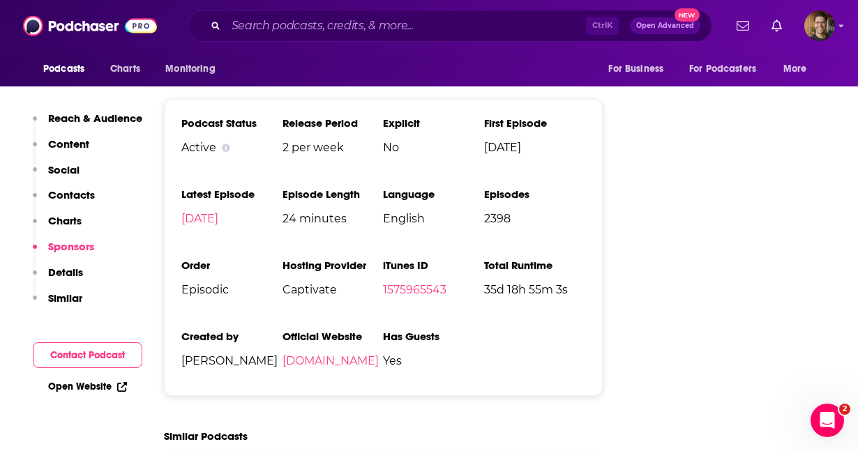
click at [83, 194] on p "Contacts" at bounding box center [71, 194] width 47 height 13
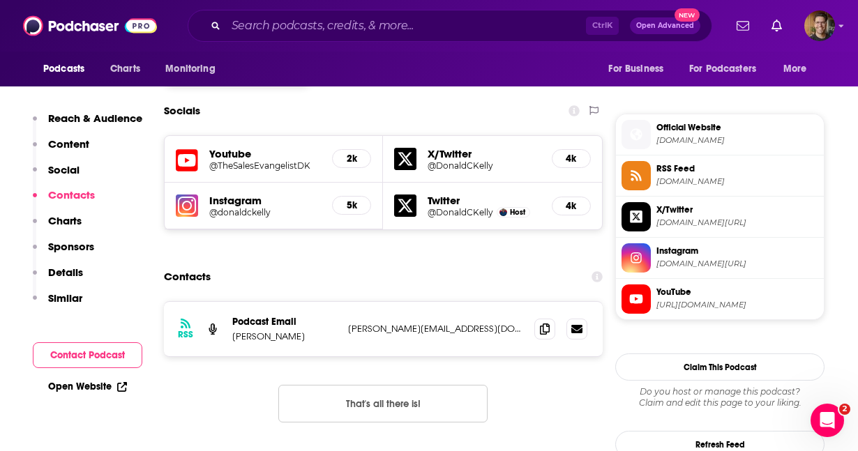
scroll to position [1196, 0]
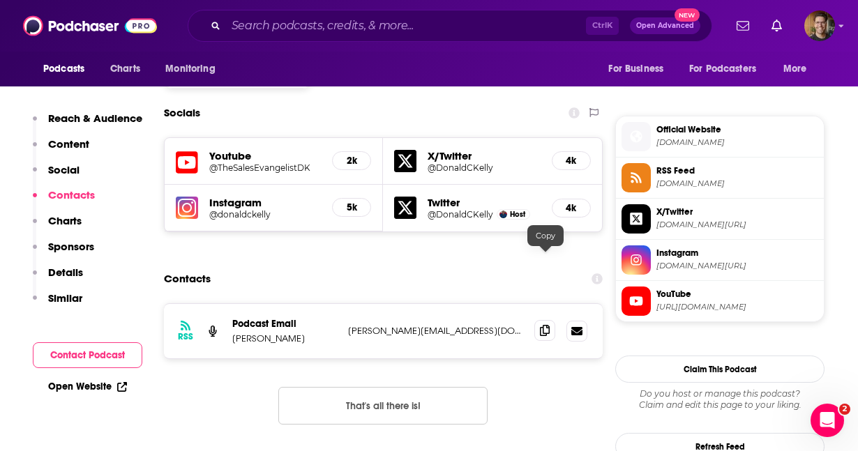
click at [546, 325] on icon at bounding box center [545, 330] width 10 height 11
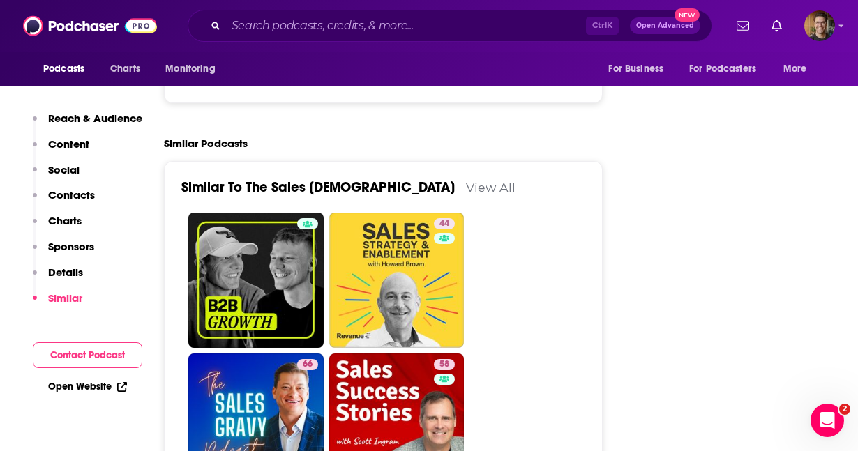
scroll to position [2363, 0]
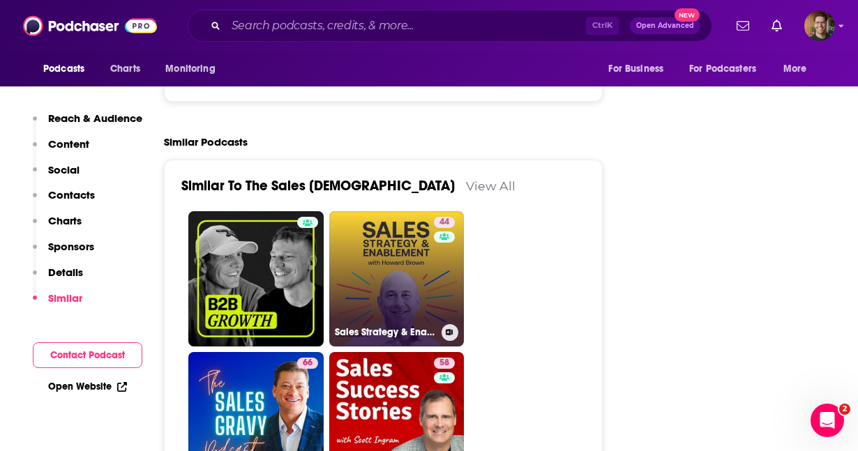
click at [361, 211] on link "44 Sales Strategy & Enablement by [DOMAIN_NAME]" at bounding box center [396, 278] width 135 height 135
type input "[URL][DOMAIN_NAME]"
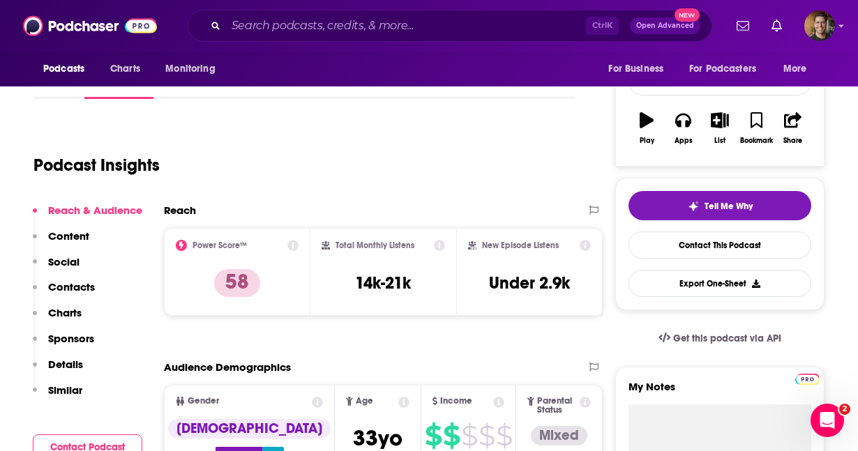
scroll to position [231, 0]
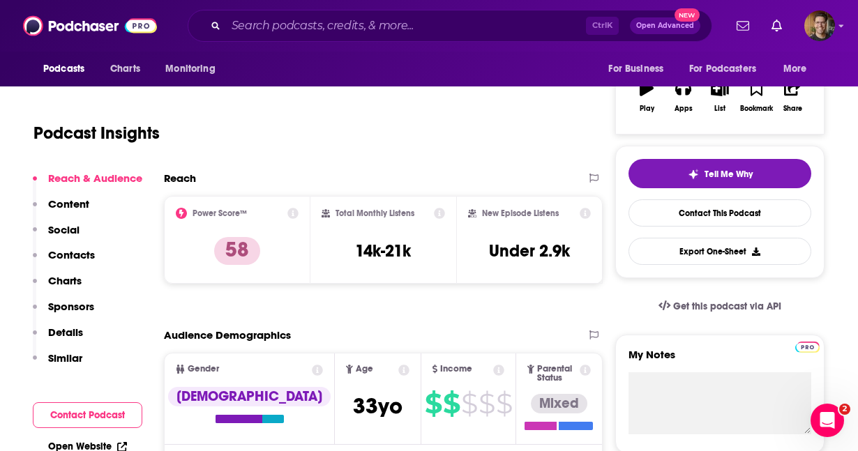
click at [292, 173] on div "Reach" at bounding box center [369, 178] width 410 height 13
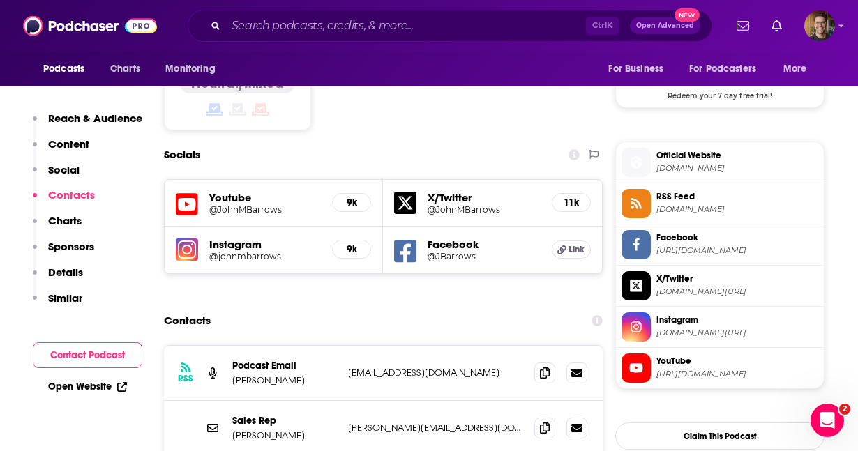
scroll to position [1172, 0]
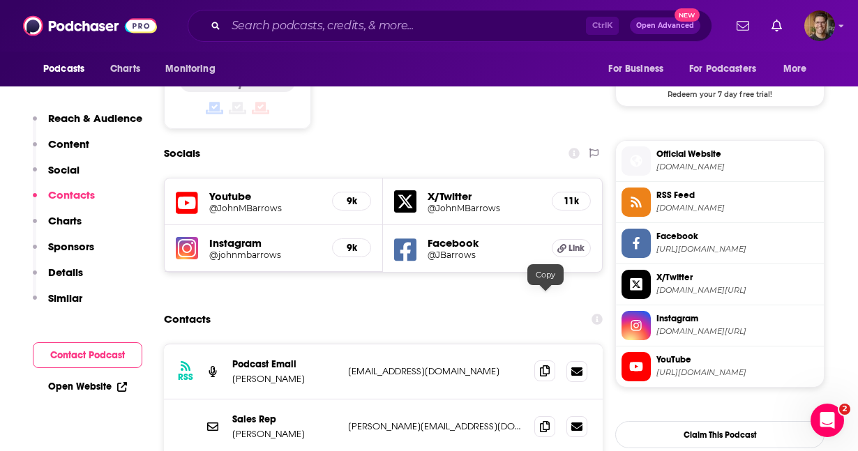
click at [544, 366] on icon at bounding box center [545, 371] width 10 height 11
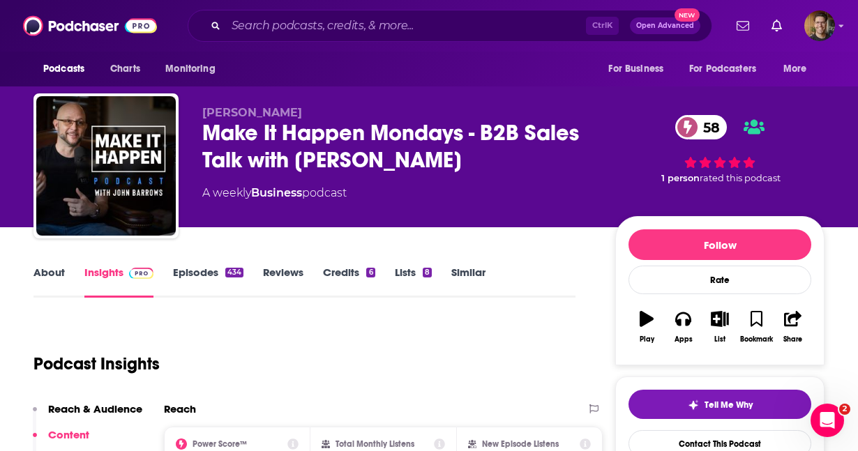
scroll to position [33, 0]
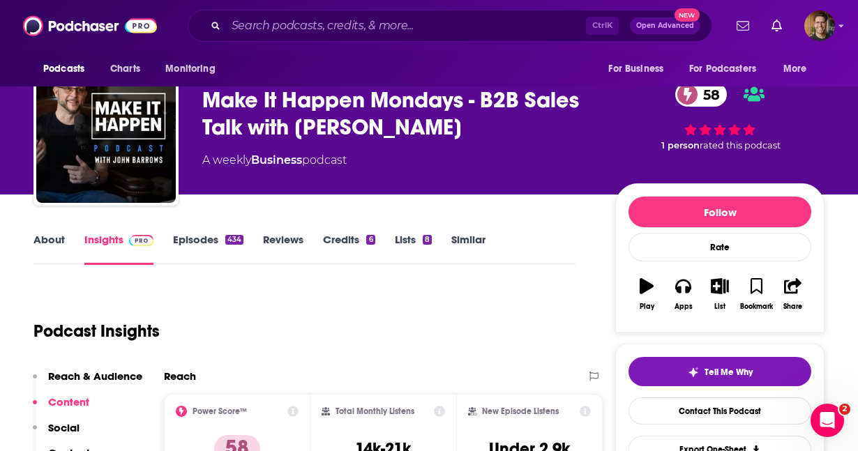
click at [209, 246] on link "Episodes 434" at bounding box center [208, 249] width 70 height 32
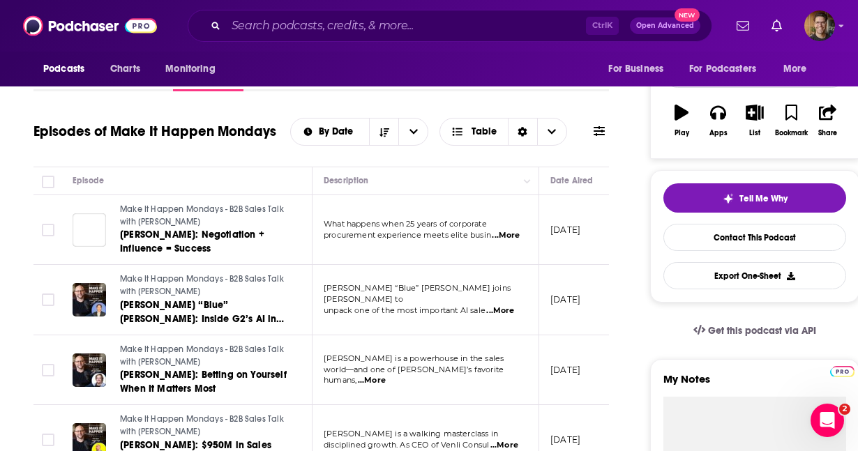
scroll to position [193, 0]
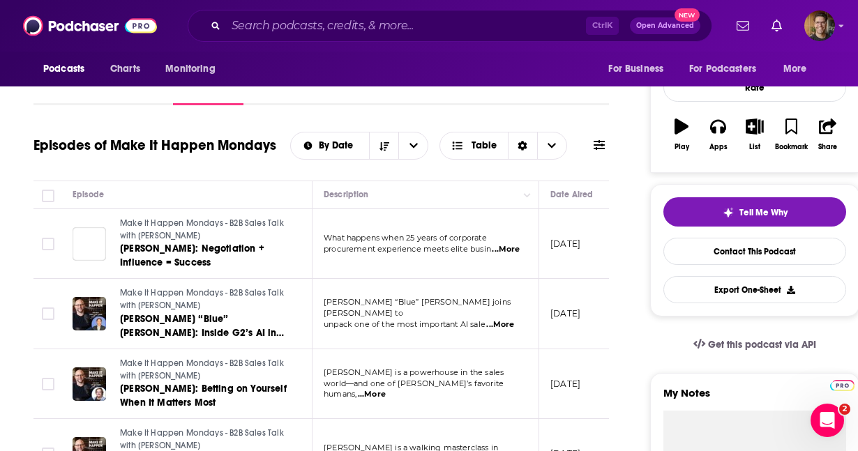
click at [602, 144] on icon at bounding box center [599, 145] width 11 height 10
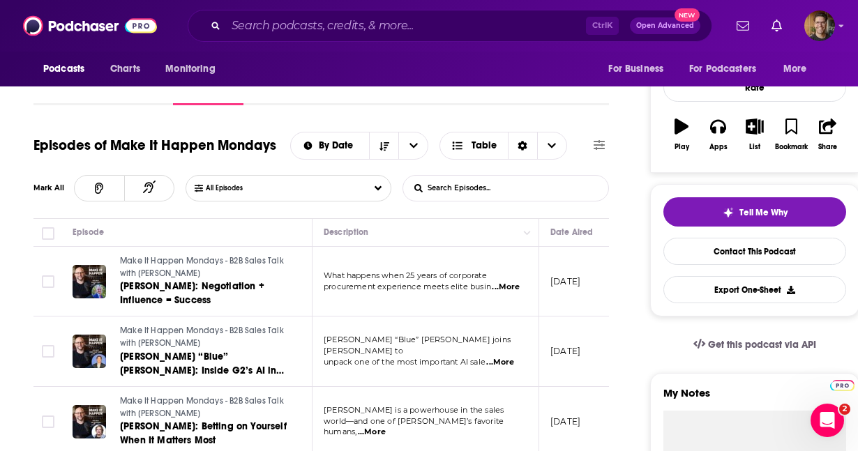
click at [451, 191] on input "List Search Input" at bounding box center [476, 188] width 146 height 25
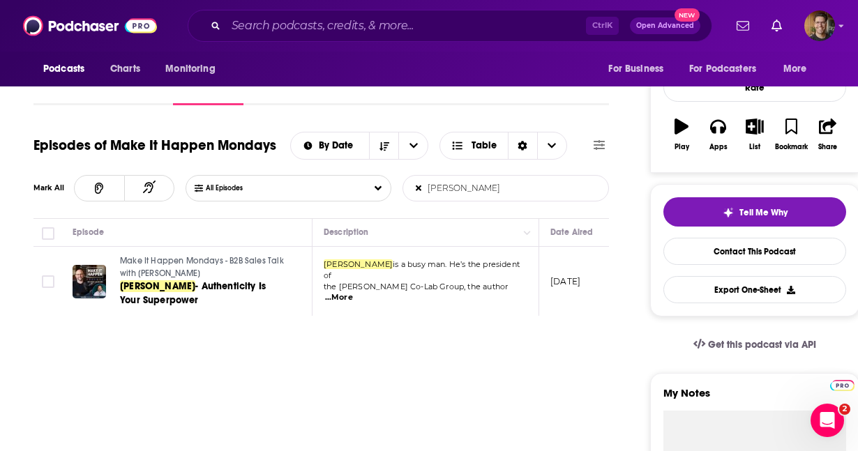
type input "[PERSON_NAME]"
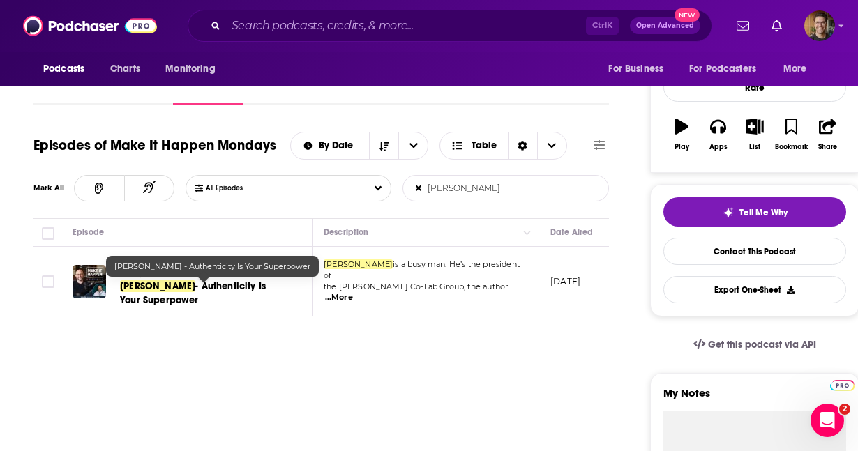
click at [144, 282] on span "[PERSON_NAME]" at bounding box center [157, 286] width 75 height 12
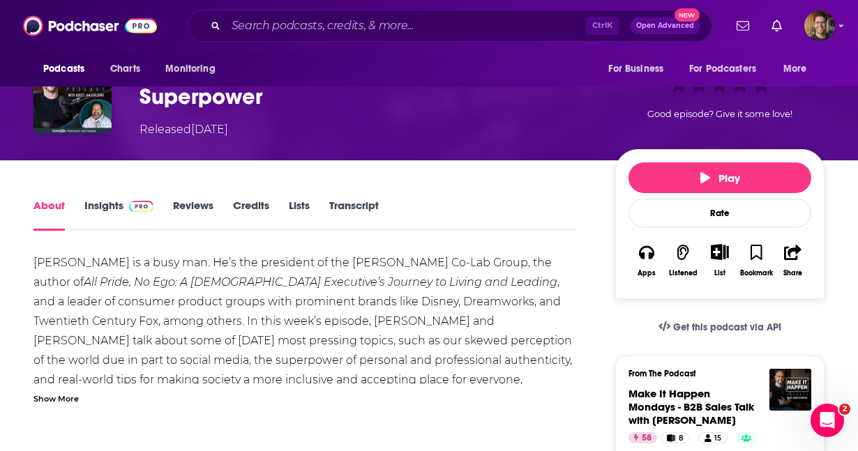
scroll to position [110, 0]
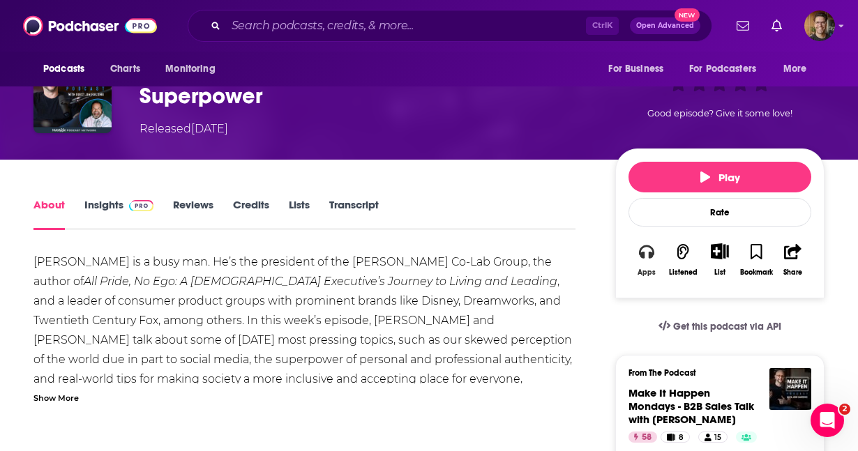
click at [642, 257] on icon "button" at bounding box center [646, 252] width 15 height 14
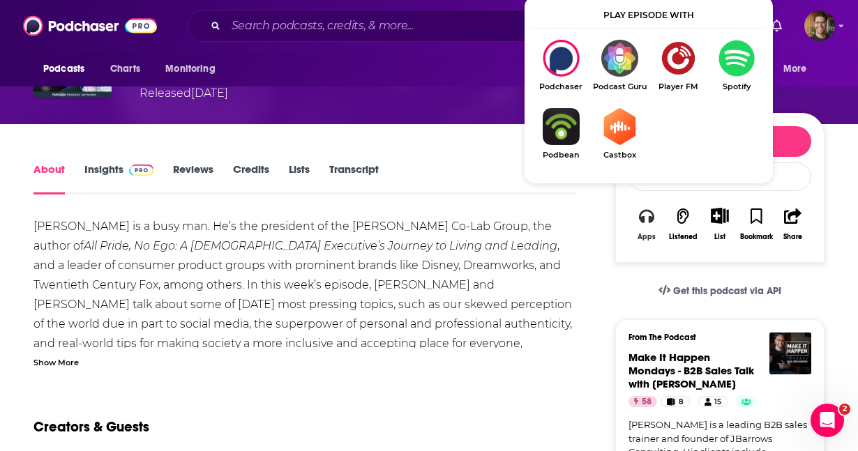
scroll to position [146, 0]
click at [740, 53] on img "Show Listen On dropdown" at bounding box center [737, 58] width 59 height 37
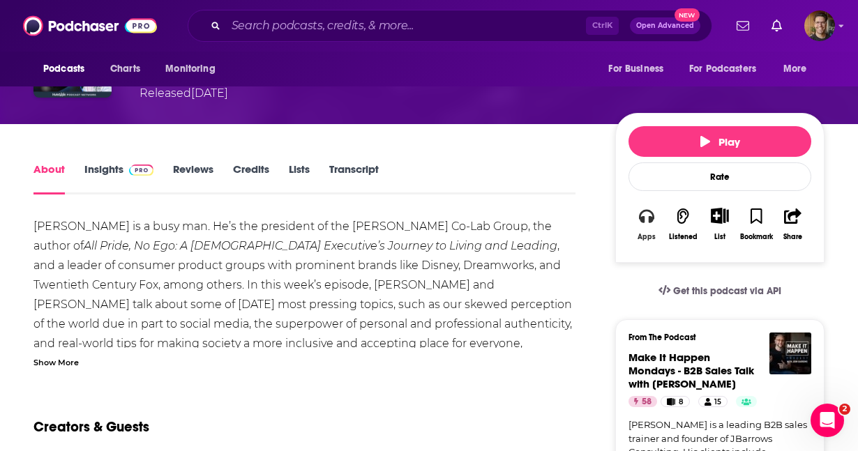
click at [643, 220] on icon "button" at bounding box center [646, 216] width 15 height 14
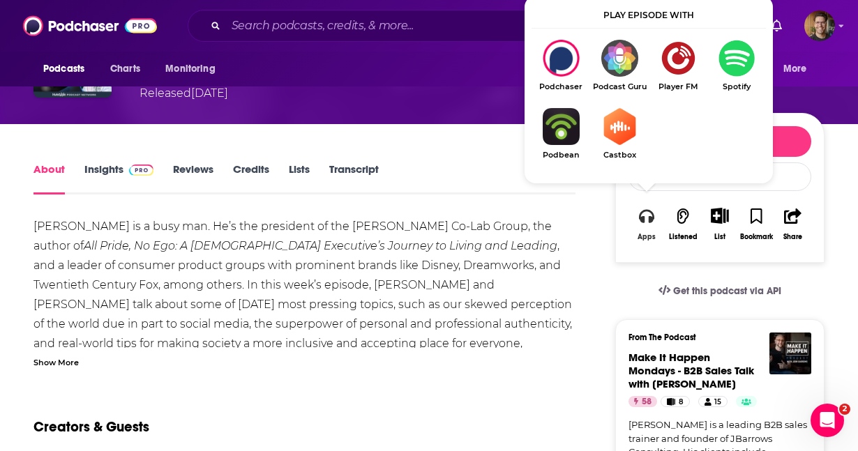
click at [641, 219] on icon "button" at bounding box center [646, 216] width 15 height 14
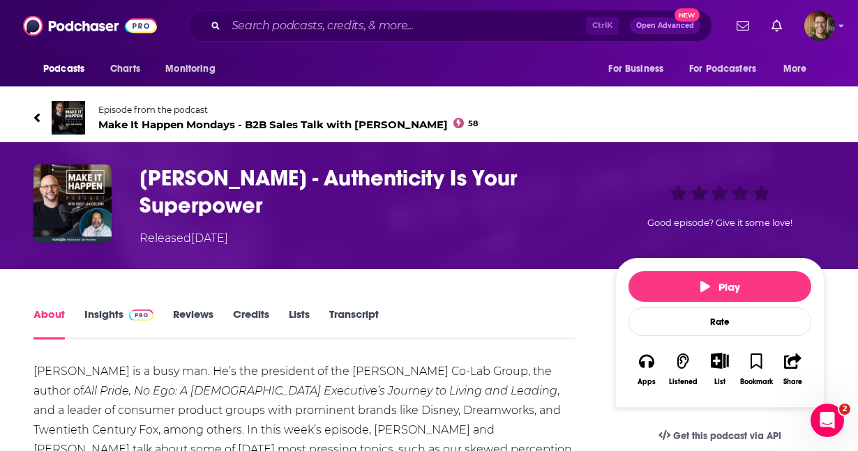
scroll to position [1, 0]
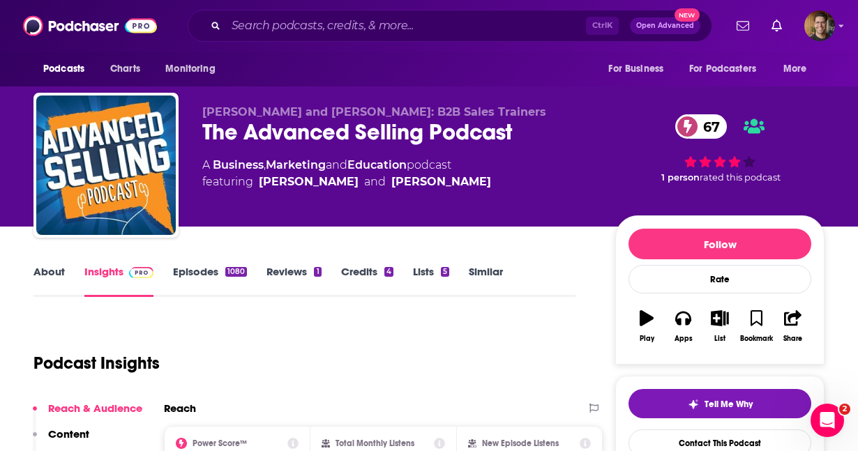
scroll to position [1, 0]
click at [209, 269] on link "Episodes 1080" at bounding box center [210, 281] width 74 height 32
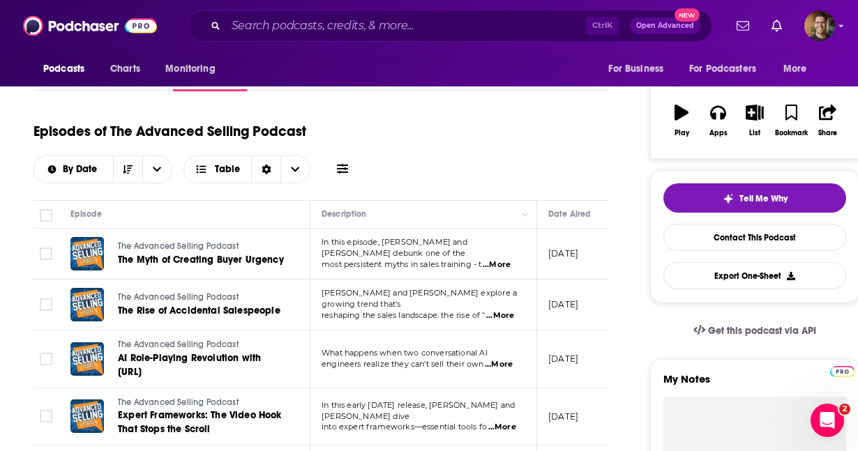
scroll to position [0, 3]
click at [499, 264] on td "In this episode, [PERSON_NAME] and [PERSON_NAME] debunk one of the most persist…" at bounding box center [423, 254] width 227 height 51
click at [500, 261] on span "...More" at bounding box center [496, 265] width 28 height 11
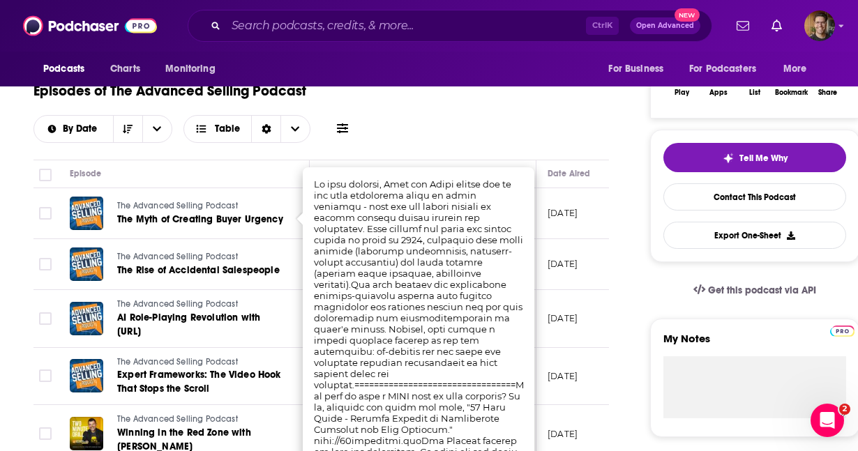
scroll to position [248, 0]
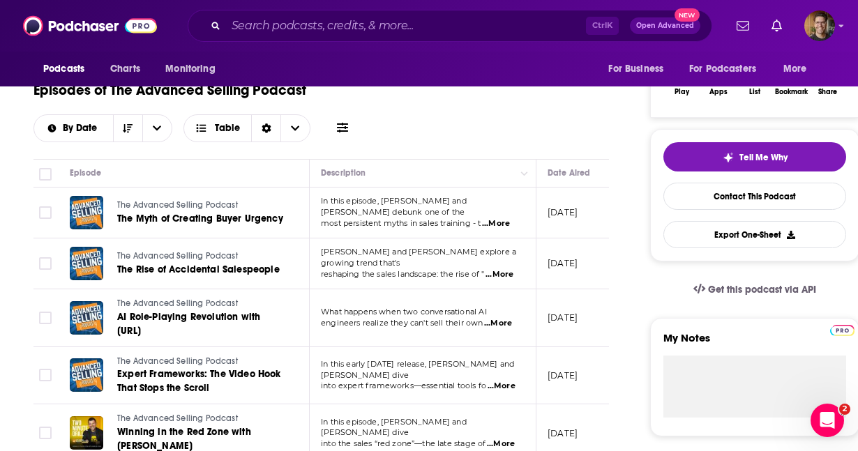
click at [239, 170] on div "Episode" at bounding box center [184, 173] width 228 height 17
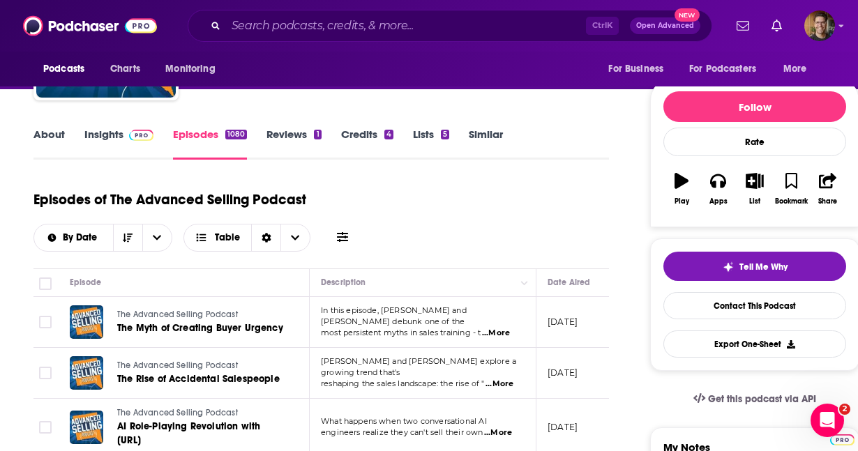
scroll to position [126, 0]
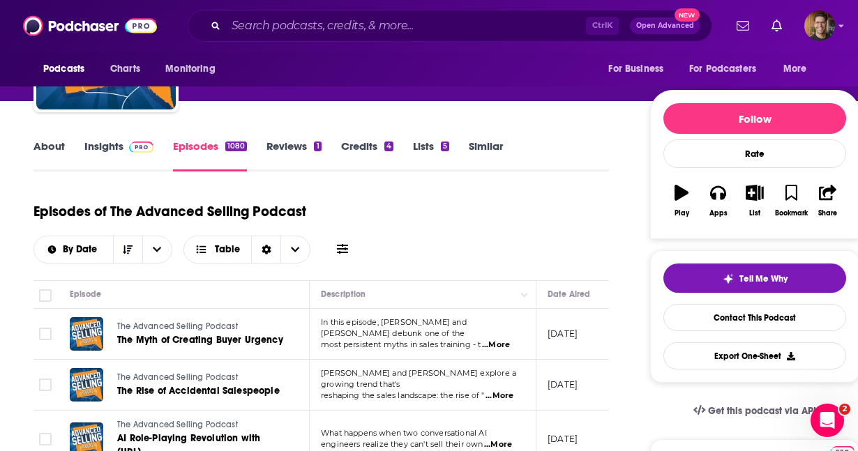
click at [103, 147] on link "Insights" at bounding box center [118, 156] width 69 height 32
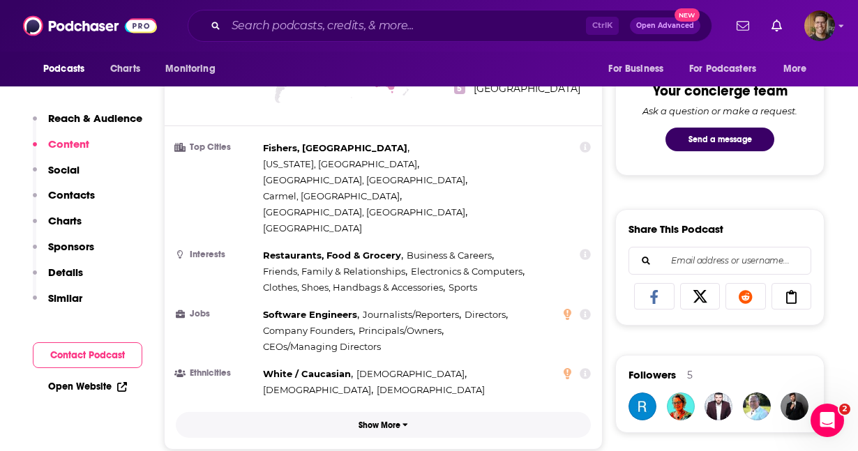
scroll to position [705, 0]
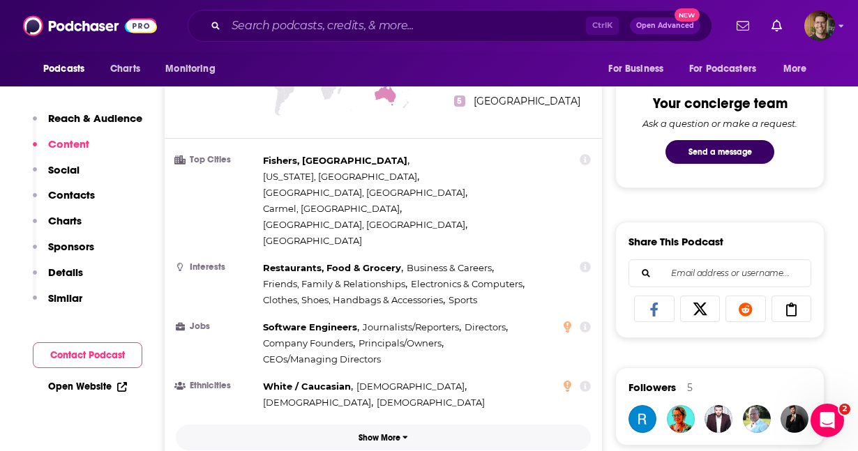
click at [386, 433] on p "Show More" at bounding box center [380, 438] width 42 height 10
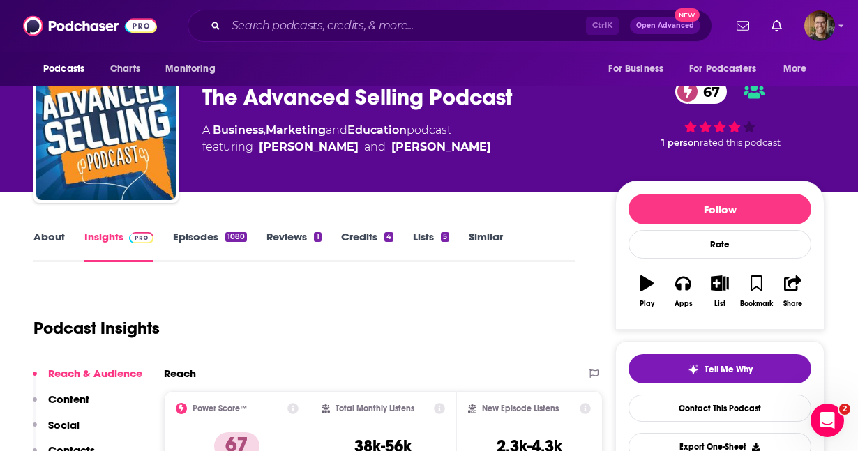
scroll to position [0, 0]
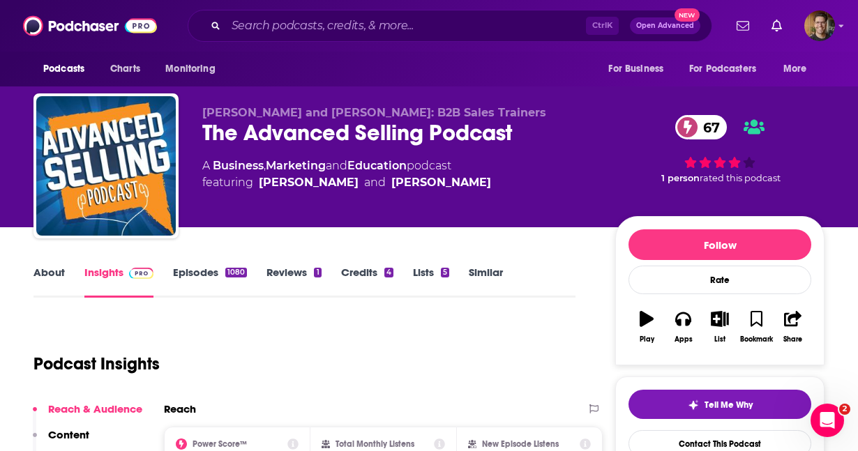
click at [63, 280] on link "About" at bounding box center [48, 282] width 31 height 32
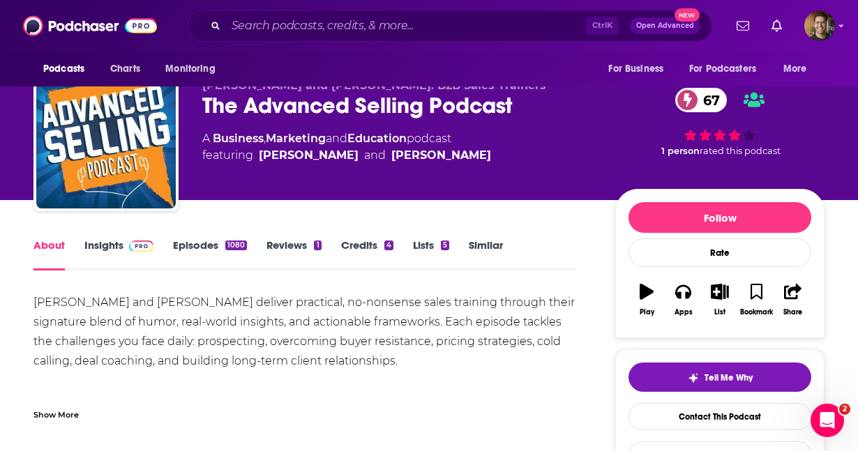
scroll to position [23, 0]
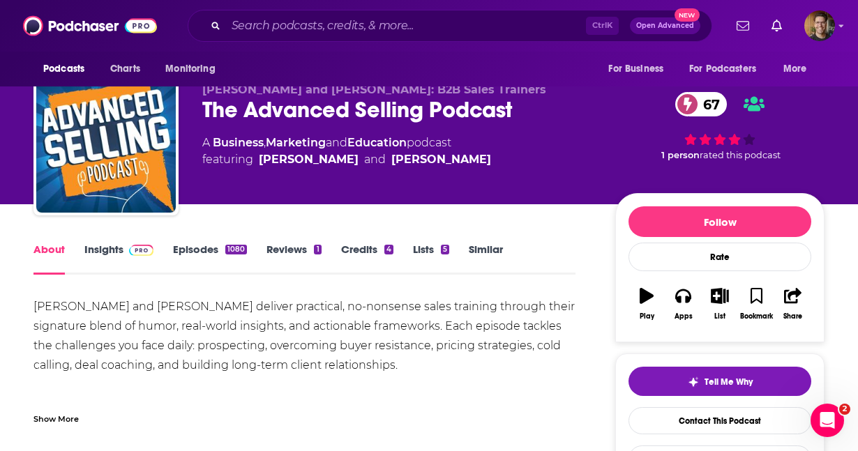
click at [97, 253] on link "Insights" at bounding box center [118, 259] width 69 height 32
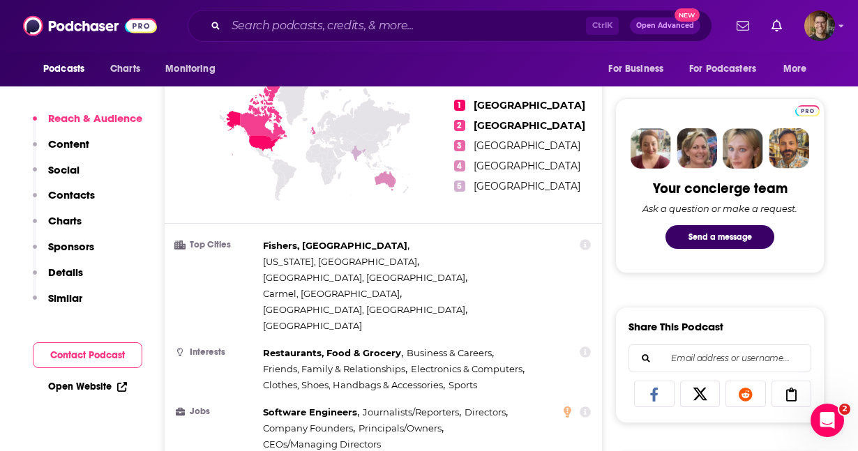
scroll to position [623, 0]
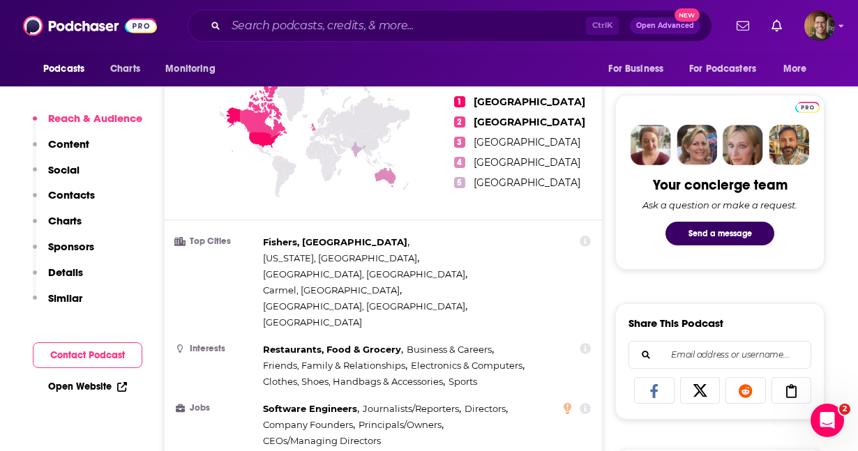
click at [135, 318] on div "Reach & Audience Content Social Contacts Charts Sponsors Details Similar Contac…" at bounding box center [88, 256] width 110 height 288
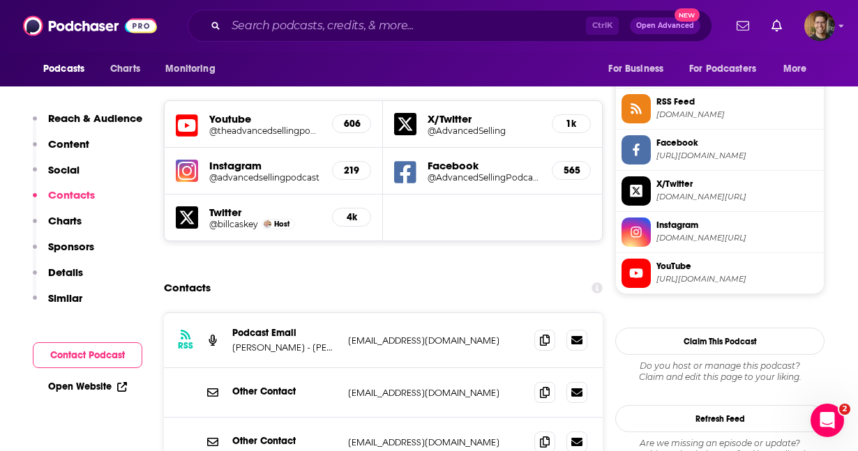
scroll to position [1264, 0]
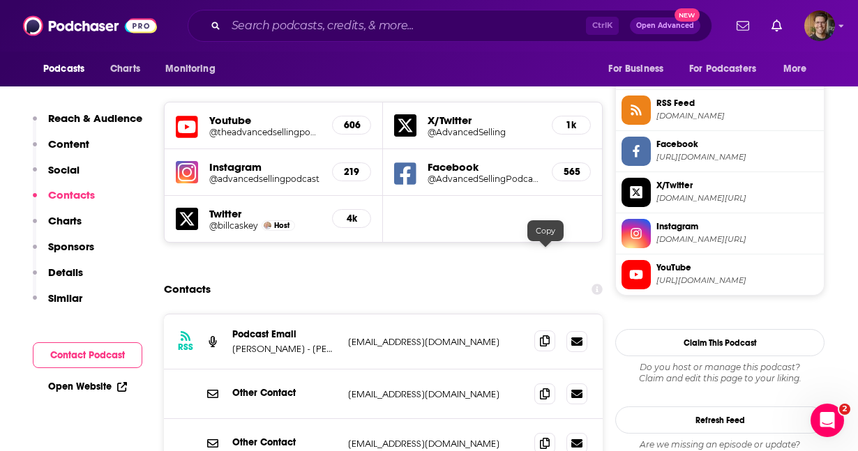
click at [547, 336] on icon at bounding box center [545, 341] width 10 height 11
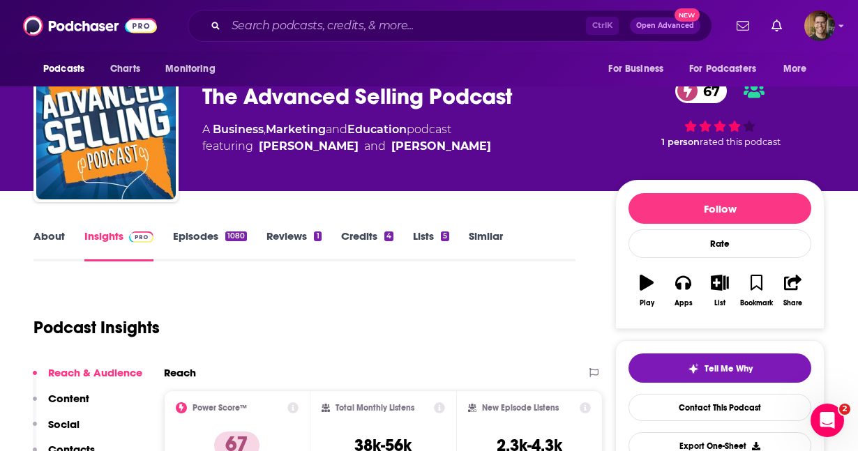
scroll to position [37, 0]
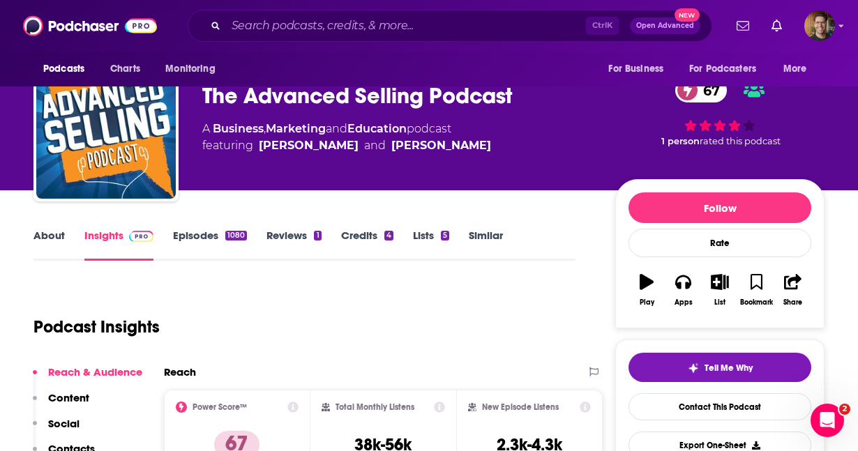
click at [50, 232] on link "About" at bounding box center [48, 245] width 31 height 32
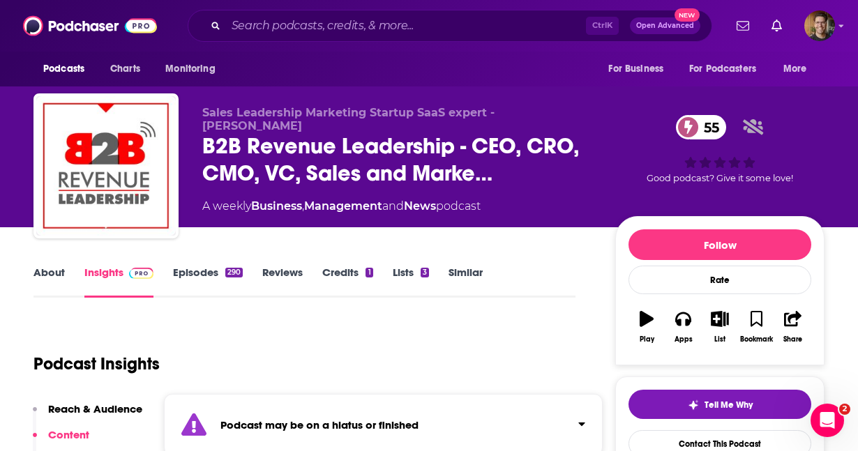
click at [203, 275] on link "Episodes 290" at bounding box center [208, 282] width 70 height 32
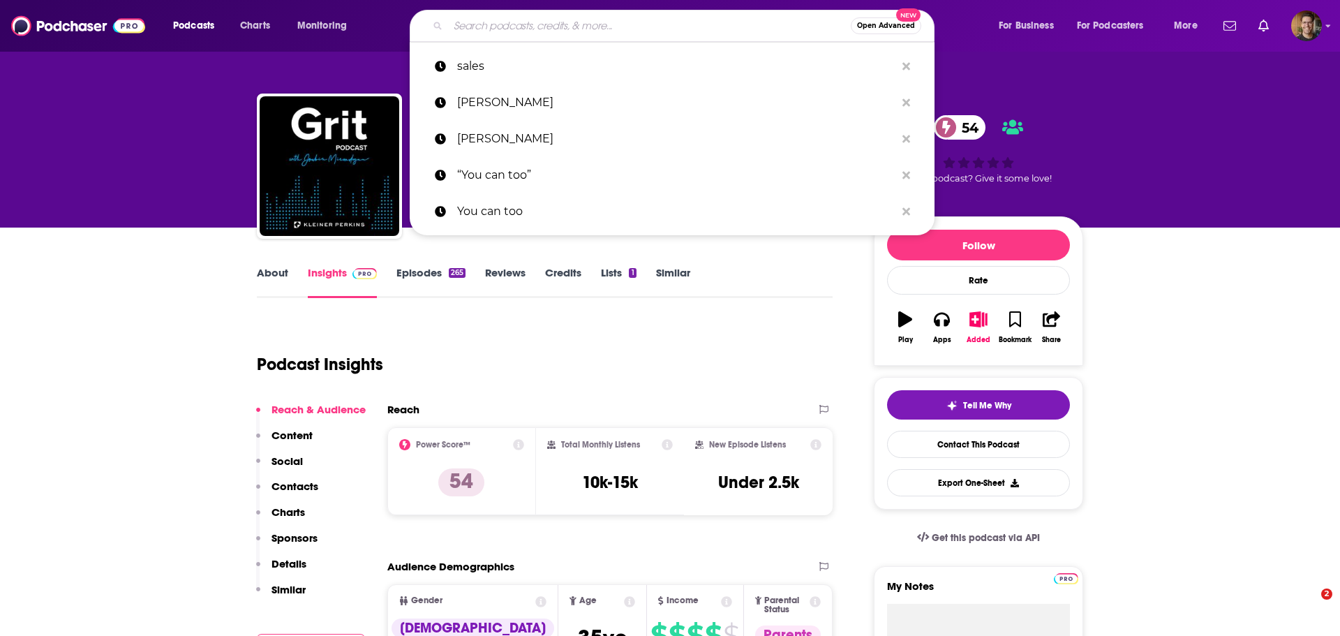
click at [532, 33] on input "Search podcasts, credits, & more..." at bounding box center [649, 26] width 403 height 22
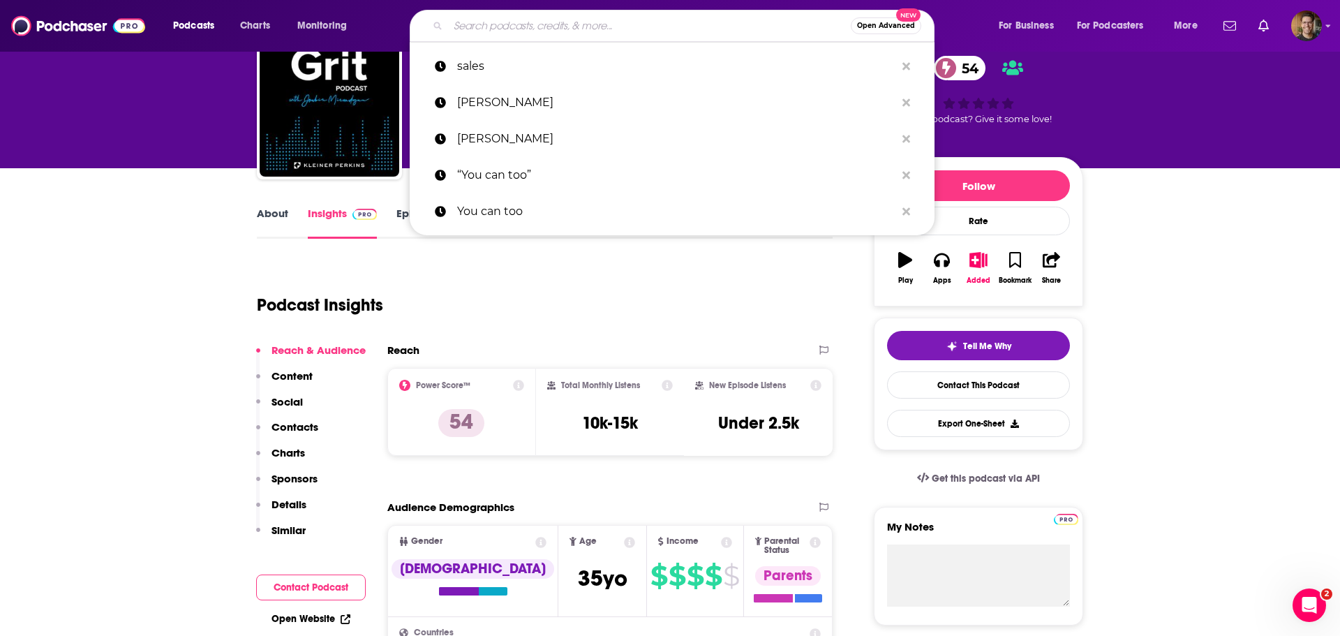
scroll to position [59, 0]
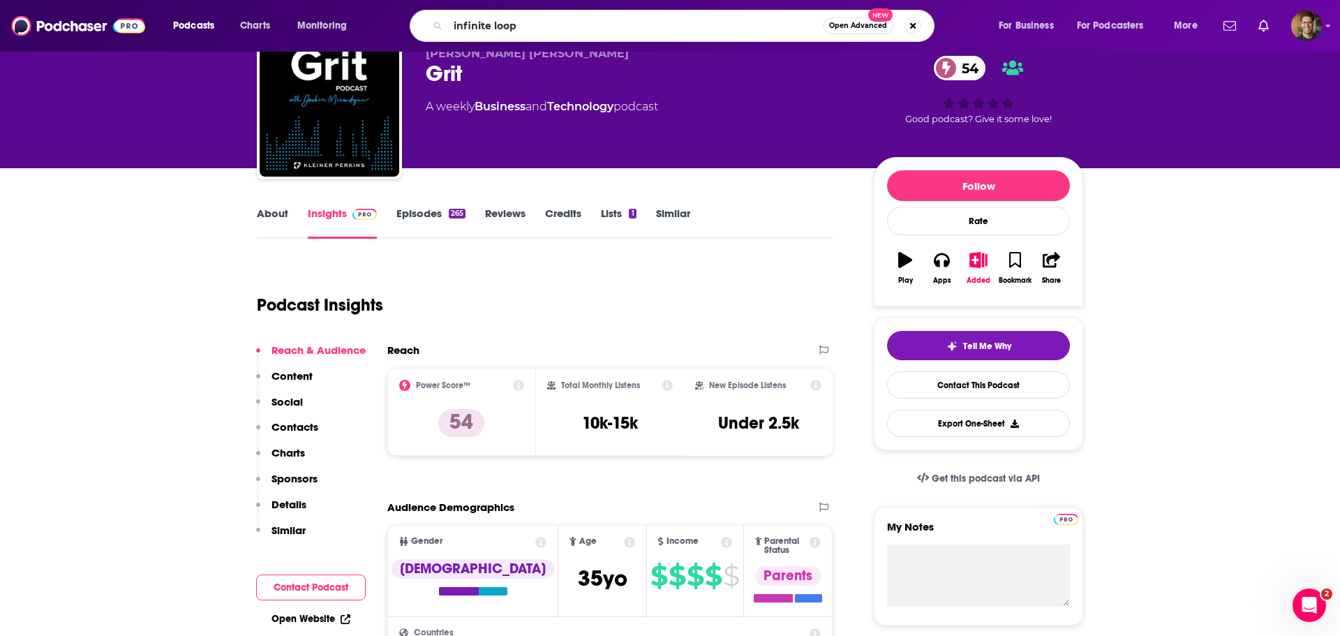
type input "infinite loops"
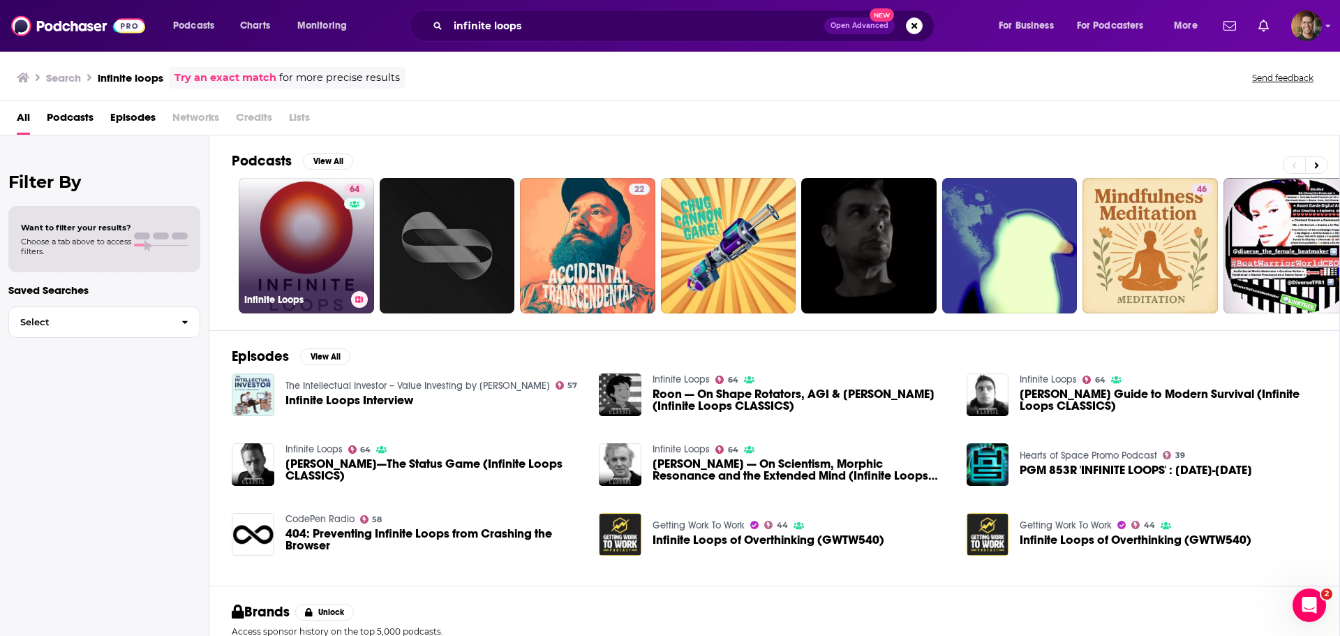
click at [300, 247] on link "64 Infinite Loops" at bounding box center [306, 245] width 135 height 135
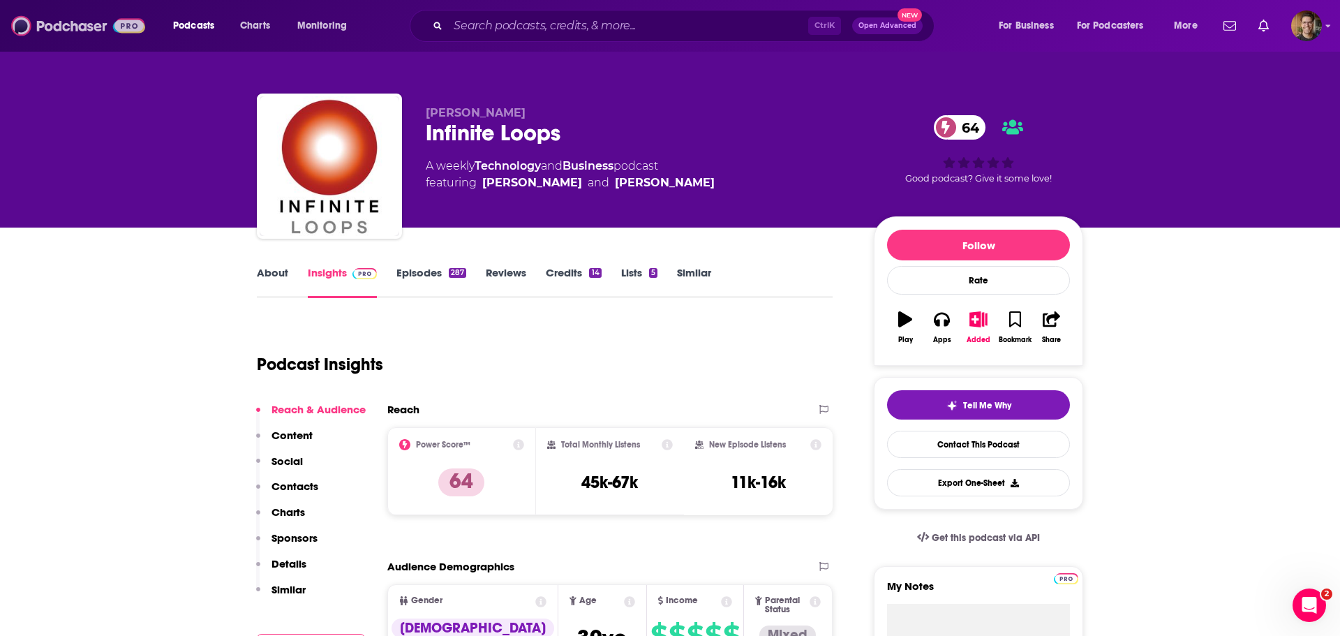
click at [74, 23] on img at bounding box center [78, 26] width 134 height 27
